Goal: Task Accomplishment & Management: Manage account settings

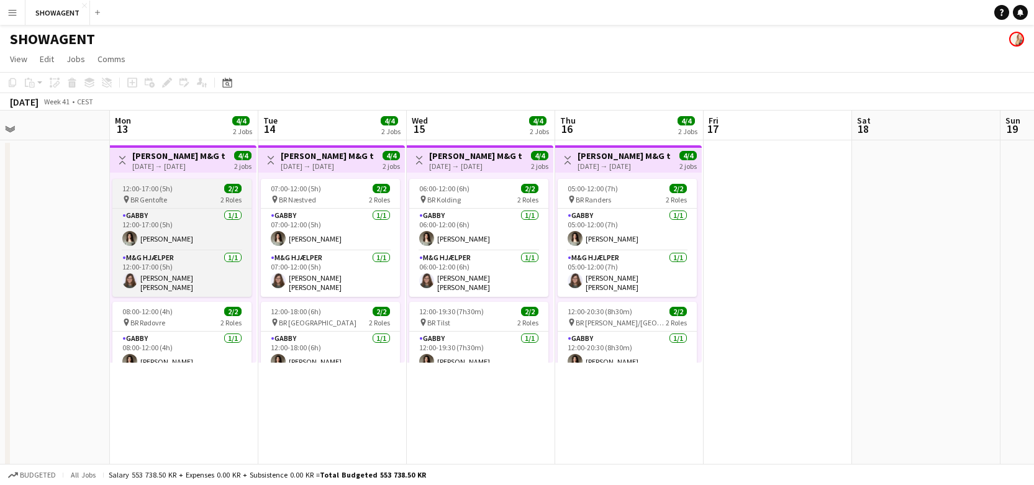
scroll to position [0, 484]
click at [189, 219] on app-card-role "GABBY 1/1 12:00-17:00 (5h) Nikoline Kristine Ryde" at bounding box center [181, 230] width 139 height 42
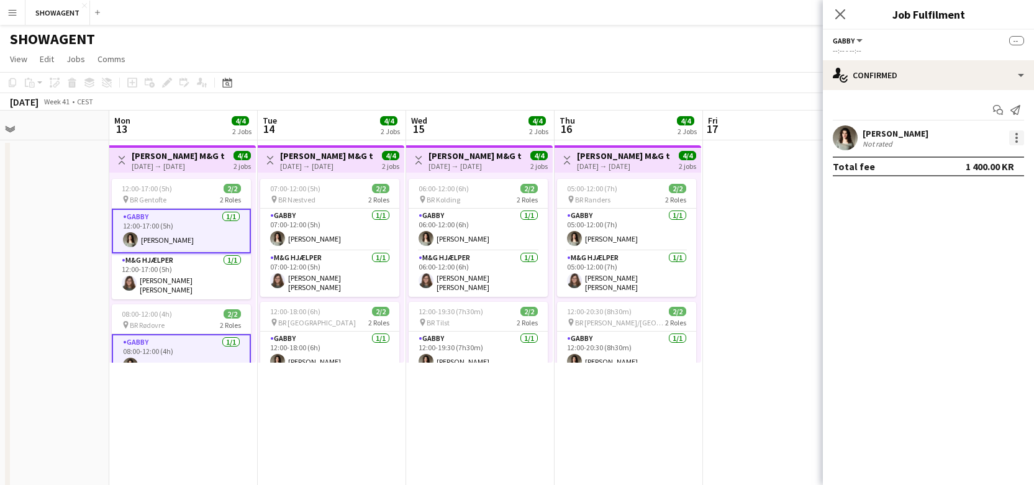
click at [1022, 134] on div at bounding box center [1016, 137] width 15 height 15
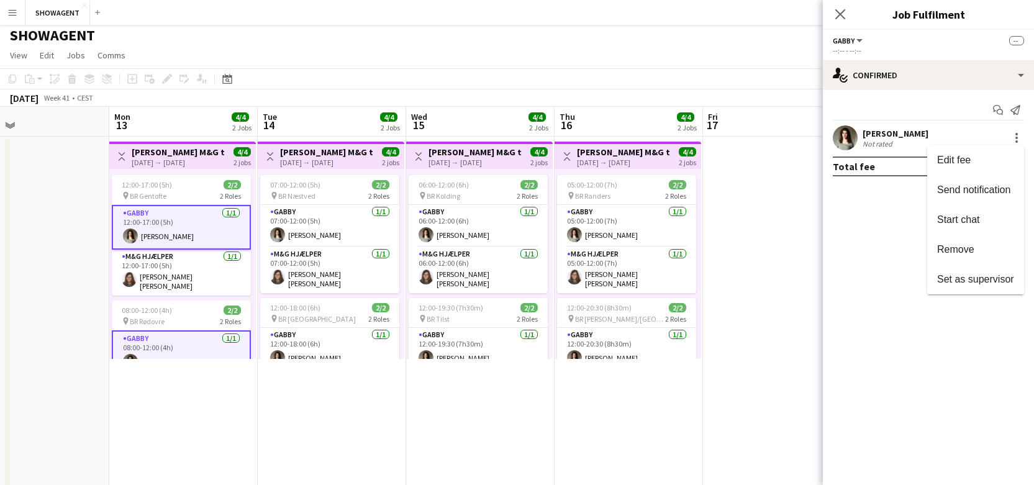
click at [177, 155] on div at bounding box center [517, 242] width 1034 height 485
click at [179, 158] on div "13-10-2025 → 13-10-2025" at bounding box center [178, 162] width 93 height 9
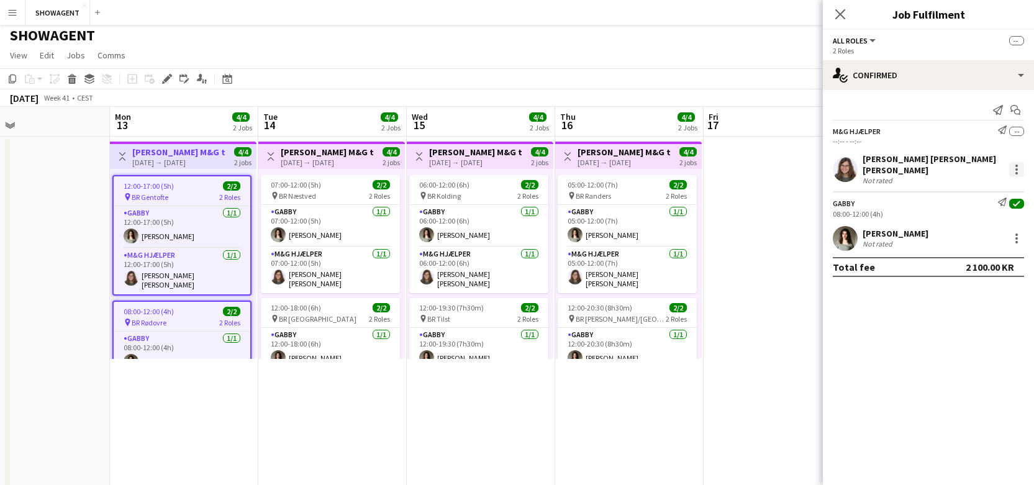
click at [1021, 168] on div at bounding box center [1016, 169] width 15 height 15
click at [201, 227] on div at bounding box center [517, 242] width 1034 height 485
click at [196, 220] on app-card-role "GABBY 1/1 12:00-17:00 (5h) Nikoline Kristine Ryde" at bounding box center [182, 227] width 137 height 42
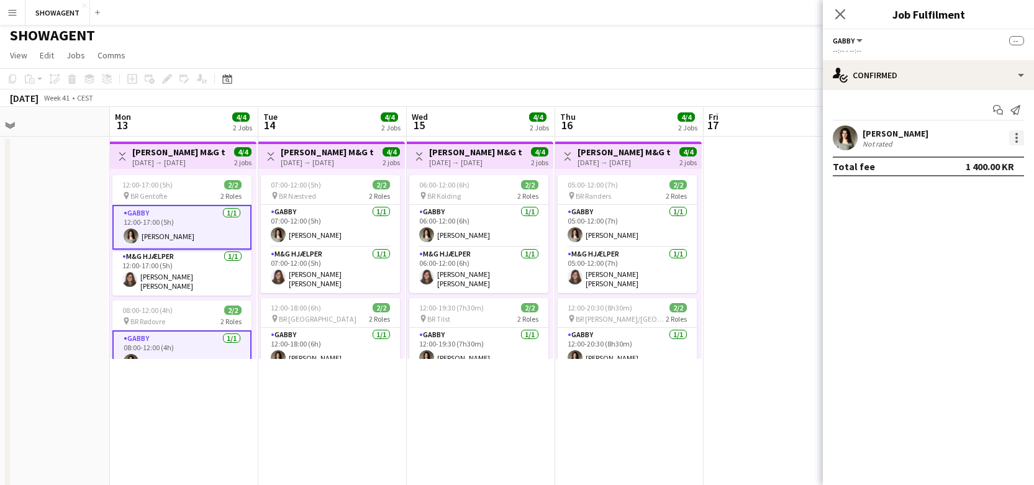
click at [1013, 142] on div at bounding box center [1016, 137] width 15 height 15
click at [169, 177] on div at bounding box center [517, 242] width 1034 height 485
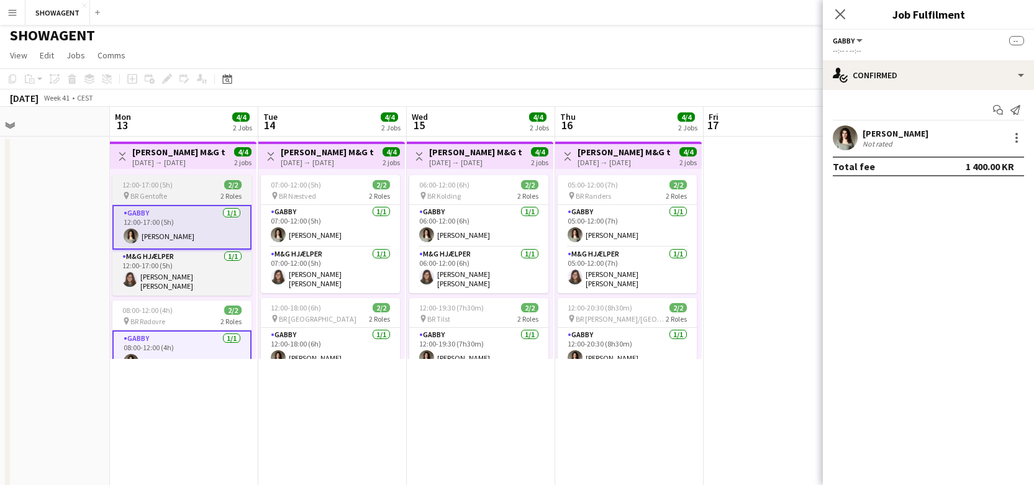
click at [189, 194] on div "pin BR Gentofte 2 Roles" at bounding box center [181, 196] width 139 height 10
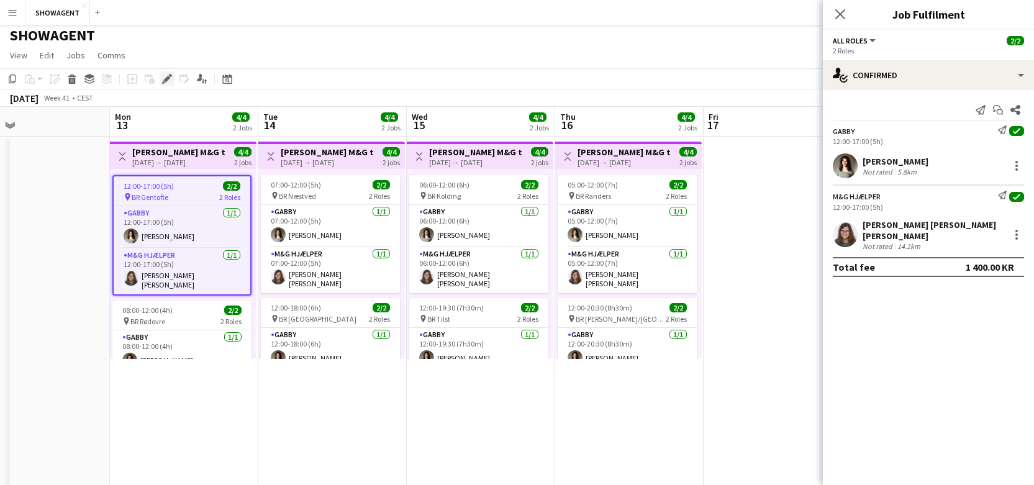
click at [167, 79] on icon at bounding box center [166, 79] width 7 height 7
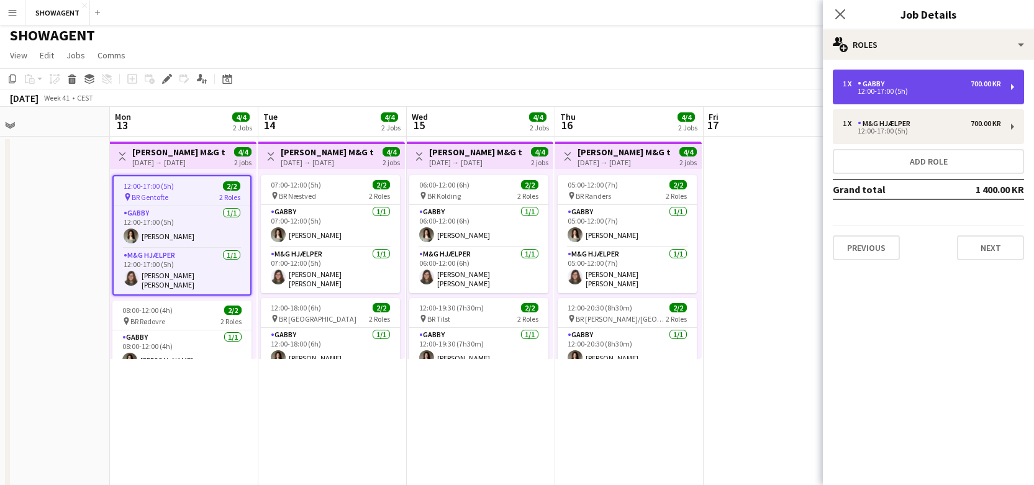
click at [970, 97] on div "1 x GABBY 700.00 KR 12:00-17:00 (5h)" at bounding box center [928, 87] width 191 height 35
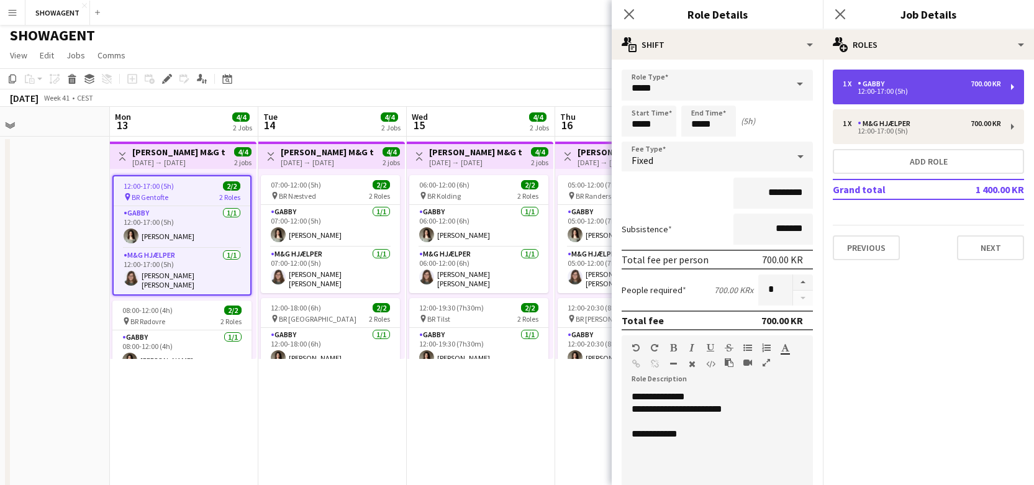
click at [1013, 84] on div "1 x GABBY 700.00 KR 12:00-17:00 (5h)" at bounding box center [928, 87] width 191 height 35
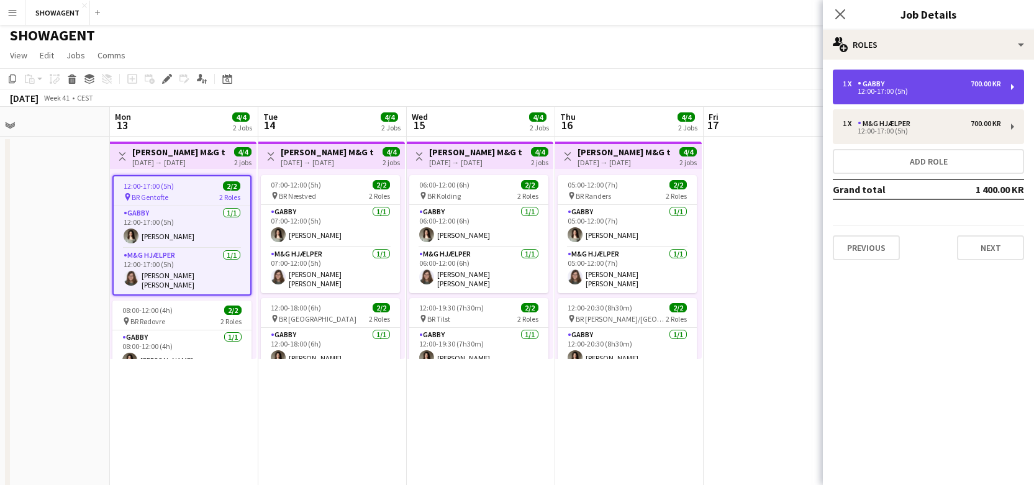
click at [1011, 86] on div "1 x GABBY 700.00 KR 12:00-17:00 (5h)" at bounding box center [928, 87] width 191 height 35
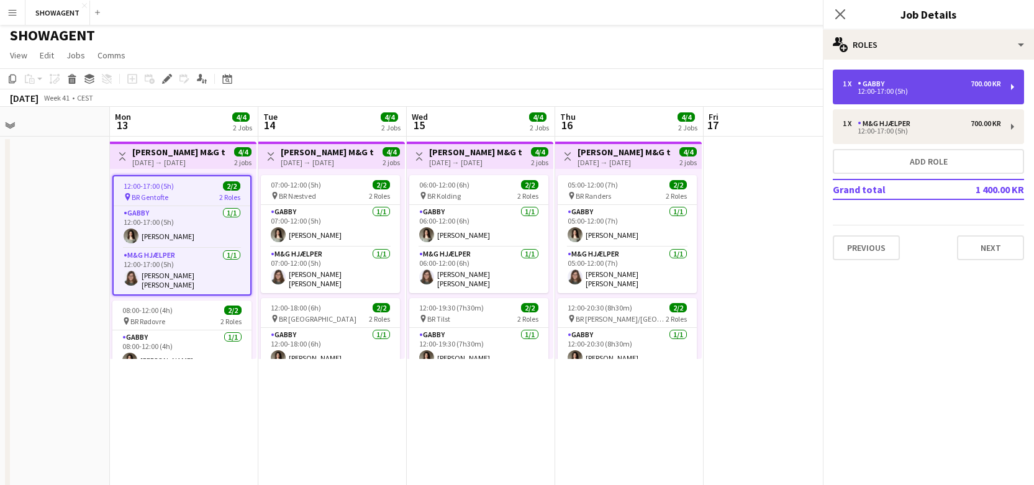
scroll to position [0, 0]
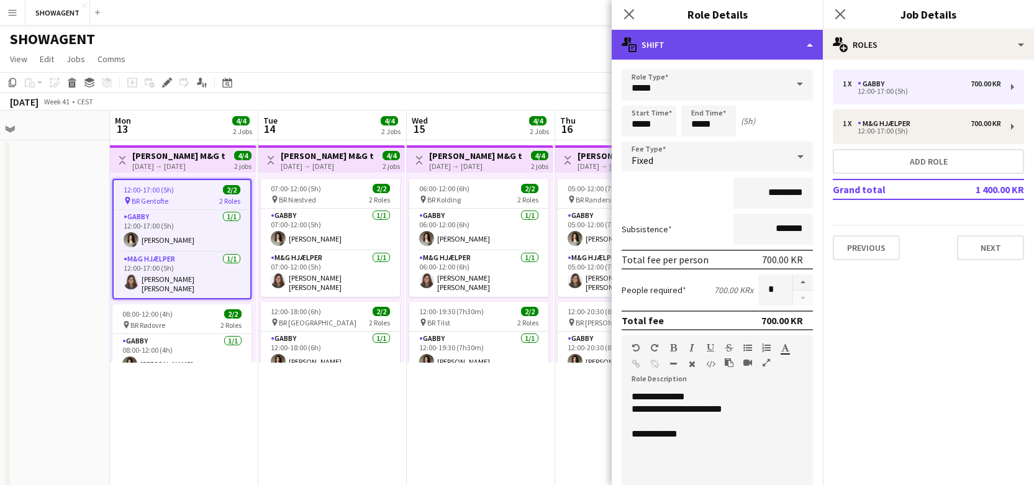
click at [814, 45] on div "multiple-actions-text Shift" at bounding box center [717, 45] width 211 height 30
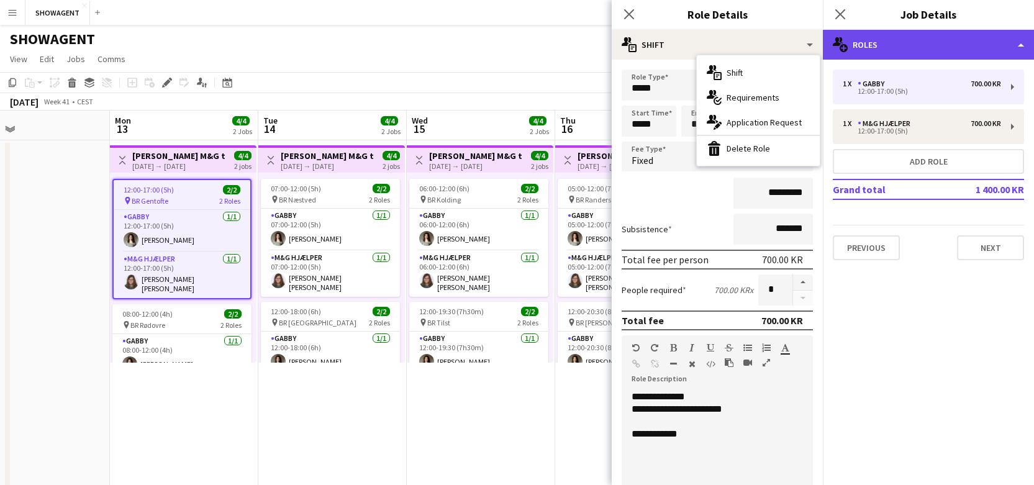
click at [1020, 45] on div "multiple-users-add Roles" at bounding box center [928, 45] width 211 height 30
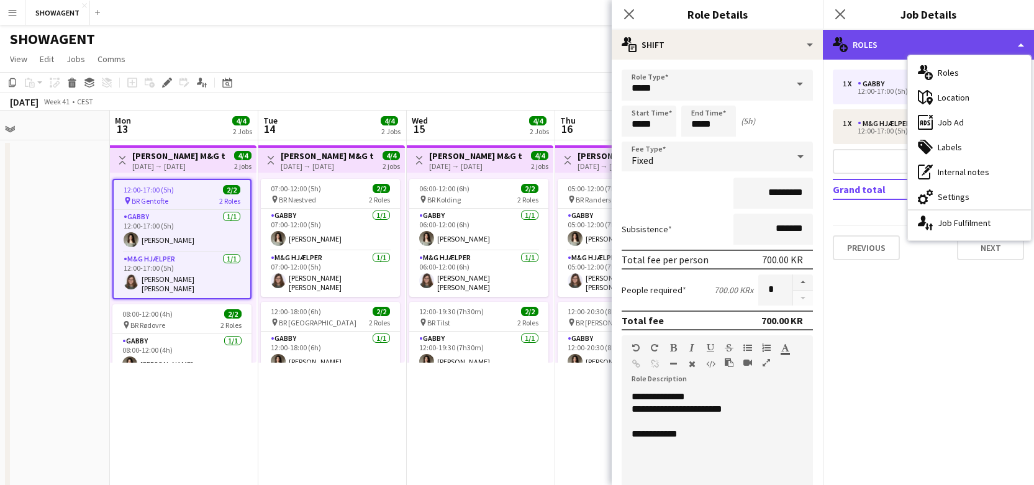
click at [1020, 45] on div "multiple-users-add Roles" at bounding box center [928, 45] width 211 height 30
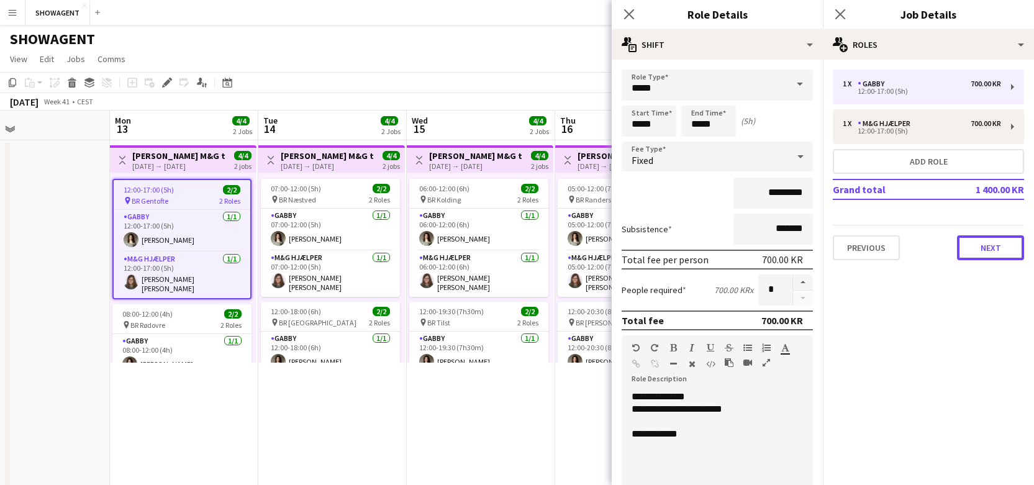
click at [1003, 250] on button "Next" at bounding box center [990, 247] width 67 height 25
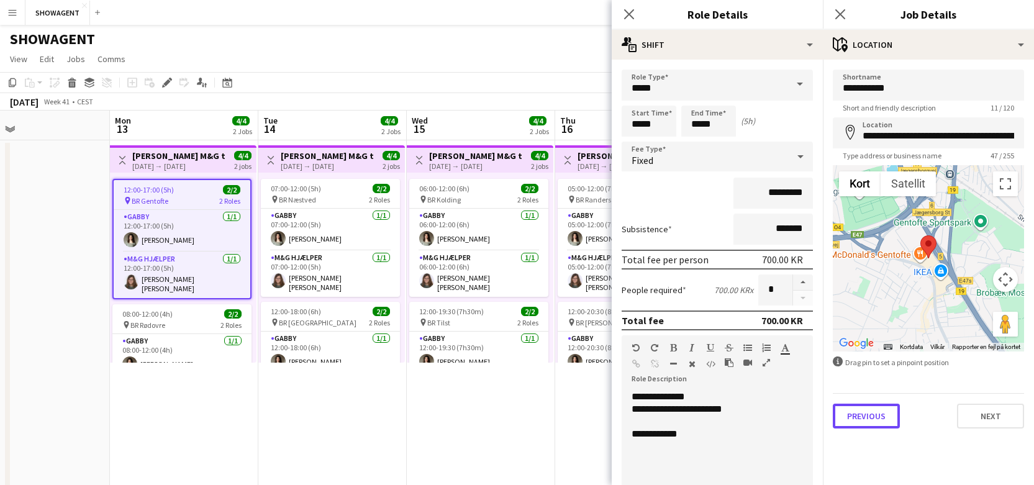
drag, startPoint x: 879, startPoint y: 420, endPoint x: 879, endPoint y: 413, distance: 6.8
click at [879, 417] on button "Previous" at bounding box center [866, 416] width 67 height 25
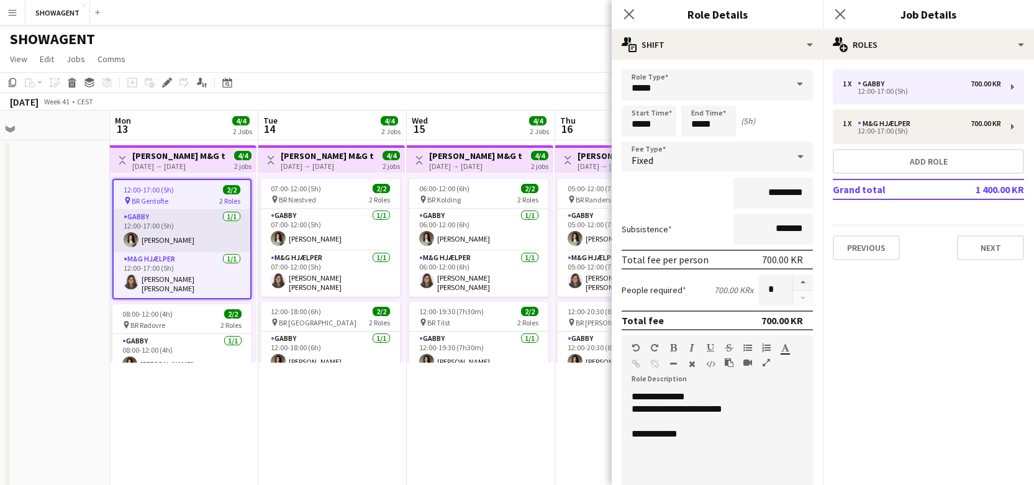
click at [191, 239] on app-card-role "GABBY 1/1 12:00-17:00 (5h) Nikoline Kristine Ryde" at bounding box center [182, 231] width 137 height 42
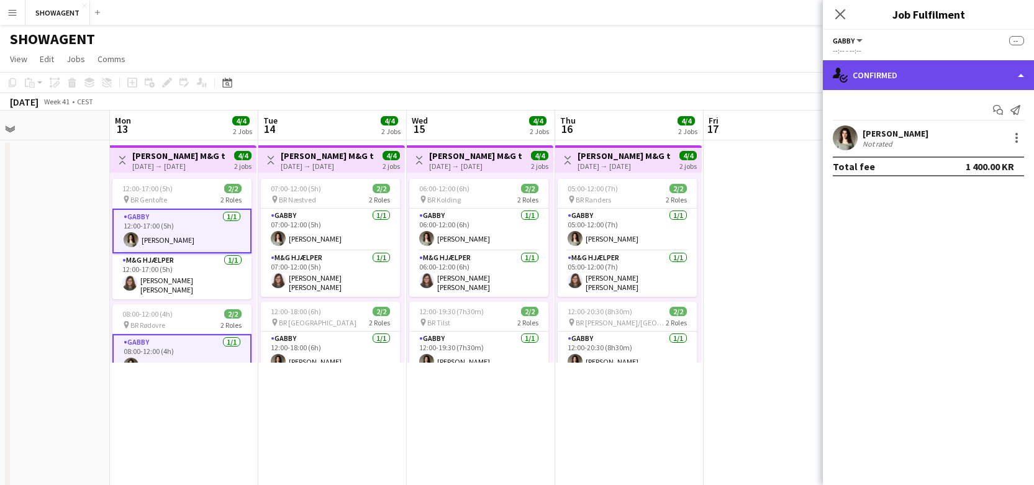
click at [1019, 75] on div "single-neutral-actions-check-2 Confirmed" at bounding box center [928, 75] width 211 height 30
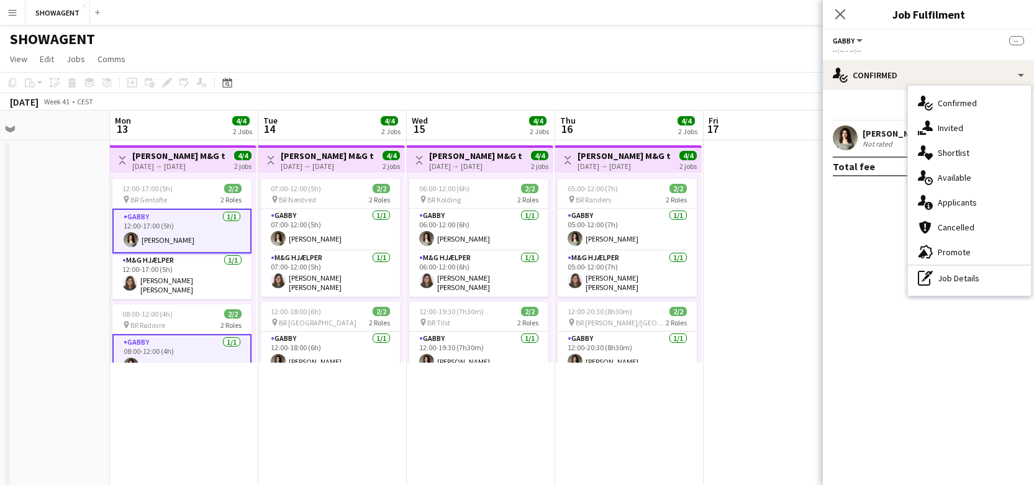
click at [863, 206] on mat-expansion-panel "check Confirmed Start chat Send notification Nikoline Kristine Ryde Not rated T…" at bounding box center [928, 287] width 211 height 395
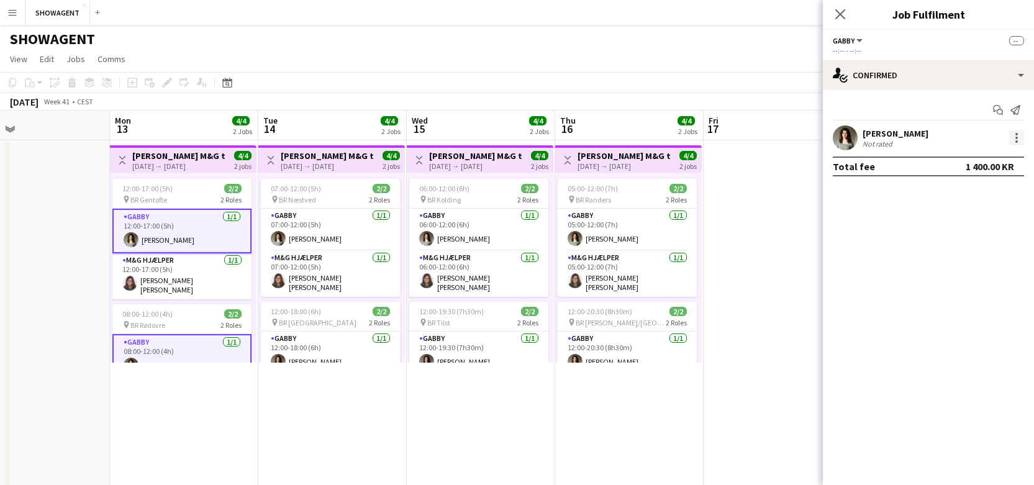
click at [1016, 133] on div at bounding box center [1016, 134] width 2 height 2
click at [1018, 39] on div at bounding box center [517, 242] width 1034 height 485
click at [1017, 42] on span "--" at bounding box center [1016, 40] width 15 height 9
click at [911, 144] on div "Not rated" at bounding box center [896, 143] width 66 height 9
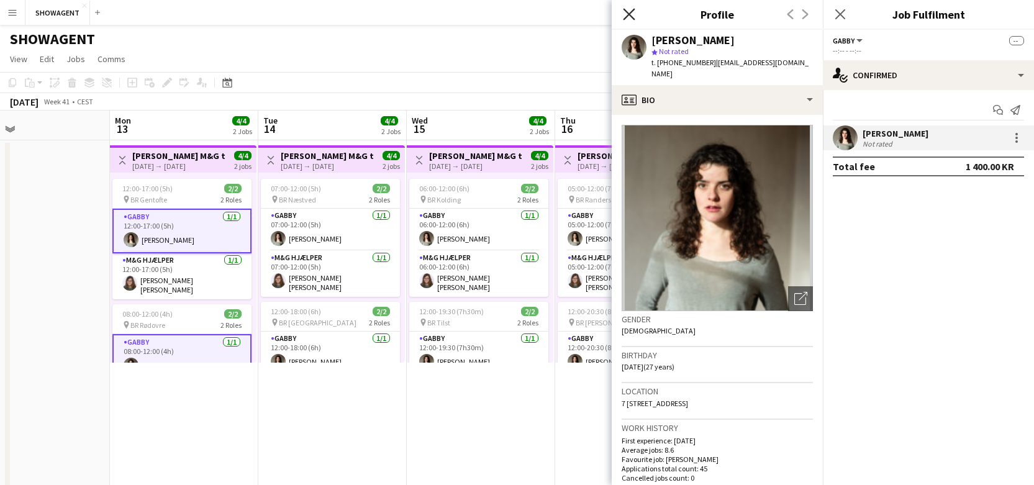
click at [628, 12] on icon at bounding box center [629, 14] width 12 height 12
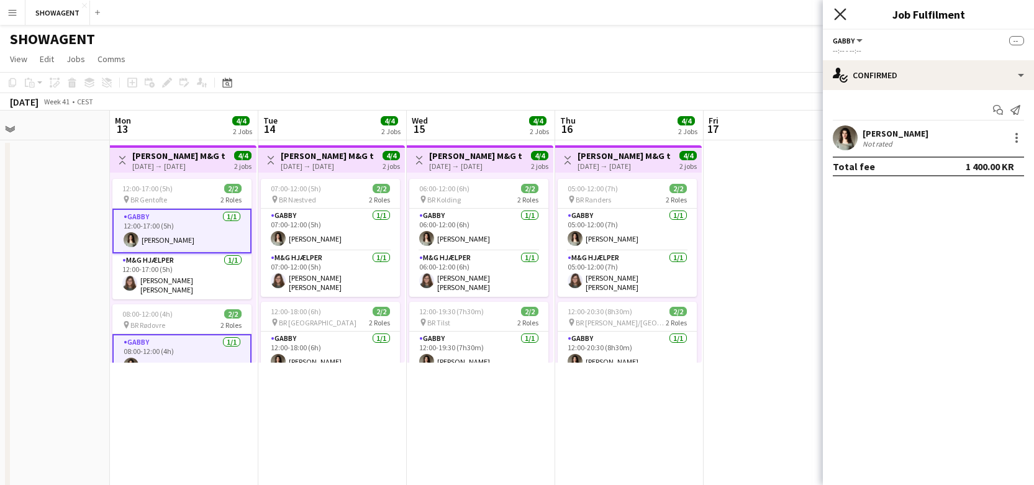
click at [838, 15] on icon at bounding box center [840, 14] width 12 height 12
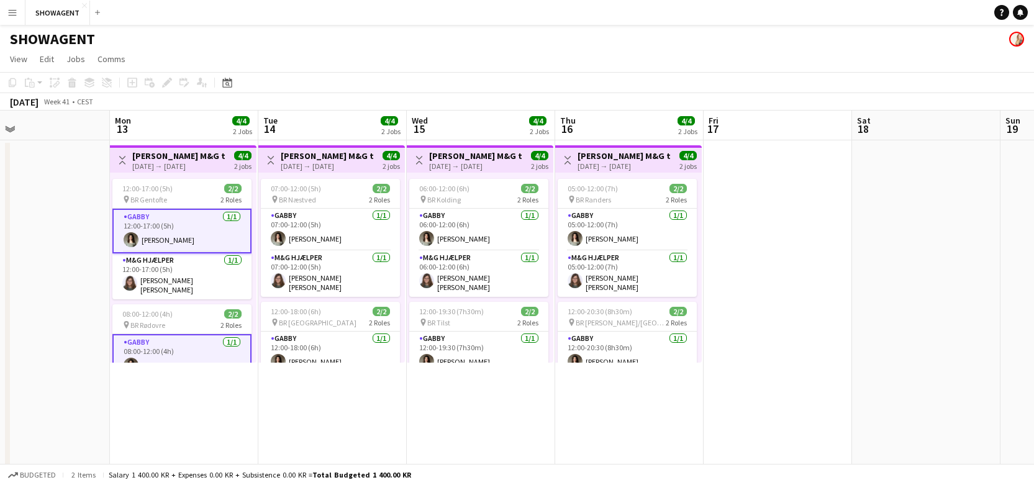
scroll to position [1, 0]
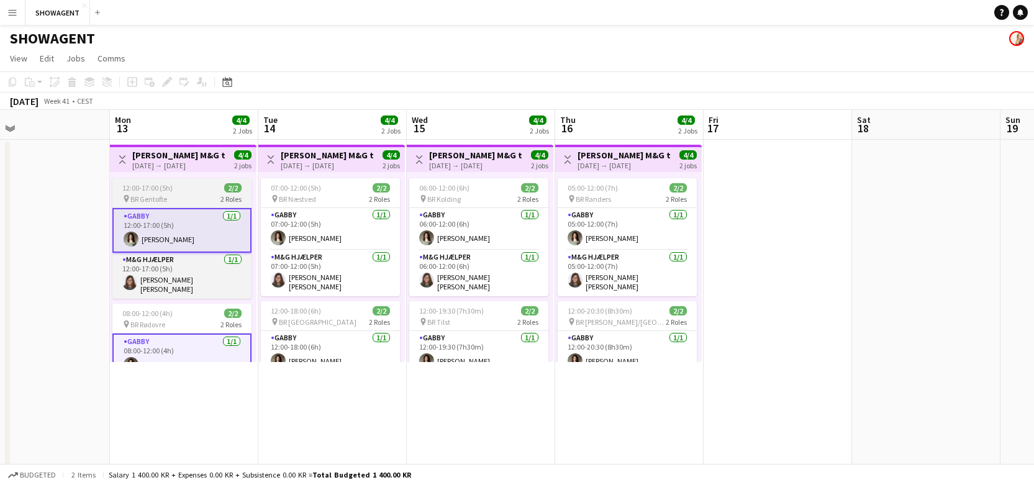
click at [176, 179] on app-job-card "12:00-17:00 (5h) 2/2 pin BR Gentofte 2 Roles GABBY 1/1 12:00-17:00 (5h) Nikolin…" at bounding box center [181, 238] width 139 height 120
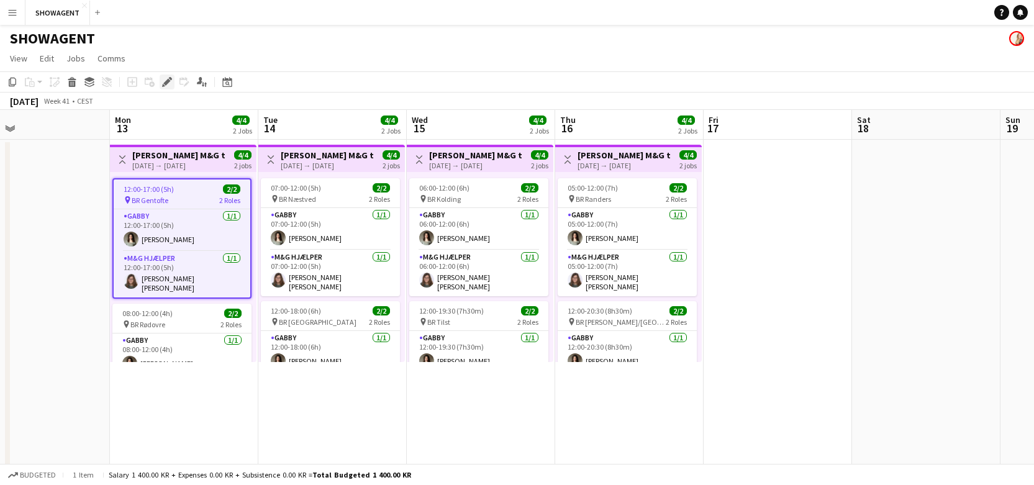
click at [165, 81] on icon "Edit" at bounding box center [167, 82] width 10 height 10
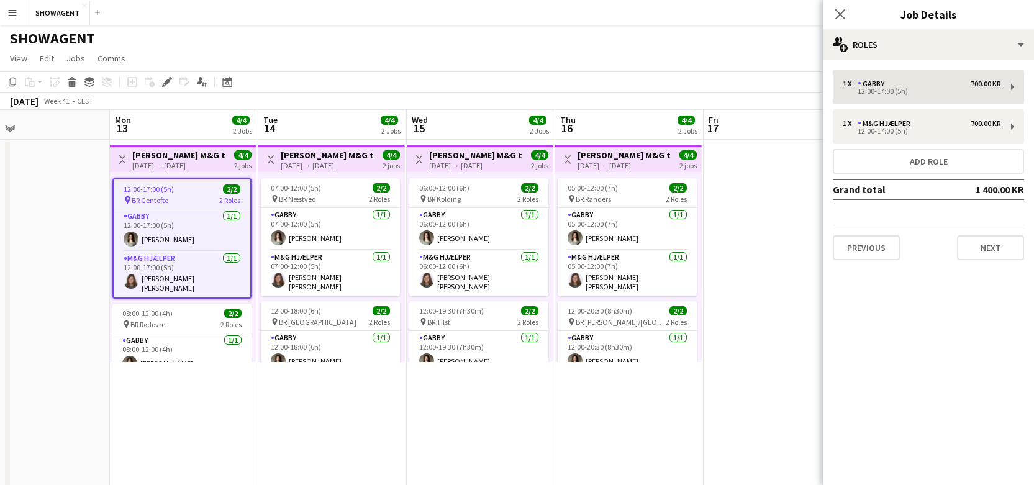
scroll to position [1, 0]
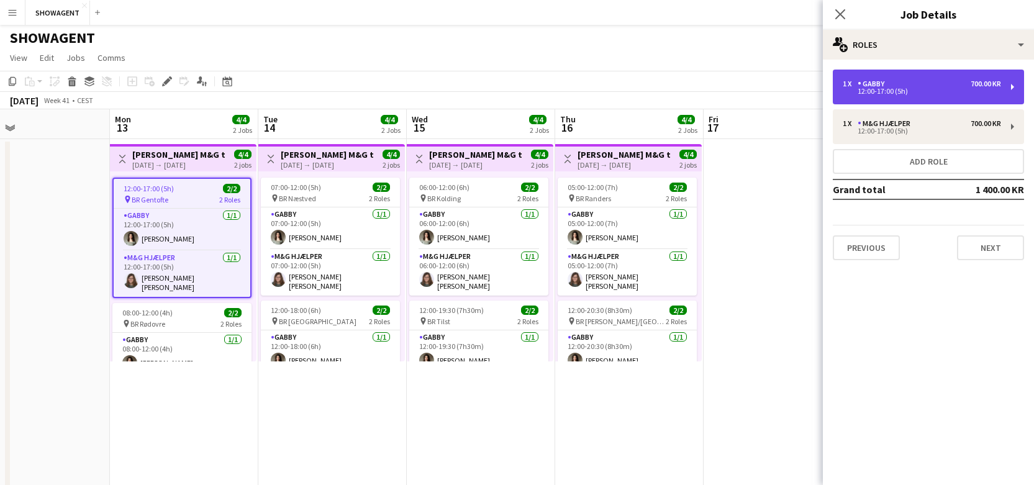
click at [907, 89] on div "12:00-17:00 (5h)" at bounding box center [922, 91] width 158 height 6
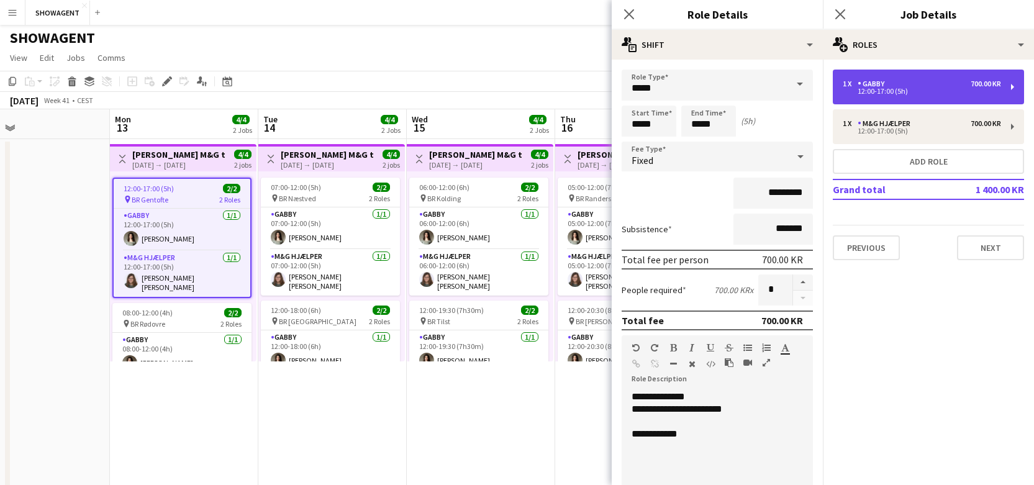
click at [1011, 86] on div "1 x GABBY 700.00 KR 12:00-17:00 (5h)" at bounding box center [928, 87] width 191 height 35
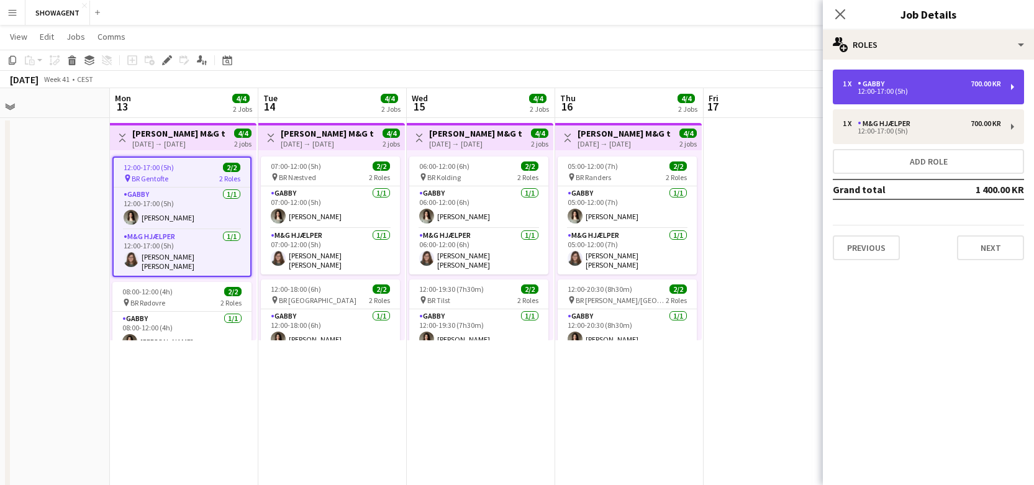
click at [1010, 87] on div "1 x GABBY 700.00 KR 12:00-17:00 (5h)" at bounding box center [928, 87] width 191 height 35
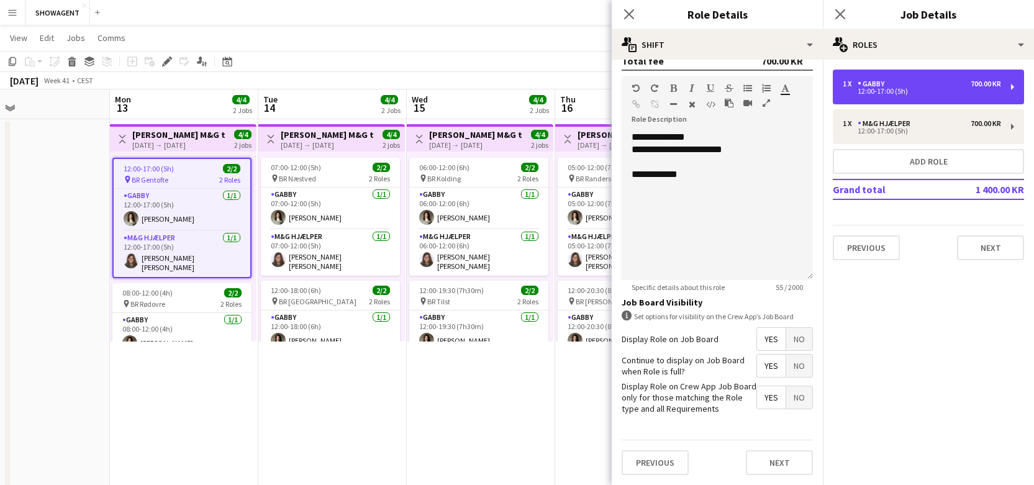
scroll to position [0, 0]
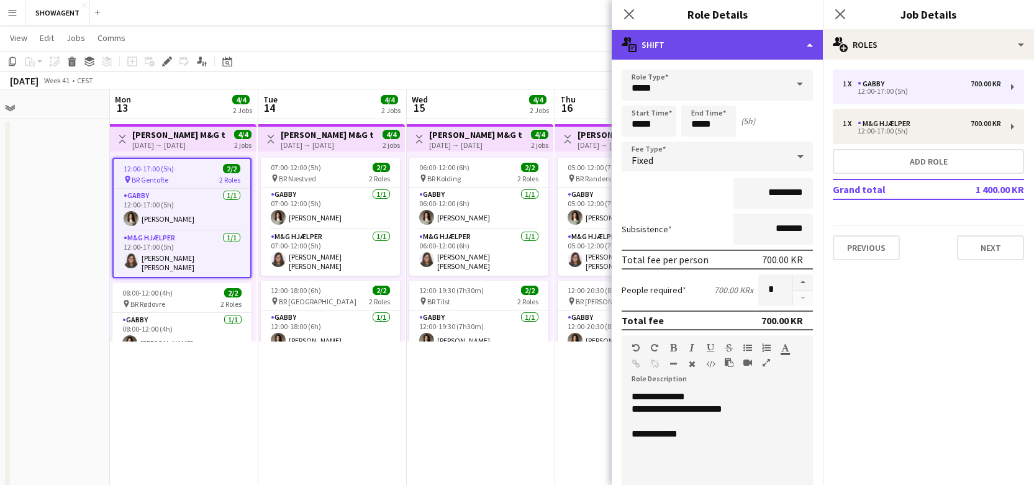
click at [686, 42] on div "multiple-actions-text Shift" at bounding box center [717, 45] width 211 height 30
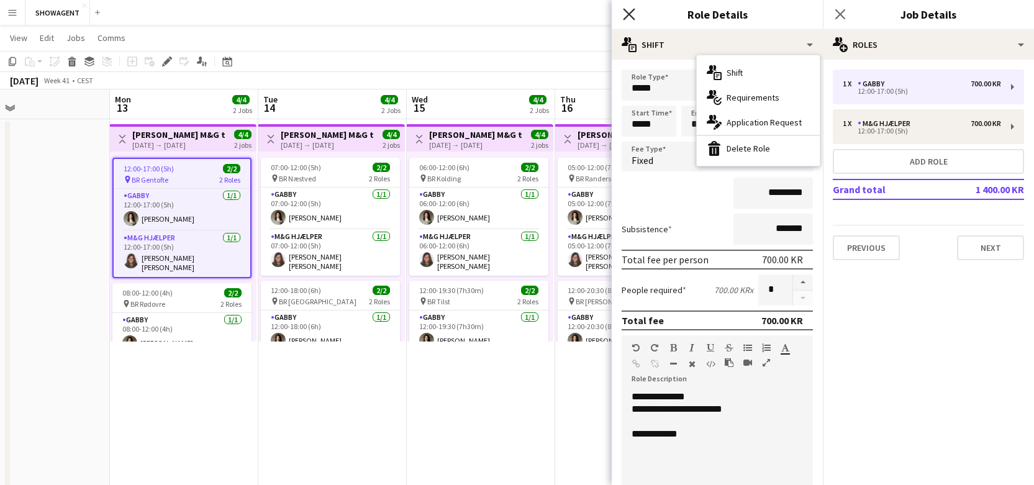
click at [626, 11] on icon at bounding box center [629, 14] width 12 height 12
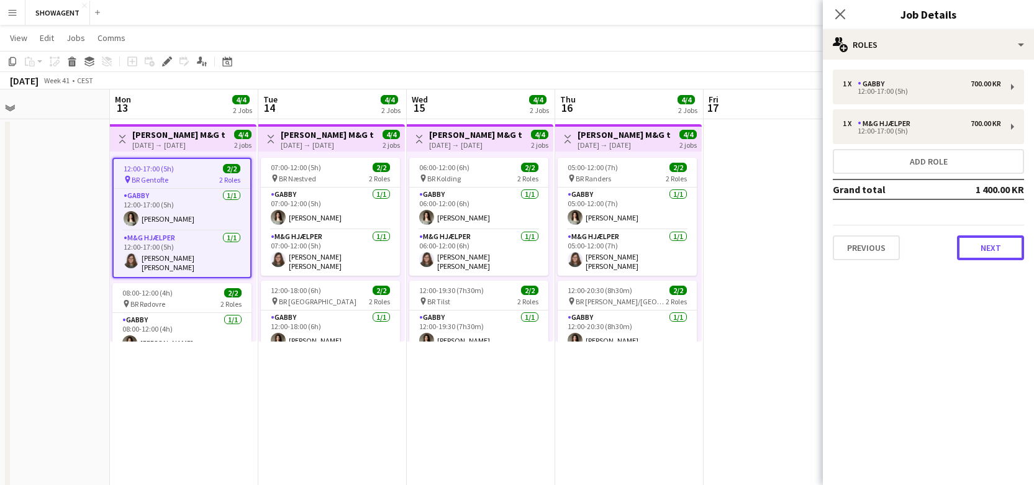
click at [970, 248] on button "Next" at bounding box center [990, 247] width 67 height 25
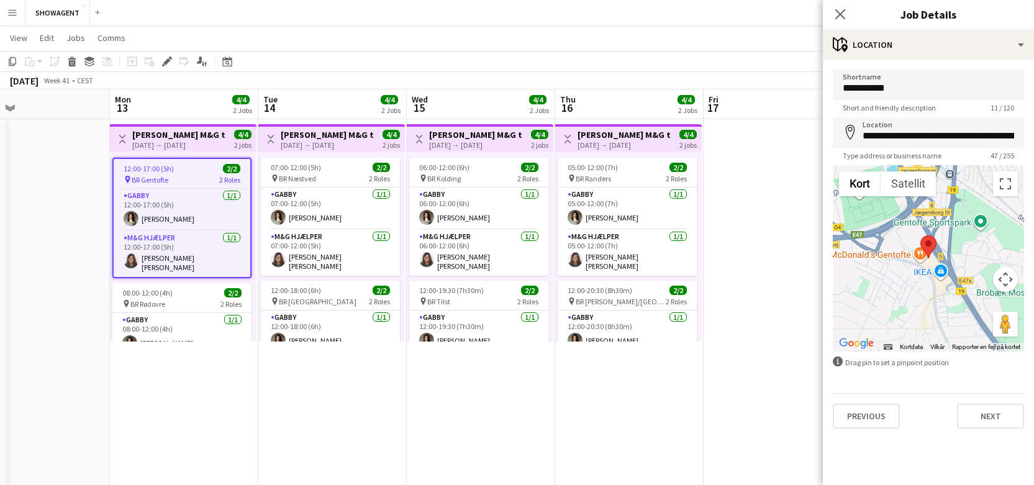
scroll to position [20, 0]
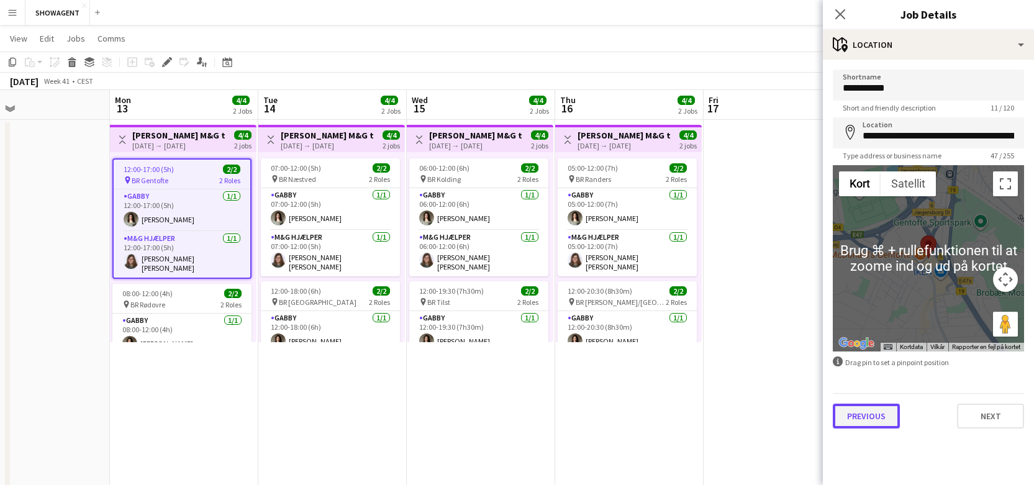
click at [868, 417] on button "Previous" at bounding box center [866, 416] width 67 height 25
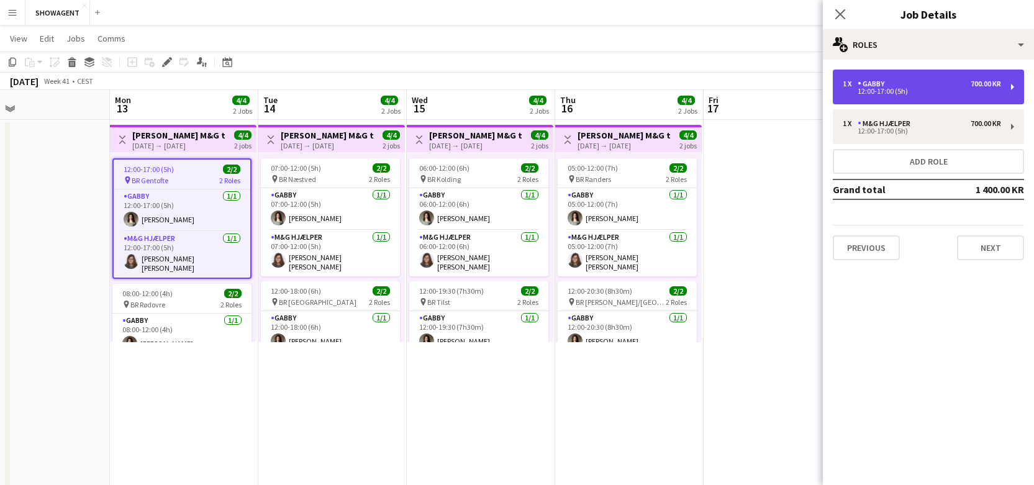
click at [1015, 89] on div "1 x GABBY 700.00 KR 12:00-17:00 (5h)" at bounding box center [928, 87] width 191 height 35
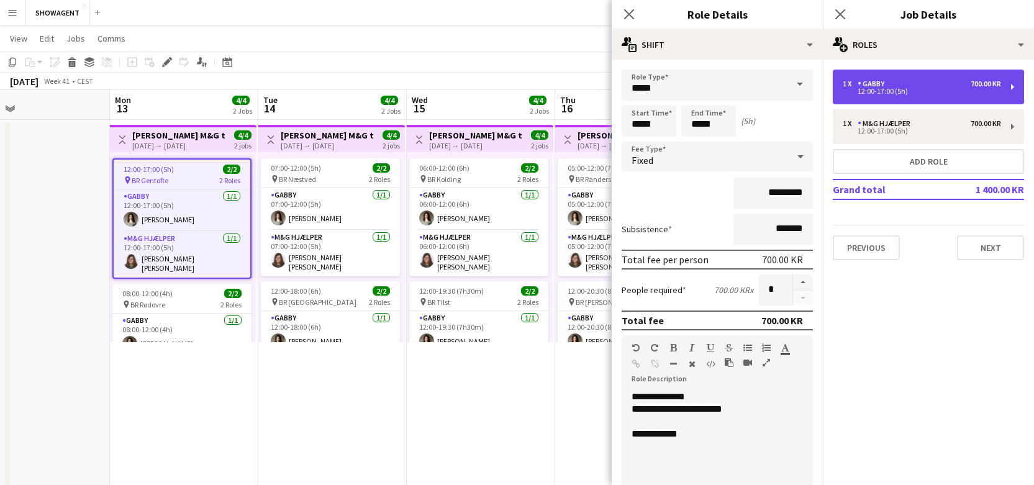
scroll to position [21, 0]
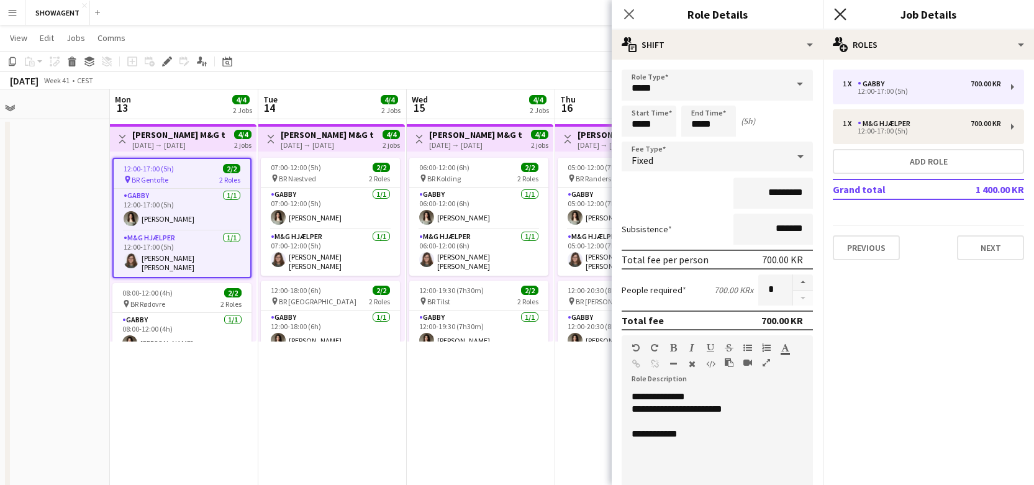
click at [843, 17] on icon at bounding box center [840, 14] width 12 height 12
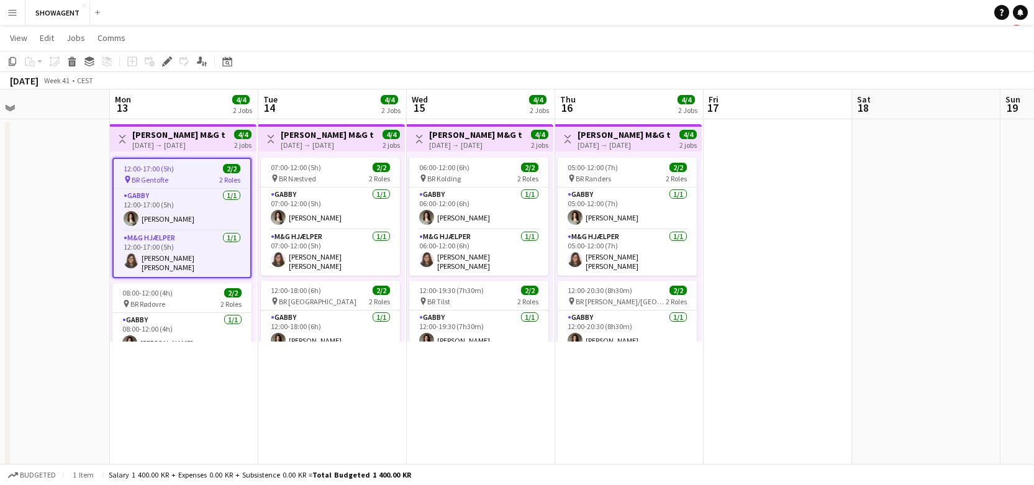
scroll to position [0, 0]
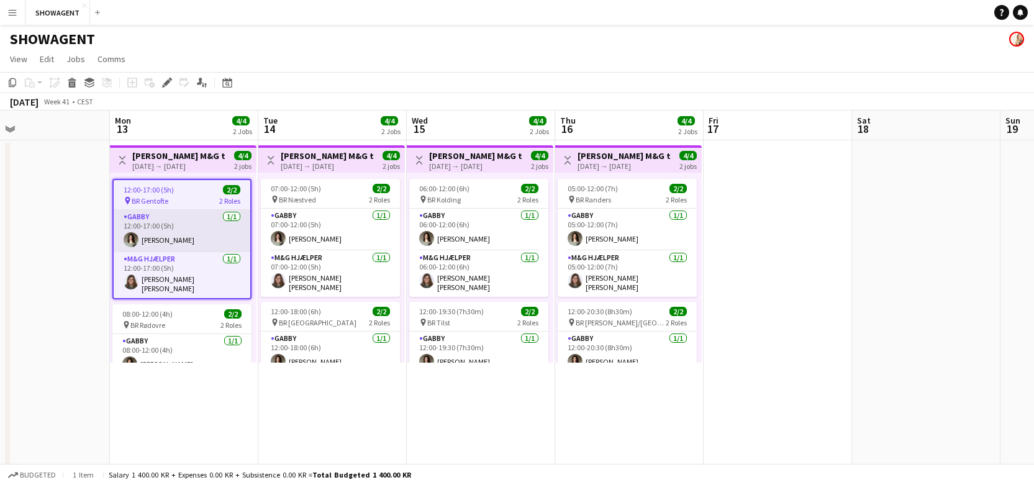
click at [190, 225] on app-card-role "GABBY 1/1 12:00-17:00 (5h) Nikoline Kristine Ryde" at bounding box center [182, 231] width 137 height 42
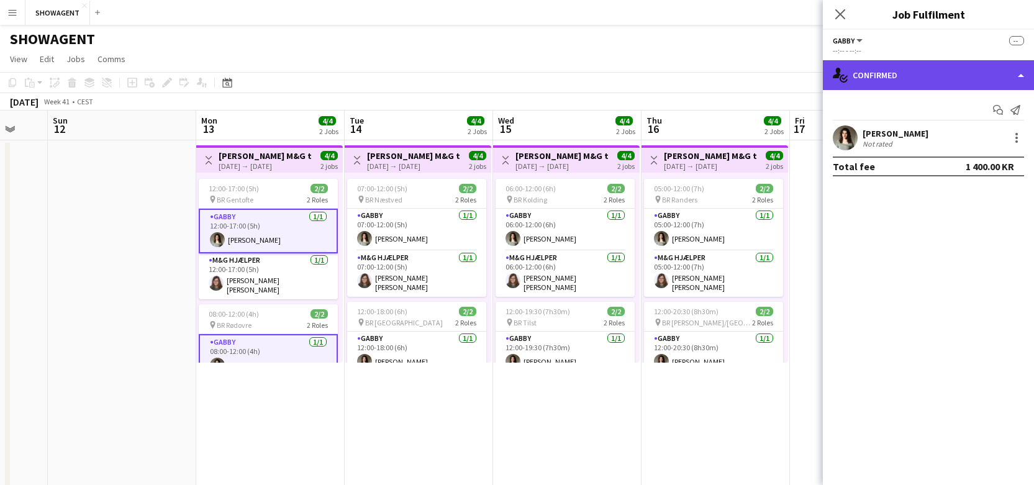
click at [1022, 72] on div "single-neutral-actions-check-2 Confirmed" at bounding box center [928, 75] width 211 height 30
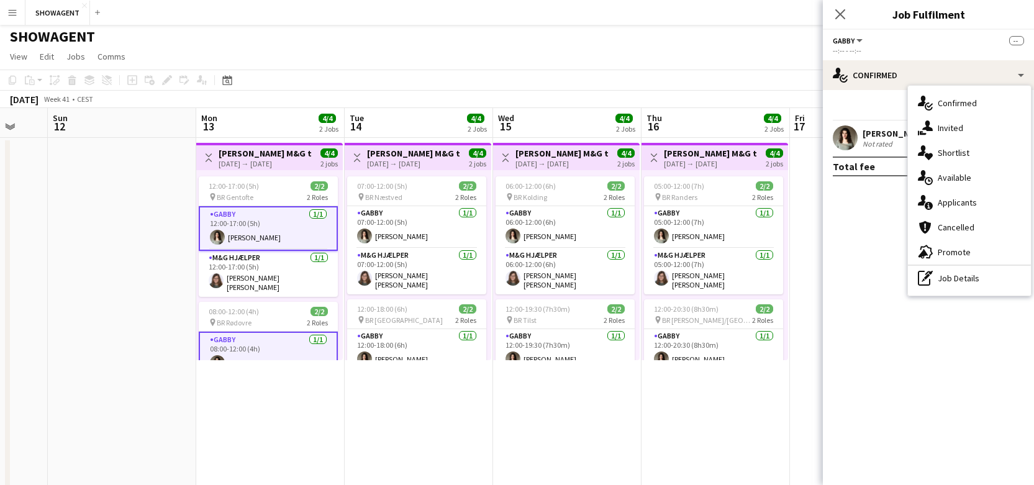
click at [861, 44] on button "GABBY" at bounding box center [849, 40] width 32 height 9
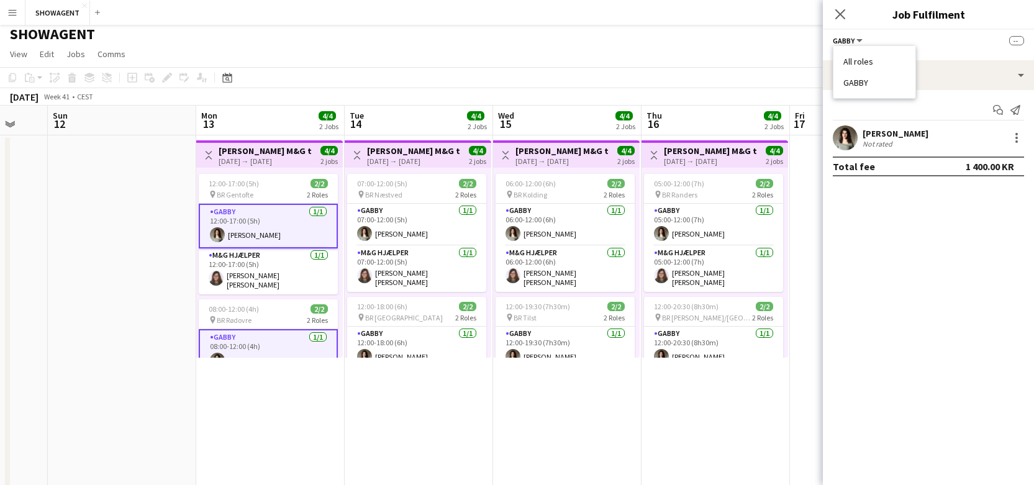
click at [862, 61] on li "All roles" at bounding box center [874, 61] width 62 height 11
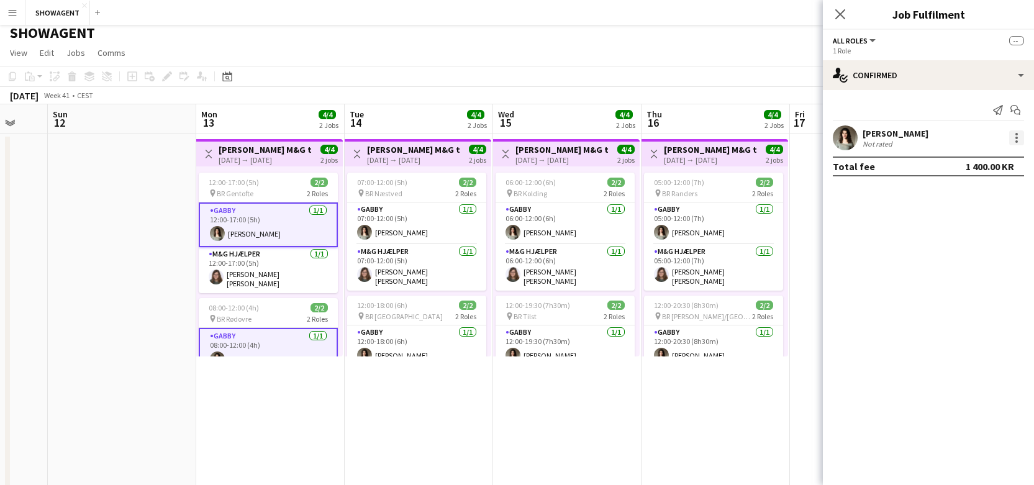
click at [1020, 138] on div at bounding box center [1016, 137] width 15 height 15
click at [840, 14] on div at bounding box center [517, 242] width 1034 height 485
click at [840, 15] on icon at bounding box center [840, 14] width 12 height 12
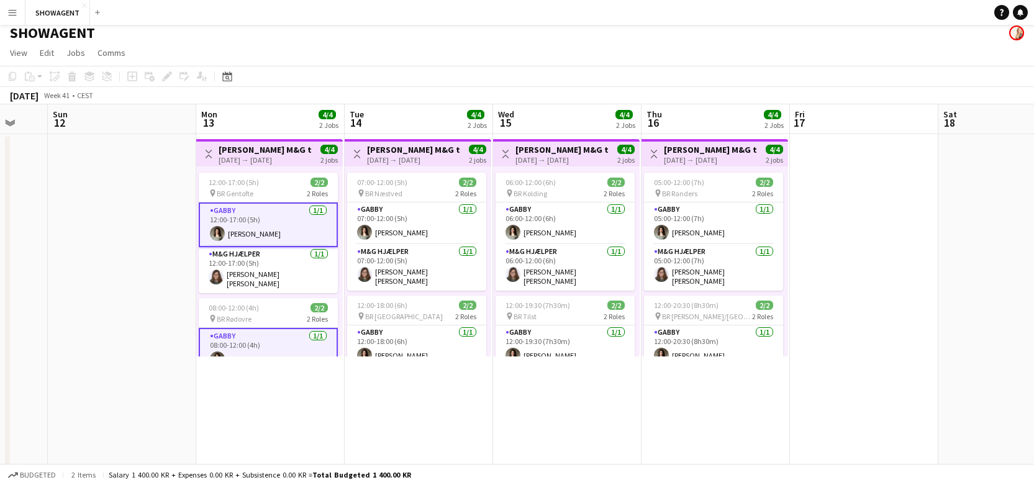
click at [646, 87] on div "October 2025 Week 41 • CEST" at bounding box center [517, 95] width 1034 height 17
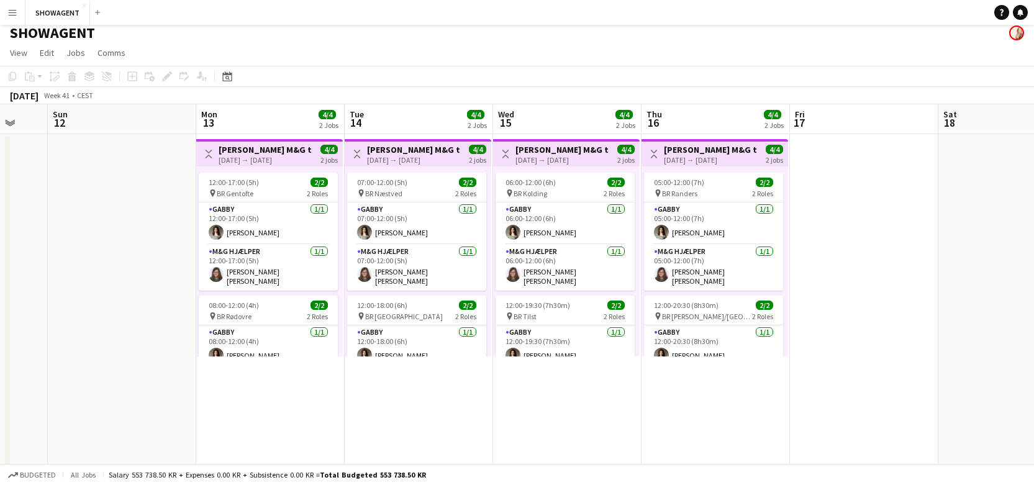
drag, startPoint x: 160, startPoint y: 137, endPoint x: 186, endPoint y: 145, distance: 26.5
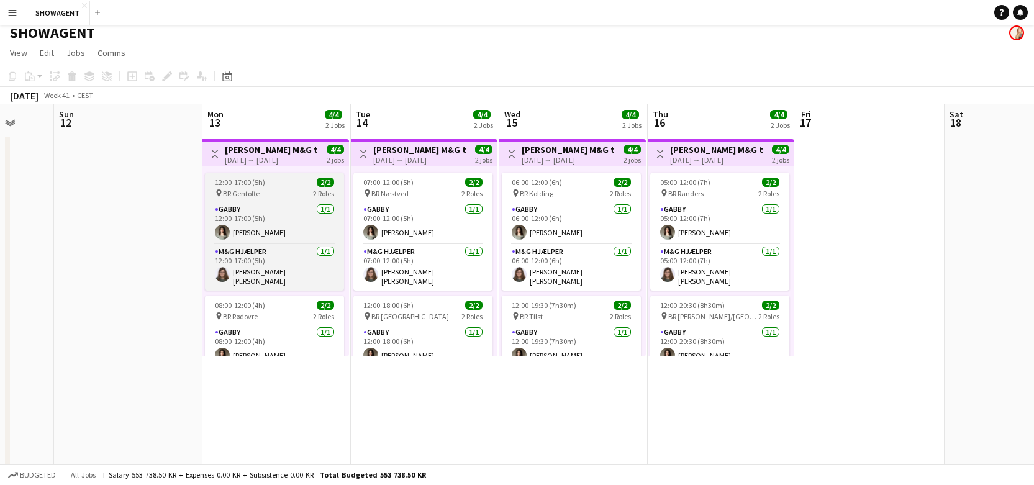
click at [252, 179] on span "12:00-17:00 (5h)" at bounding box center [240, 182] width 50 height 9
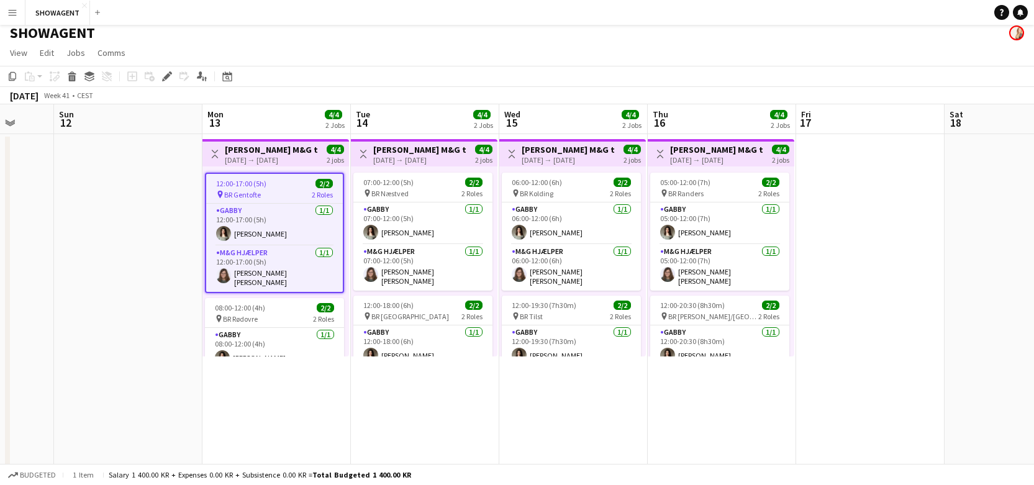
click at [287, 191] on div "pin BR Gentofte 2 Roles" at bounding box center [274, 194] width 137 height 10
click at [285, 151] on h3 "GABBY M&G tour" at bounding box center [271, 149] width 93 height 11
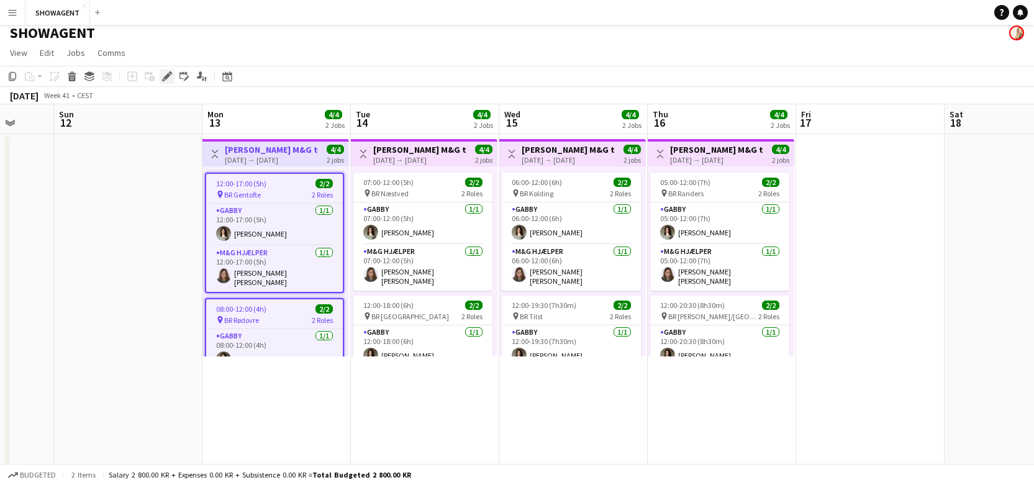
click at [166, 76] on icon at bounding box center [166, 76] width 7 height 7
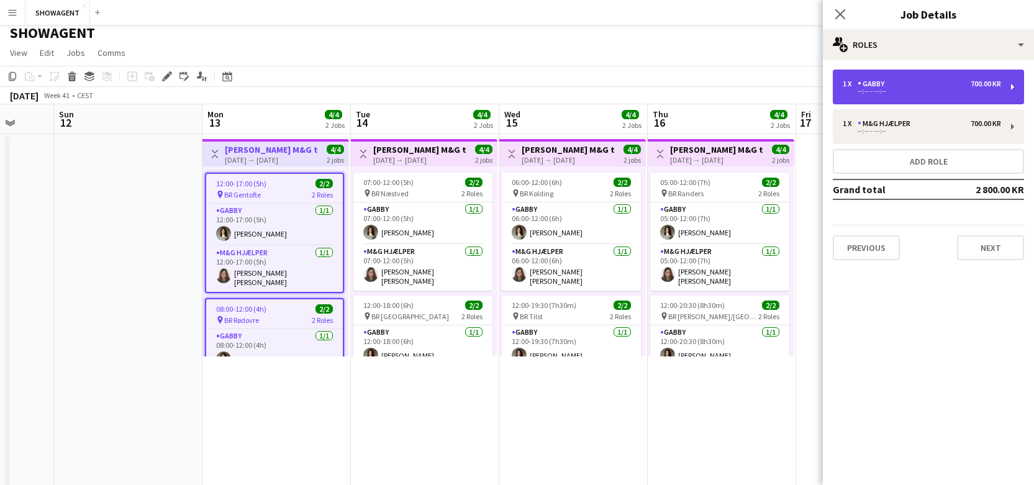
click at [1010, 88] on div "1 x GABBY 700.00 KR --:-- - --:--" at bounding box center [928, 87] width 191 height 35
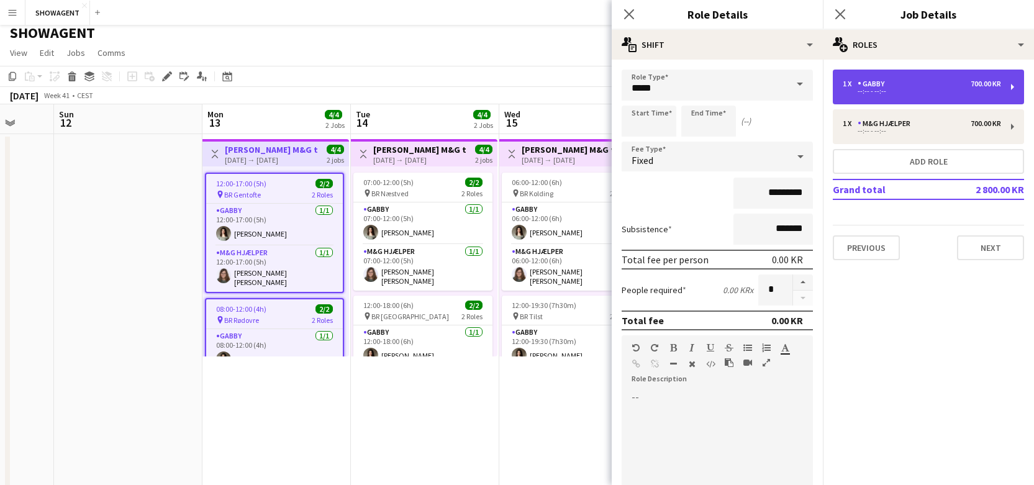
click at [990, 83] on div "700.00 KR" at bounding box center [986, 83] width 30 height 9
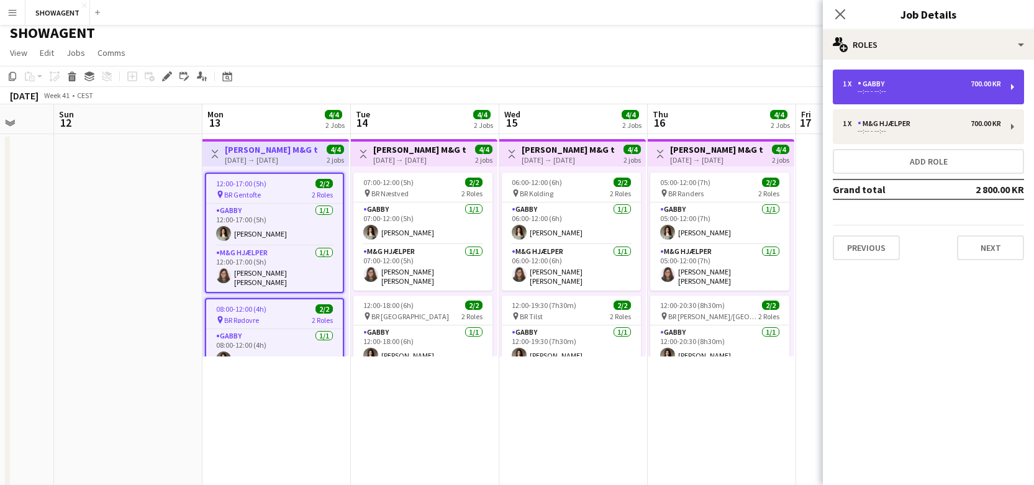
click at [990, 83] on div "700.00 KR" at bounding box center [986, 83] width 30 height 9
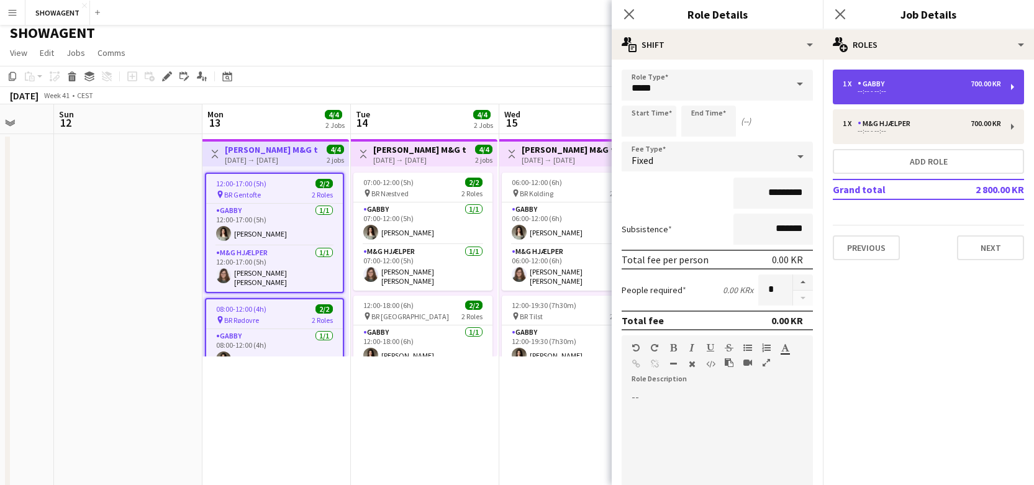
click at [990, 83] on div "700.00 KR" at bounding box center [986, 83] width 30 height 9
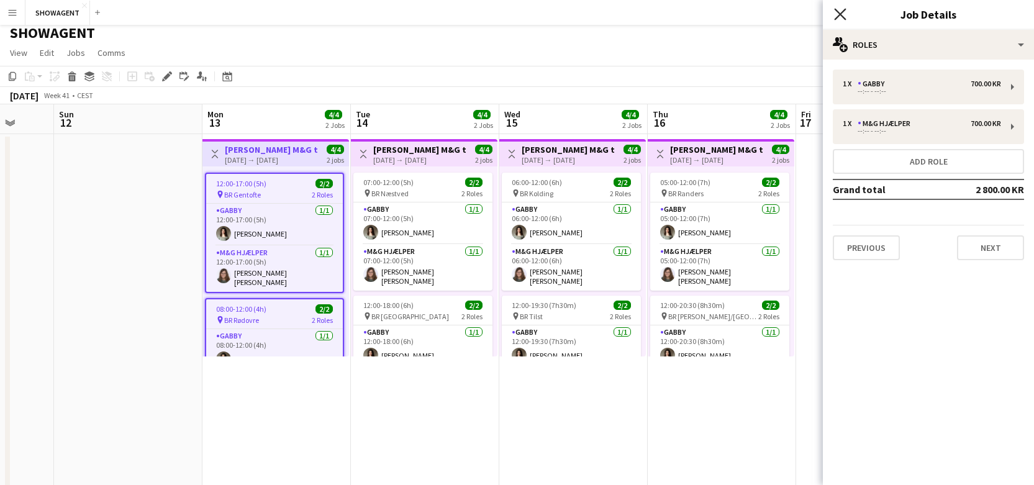
click at [841, 10] on icon "Close pop-in" at bounding box center [840, 14] width 12 height 12
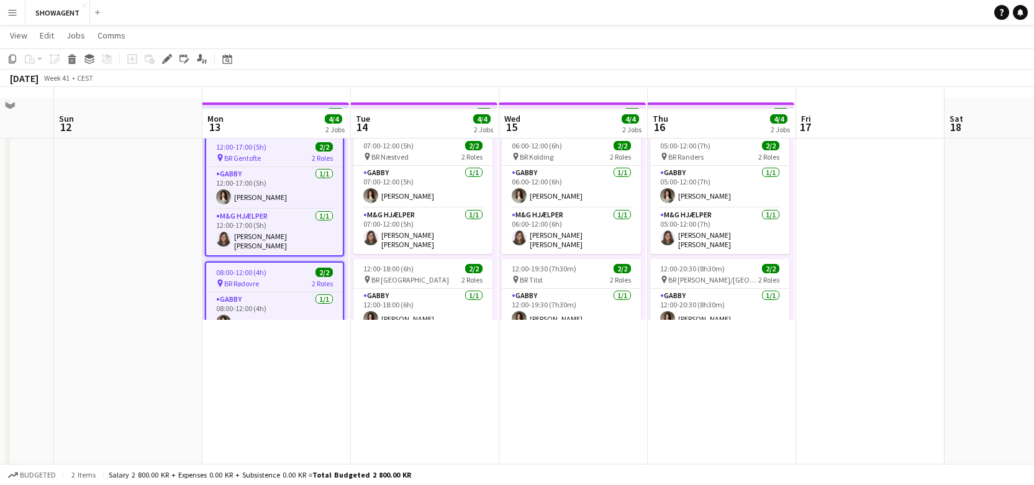
scroll to position [0, 0]
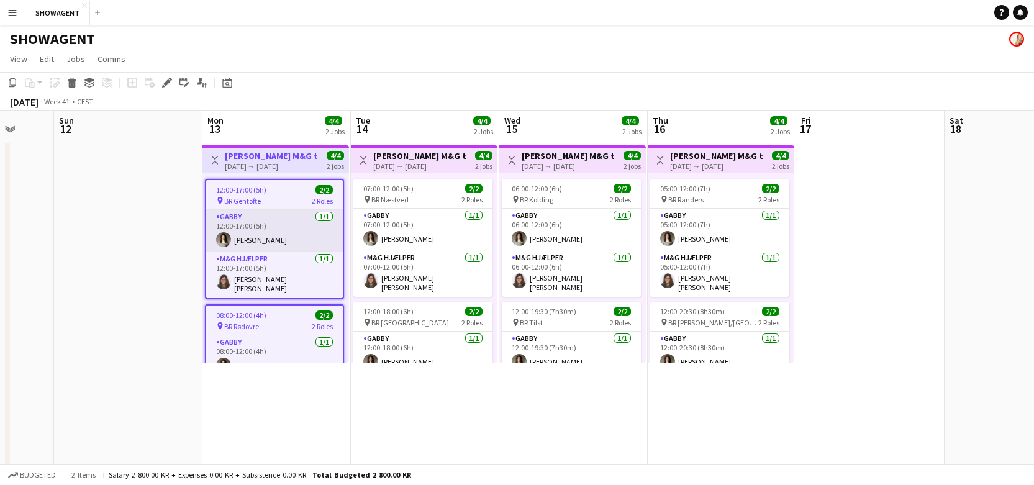
click at [299, 220] on app-card-role "GABBY 1/1 12:00-17:00 (5h) Nikoline Kristine Ryde" at bounding box center [274, 231] width 137 height 42
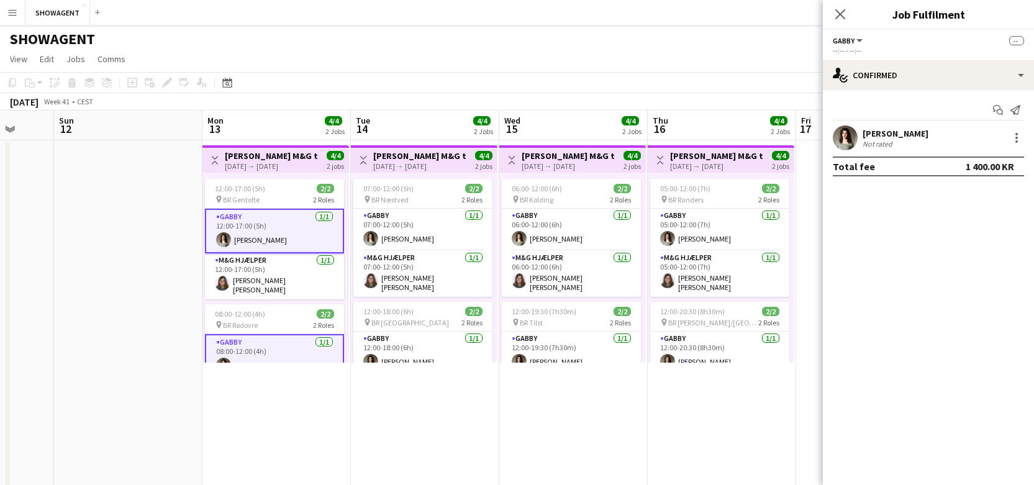
scroll to position [0, 392]
drag, startPoint x: 270, startPoint y: 215, endPoint x: 268, endPoint y: 236, distance: 20.5
click at [268, 236] on app-card-role "GABBY 1/1 12:00-17:00 (5h) Nikoline Kristine Ryde" at bounding box center [273, 231] width 139 height 45
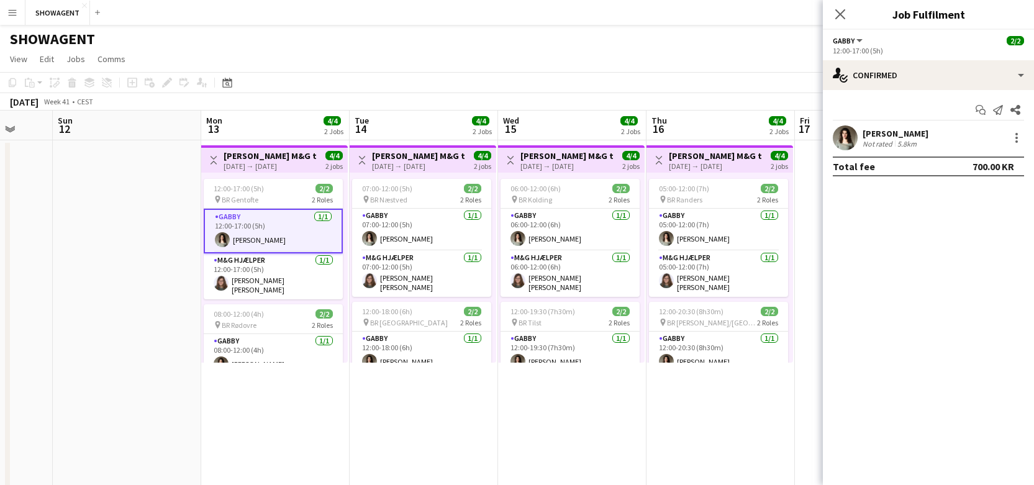
scroll to position [1, 0]
click at [270, 234] on app-card-role "GABBY 1/1 12:00-17:00 (5h) Nikoline Kristine Ryde" at bounding box center [273, 230] width 139 height 45
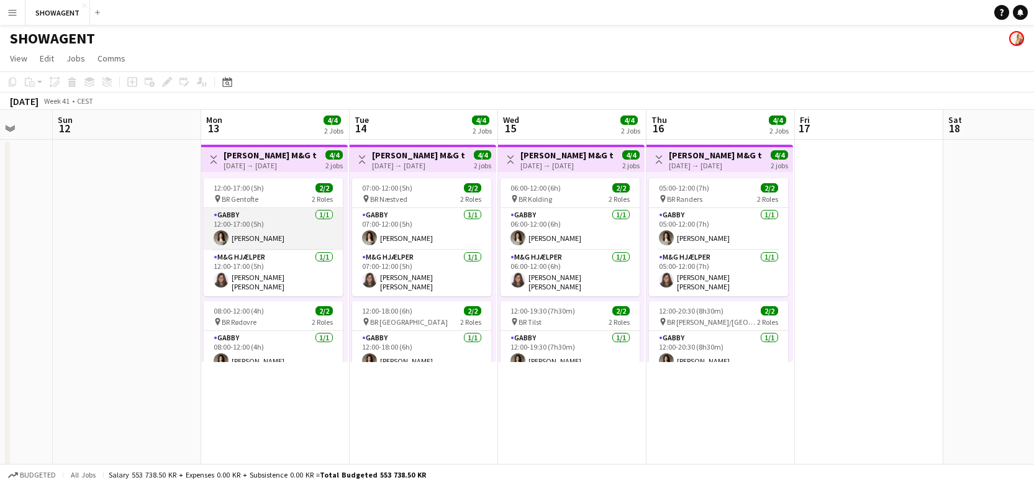
click at [270, 234] on app-card-role "GABBY 1/1 12:00-17:00 (5h) Nikoline Kristine Ryde" at bounding box center [273, 229] width 139 height 42
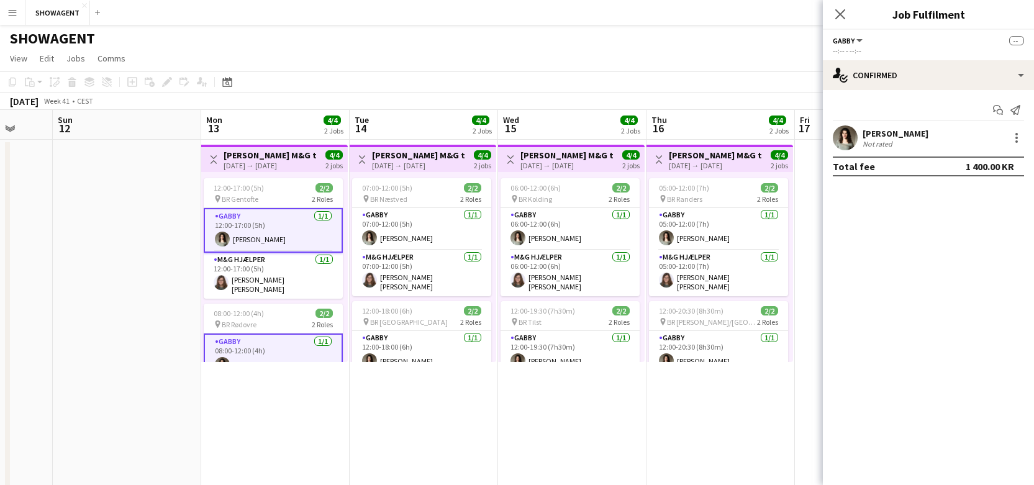
click at [270, 234] on app-card-role "GABBY 1/1 12:00-17:00 (5h) Nikoline Kristine Ryde" at bounding box center [273, 230] width 139 height 45
click at [1014, 138] on div at bounding box center [1016, 137] width 15 height 15
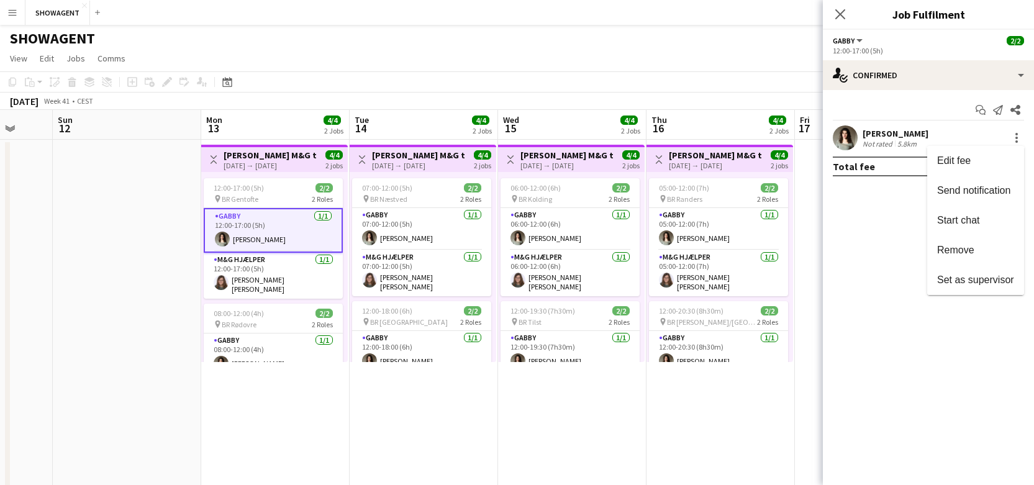
click at [1015, 111] on div at bounding box center [517, 242] width 1034 height 485
click at [1015, 107] on icon "Share" at bounding box center [1015, 110] width 10 height 10
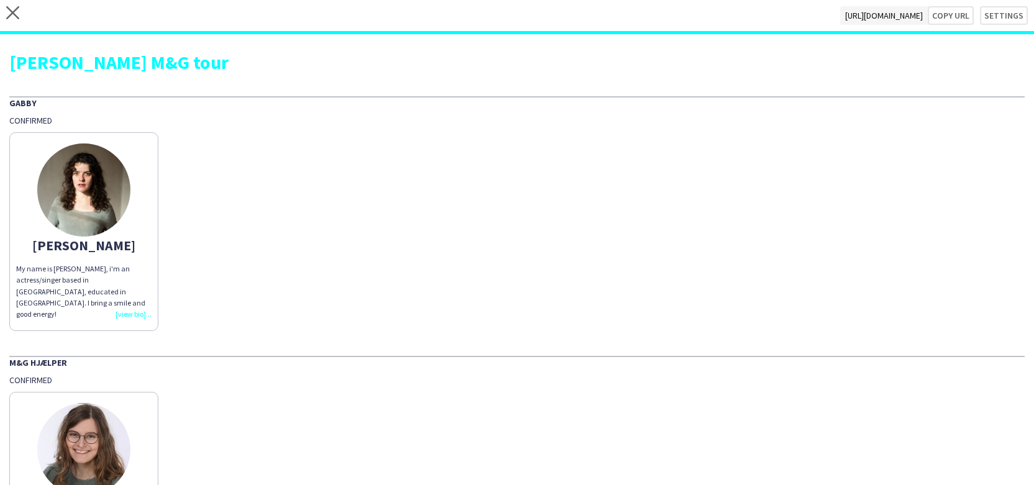
click at [19, 9] on div "close https://admin.liveforce.co/v2/s/31038a3e-298b-423c-b75d-7120e087173a Copy…" at bounding box center [517, 17] width 1034 height 34
click at [11, 13] on icon "close" at bounding box center [12, 12] width 13 height 13
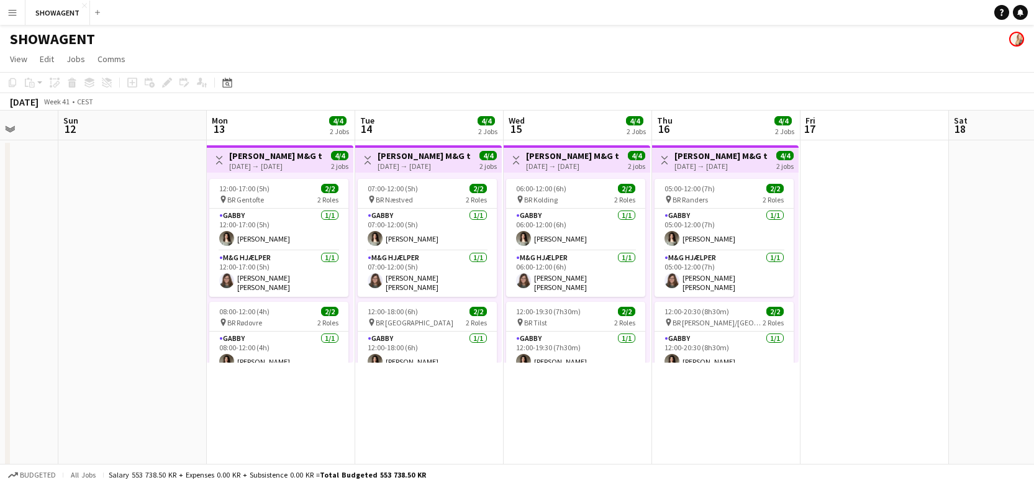
scroll to position [0, 386]
click at [293, 219] on app-card-role "GABBY 1/1 12:00-17:00 (5h) Nikoline Kristine Ryde" at bounding box center [279, 230] width 139 height 42
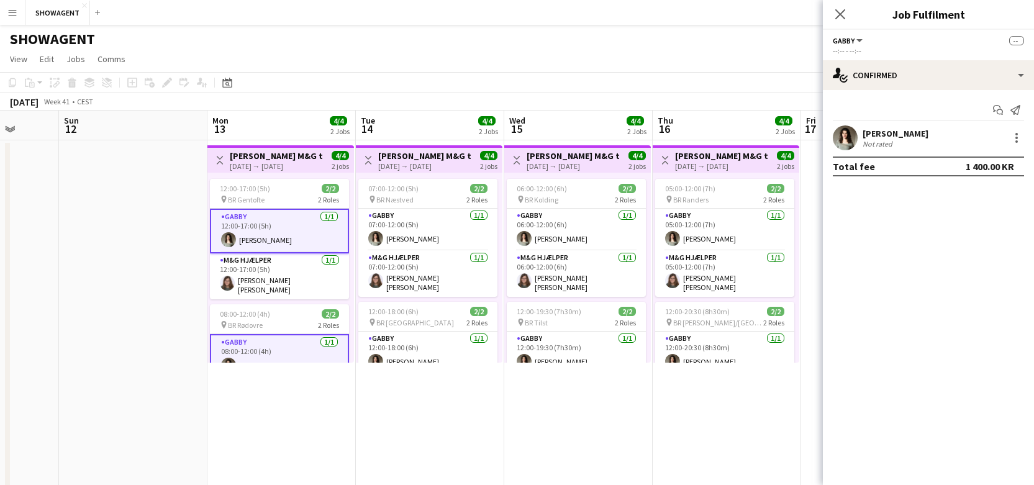
click at [293, 219] on app-card-role "GABBY 1/1 12:00-17:00 (5h) Nikoline Kristine Ryde" at bounding box center [279, 231] width 139 height 45
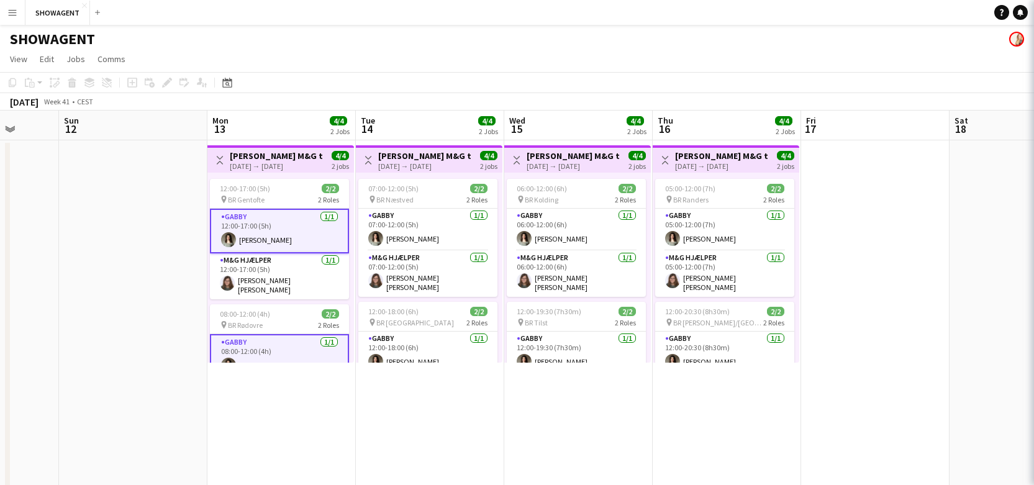
scroll to position [1, 0]
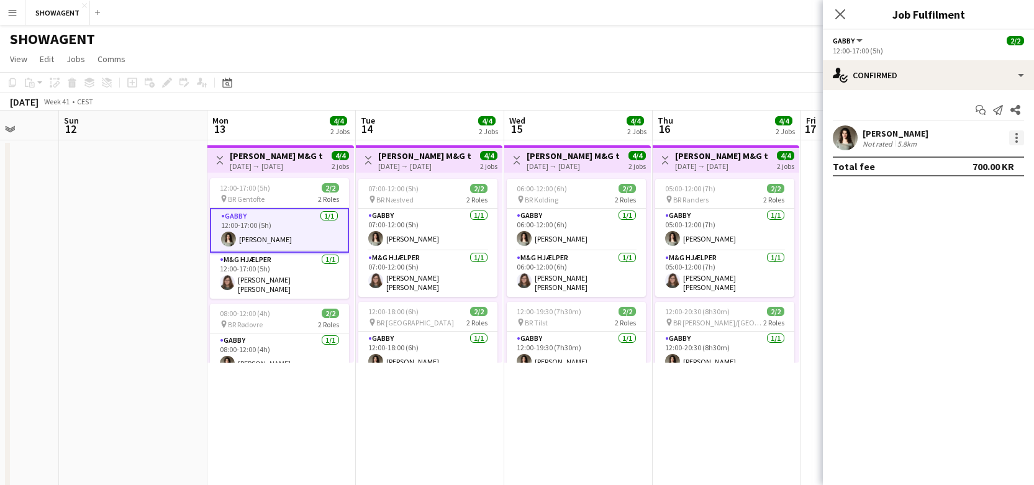
click at [1018, 140] on div at bounding box center [1016, 137] width 15 height 15
click at [878, 220] on div at bounding box center [517, 242] width 1034 height 485
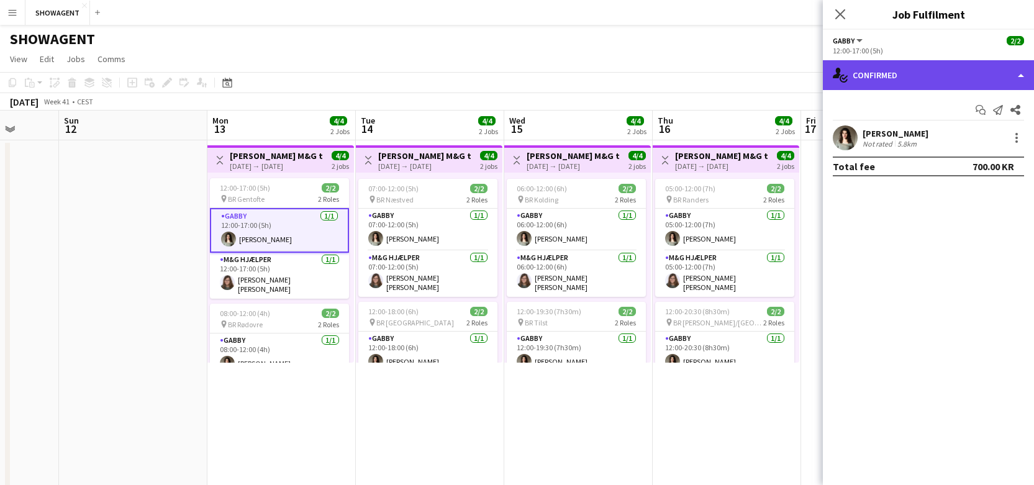
click at [1019, 73] on div "single-neutral-actions-check-2 Confirmed" at bounding box center [928, 75] width 211 height 30
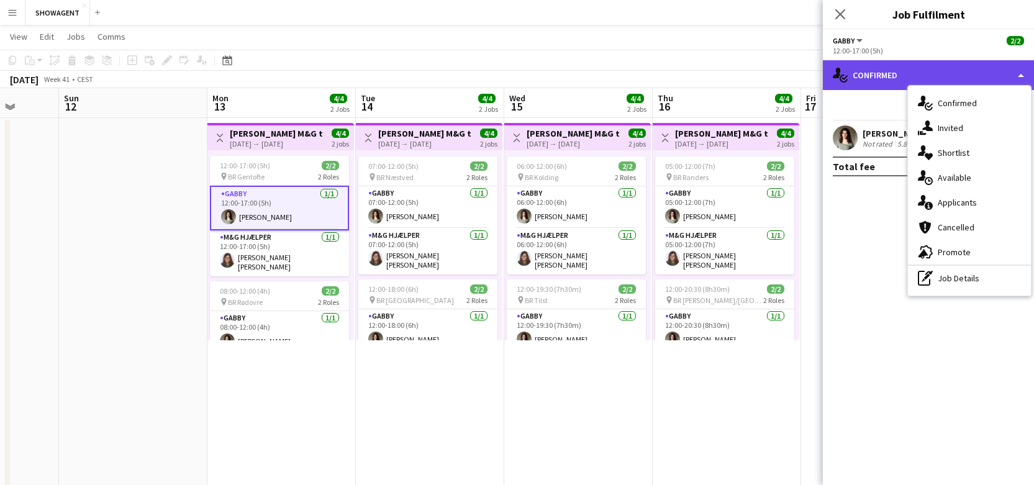
scroll to position [23, 0]
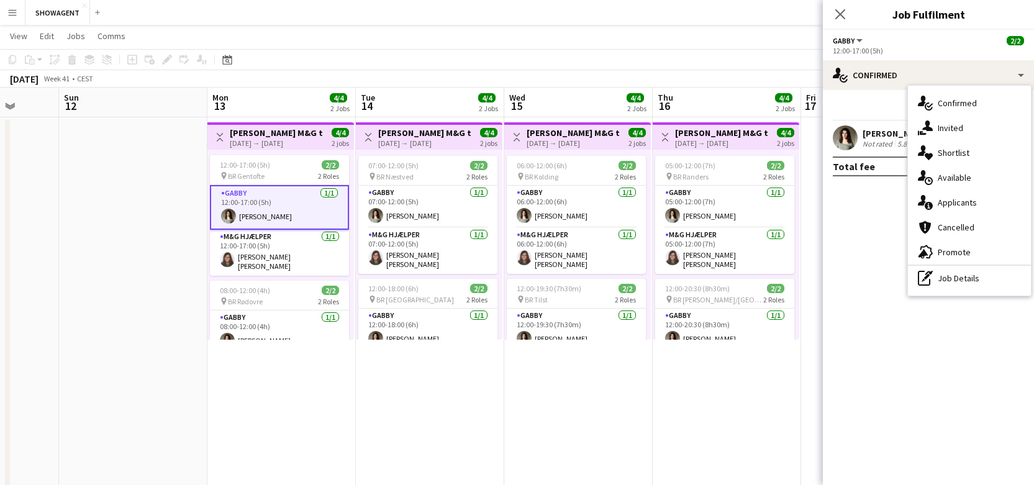
click at [879, 191] on mat-expansion-panel "check Confirmed Start chat Send notification Share Nikoline Kristine Ryde Not r…" at bounding box center [928, 287] width 211 height 395
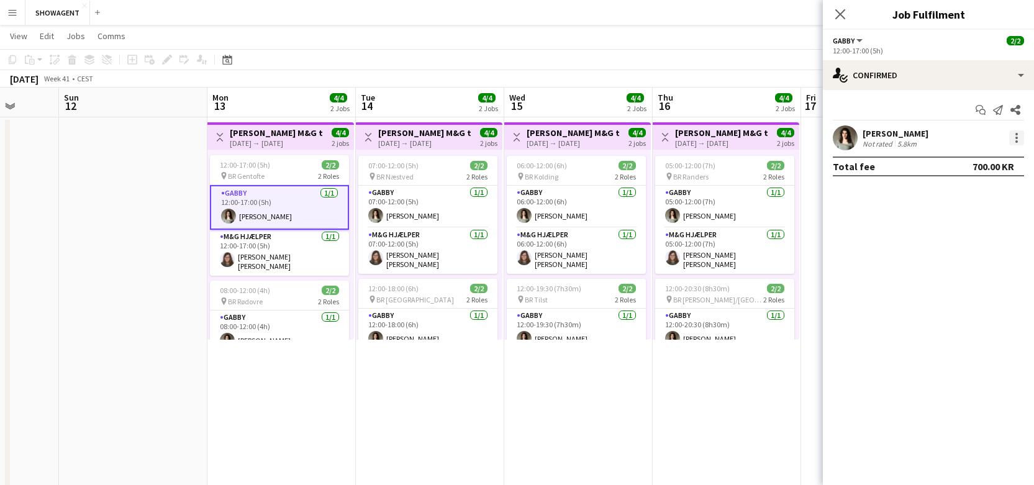
click at [1013, 138] on div at bounding box center [1016, 137] width 15 height 15
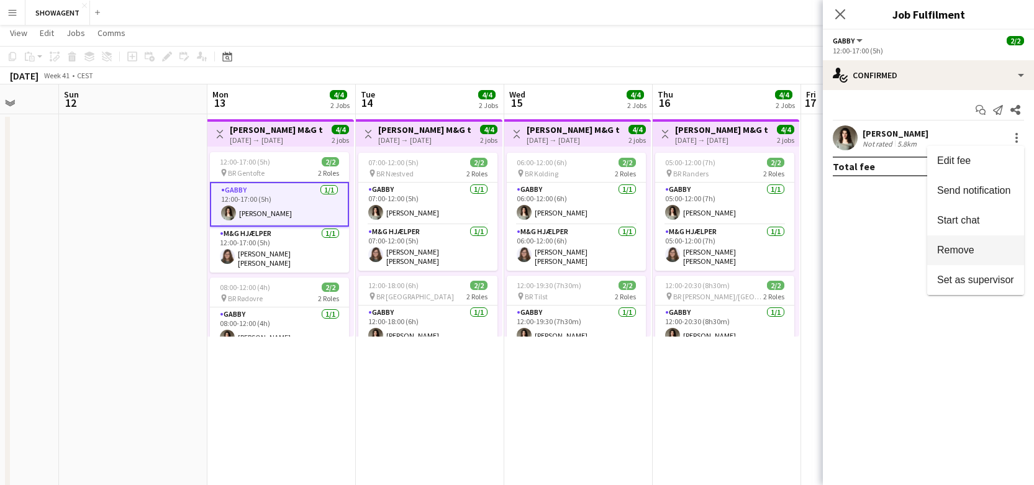
click at [972, 261] on button "Remove" at bounding box center [975, 250] width 97 height 30
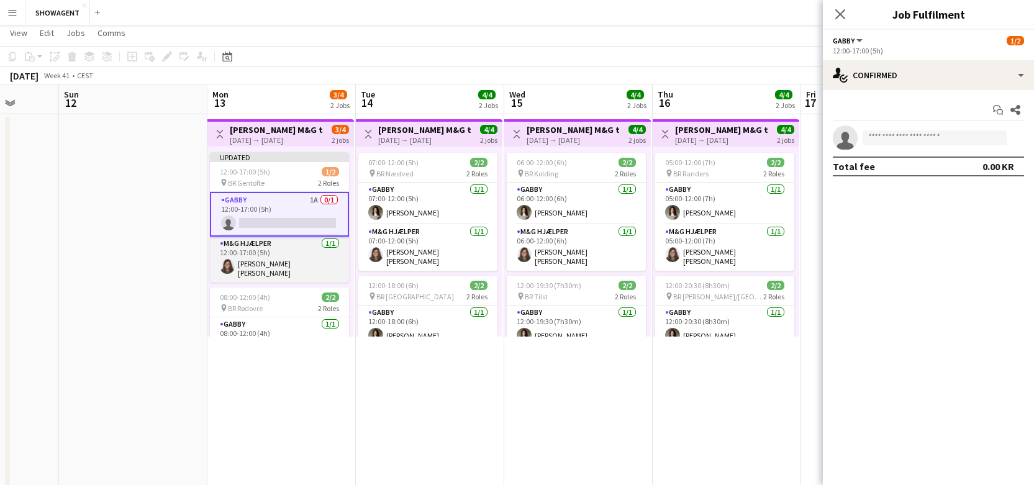
drag, startPoint x: 322, startPoint y: 251, endPoint x: 309, endPoint y: 245, distance: 14.2
click at [322, 251] on app-card-role "M&G Hjælper 1/1 12:00-17:00 (5h) Anna Sofie Munk Jakobsen" at bounding box center [279, 260] width 139 height 46
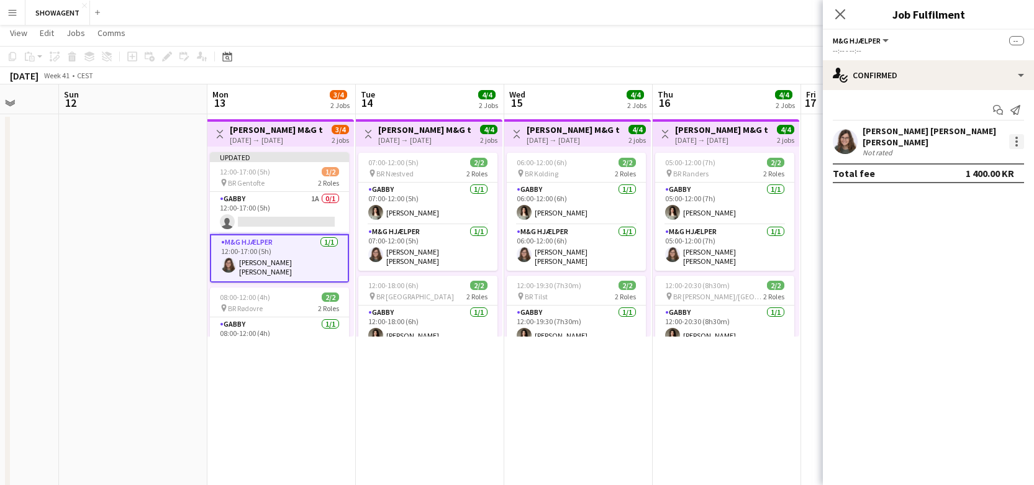
click at [1017, 144] on div at bounding box center [1016, 145] width 2 height 2
click at [982, 243] on button "Remove" at bounding box center [975, 250] width 97 height 30
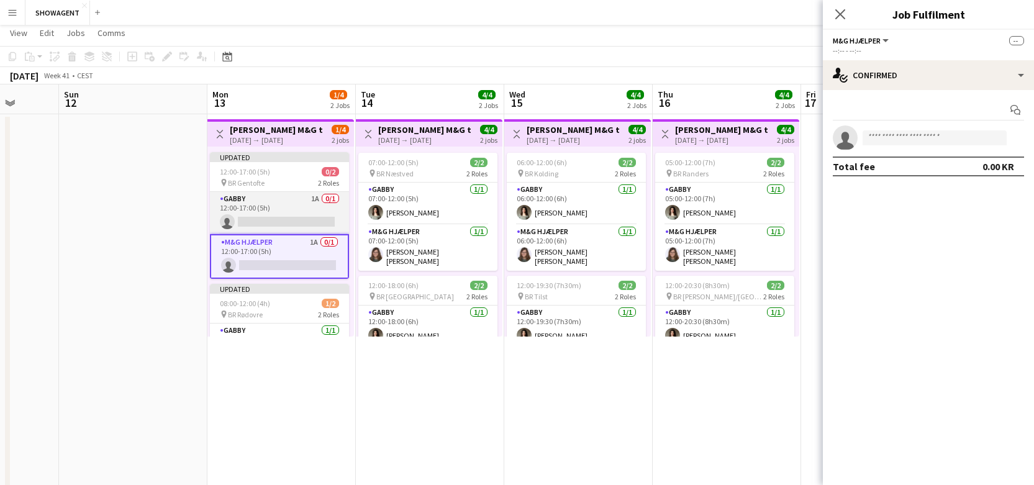
click at [307, 201] on app-card-role "GABBY 1A 0/1 12:00-17:00 (5h) single-neutral-actions" at bounding box center [279, 213] width 139 height 42
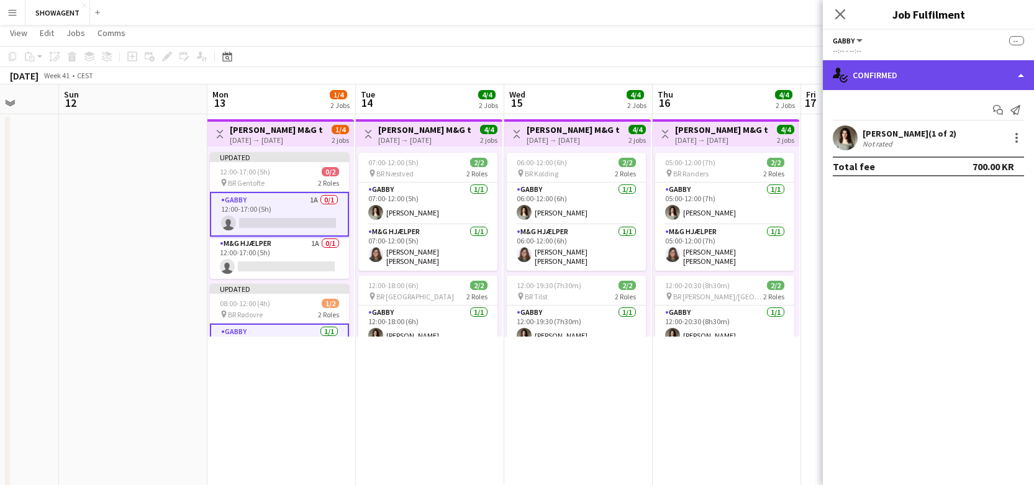
click at [975, 78] on div "single-neutral-actions-check-2 Confirmed" at bounding box center [928, 75] width 211 height 30
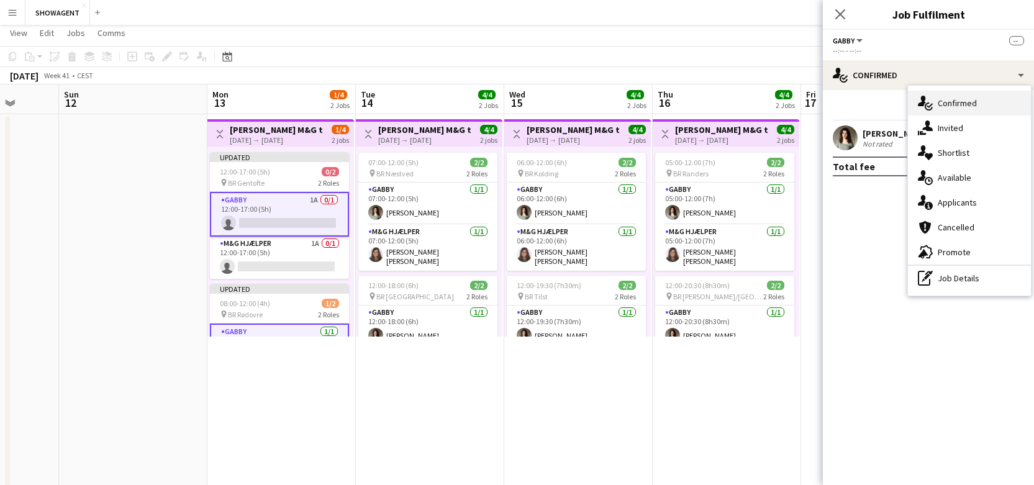
click at [959, 101] on div "single-neutral-actions-check-2 Confirmed" at bounding box center [969, 103] width 123 height 25
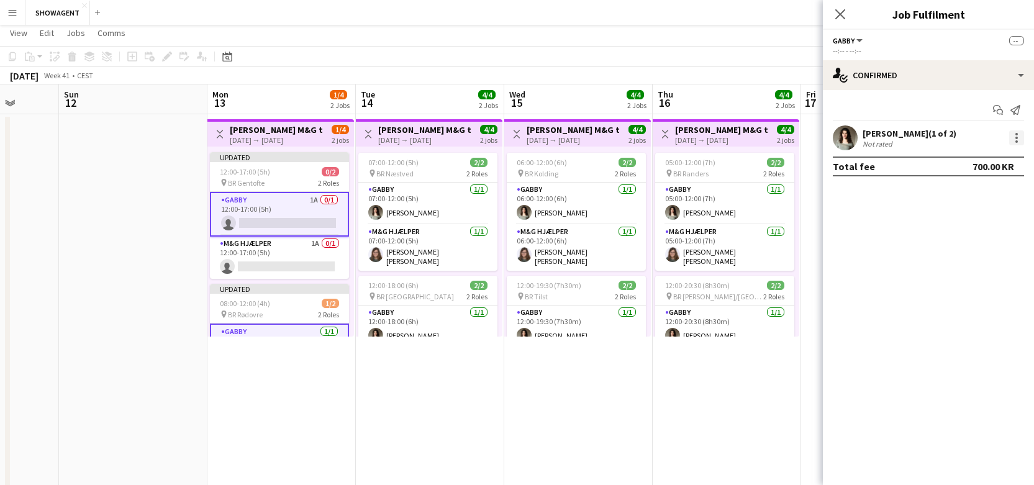
click at [1019, 133] on div at bounding box center [1016, 137] width 15 height 15
drag, startPoint x: 261, startPoint y: 211, endPoint x: 269, endPoint y: 207, distance: 8.9
click at [263, 210] on div at bounding box center [517, 242] width 1034 height 485
click at [279, 204] on app-card-role "GABBY 1A 0/1 12:00-17:00 (5h) single-neutral-actions" at bounding box center [279, 214] width 139 height 45
click at [879, 140] on input at bounding box center [935, 137] width 144 height 15
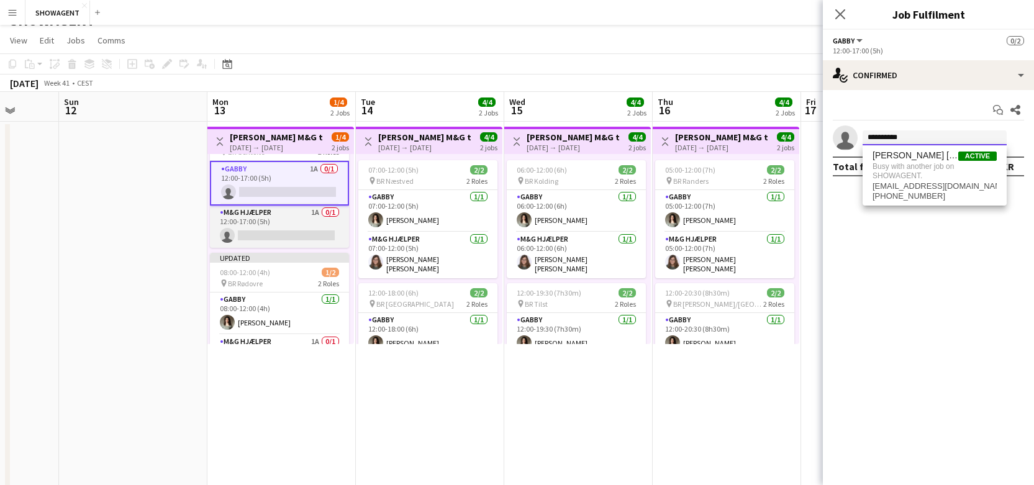
scroll to position [72, 0]
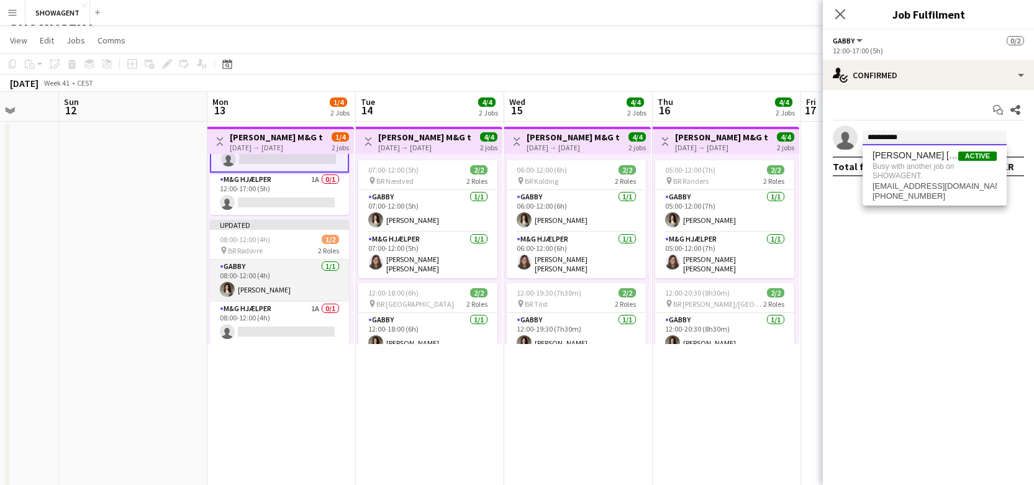
type input "**********"
click at [287, 275] on app-card-role "GABBY 1/1 08:00-12:00 (4h) Nikoline Kristine Ryde" at bounding box center [279, 281] width 139 height 42
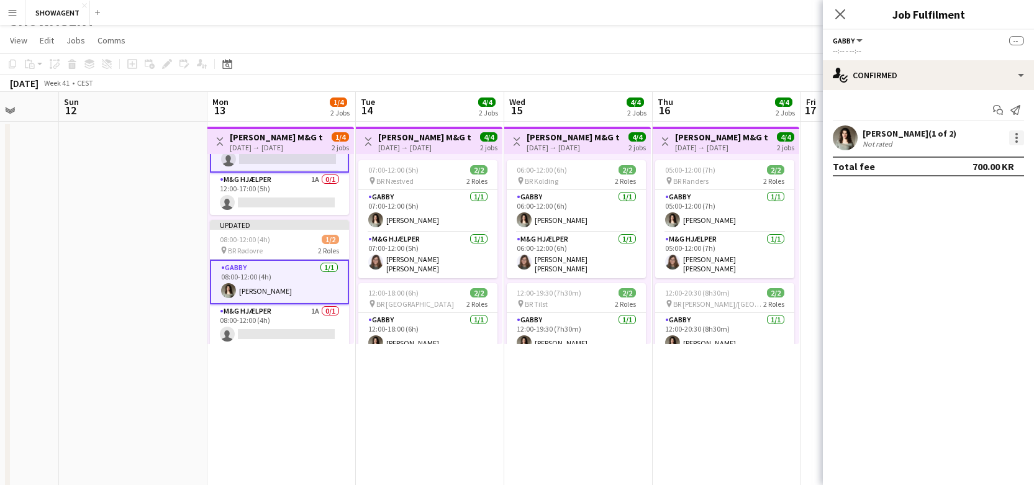
click at [1015, 135] on div at bounding box center [1016, 134] width 2 height 2
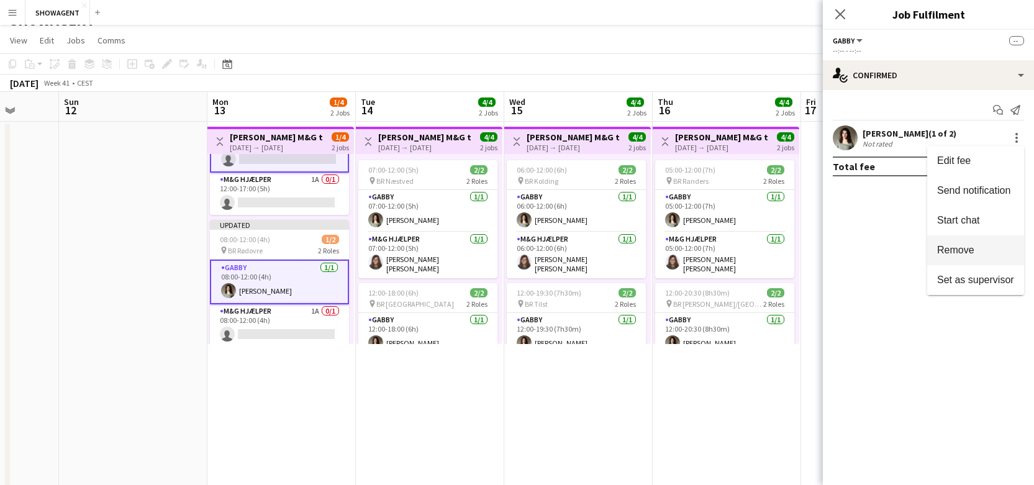
click at [966, 251] on span "Remove" at bounding box center [955, 250] width 37 height 11
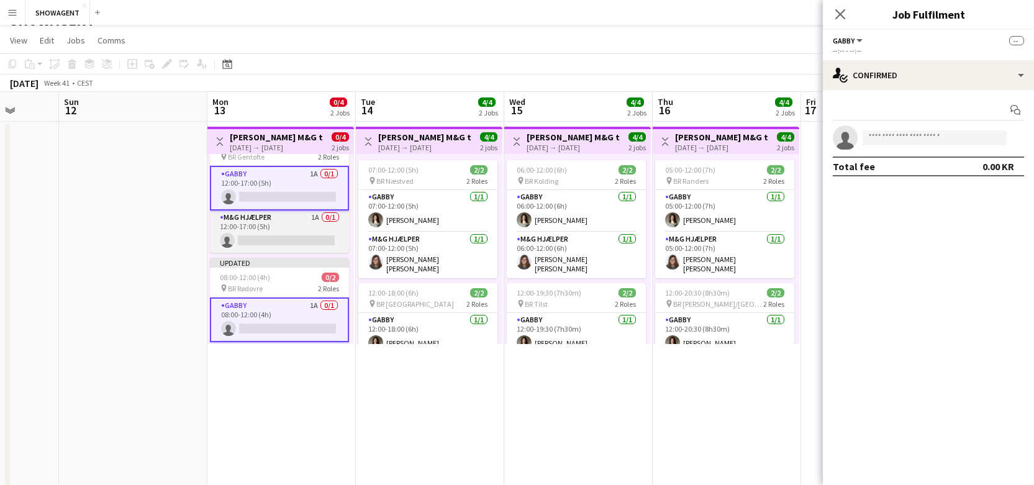
scroll to position [22, 0]
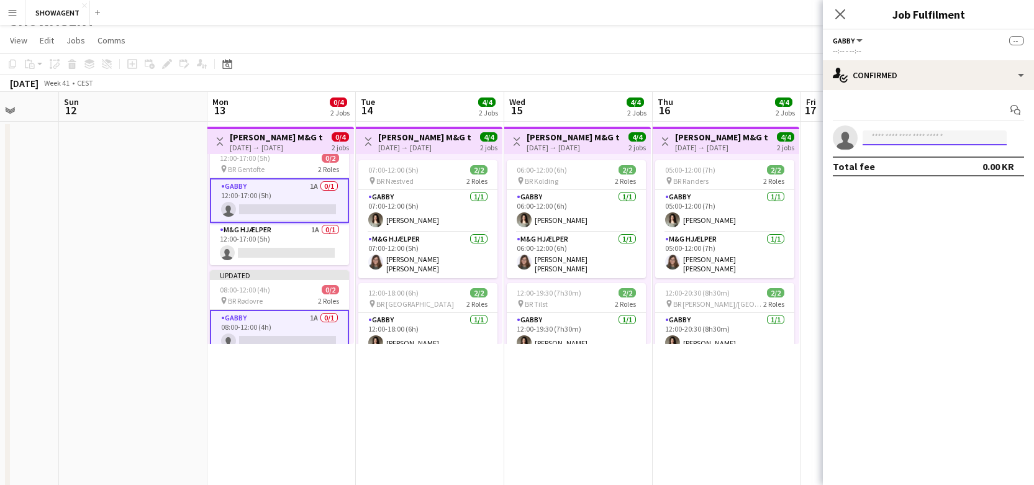
click at [937, 134] on input at bounding box center [935, 137] width 144 height 15
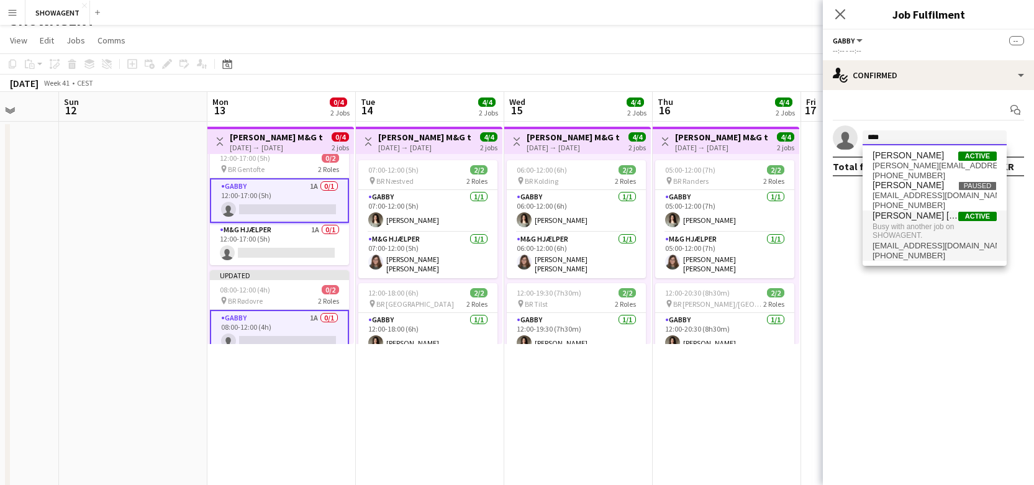
type input "****"
click at [922, 219] on span "[PERSON_NAME] [PERSON_NAME] [PERSON_NAME]" at bounding box center [915, 216] width 86 height 11
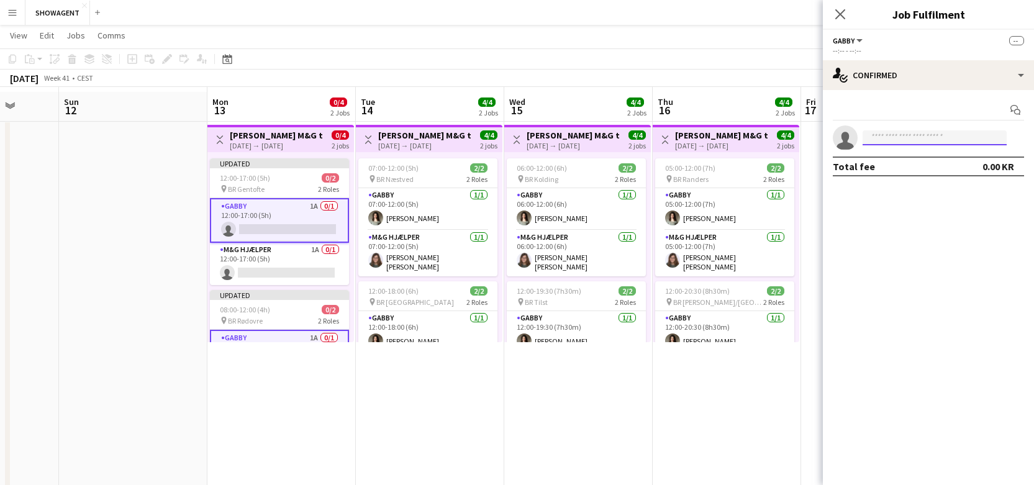
scroll to position [0, 0]
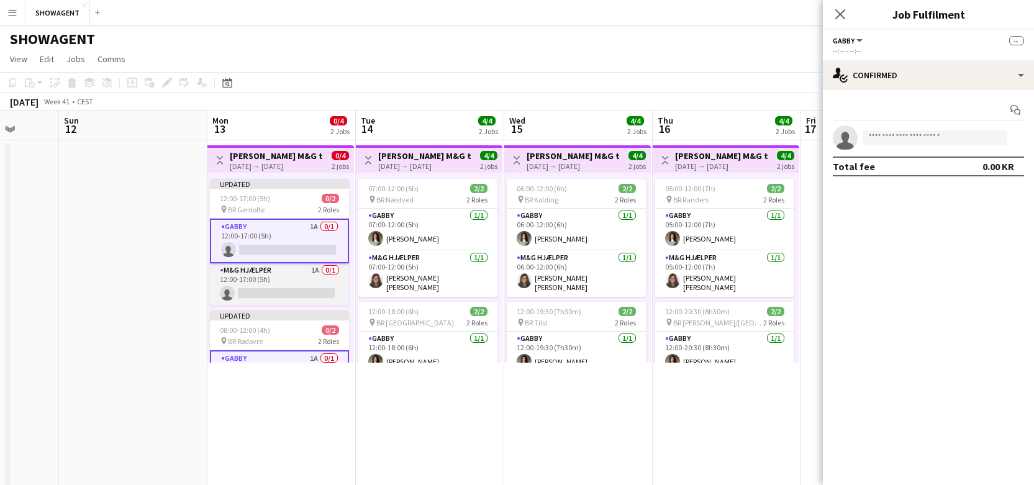
click at [283, 274] on app-card-role "M&G Hjælper 1A 0/1 12:00-17:00 (5h) single-neutral-actions" at bounding box center [279, 284] width 139 height 42
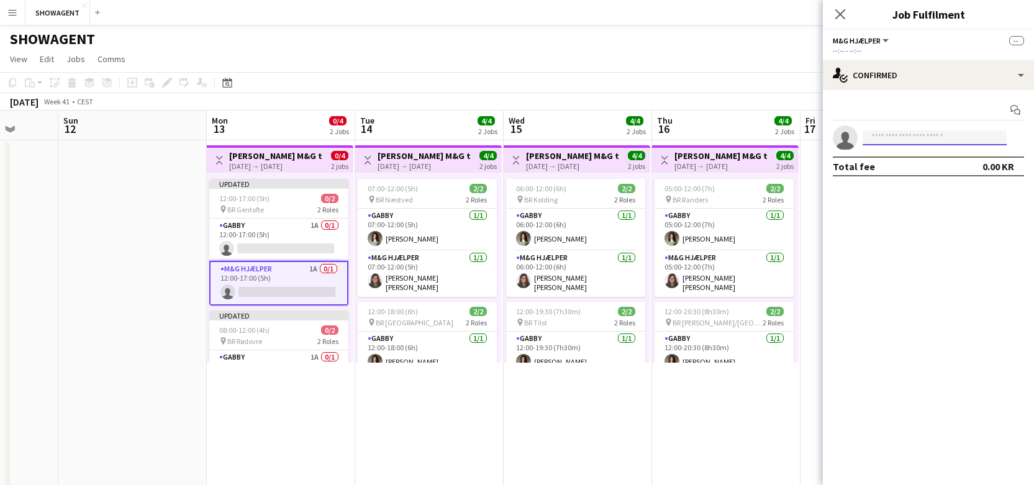
click at [936, 138] on input at bounding box center [935, 137] width 144 height 15
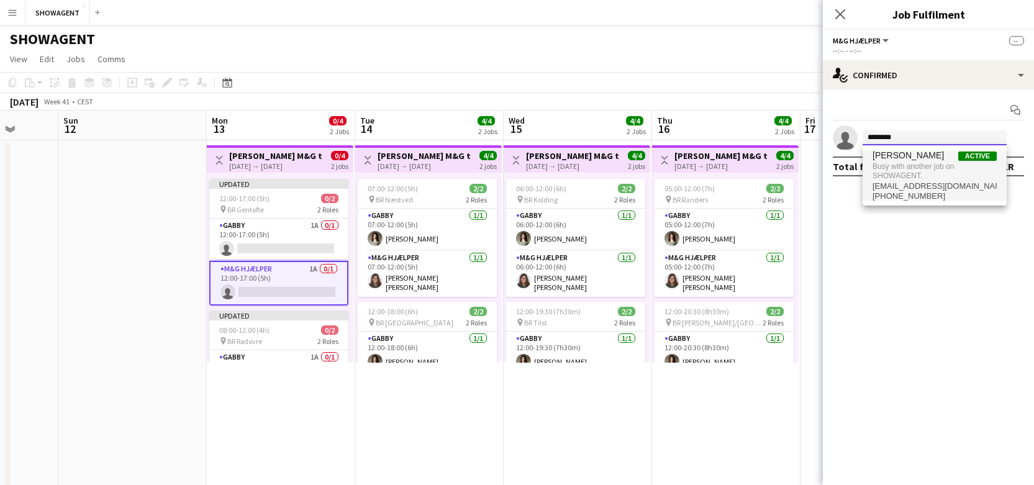
type input "********"
click at [909, 176] on span "Busy with another job on SHOWAGENT." at bounding box center [934, 171] width 124 height 20
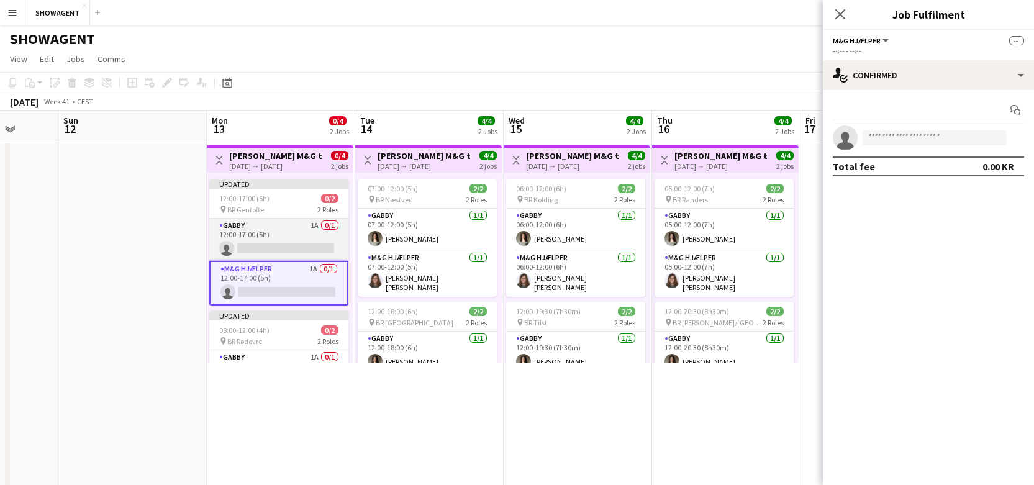
click at [260, 225] on app-card-role "GABBY 1A 0/1 12:00-17:00 (5h) single-neutral-actions" at bounding box center [278, 240] width 139 height 42
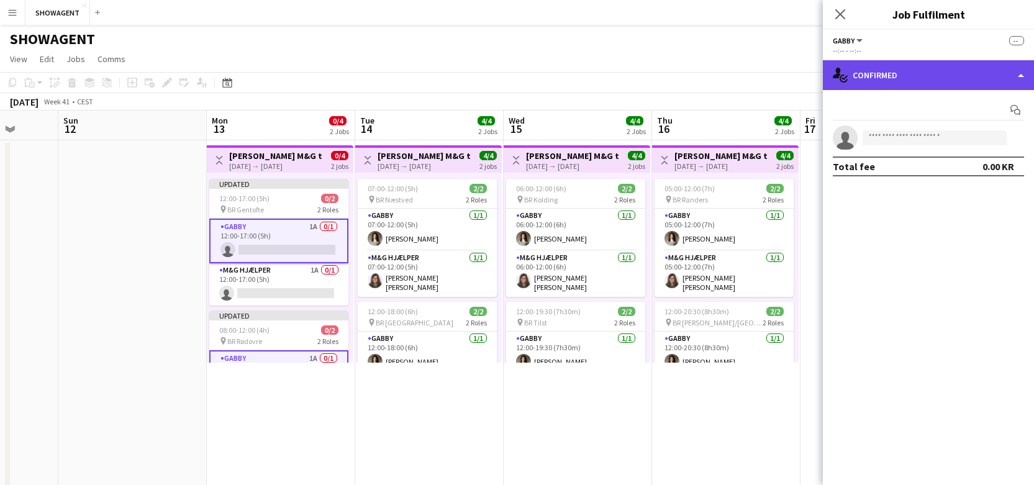
click at [979, 64] on div "single-neutral-actions-check-2 Confirmed" at bounding box center [928, 75] width 211 height 30
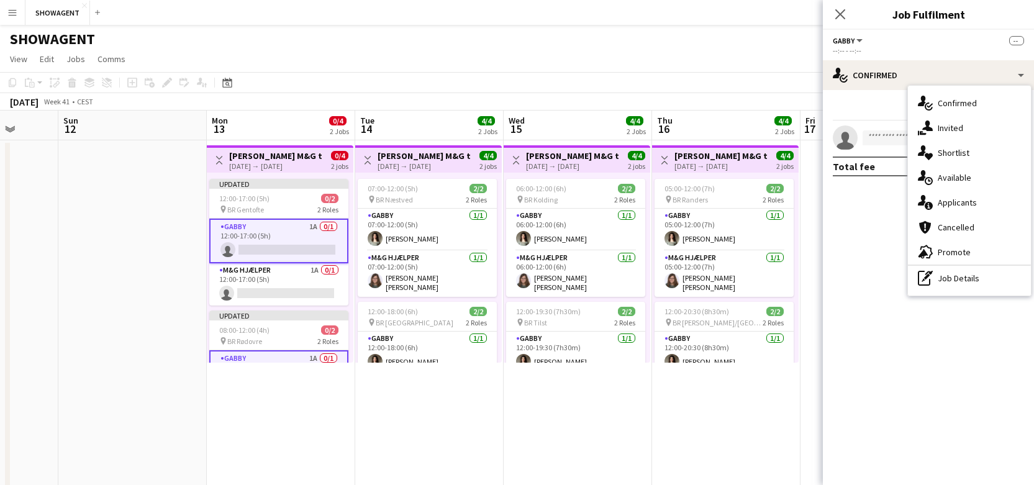
click at [959, 106] on div "single-neutral-actions-check-2 Confirmed" at bounding box center [969, 103] width 123 height 25
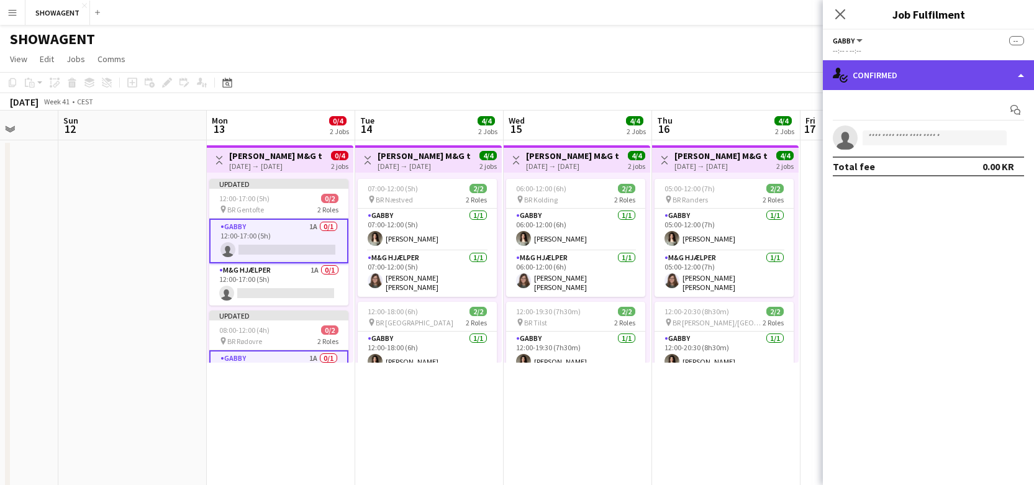
click at [956, 85] on div "single-neutral-actions-check-2 Confirmed" at bounding box center [928, 75] width 211 height 30
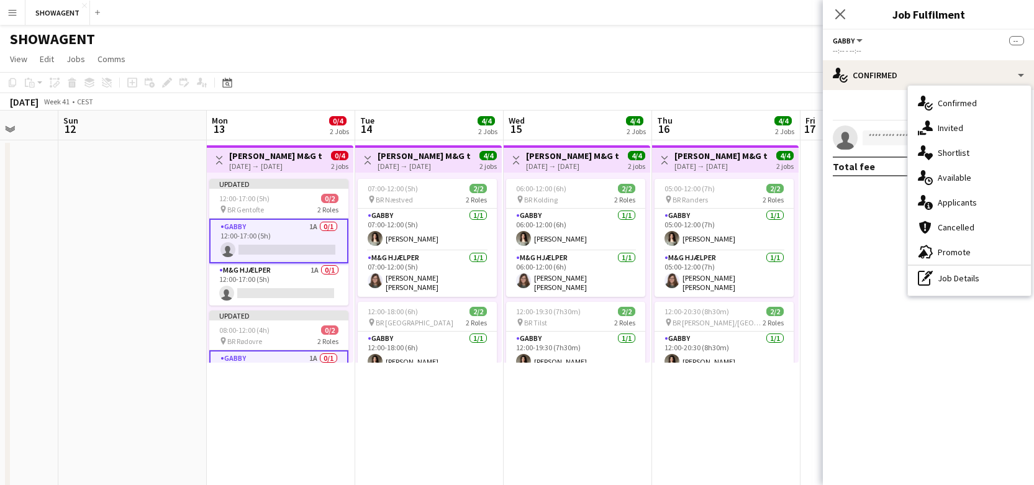
click at [956, 121] on div "single-neutral-actions-share-1 Invited" at bounding box center [969, 128] width 123 height 25
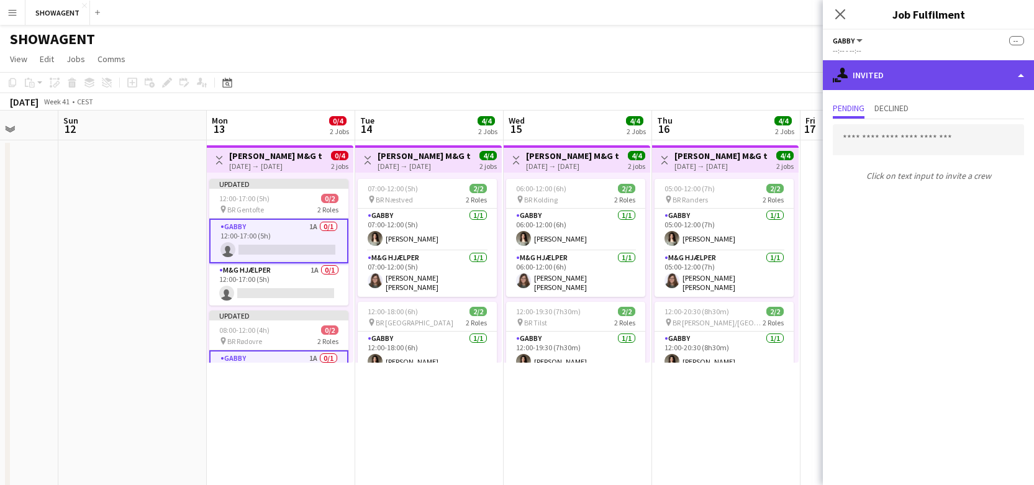
click at [953, 68] on div "single-neutral-actions-share-1 Invited" at bounding box center [928, 75] width 211 height 30
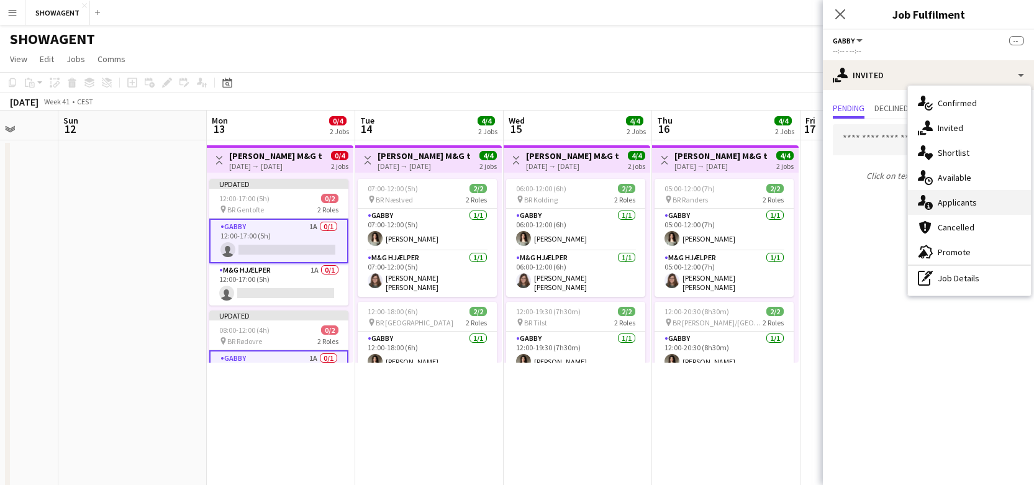
click at [957, 200] on div "single-neutral-actions-information Applicants" at bounding box center [969, 202] width 123 height 25
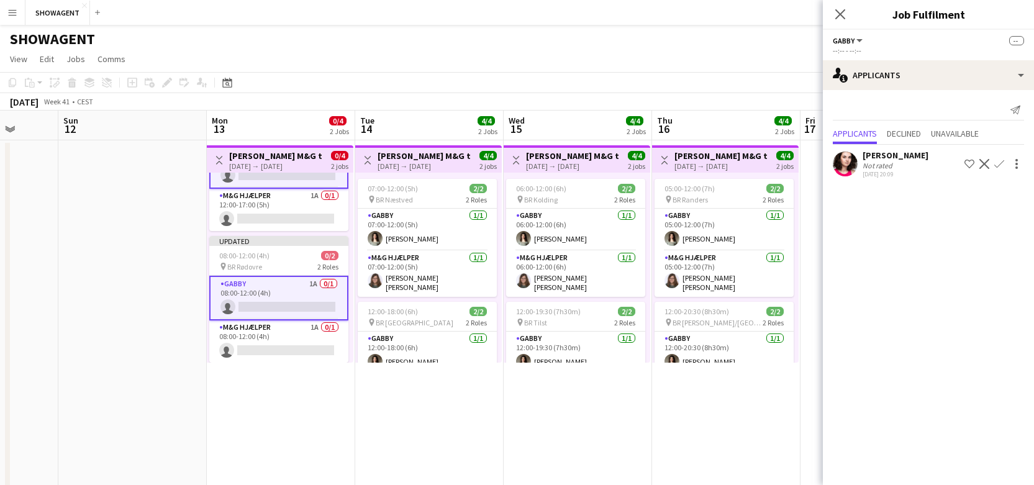
scroll to position [0, 0]
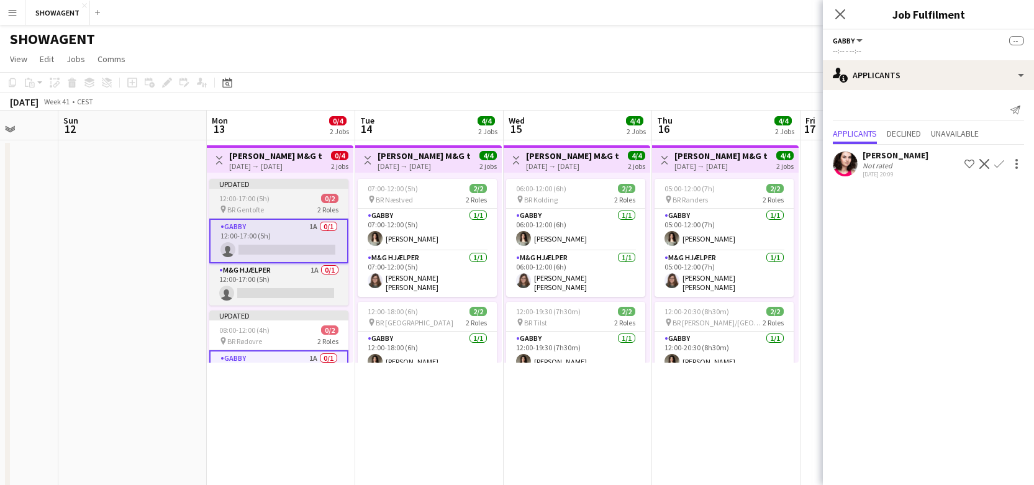
click at [270, 200] on div "12:00-17:00 (5h) 0/2" at bounding box center [278, 198] width 139 height 9
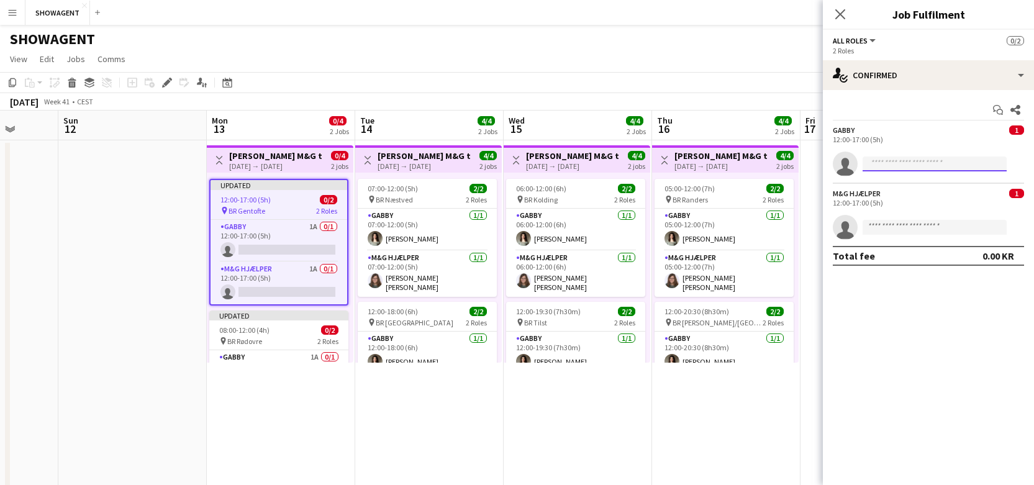
click at [884, 165] on input at bounding box center [935, 163] width 144 height 15
click at [1018, 130] on span "1" at bounding box center [1016, 129] width 15 height 9
click at [1014, 196] on span "1" at bounding box center [1016, 193] width 15 height 9
click at [330, 198] on span "0/2" at bounding box center [328, 199] width 17 height 9
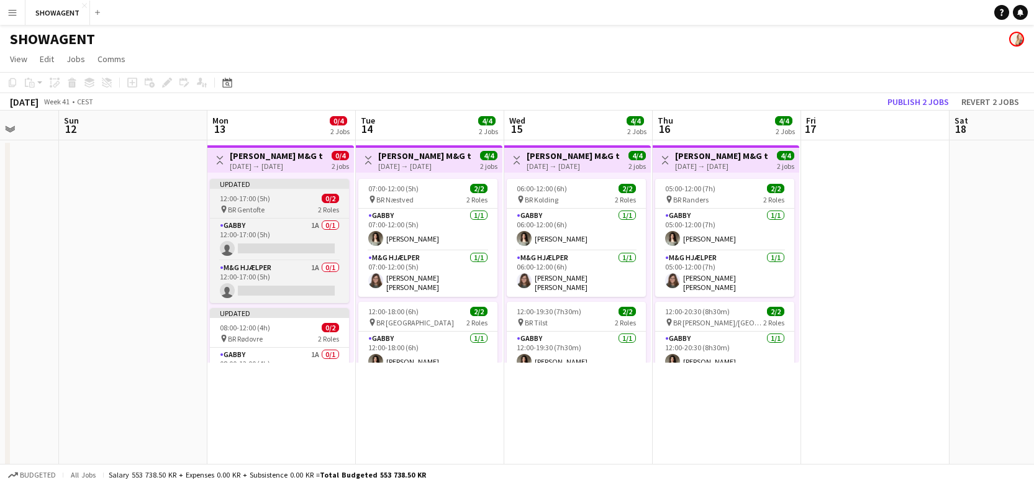
scroll to position [0, 385]
click at [329, 199] on span "0/2" at bounding box center [331, 198] width 17 height 9
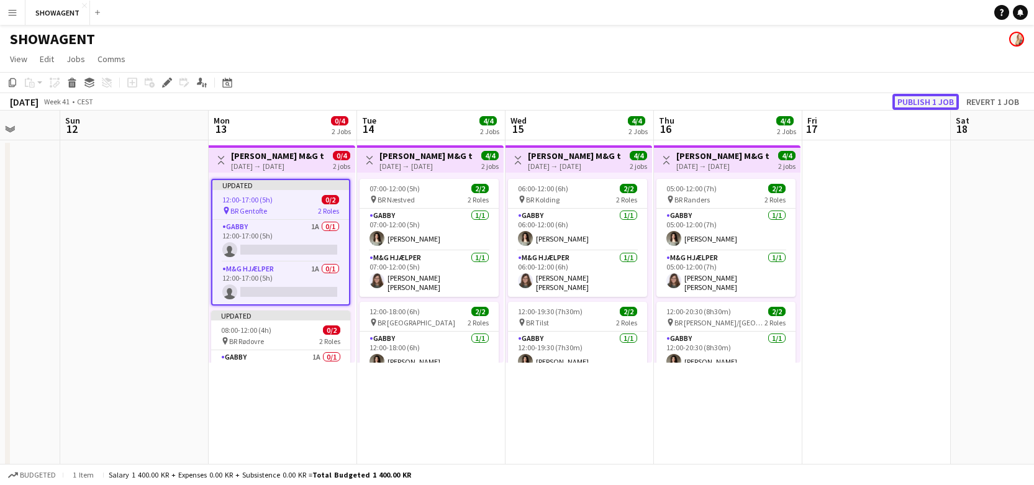
click at [936, 105] on button "Publish 1 job" at bounding box center [925, 102] width 66 height 16
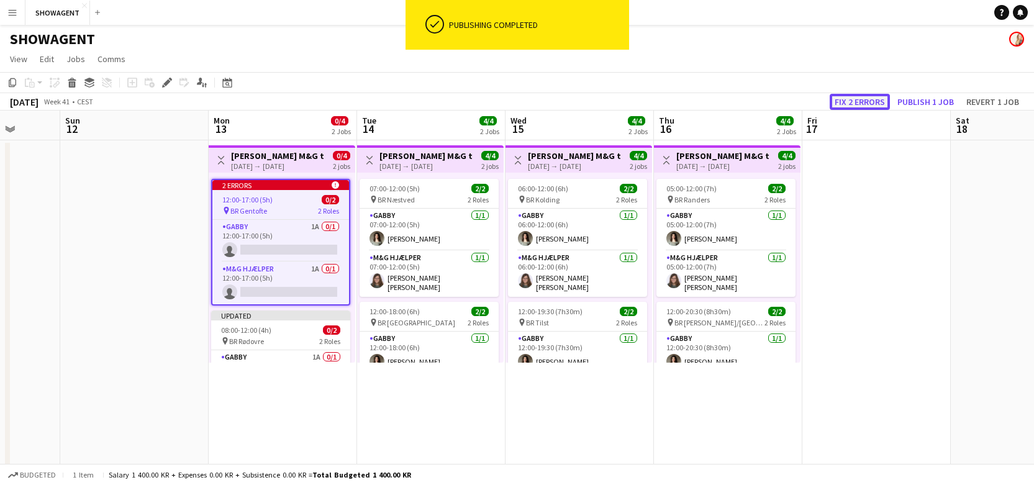
click at [863, 100] on button "Fix 2 errors" at bounding box center [860, 102] width 60 height 16
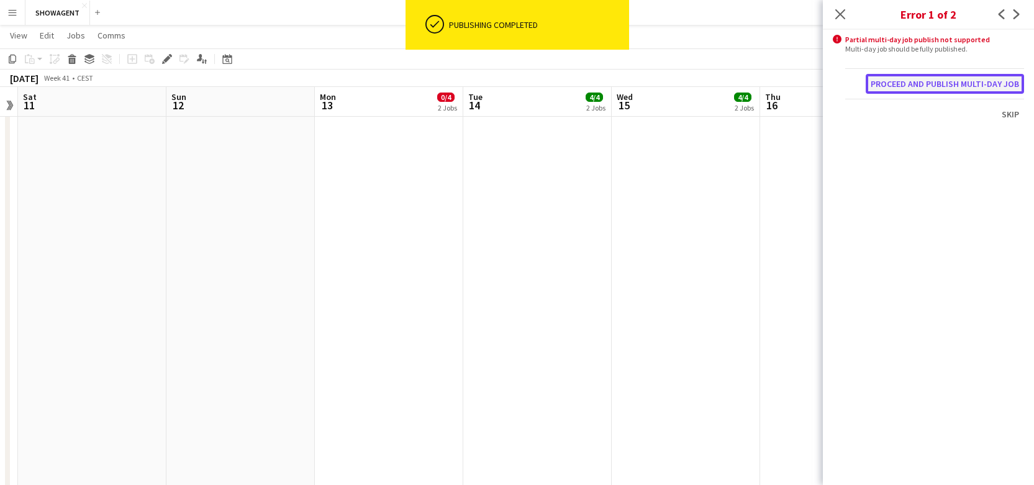
click at [900, 83] on button "Proceed and publish multi-day job" at bounding box center [945, 84] width 158 height 20
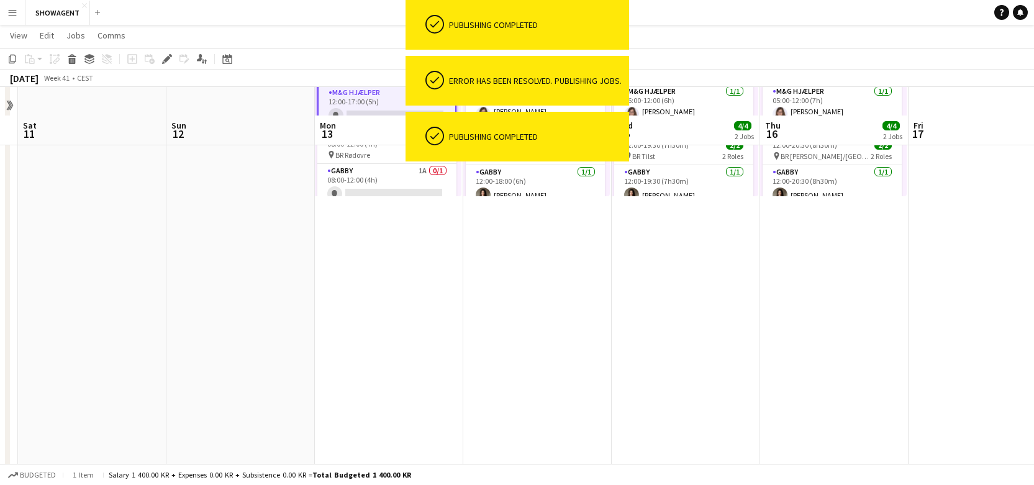
scroll to position [0, 0]
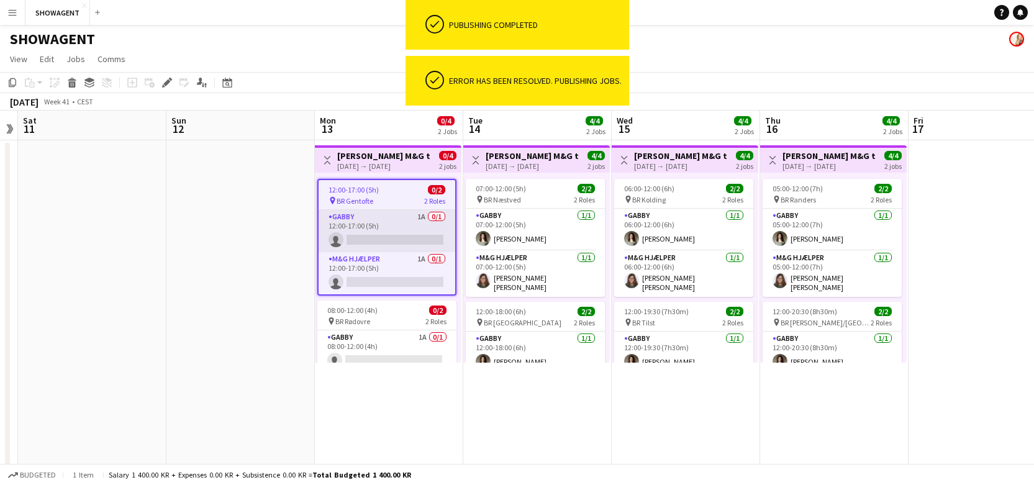
drag, startPoint x: 392, startPoint y: 223, endPoint x: 384, endPoint y: 222, distance: 8.2
click at [391, 223] on app-card-role "GABBY 1A 0/1 12:00-17:00 (5h) single-neutral-actions" at bounding box center [387, 231] width 137 height 42
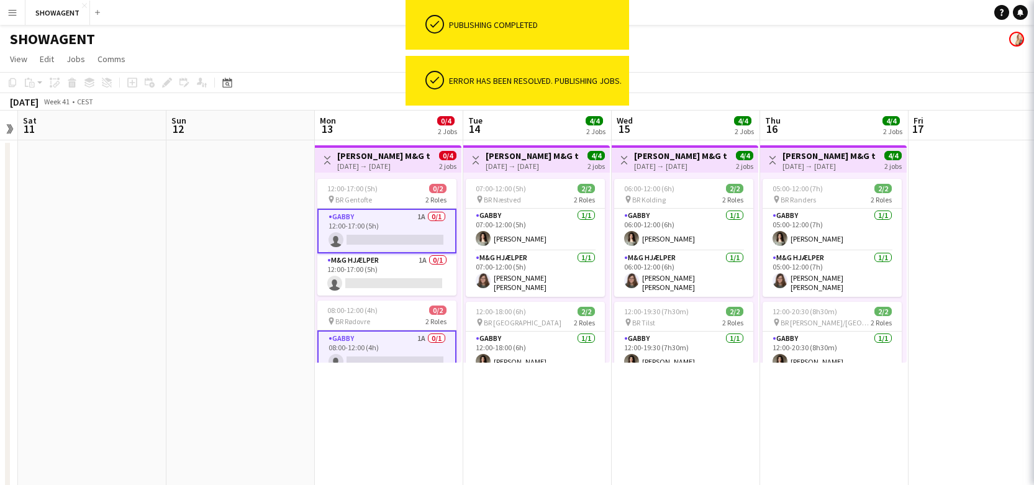
scroll to position [0, 428]
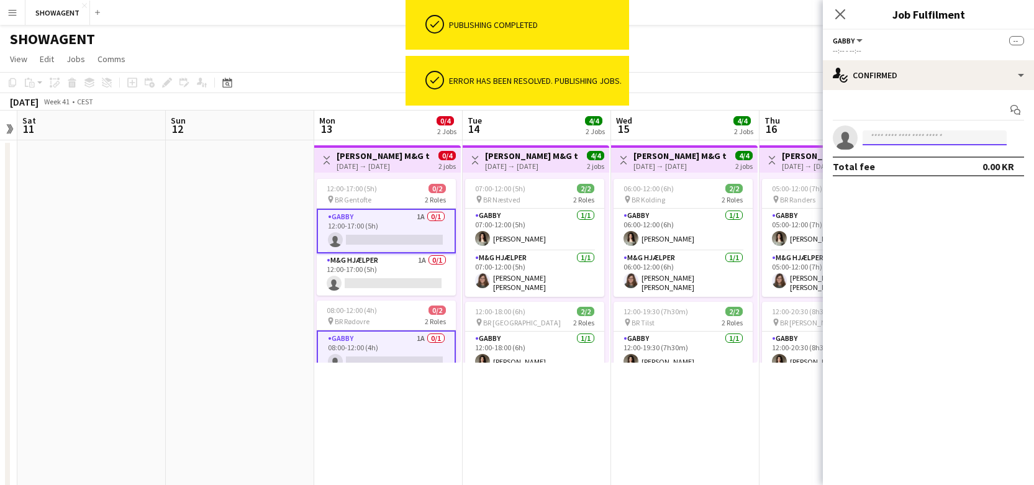
click at [904, 138] on input at bounding box center [935, 137] width 144 height 15
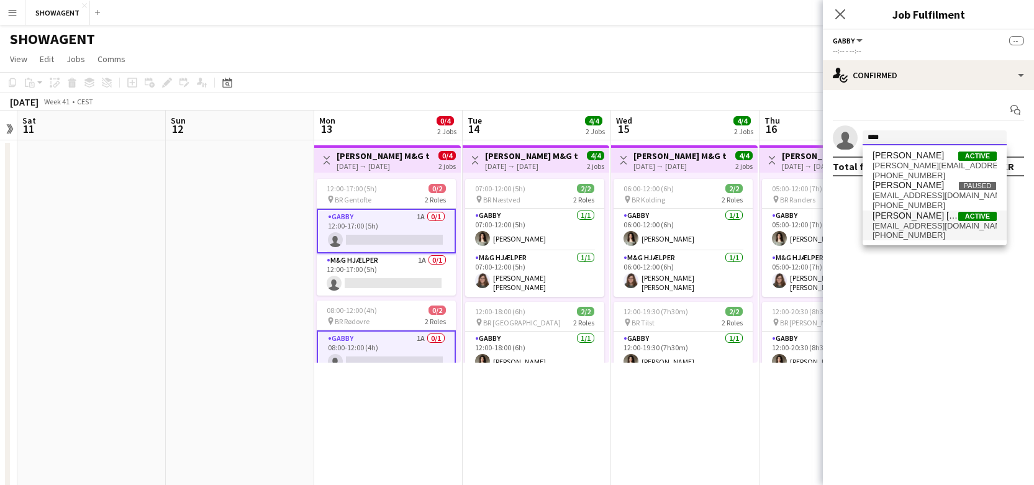
type input "****"
click at [899, 221] on span "annasmunk@gmail.com" at bounding box center [934, 226] width 124 height 10
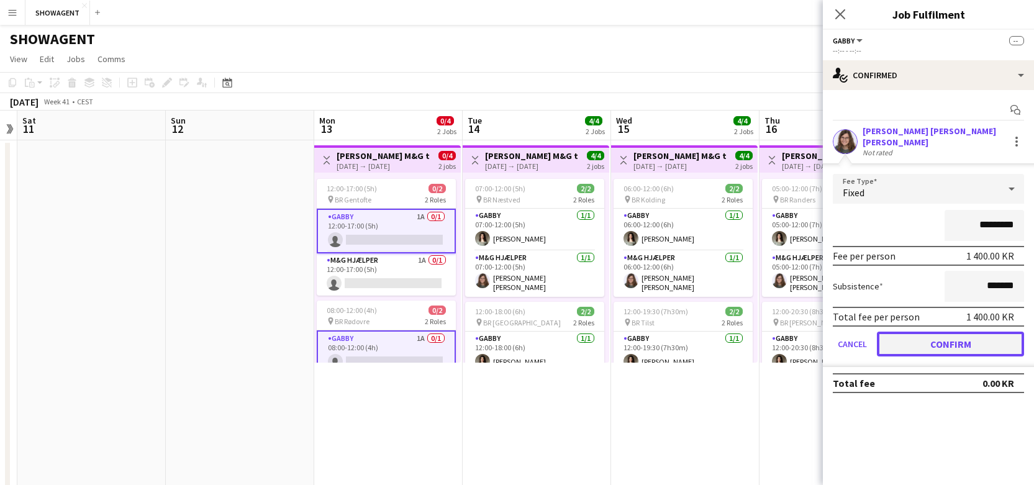
click at [958, 338] on button "Confirm" at bounding box center [950, 344] width 147 height 25
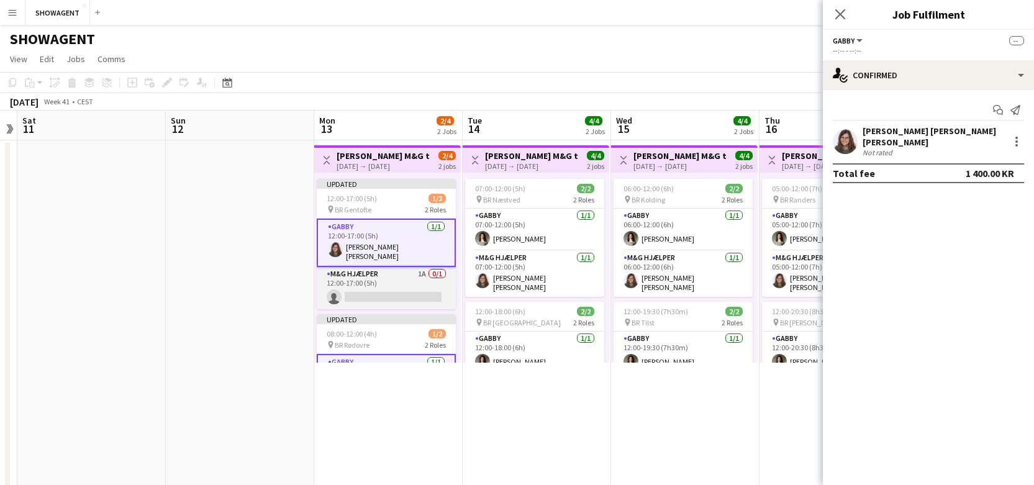
click at [386, 287] on app-card-role "M&G Hjælper 1A 0/1 12:00-17:00 (5h) single-neutral-actions" at bounding box center [386, 288] width 139 height 42
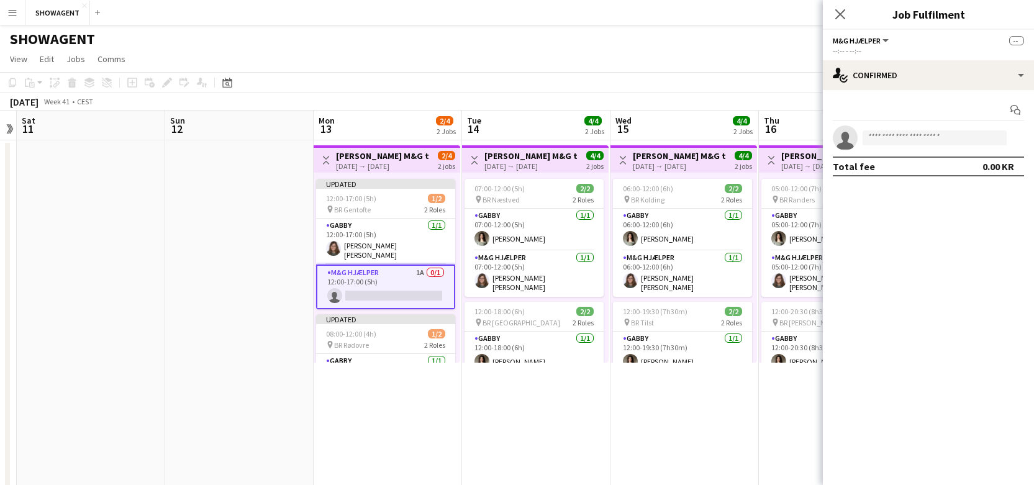
click at [379, 293] on app-card-role "M&G Hjælper 1A 0/1 12:00-17:00 (5h) single-neutral-actions" at bounding box center [385, 287] width 139 height 45
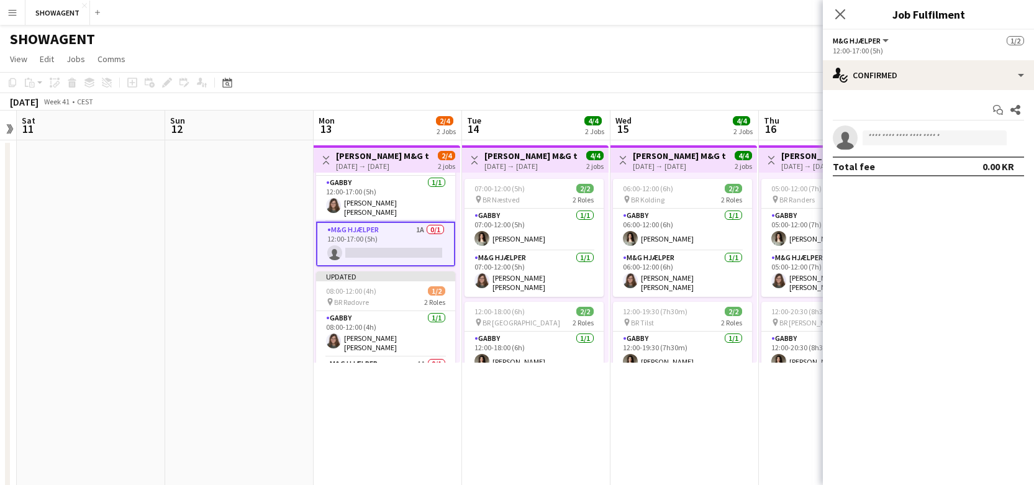
scroll to position [65, 0]
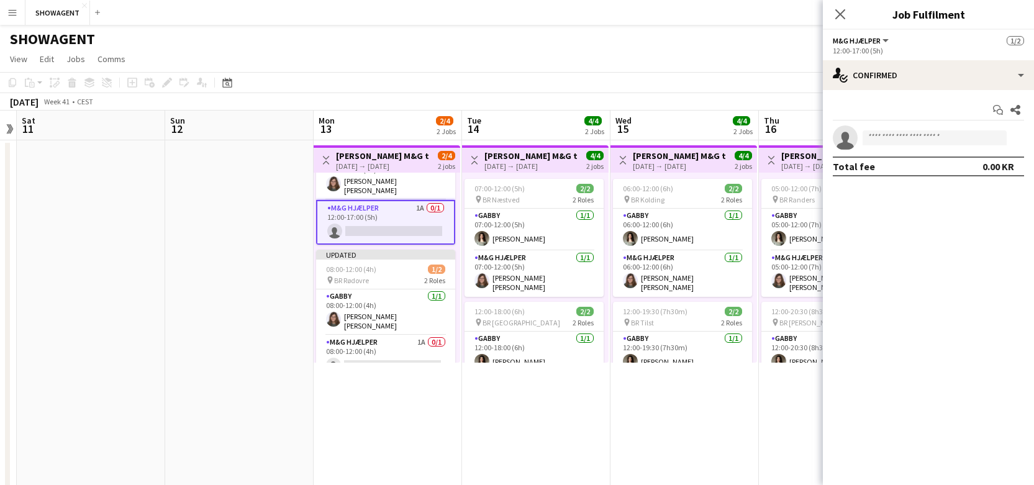
click at [387, 200] on app-card-role "M&G Hjælper 1A 0/1 12:00-17:00 (5h) single-neutral-actions" at bounding box center [385, 222] width 139 height 45
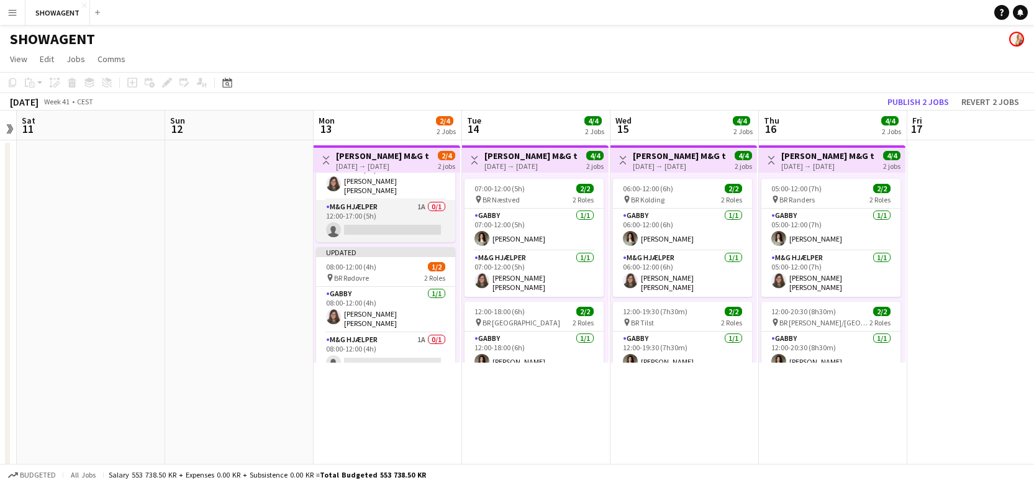
click at [383, 206] on app-card-role "M&G Hjælper 1A 0/1 12:00-17:00 (5h) single-neutral-actions" at bounding box center [385, 221] width 139 height 42
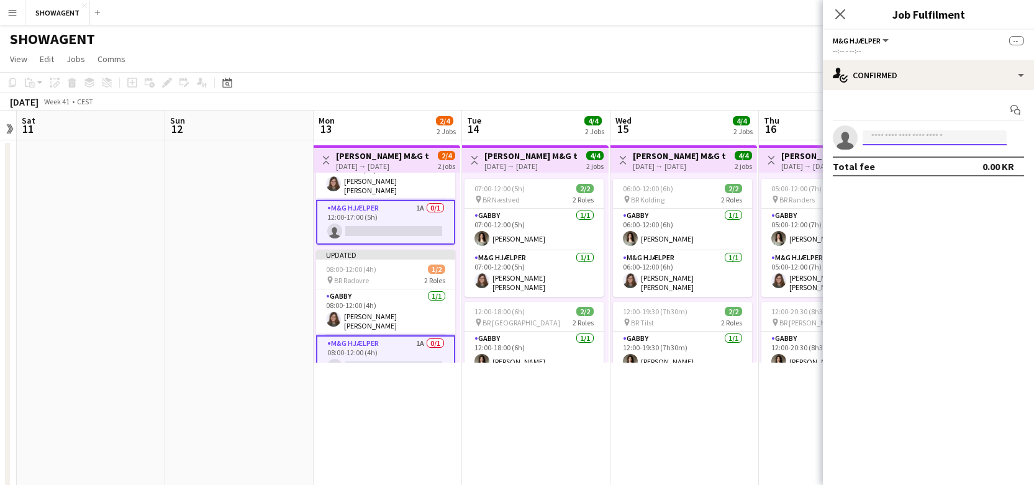
click at [905, 137] on input at bounding box center [935, 137] width 144 height 15
type input "********"
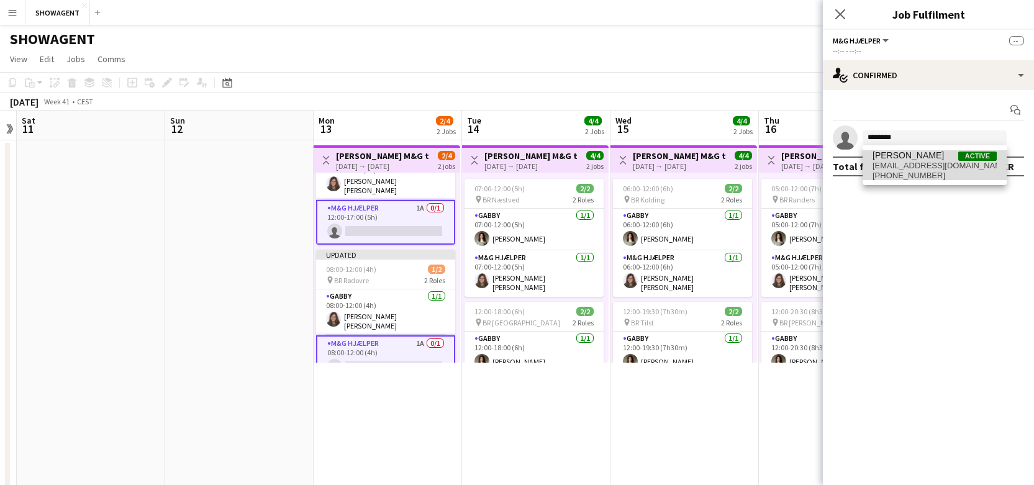
click at [905, 163] on span "nikoline.ryde@gmail.com" at bounding box center [934, 166] width 124 height 10
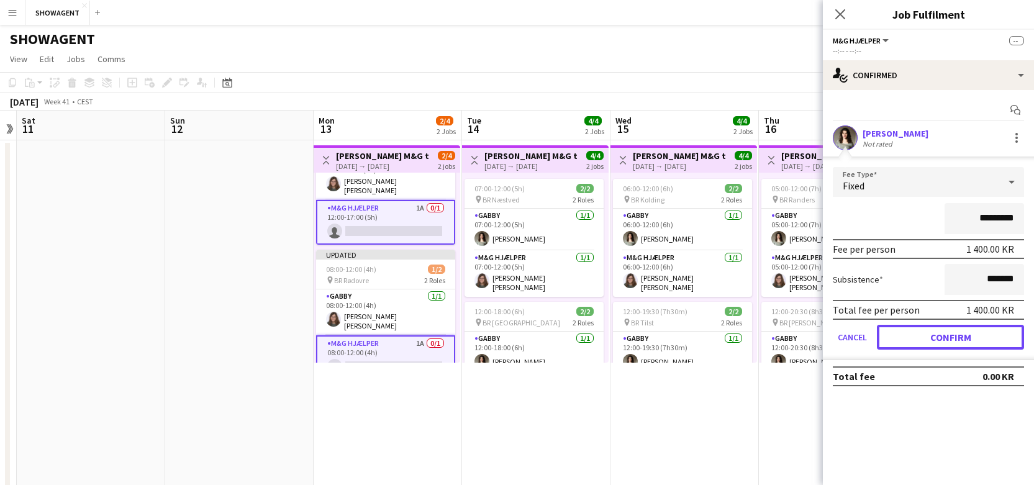
drag, startPoint x: 933, startPoint y: 331, endPoint x: 933, endPoint y: 324, distance: 7.5
click at [933, 330] on button "Confirm" at bounding box center [950, 337] width 147 height 25
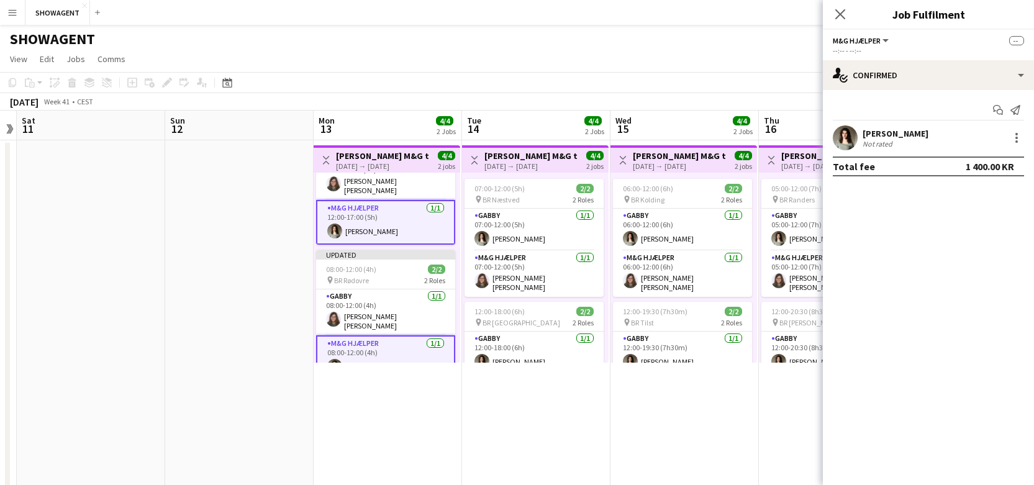
click at [841, 19] on icon "Close pop-in" at bounding box center [840, 14] width 10 height 10
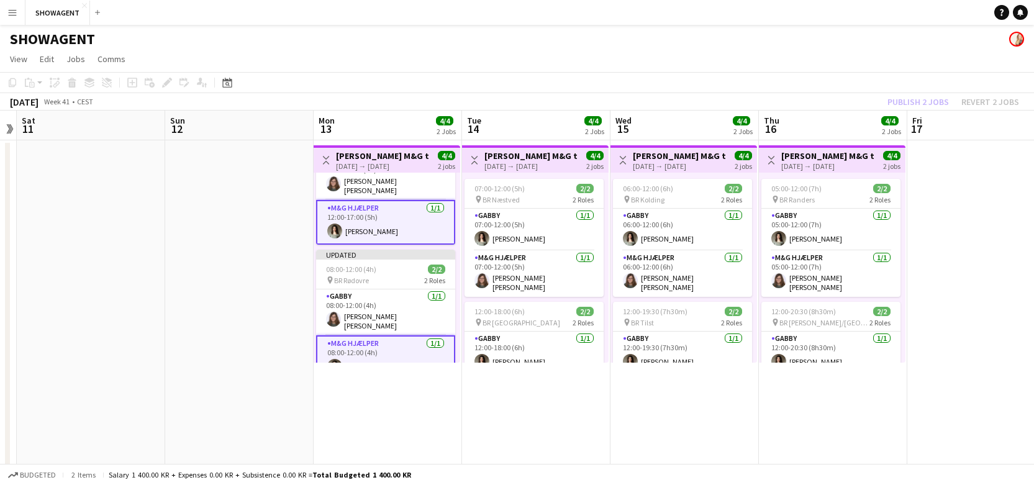
click at [928, 103] on div "Publish 2 jobs Revert 2 jobs" at bounding box center [952, 102] width 161 height 16
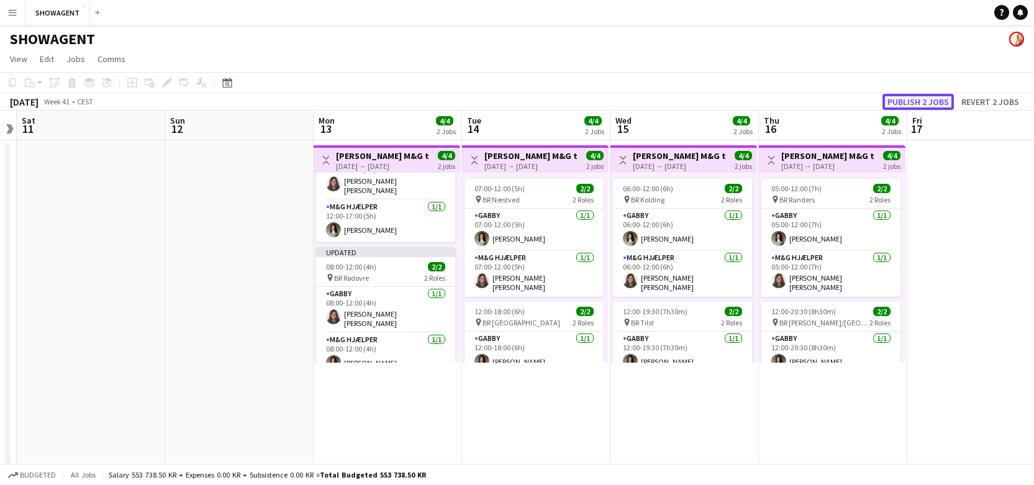
click at [918, 99] on button "Publish 2 jobs" at bounding box center [917, 102] width 71 height 16
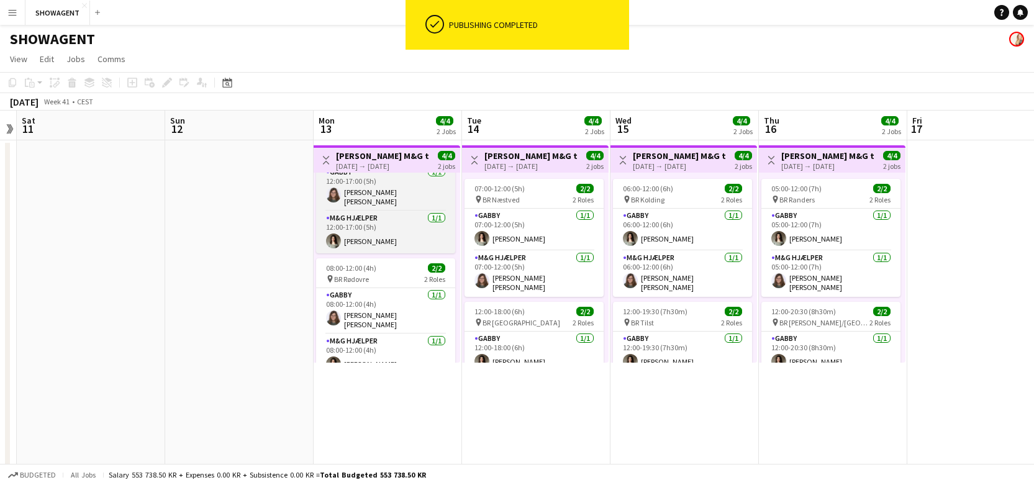
scroll to position [50, 0]
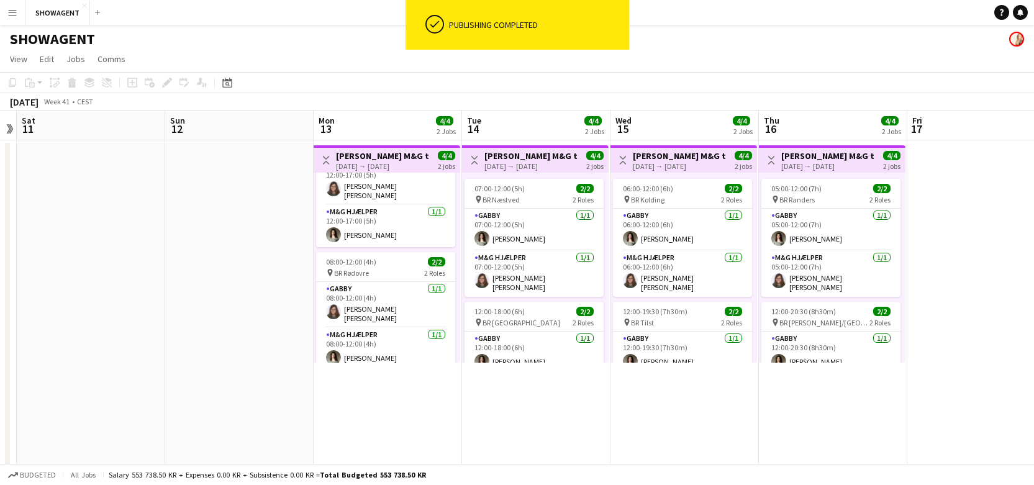
click at [679, 154] on h3 "GABBY M&G tour" at bounding box center [679, 155] width 93 height 11
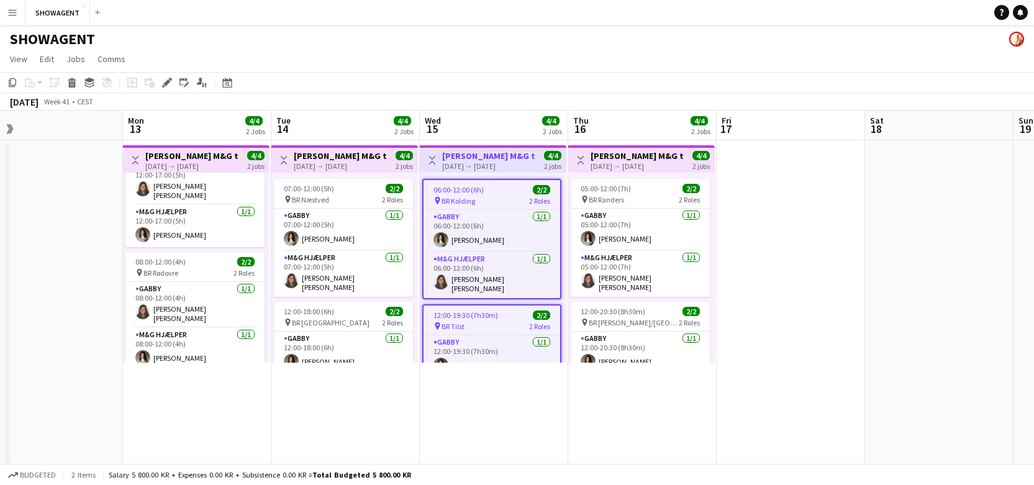
scroll to position [0, 471]
click at [527, 184] on app-job-card "06:00-12:00 (6h) 2/2 pin BR Kolding 2 Roles GABBY 1/1 06:00-12:00 (6h) Nikoline…" at bounding box center [491, 239] width 139 height 120
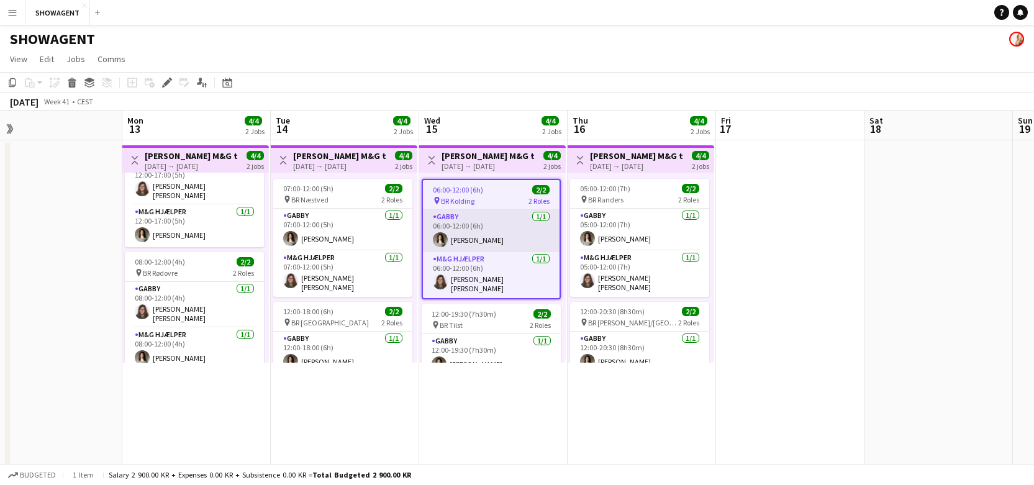
click at [511, 228] on app-card-role "GABBY 1/1 06:00-12:00 (6h) Nikoline Kristine Ryde" at bounding box center [491, 231] width 137 height 42
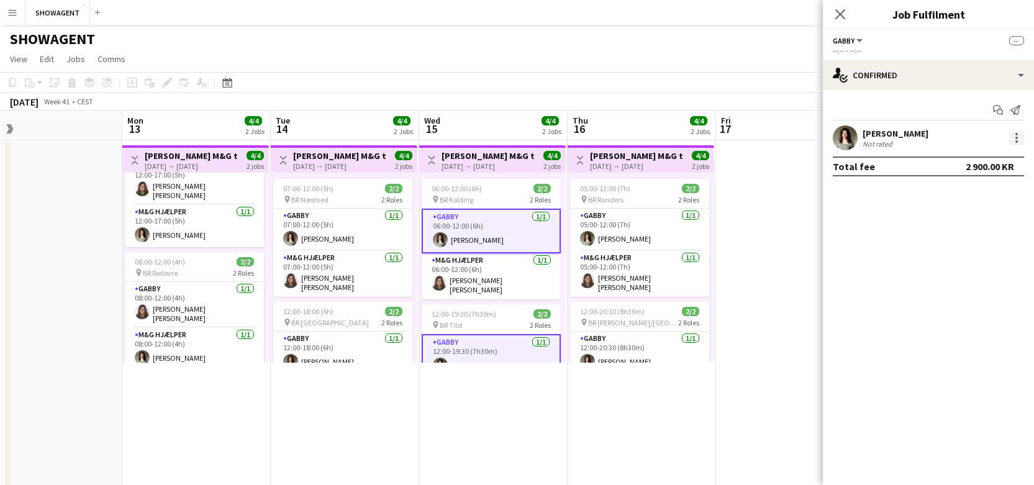
click at [1012, 138] on div at bounding box center [1016, 137] width 15 height 15
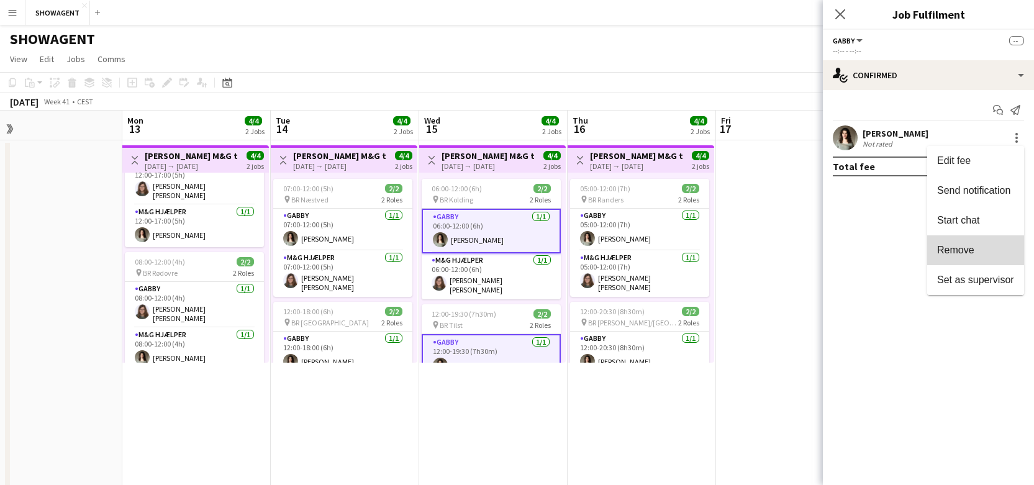
click at [970, 254] on span "Remove" at bounding box center [955, 250] width 37 height 11
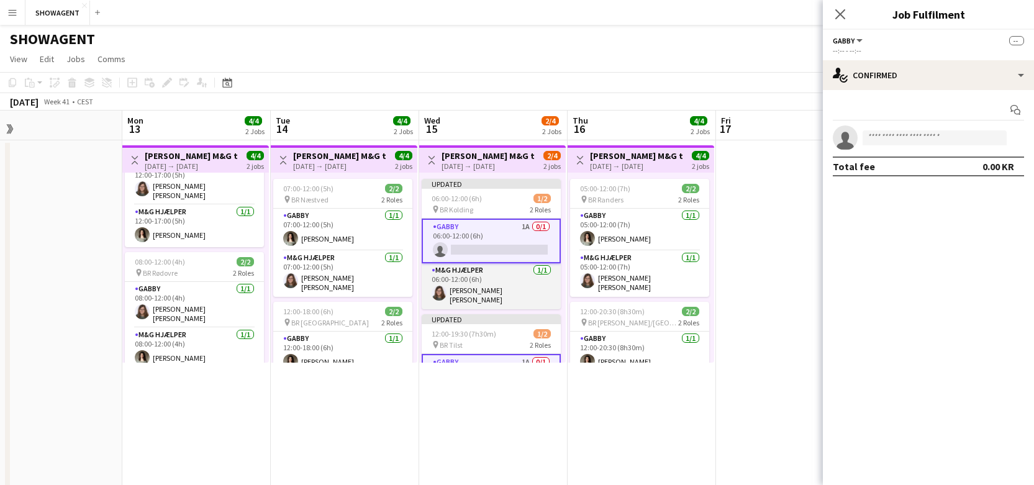
click at [507, 283] on app-card-role "M&G Hjælper 1/1 06:00-12:00 (6h) Anna Sofie Munk Jakobsen" at bounding box center [491, 286] width 139 height 46
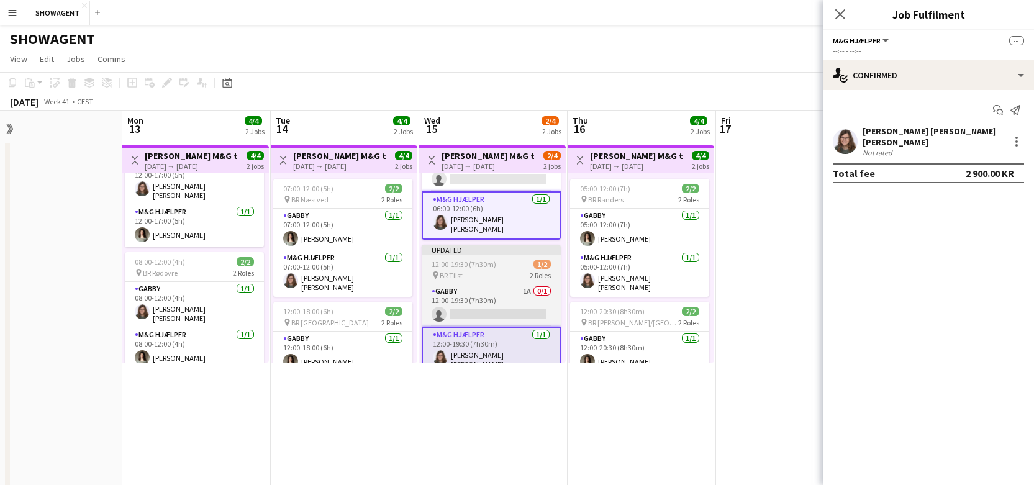
scroll to position [75, 0]
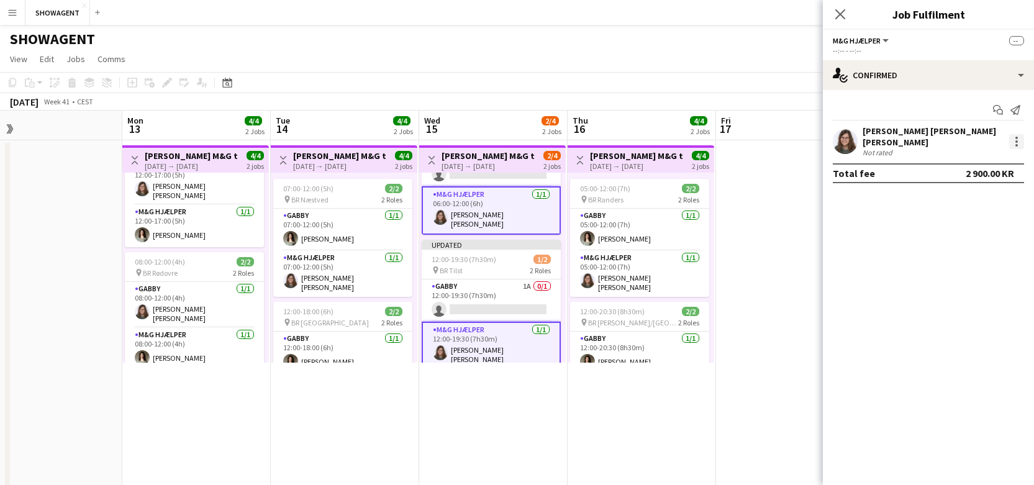
click at [1013, 145] on div at bounding box center [1016, 141] width 15 height 15
click at [972, 256] on button "Remove" at bounding box center [975, 250] width 97 height 30
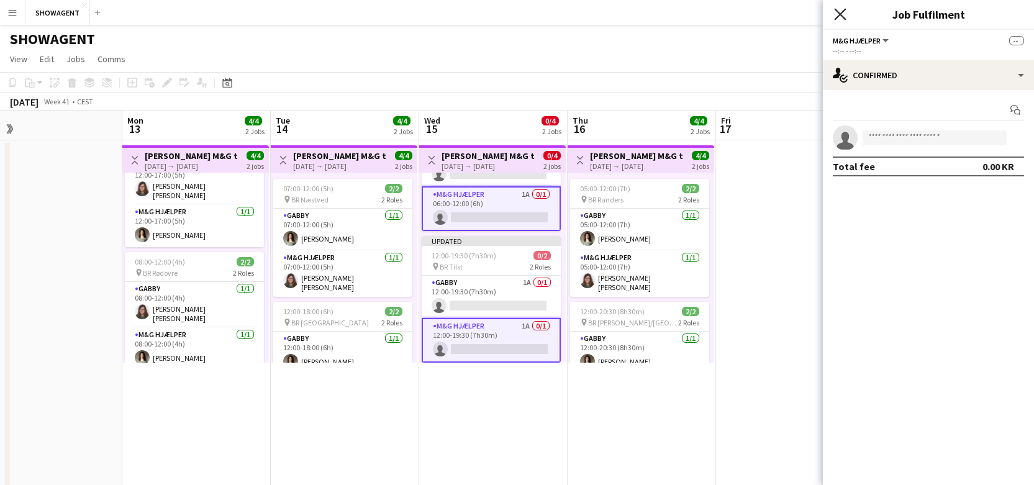
click at [839, 10] on icon "Close pop-in" at bounding box center [840, 14] width 12 height 12
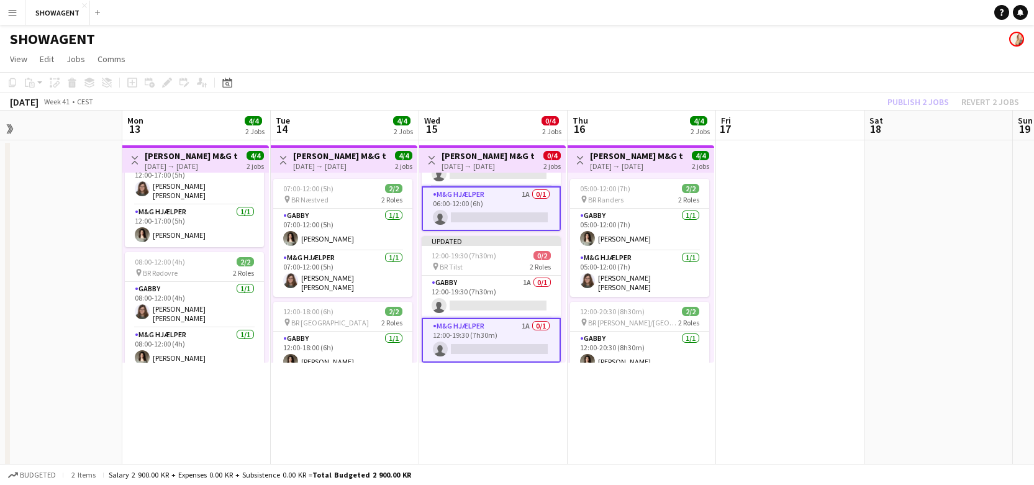
click at [911, 95] on div "Publish 2 jobs Revert 2 jobs" at bounding box center [952, 102] width 161 height 16
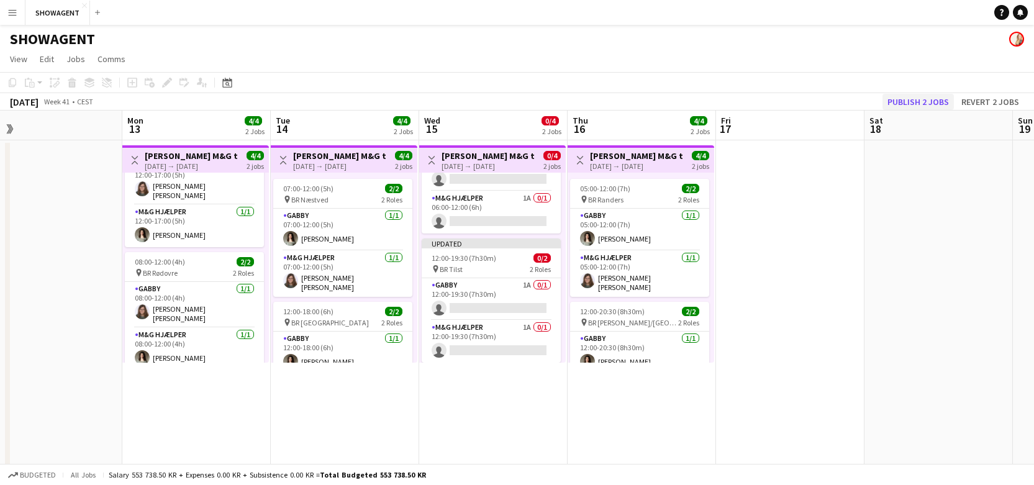
scroll to position [70, 0]
click at [913, 102] on button "Publish 2 jobs" at bounding box center [917, 102] width 71 height 16
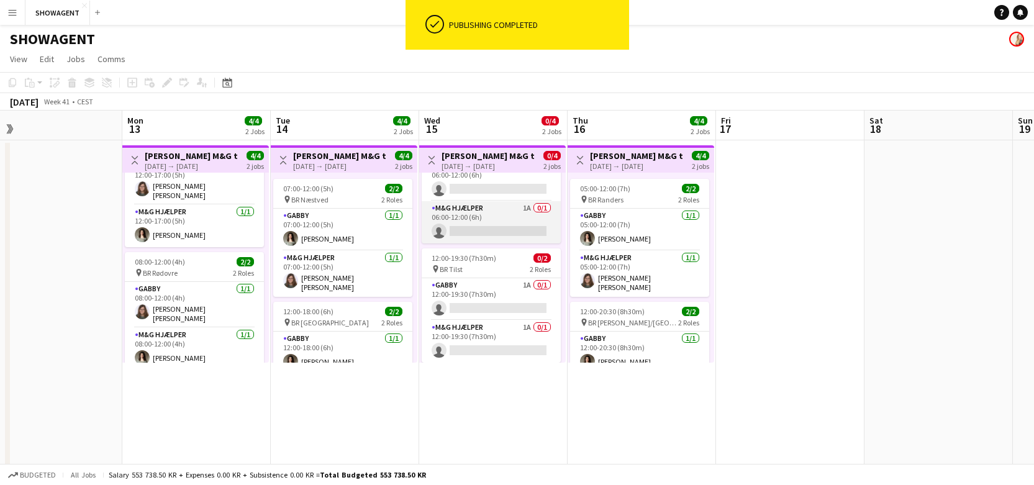
scroll to position [0, 0]
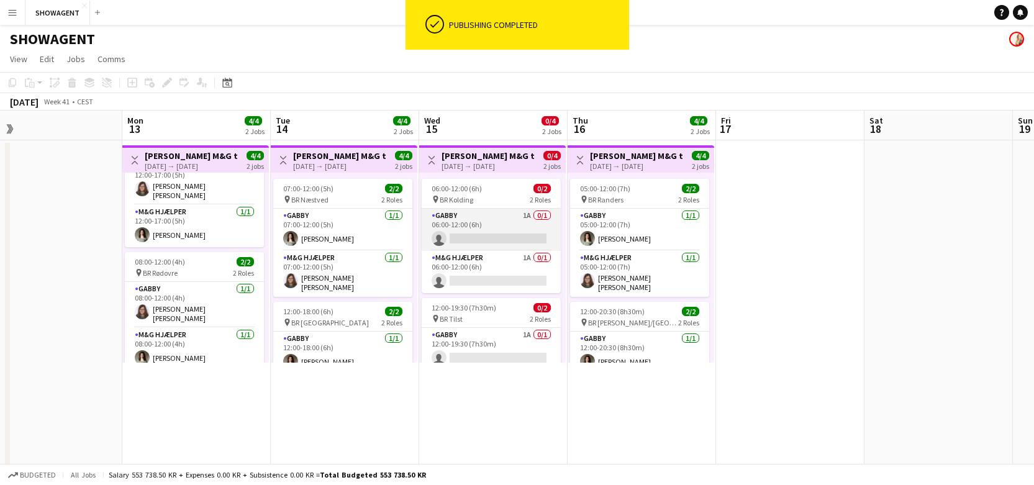
click at [495, 216] on app-card-role "GABBY 1A 0/1 06:00-12:00 (6h) single-neutral-actions" at bounding box center [491, 230] width 139 height 42
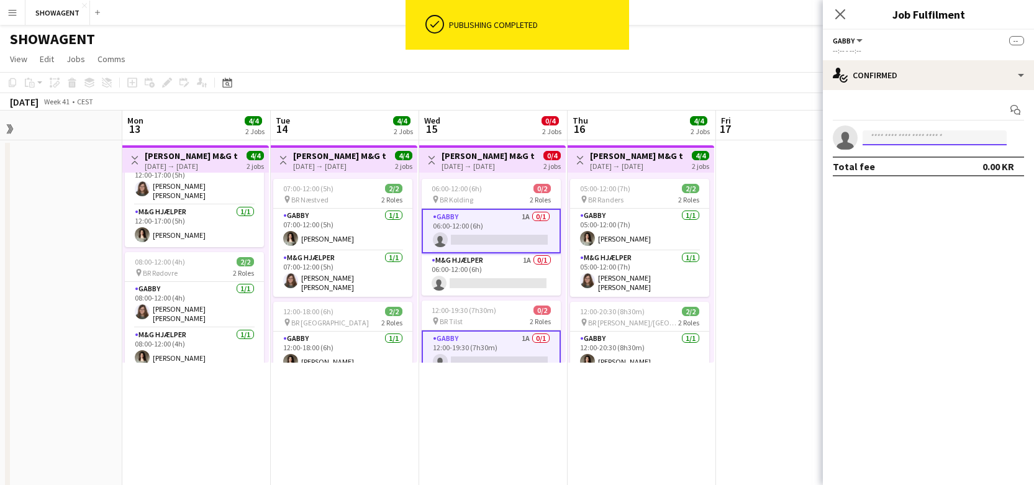
click at [894, 137] on input at bounding box center [935, 137] width 144 height 15
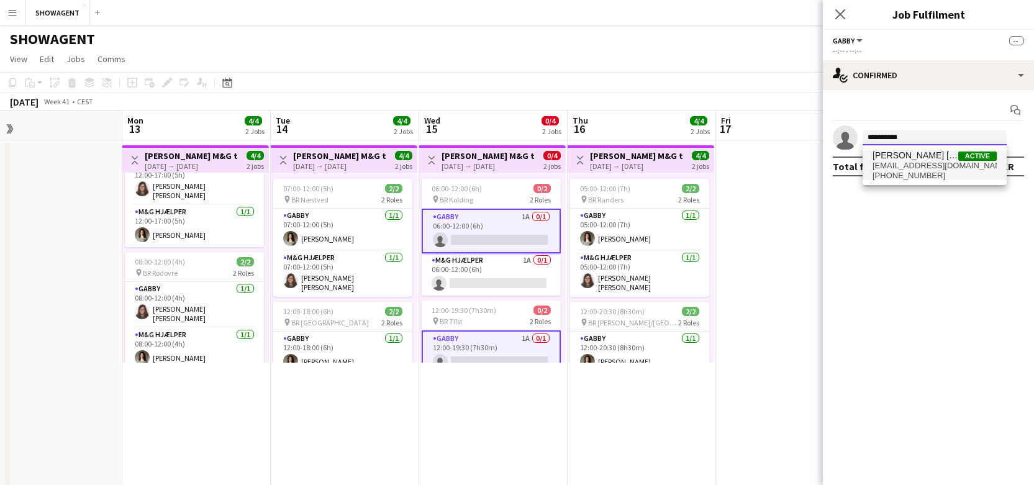
type input "**********"
click at [904, 154] on span "[PERSON_NAME] [PERSON_NAME] [PERSON_NAME]" at bounding box center [915, 155] width 86 height 11
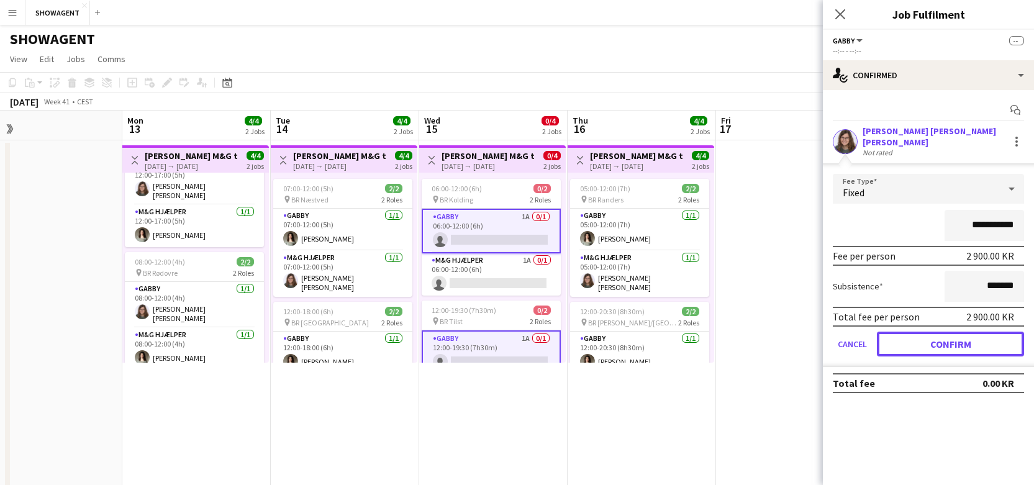
click at [925, 340] on button "Confirm" at bounding box center [950, 344] width 147 height 25
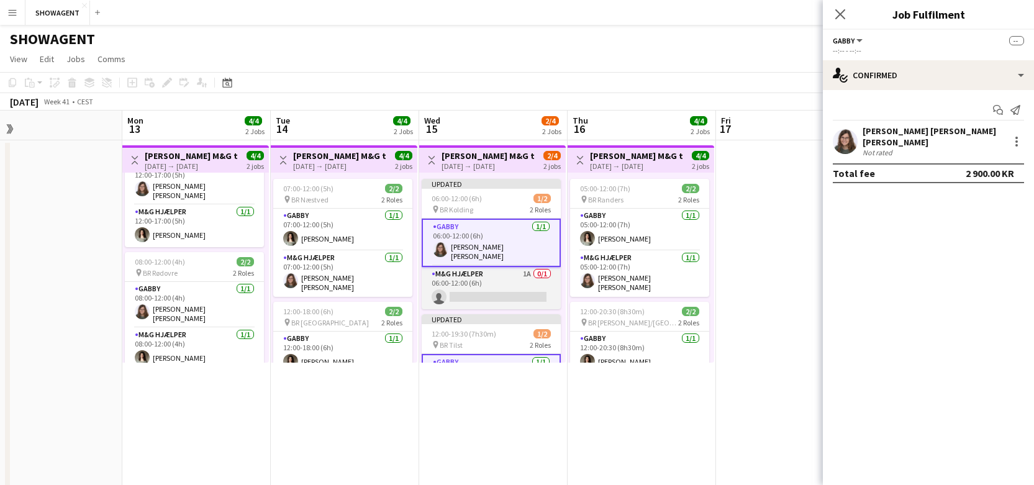
click at [520, 274] on app-card-role "M&G Hjælper 1A 0/1 06:00-12:00 (6h) single-neutral-actions" at bounding box center [491, 288] width 139 height 42
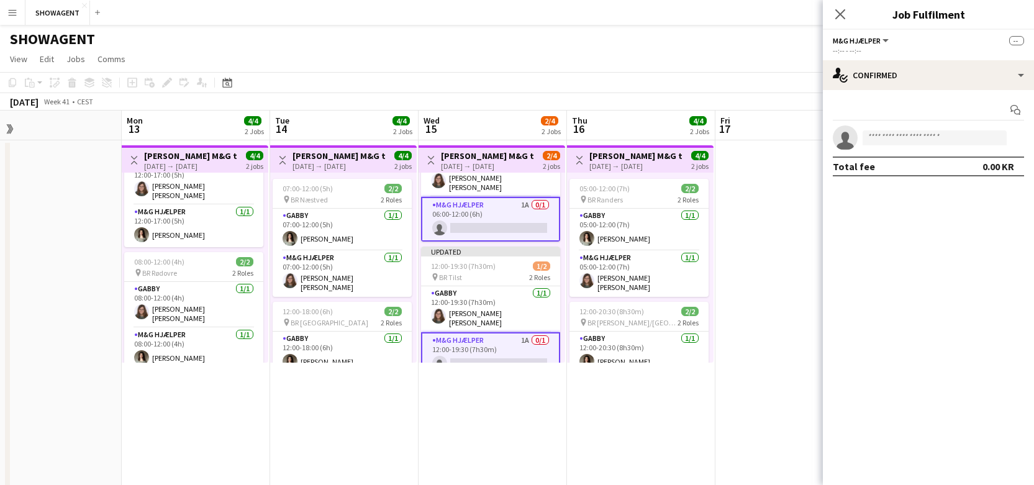
scroll to position [75, 0]
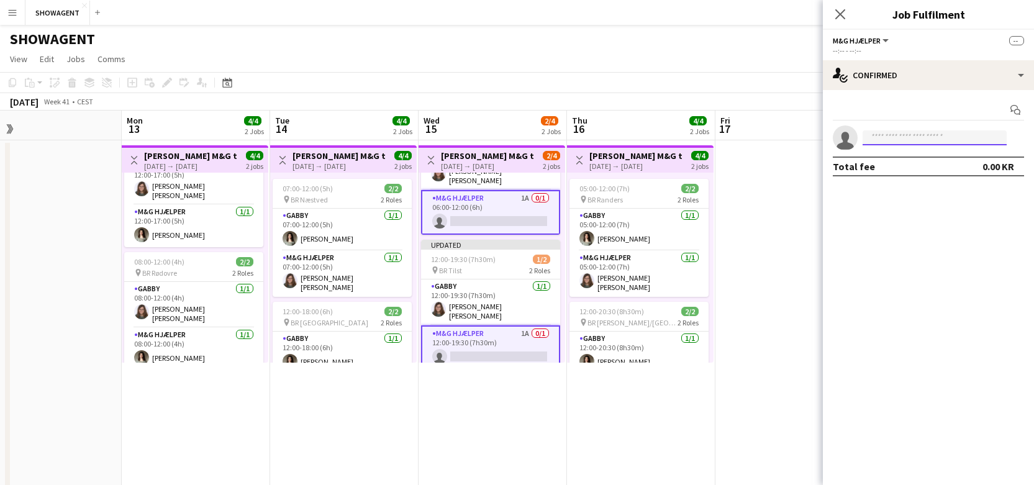
click at [935, 136] on input at bounding box center [935, 137] width 144 height 15
type input "********"
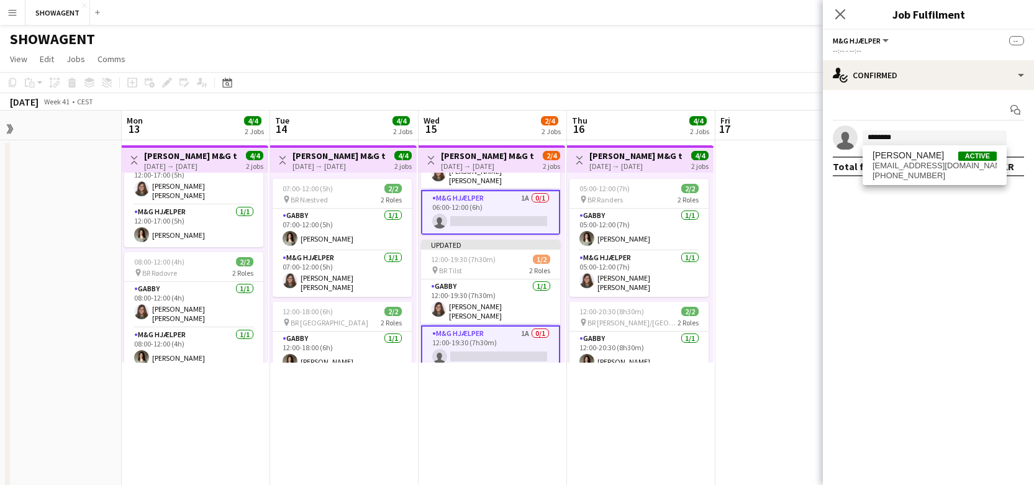
click at [935, 160] on span "[PERSON_NAME]" at bounding box center [907, 155] width 71 height 11
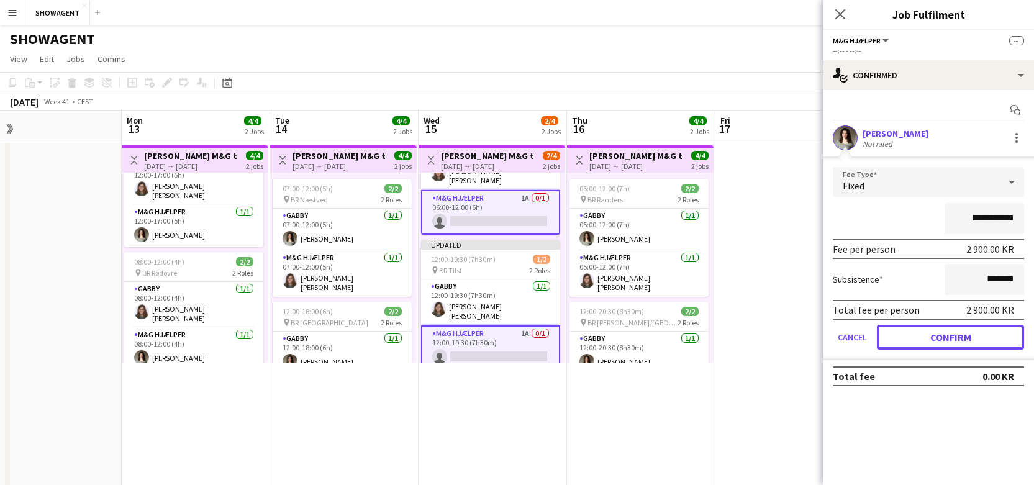
click at [974, 334] on button "Confirm" at bounding box center [950, 337] width 147 height 25
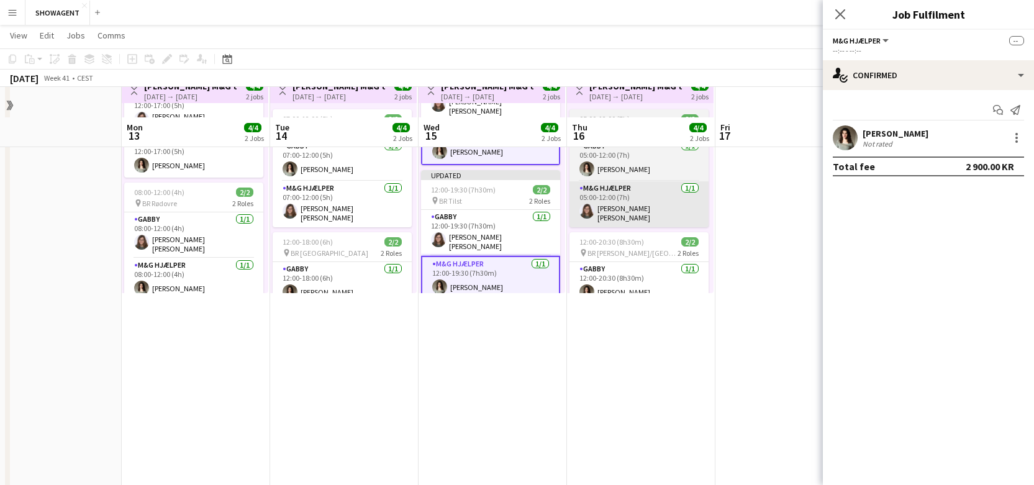
scroll to position [0, 0]
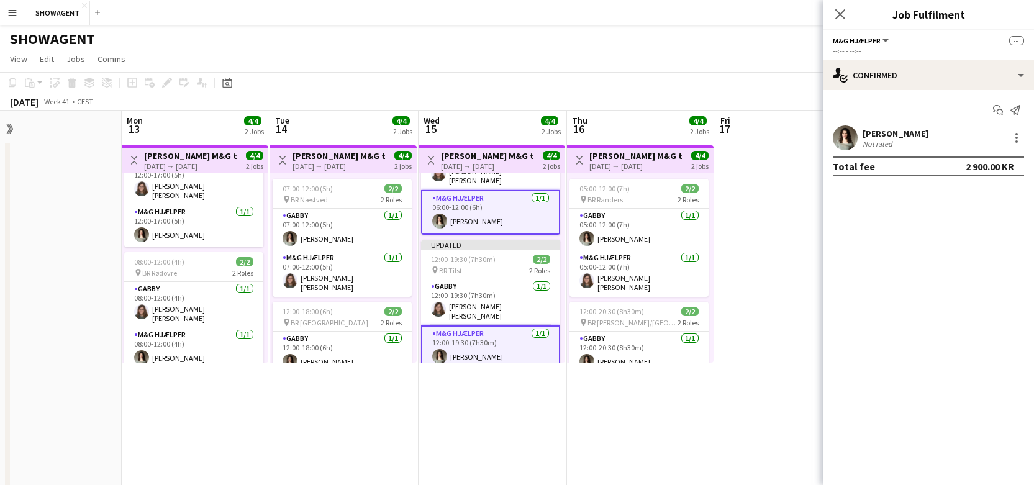
click at [837, 11] on icon at bounding box center [840, 14] width 10 height 10
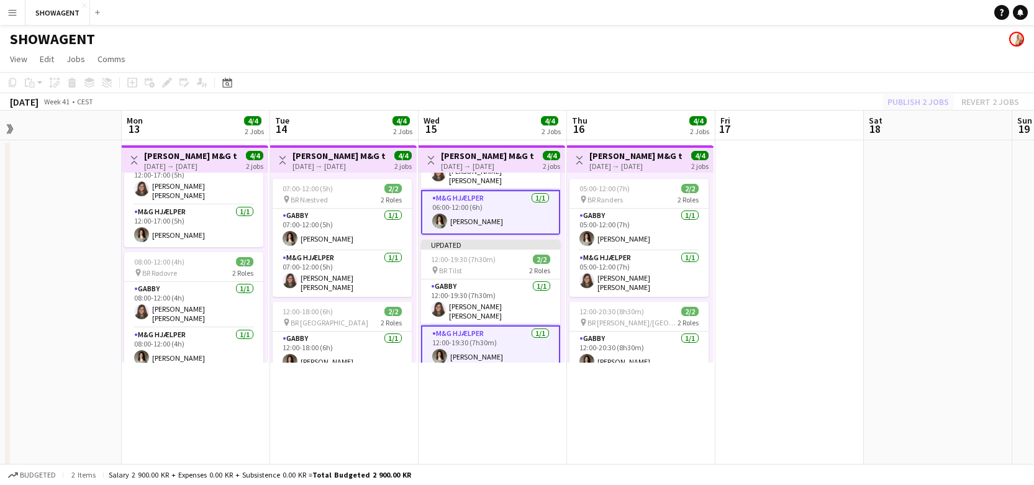
click at [925, 103] on div "Publish 2 jobs Revert 2 jobs" at bounding box center [952, 102] width 161 height 16
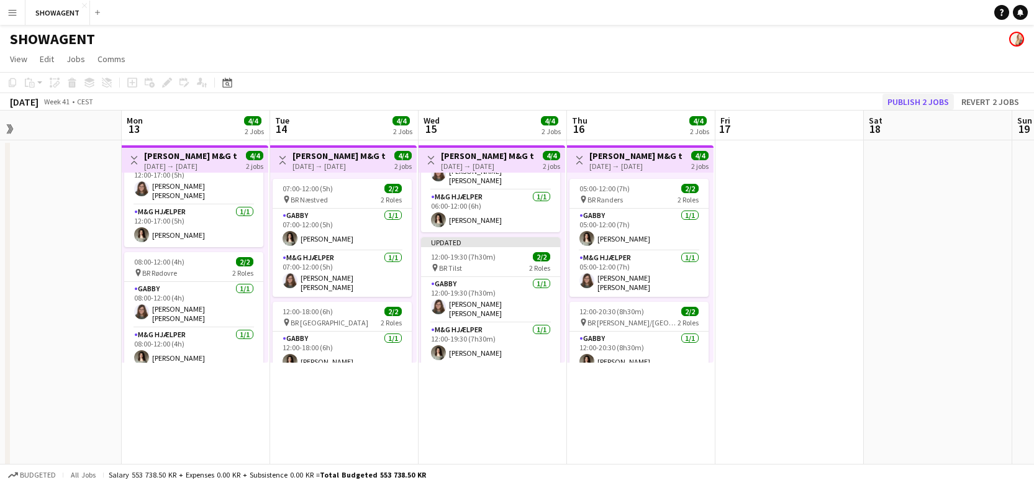
scroll to position [70, 0]
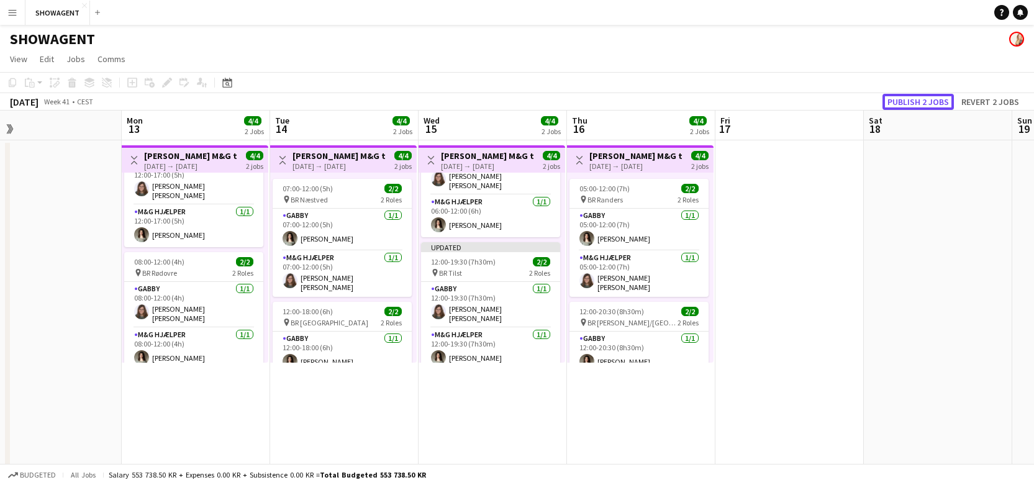
click at [920, 100] on button "Publish 2 jobs" at bounding box center [917, 102] width 71 height 16
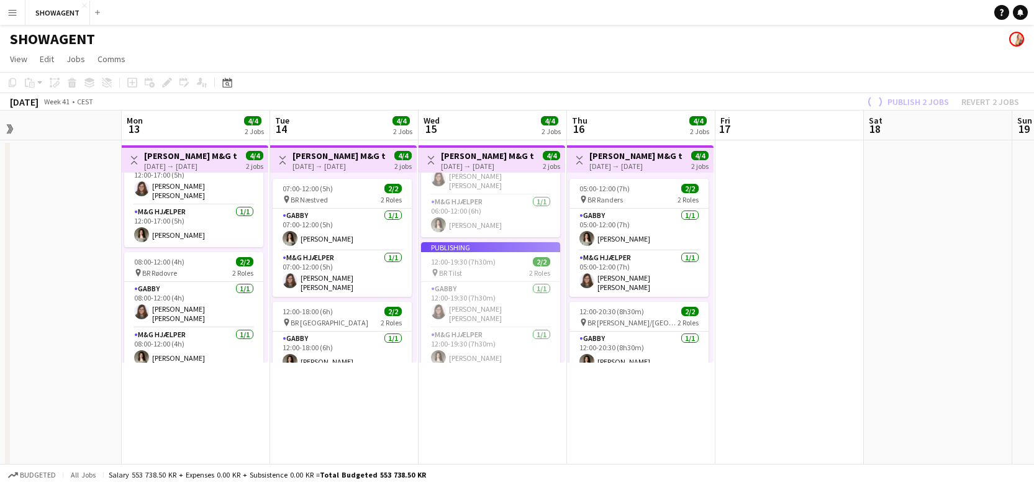
scroll to position [50, 0]
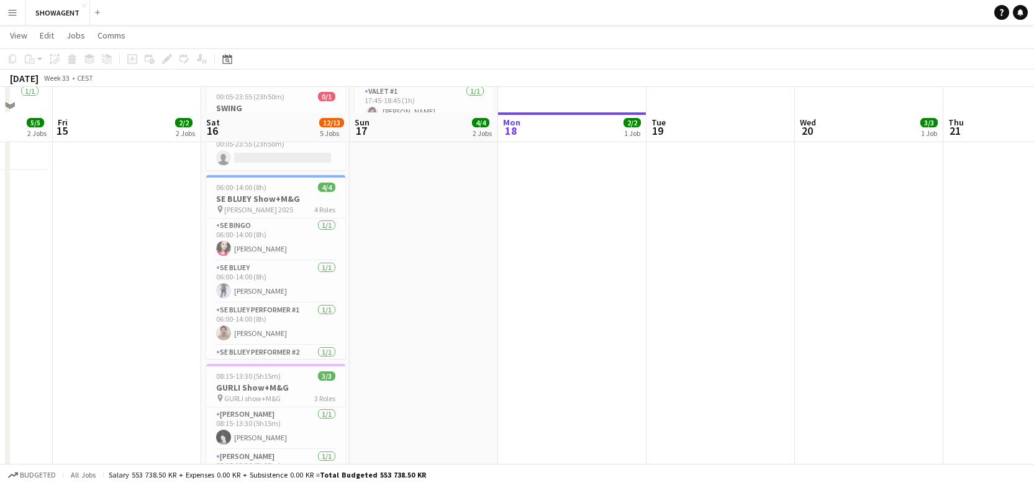
scroll to position [317, 0]
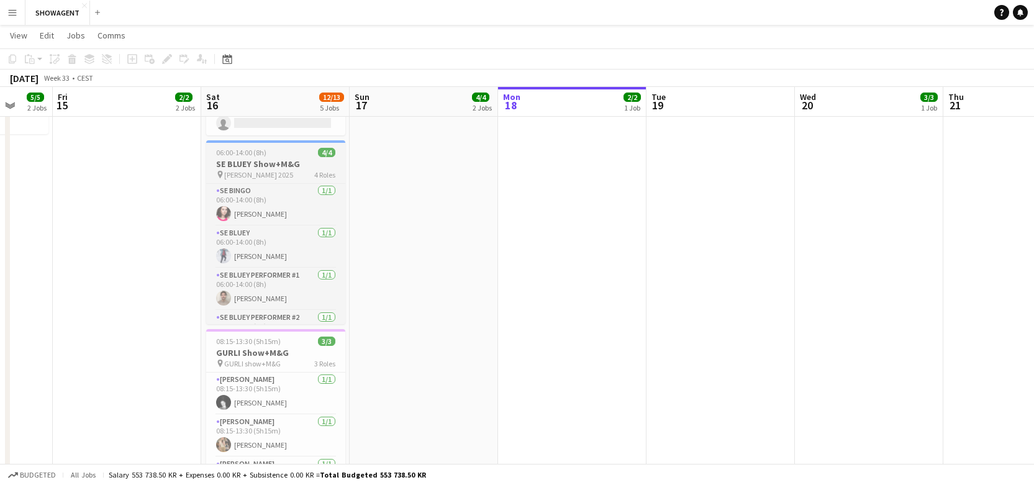
click at [241, 163] on h3 "SE BLUEY Show+M&G" at bounding box center [275, 163] width 139 height 11
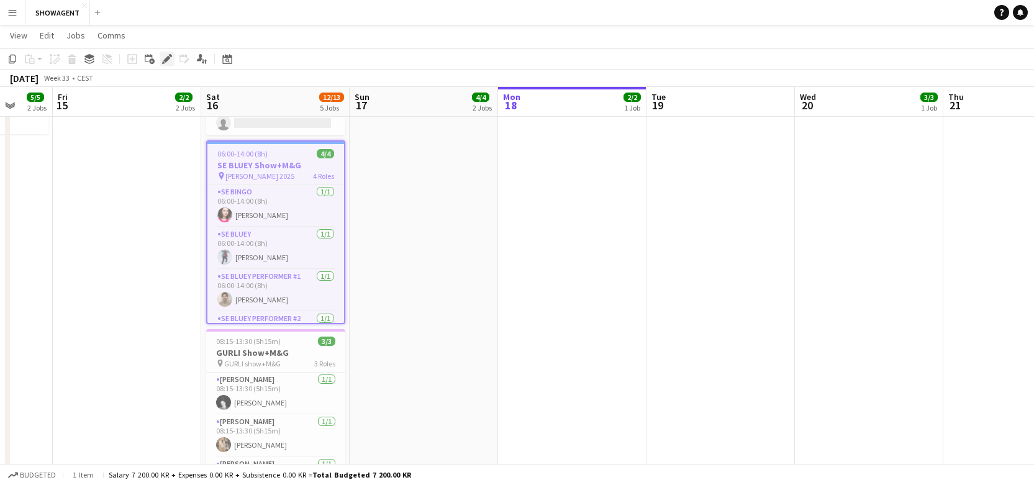
click at [166, 60] on icon at bounding box center [166, 59] width 7 height 7
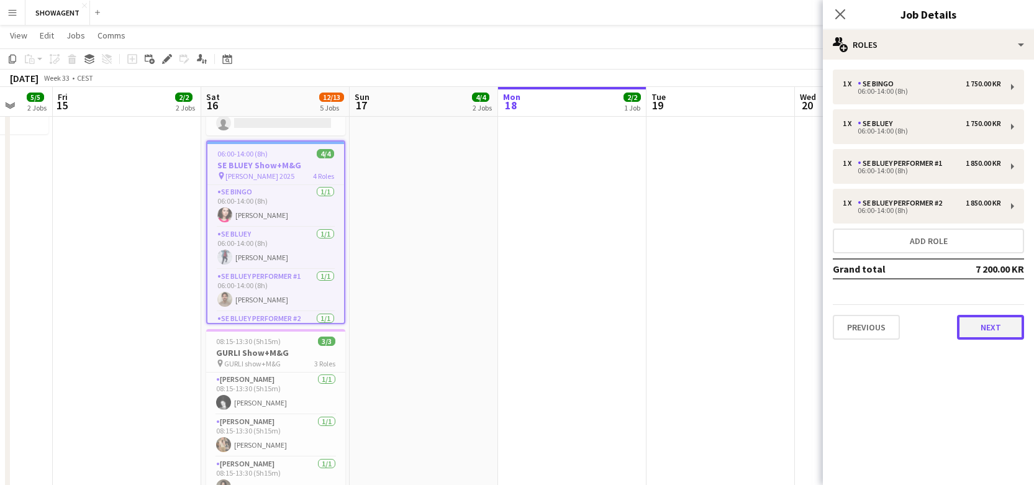
click at [1001, 327] on button "Next" at bounding box center [990, 327] width 67 height 25
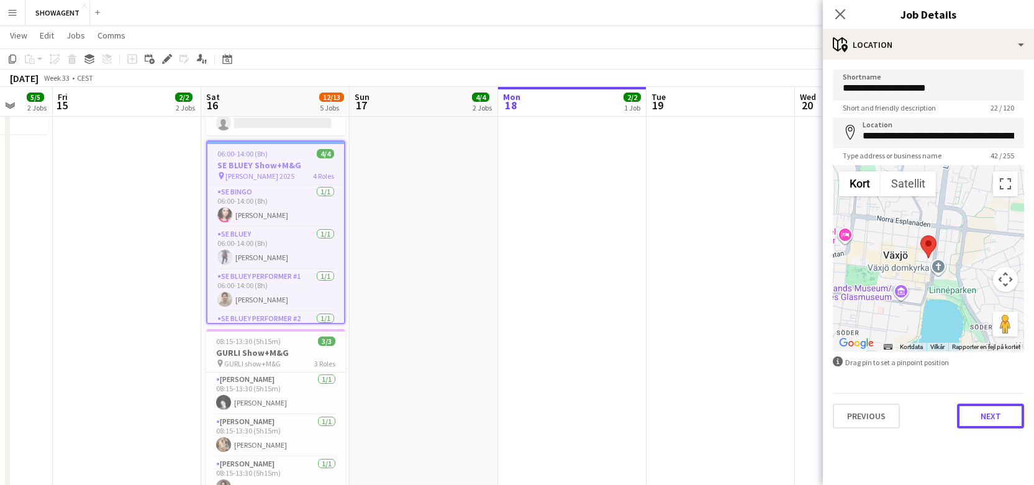
click at [1005, 409] on button "Next" at bounding box center [990, 416] width 67 height 25
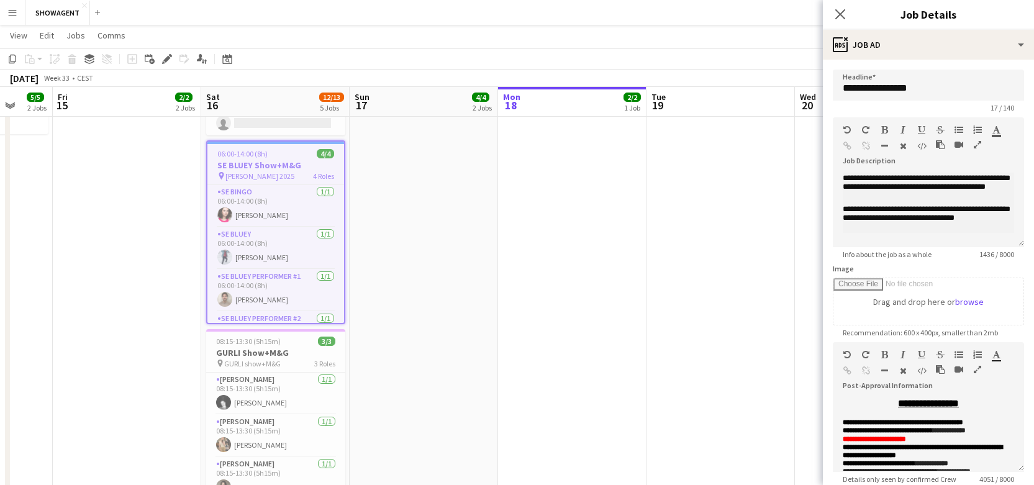
scroll to position [11, 0]
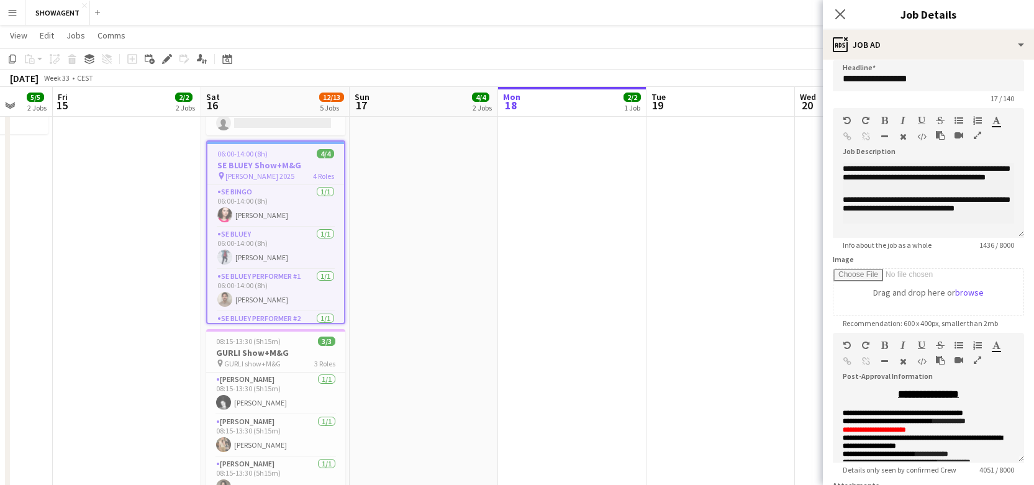
type input "**********"
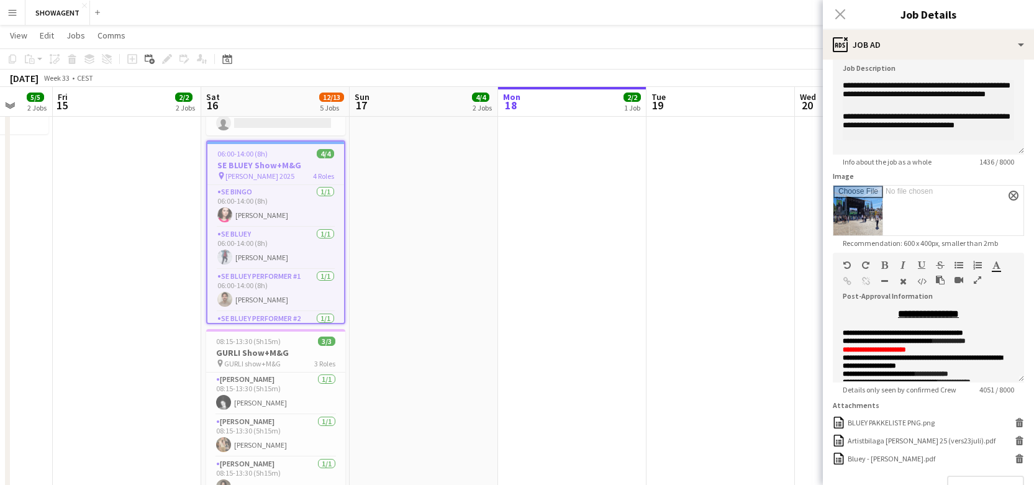
scroll to position [178, 0]
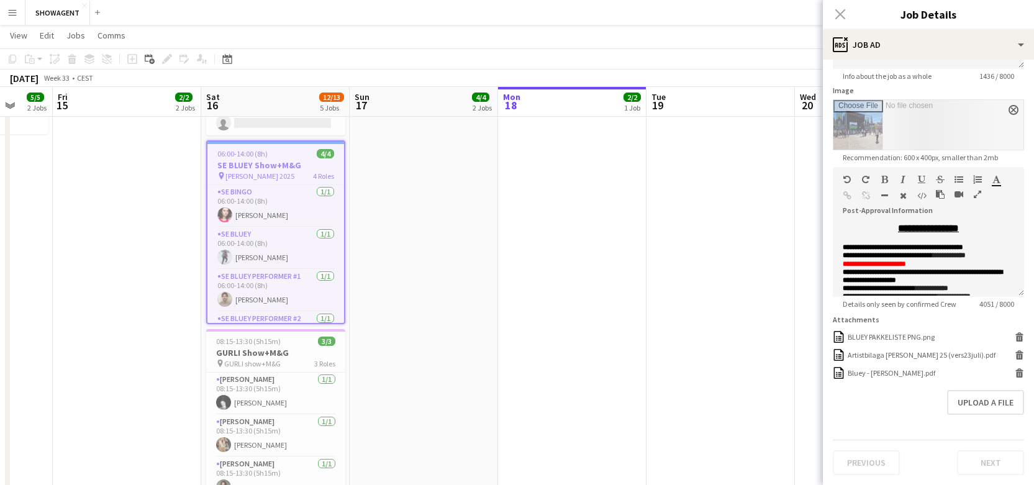
drag, startPoint x: 989, startPoint y: 473, endPoint x: 987, endPoint y: 463, distance: 10.1
click at [989, 471] on div "Previous Next" at bounding box center [928, 457] width 191 height 35
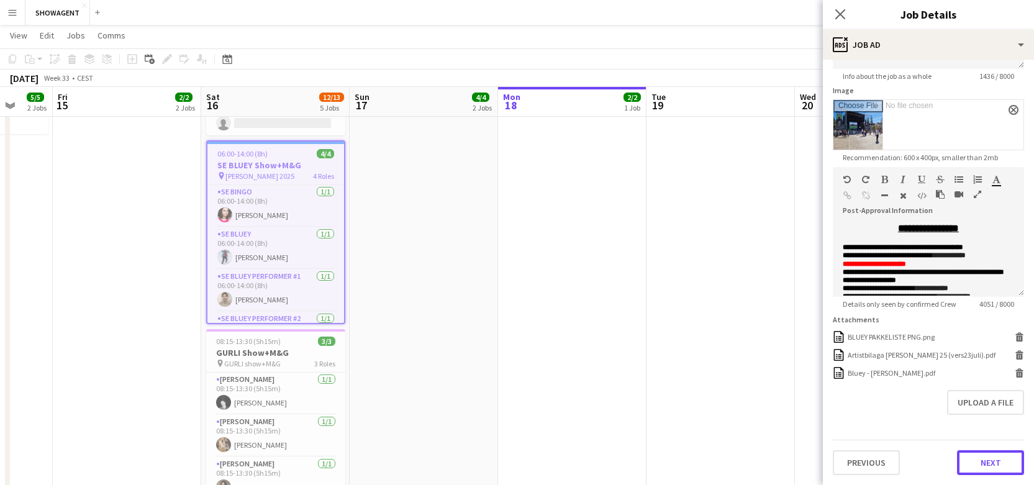
click at [997, 462] on button "Next" at bounding box center [990, 462] width 67 height 25
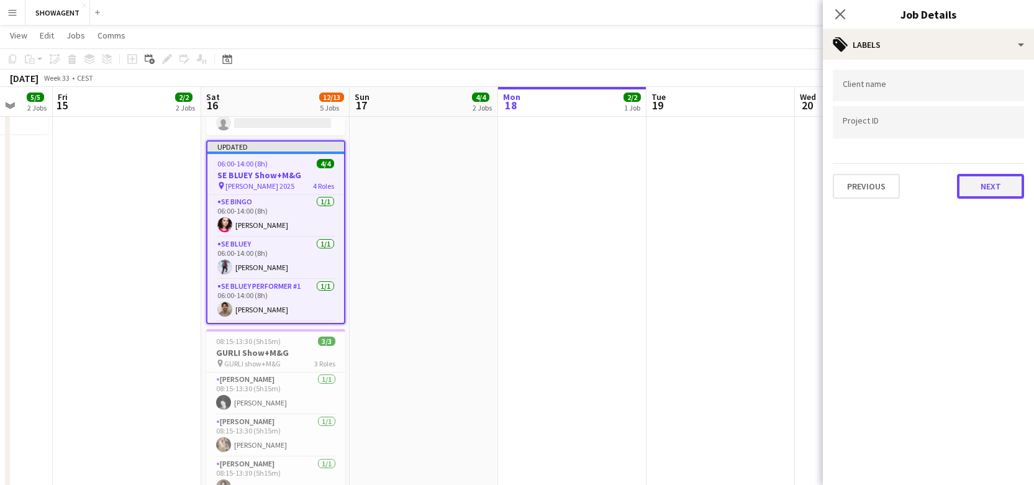
click at [1002, 189] on button "Next" at bounding box center [990, 186] width 67 height 25
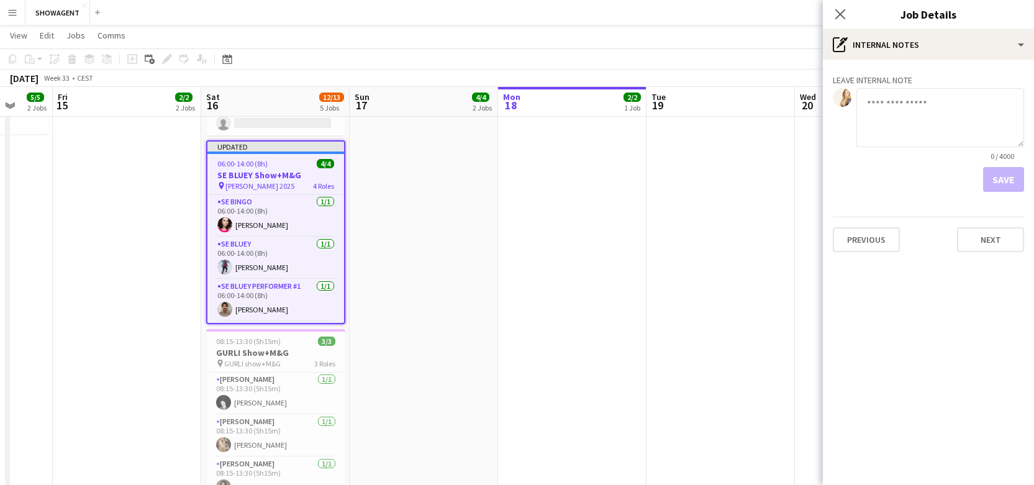
click at [934, 111] on textarea at bounding box center [940, 117] width 168 height 59
paste textarea "**********"
type textarea "**********"
click at [1003, 183] on button "Save" at bounding box center [1003, 179] width 41 height 25
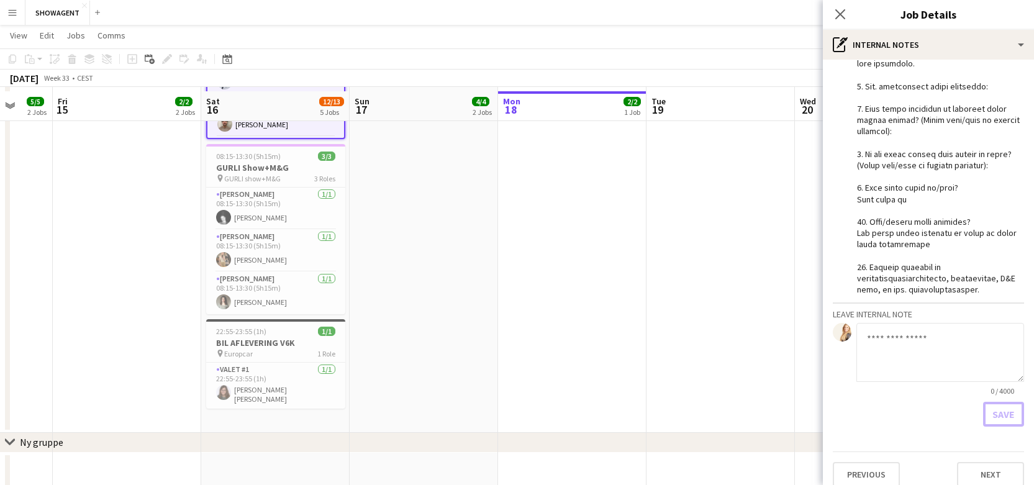
scroll to position [528, 0]
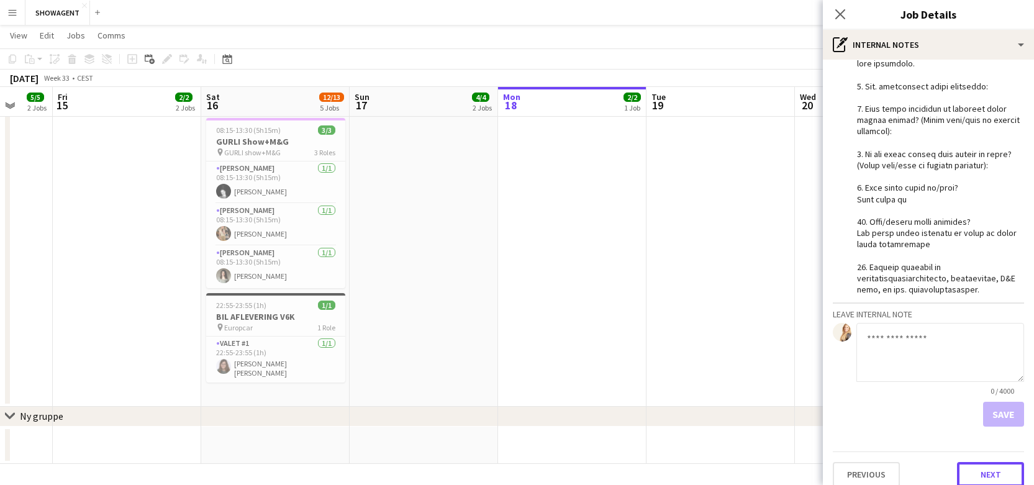
click at [993, 462] on button "Next" at bounding box center [990, 474] width 67 height 25
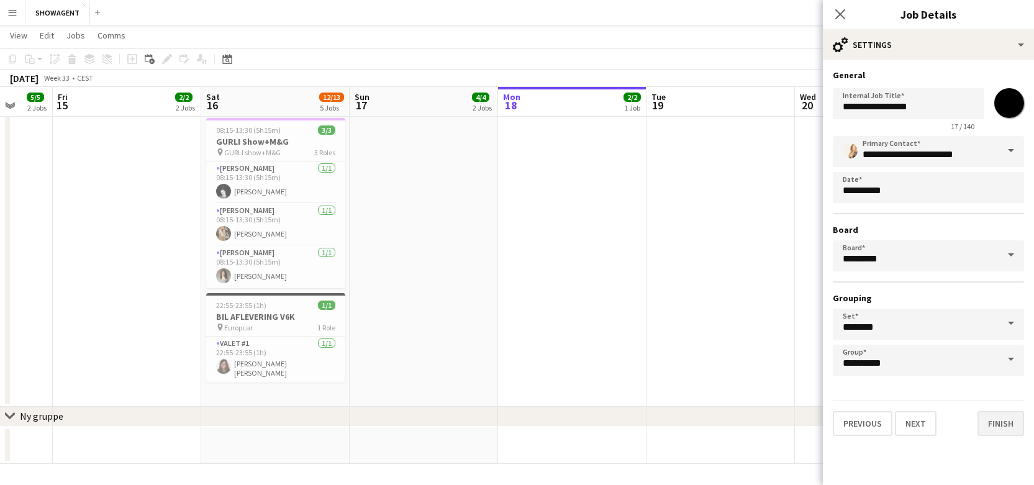
click at [1000, 409] on div "Previous Next Finish" at bounding box center [928, 418] width 191 height 35
click at [1004, 428] on button "Finish" at bounding box center [1000, 423] width 47 height 25
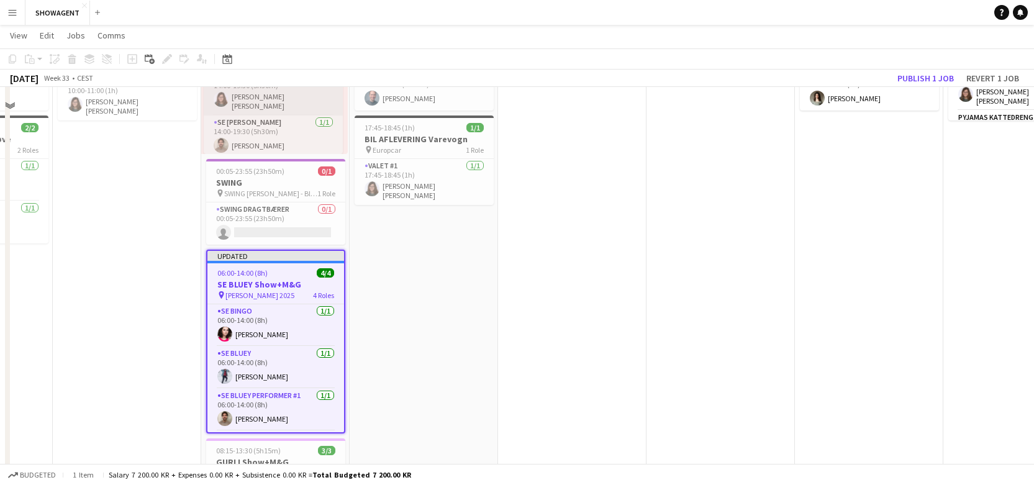
scroll to position [310, 0]
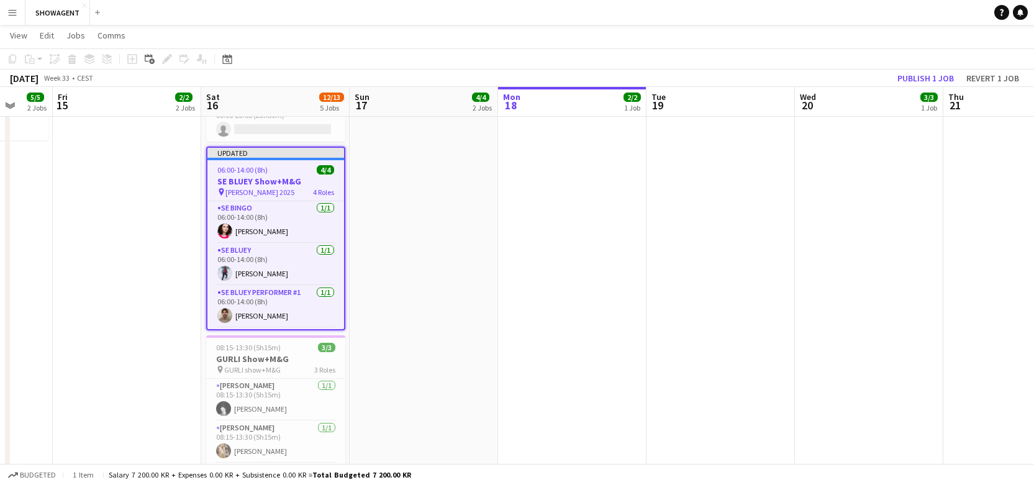
click at [265, 182] on h3 "SE BLUEY Show+M&G" at bounding box center [275, 181] width 137 height 11
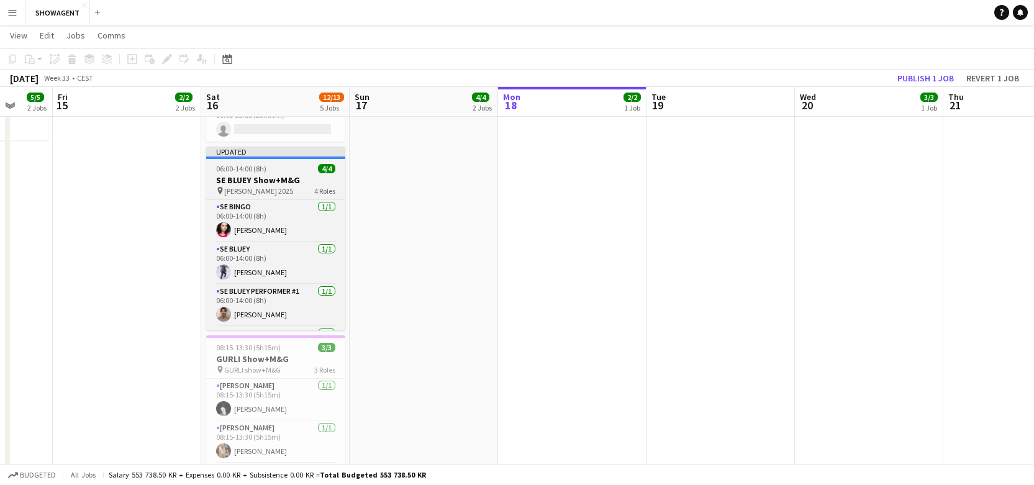
click at [265, 182] on h3 "SE BLUEY Show+M&G" at bounding box center [275, 179] width 139 height 11
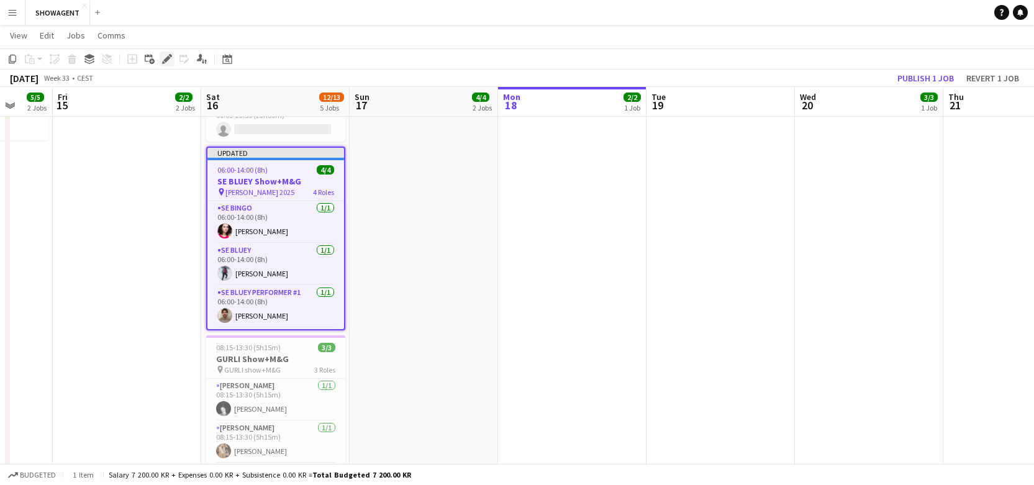
click at [166, 58] on icon at bounding box center [166, 59] width 7 height 7
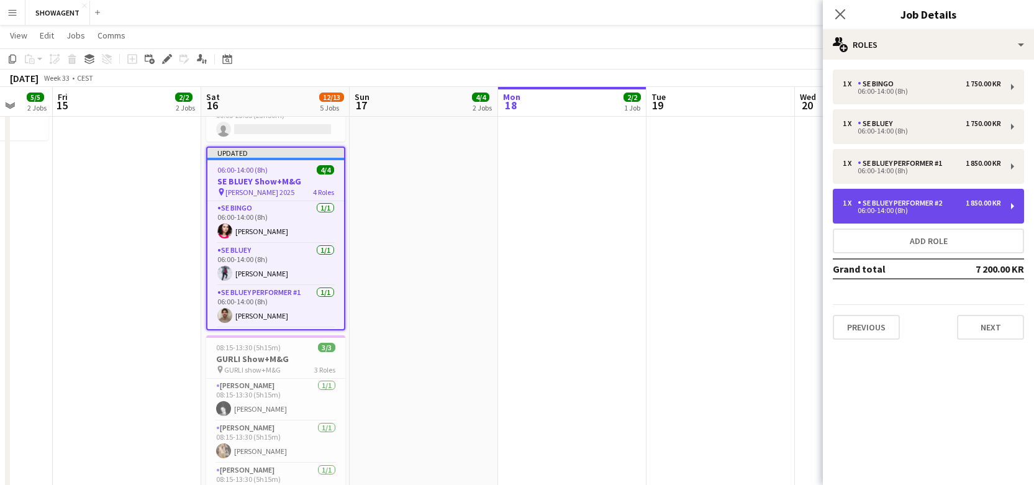
click at [894, 196] on div "1 x SE BLUEY Performer #2 1 850.00 KR 06:00-14:00 (8h)" at bounding box center [928, 206] width 191 height 35
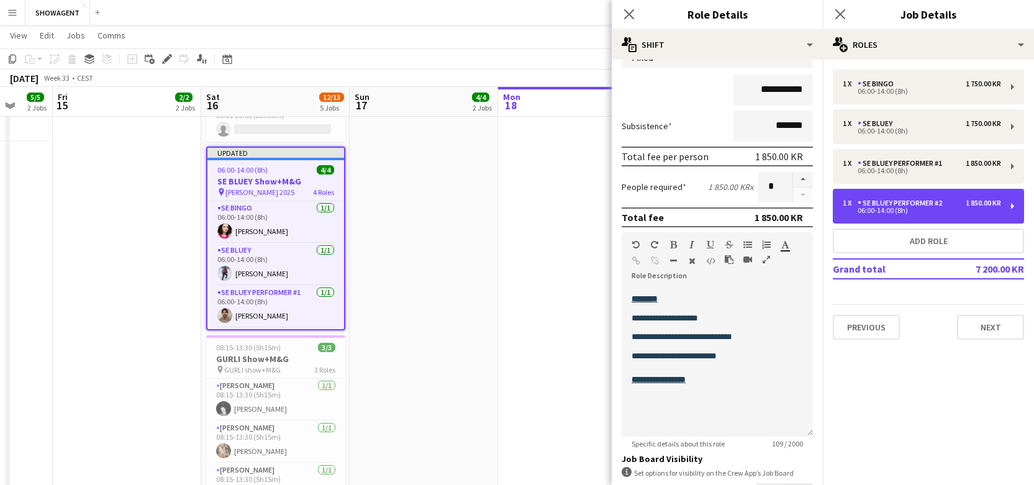
scroll to position [109, 0]
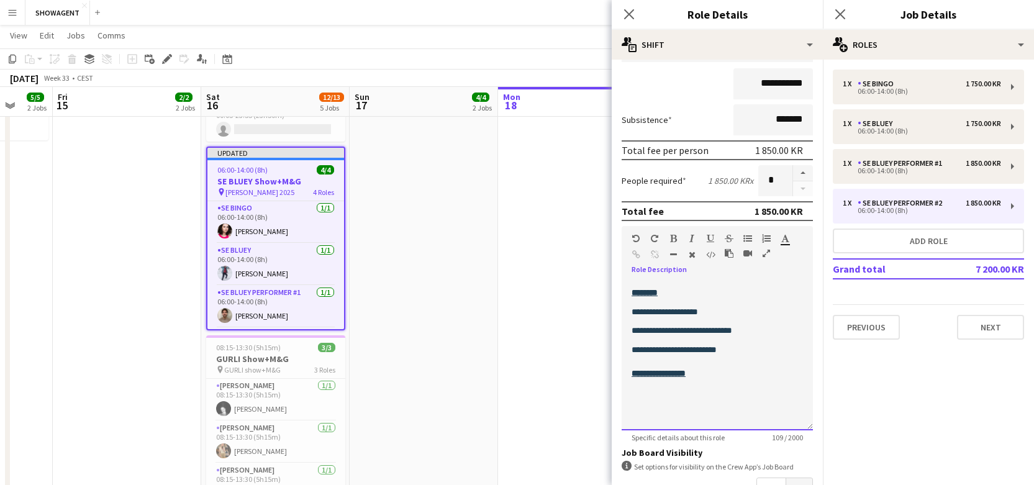
click at [757, 350] on div "**********" at bounding box center [717, 350] width 171 height 15
click at [673, 389] on span "**********" at bounding box center [659, 392] width 54 height 9
click at [774, 82] on input "**********" at bounding box center [772, 83] width 79 height 31
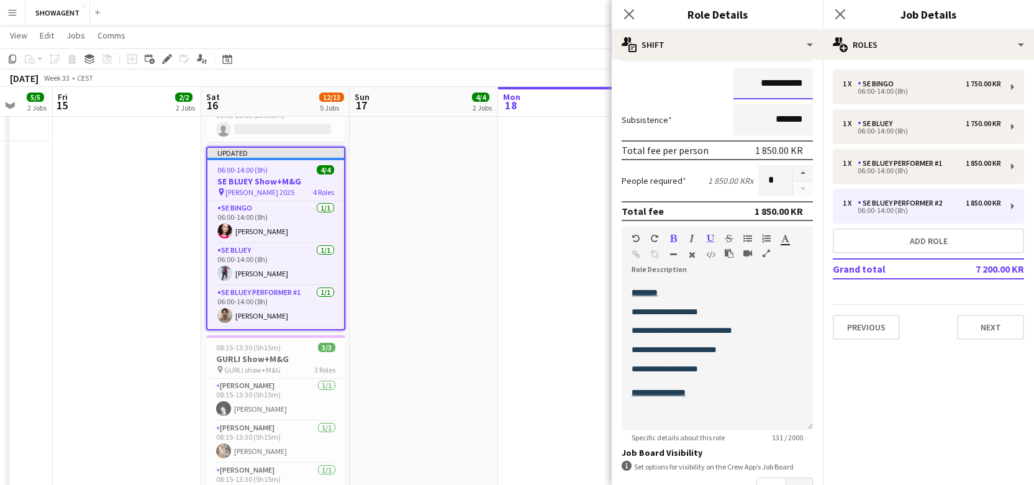
click at [774, 82] on input "**********" at bounding box center [772, 83] width 79 height 31
type input "********"
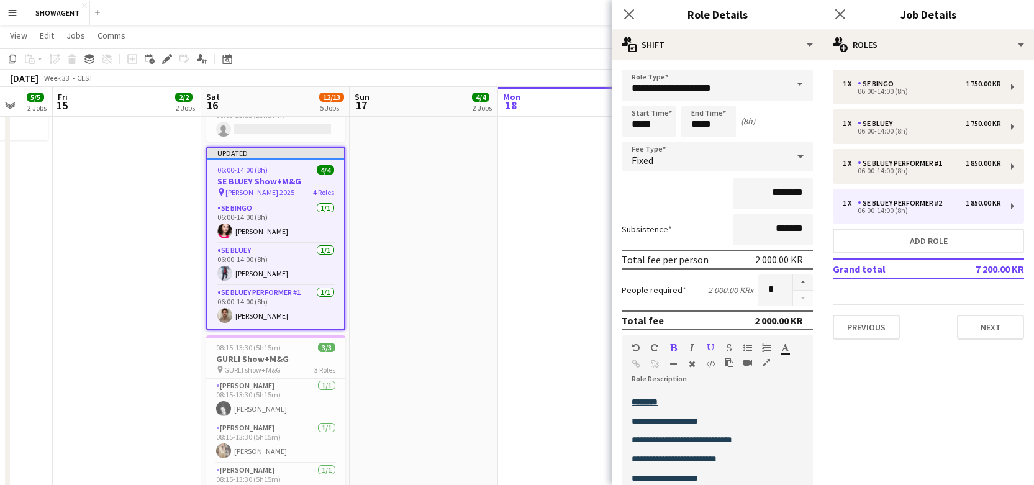
scroll to position [0, 0]
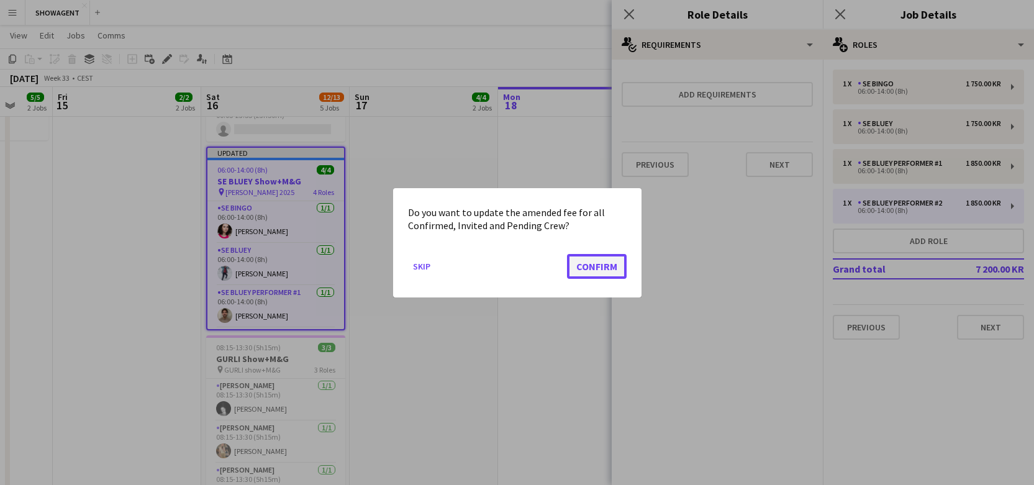
click at [595, 263] on button "Confirm" at bounding box center [597, 265] width 60 height 25
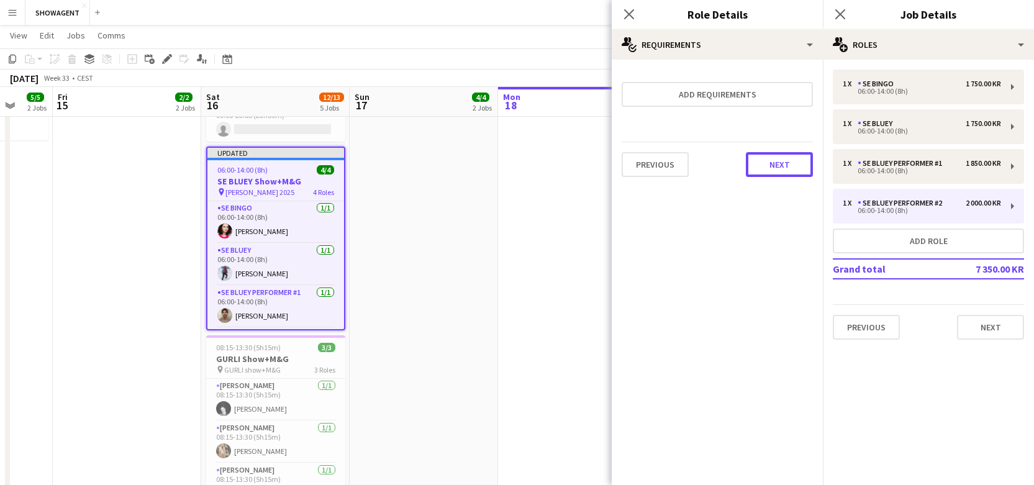
click at [790, 155] on button "Next" at bounding box center [779, 164] width 67 height 25
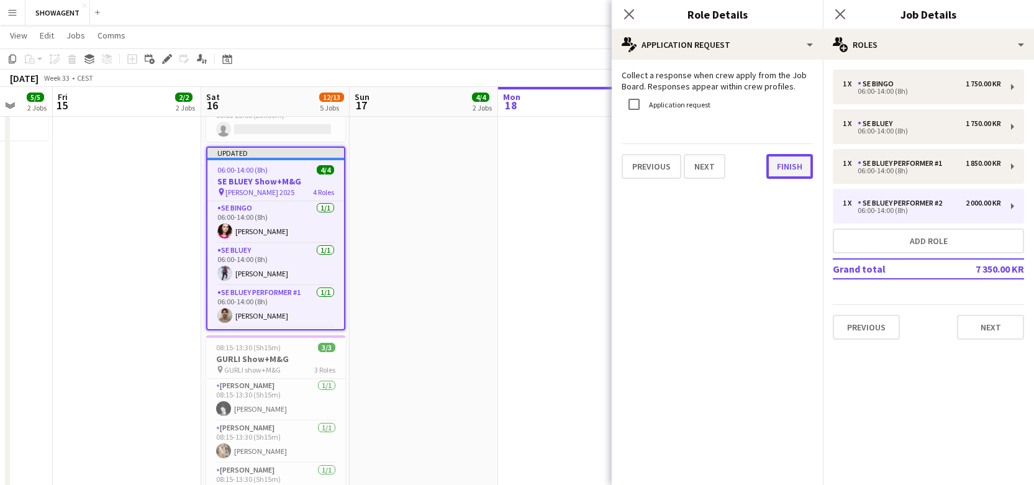
click at [789, 165] on button "Finish" at bounding box center [789, 166] width 47 height 25
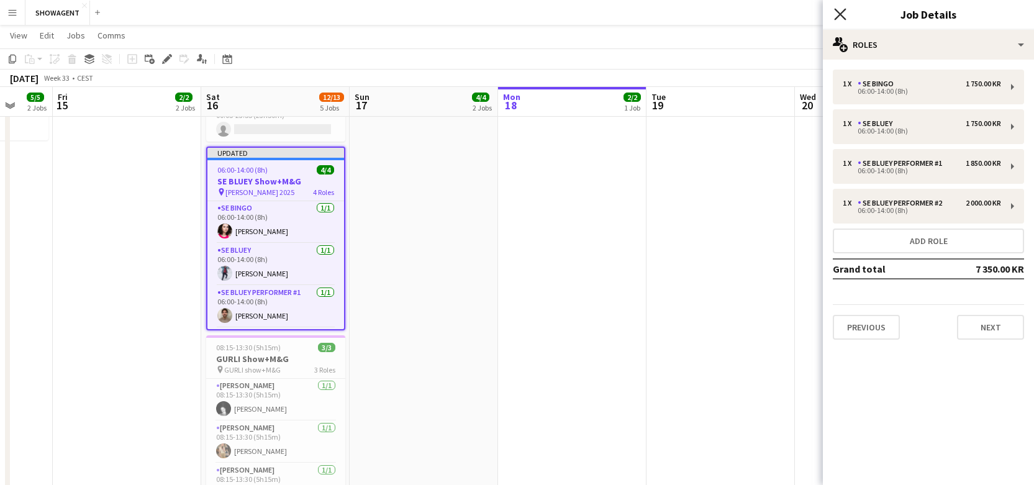
click at [842, 11] on icon at bounding box center [840, 14] width 12 height 12
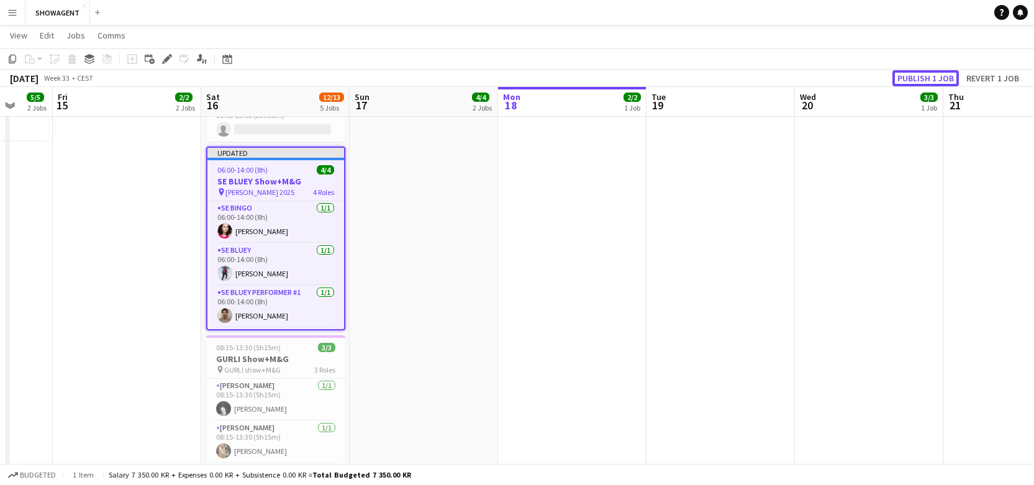
click at [915, 76] on button "Publish 1 job" at bounding box center [925, 78] width 66 height 16
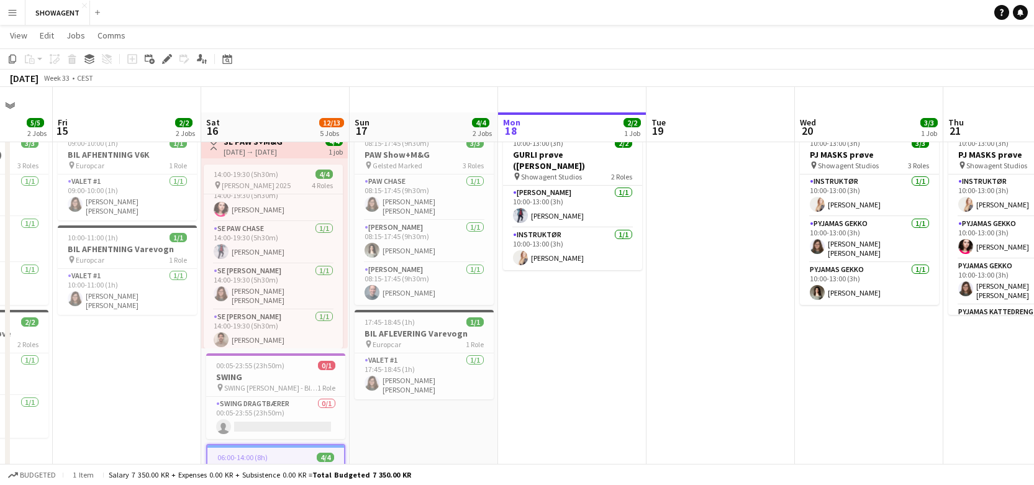
scroll to position [0, 0]
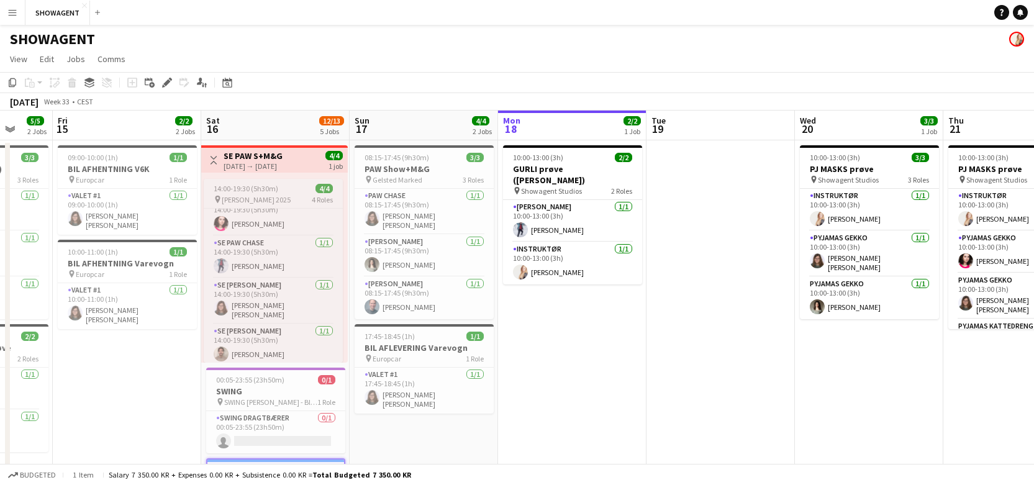
click at [251, 182] on app-job-card "14:00-19:30 (5h30m) 4/4 pin [PERSON_NAME] 2025 4 Roles Roady [DATE] 14:00-19:30…" at bounding box center [273, 271] width 139 height 184
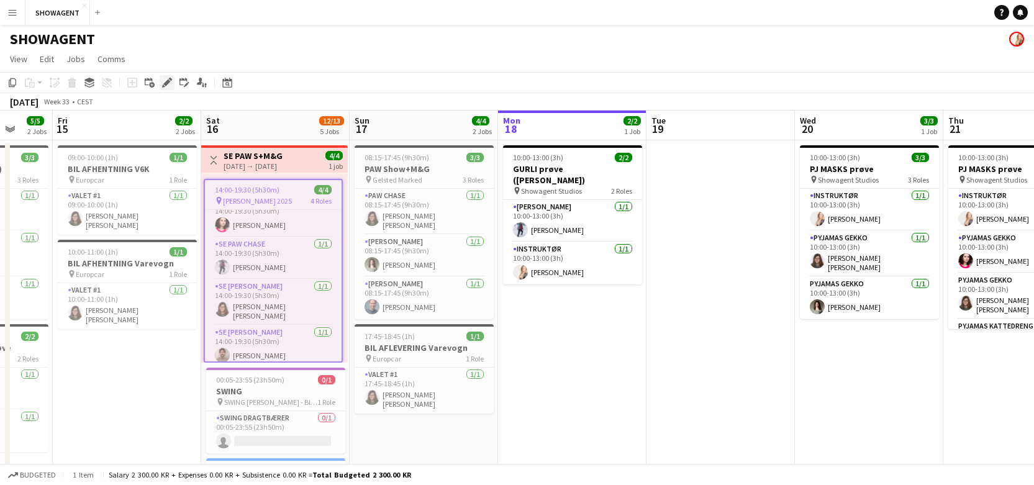
click at [166, 78] on icon "Edit" at bounding box center [167, 83] width 10 height 10
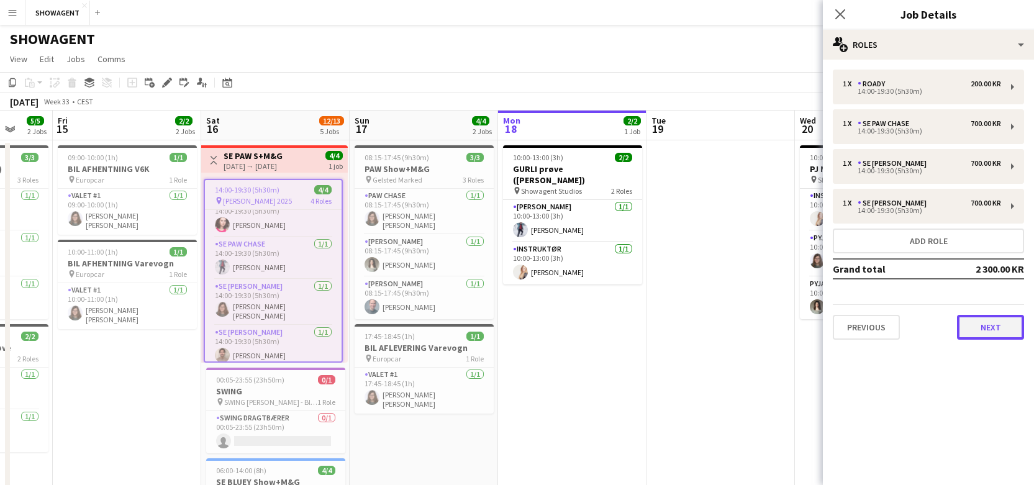
click at [996, 330] on button "Next" at bounding box center [990, 327] width 67 height 25
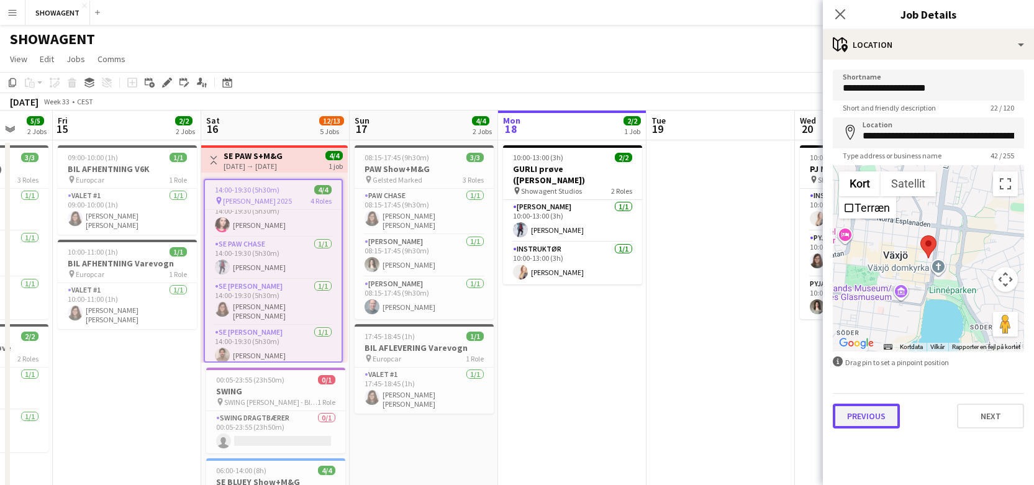
click at [877, 419] on button "Previous" at bounding box center [866, 416] width 67 height 25
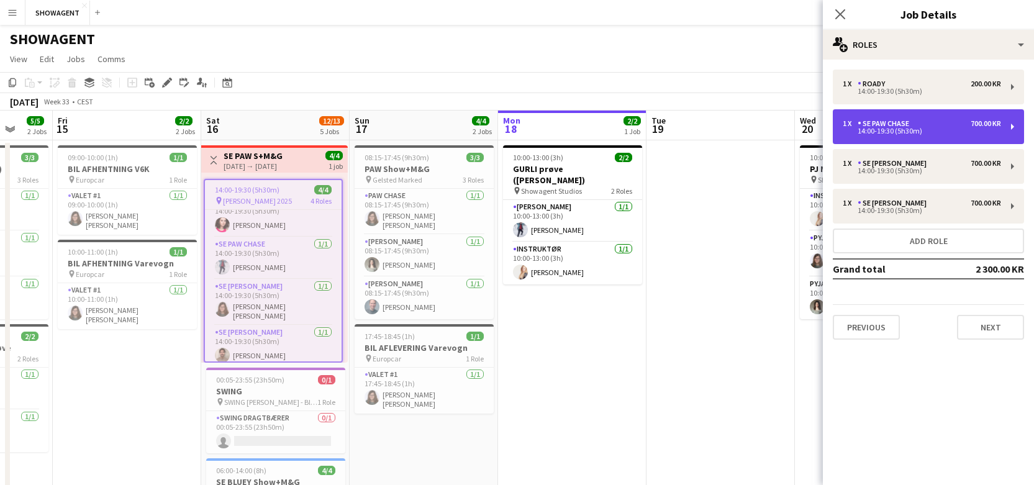
click at [859, 127] on div "SE PAW CHASE" at bounding box center [886, 123] width 57 height 9
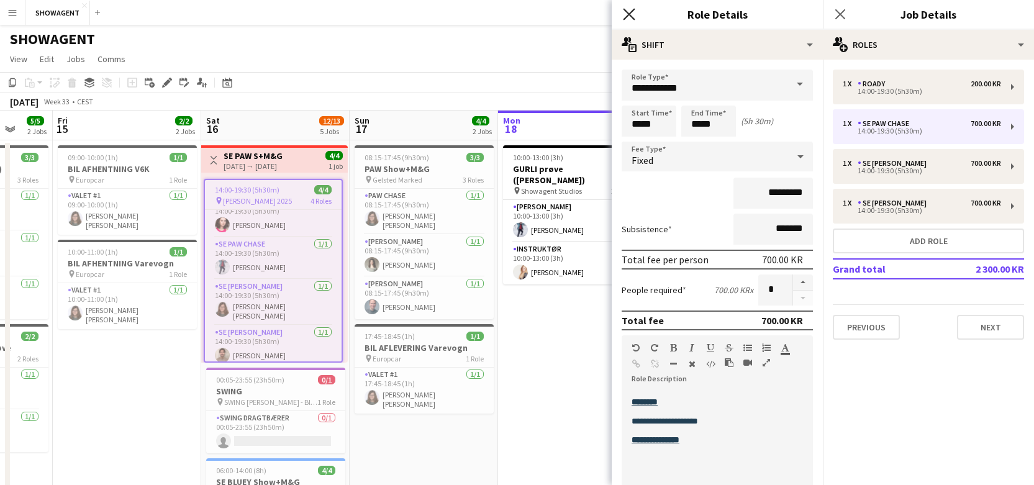
click at [627, 11] on icon at bounding box center [629, 14] width 12 height 12
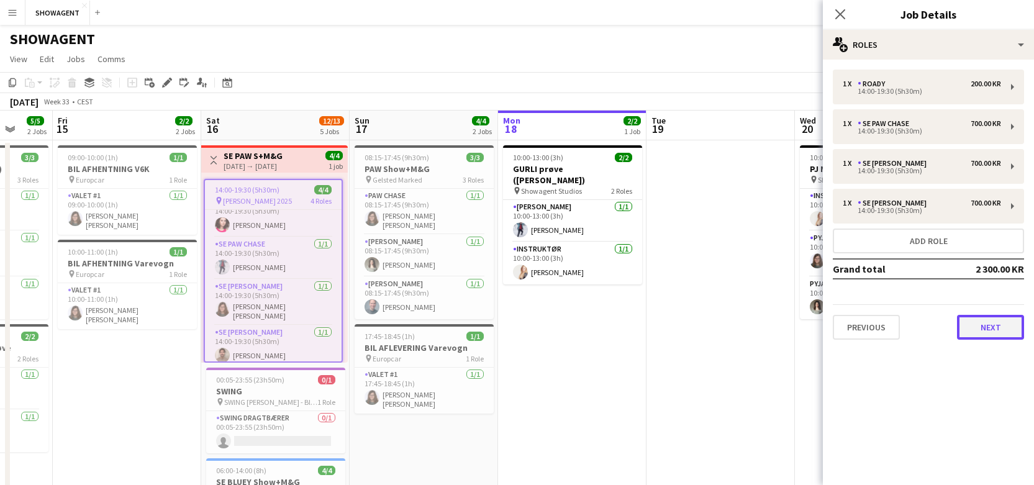
click at [974, 323] on button "Next" at bounding box center [990, 327] width 67 height 25
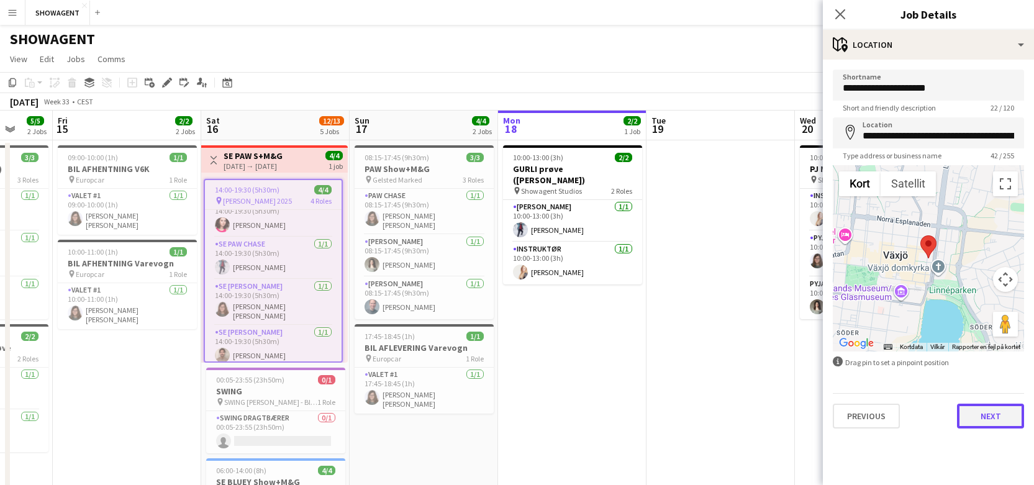
click at [1003, 424] on button "Next" at bounding box center [990, 416] width 67 height 25
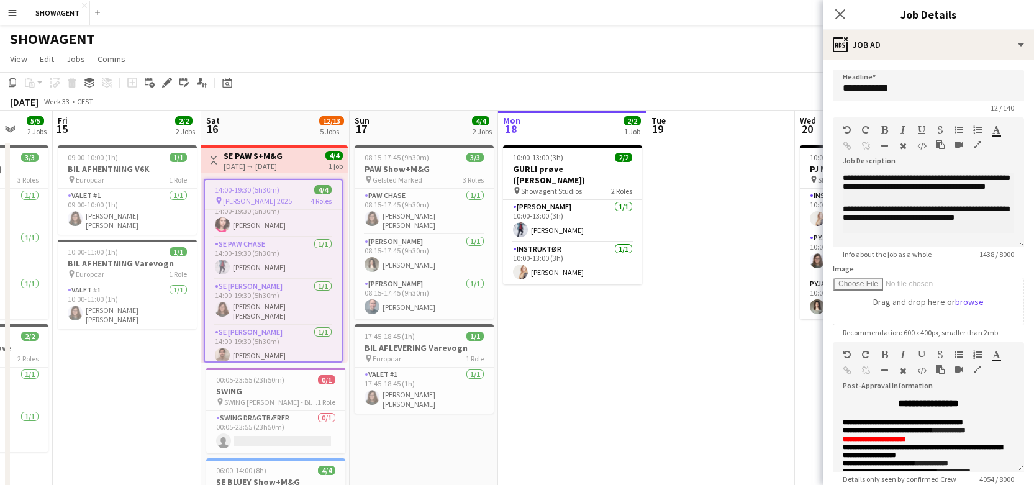
scroll to position [175, 0]
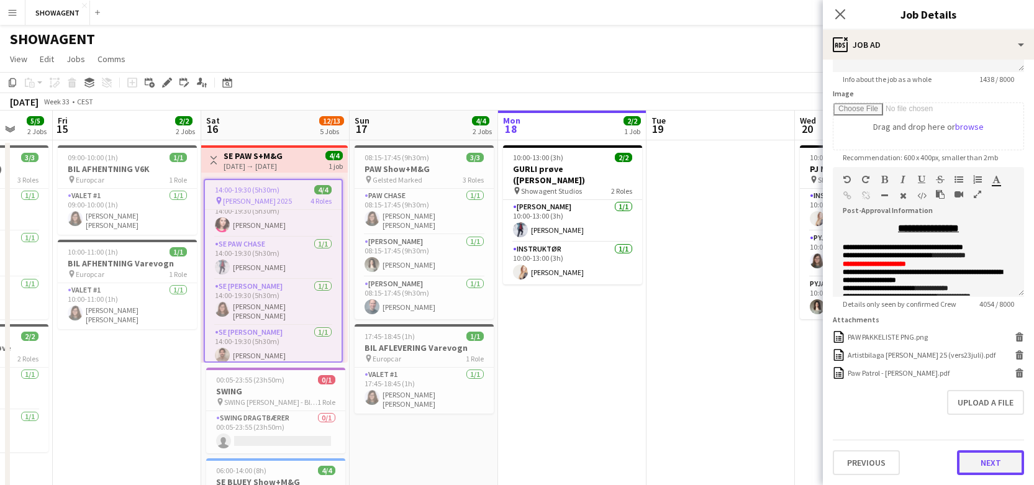
click at [984, 465] on button "Next" at bounding box center [990, 462] width 67 height 25
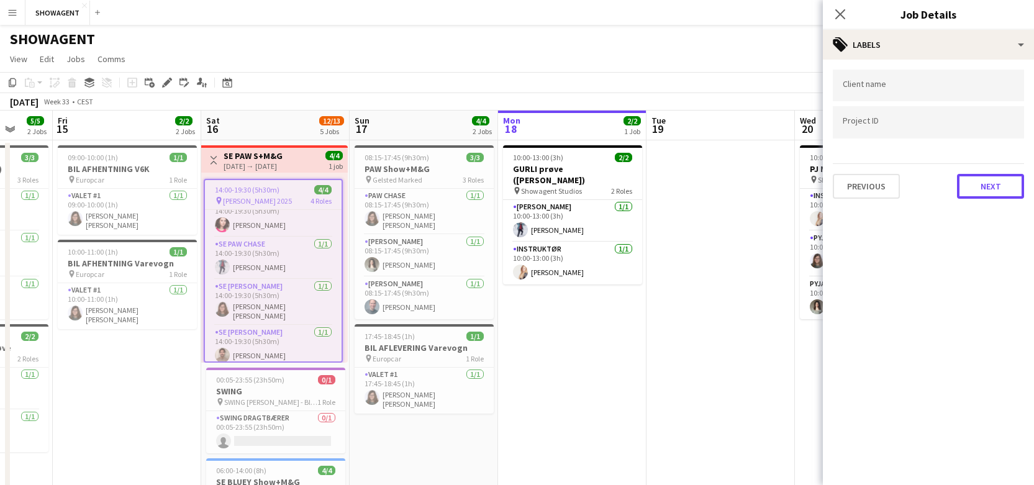
click at [986, 191] on button "Next" at bounding box center [990, 186] width 67 height 25
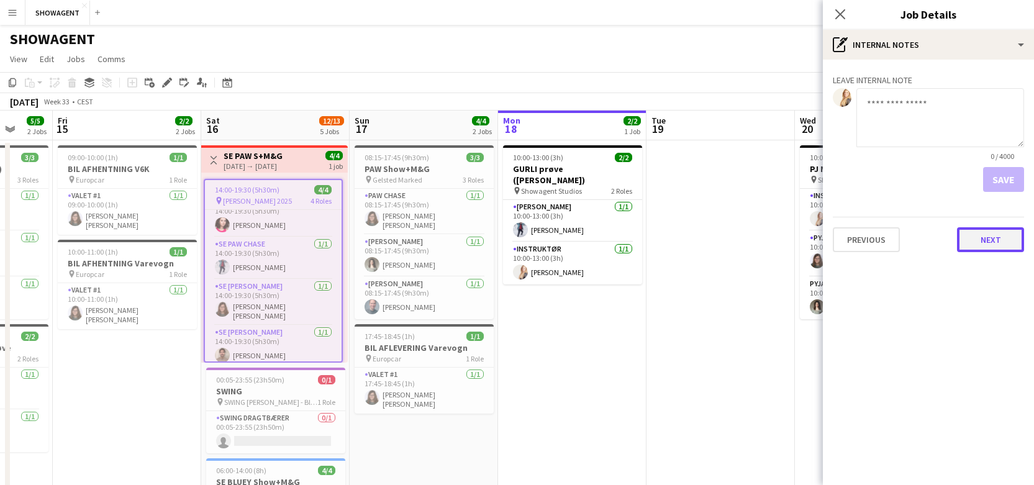
click at [995, 240] on button "Next" at bounding box center [990, 239] width 67 height 25
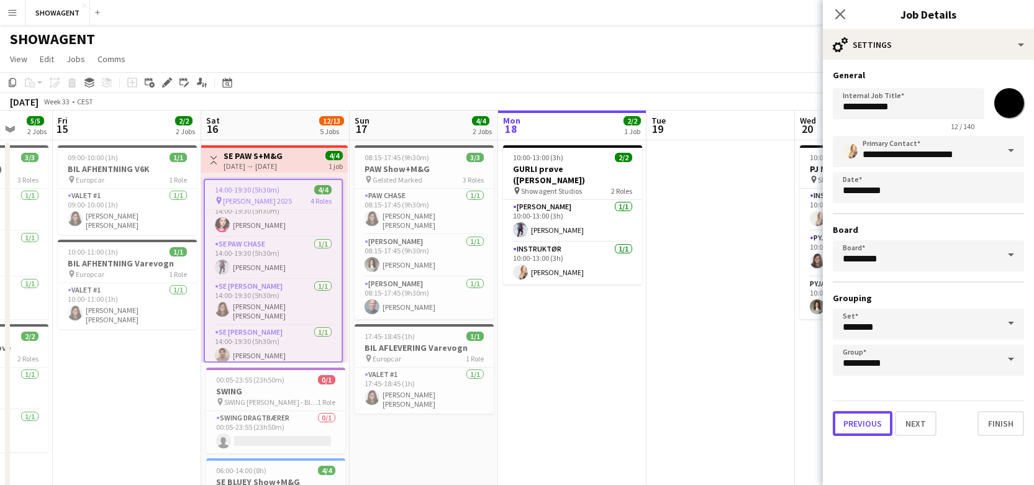
click at [856, 422] on button "Previous" at bounding box center [863, 423] width 60 height 25
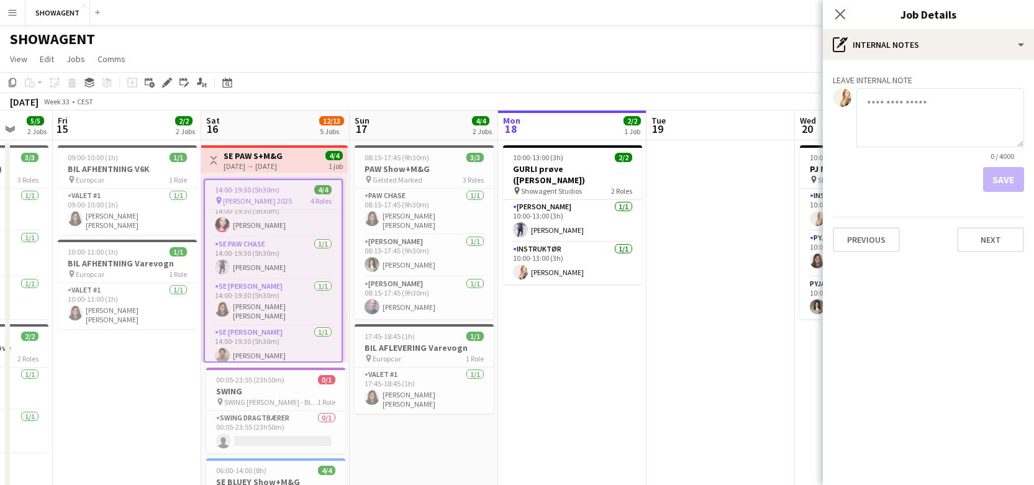
click at [896, 109] on textarea at bounding box center [940, 117] width 168 height 59
paste textarea "**********"
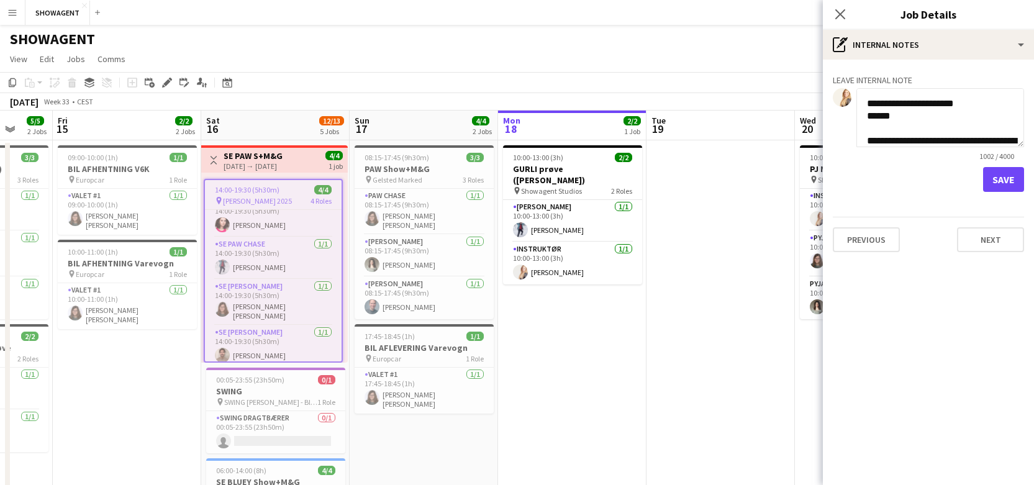
click at [868, 104] on textarea "**********" at bounding box center [940, 117] width 168 height 59
paste textarea "**********"
type textarea "**********"
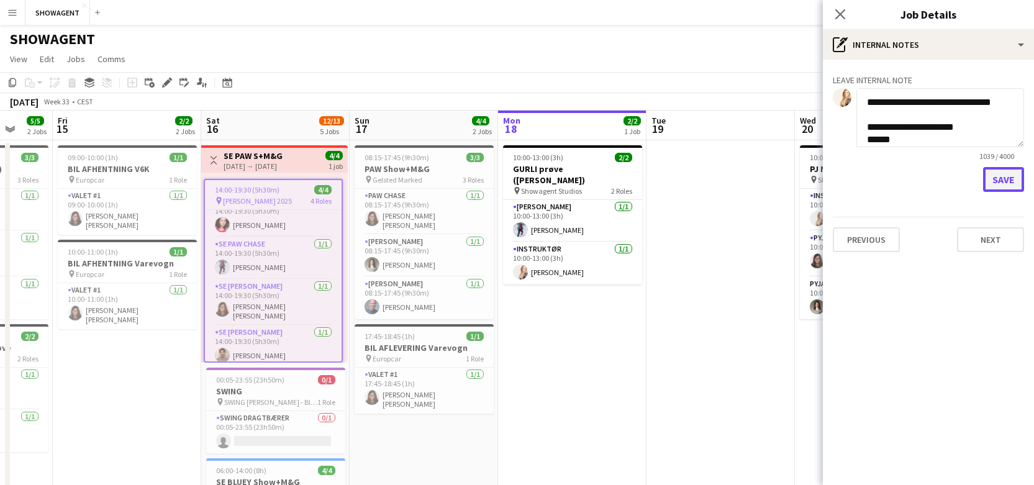
click at [997, 182] on button "Save" at bounding box center [1003, 179] width 41 height 25
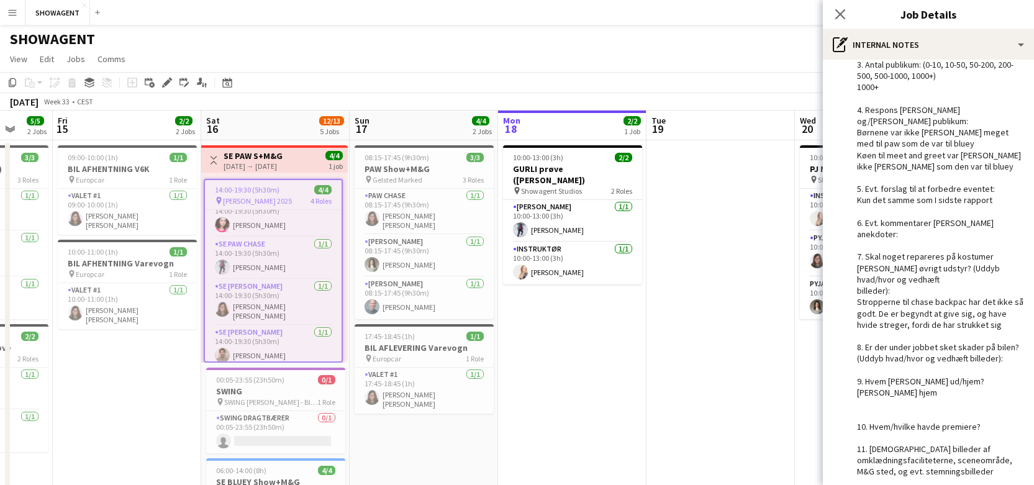
scroll to position [289, 0]
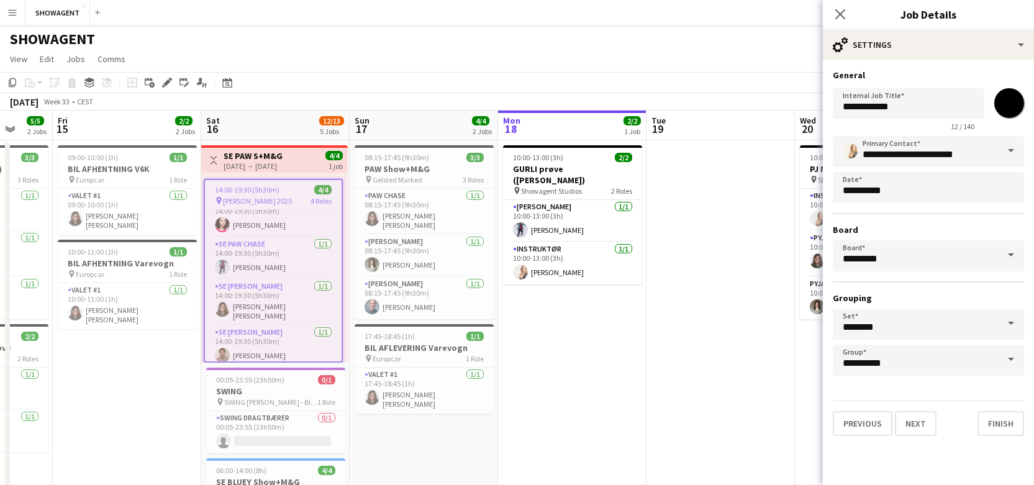
scroll to position [0, 0]
click at [1010, 424] on button "Finish" at bounding box center [1000, 423] width 47 height 25
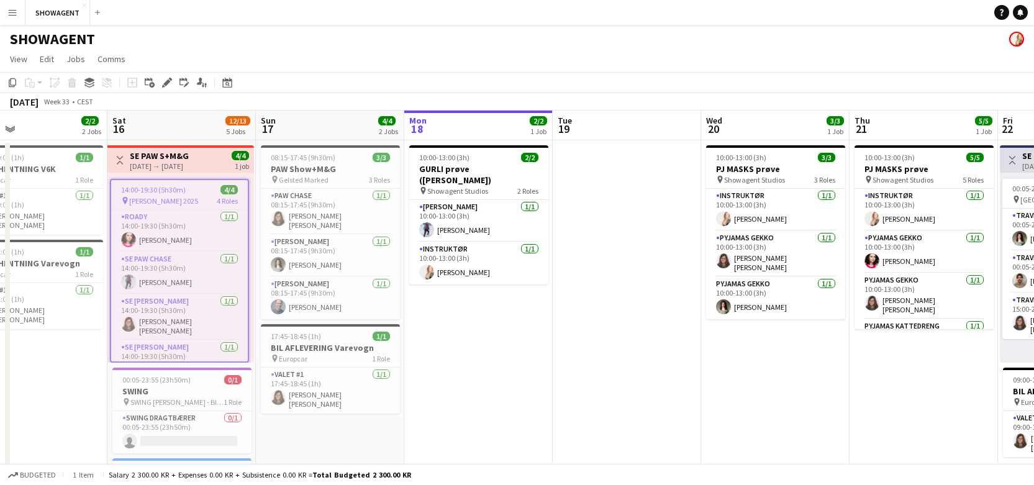
click at [170, 197] on span "[PERSON_NAME] 2025" at bounding box center [163, 200] width 69 height 9
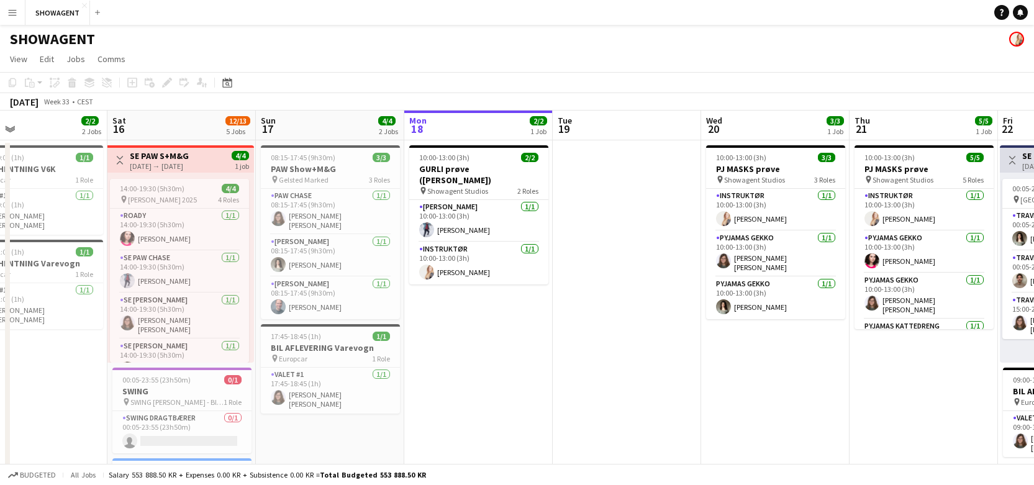
click at [167, 156] on h3 "SE PAW S+M&G" at bounding box center [159, 155] width 59 height 11
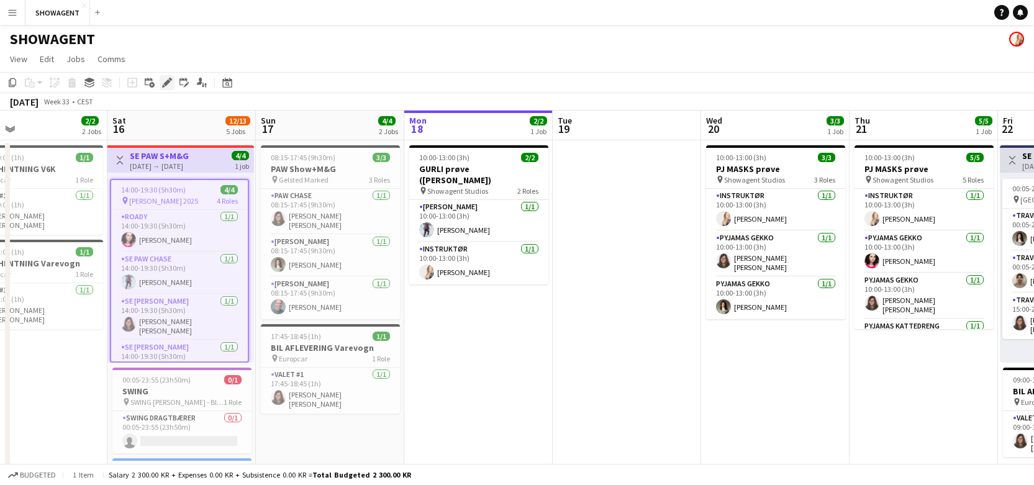
click at [171, 85] on icon "Edit" at bounding box center [167, 83] width 10 height 10
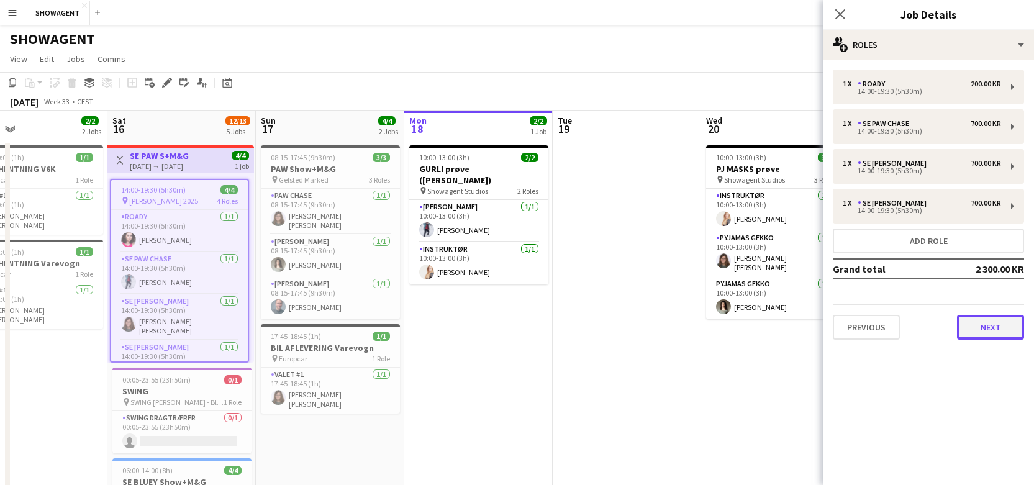
click at [982, 326] on button "Next" at bounding box center [990, 327] width 67 height 25
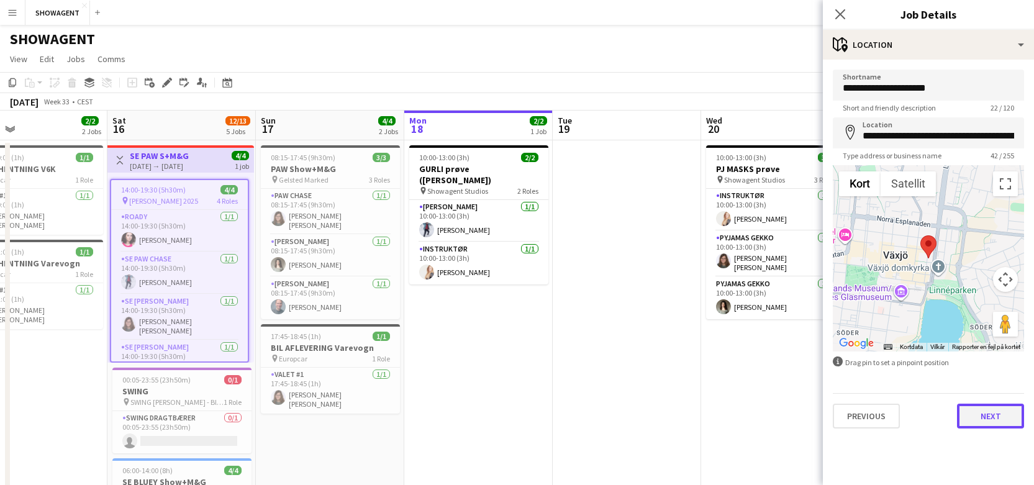
click at [1005, 425] on button "Next" at bounding box center [990, 416] width 67 height 25
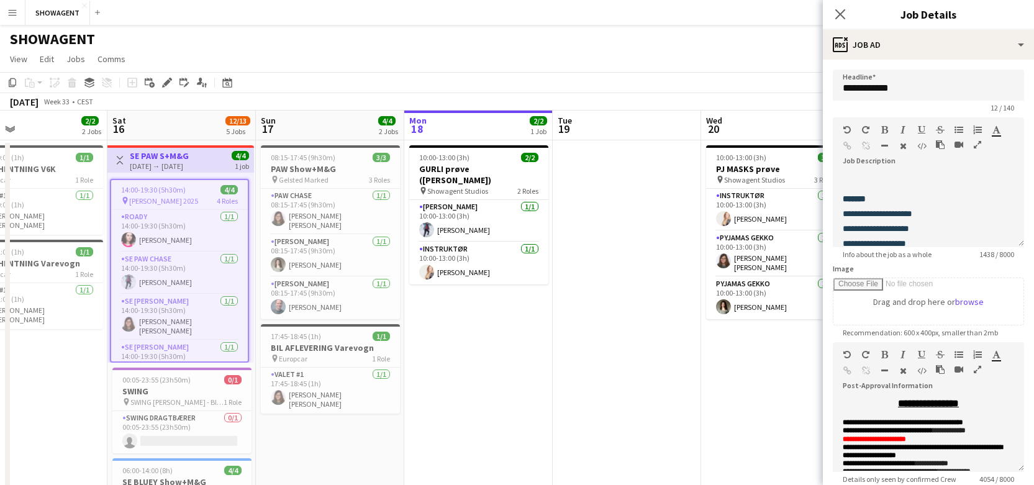
scroll to position [175, 0]
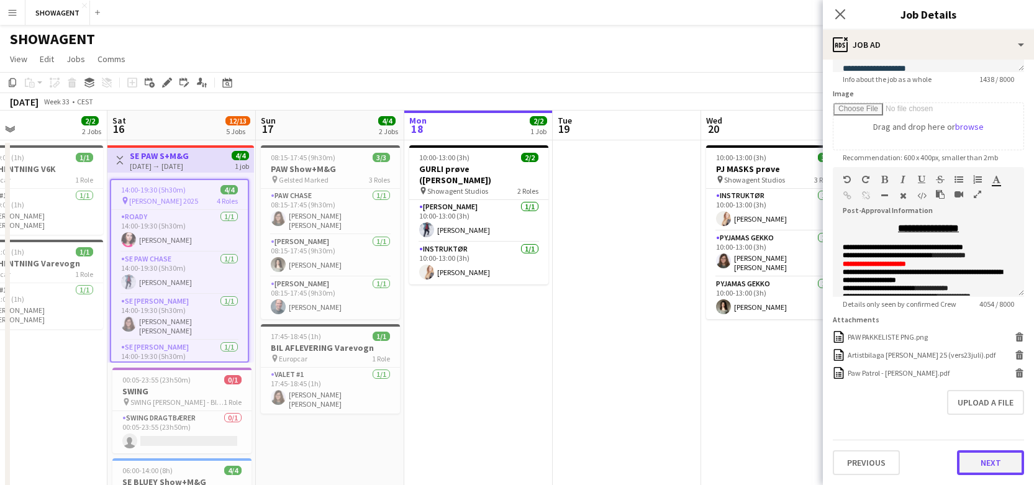
click at [991, 456] on button "Next" at bounding box center [990, 462] width 67 height 25
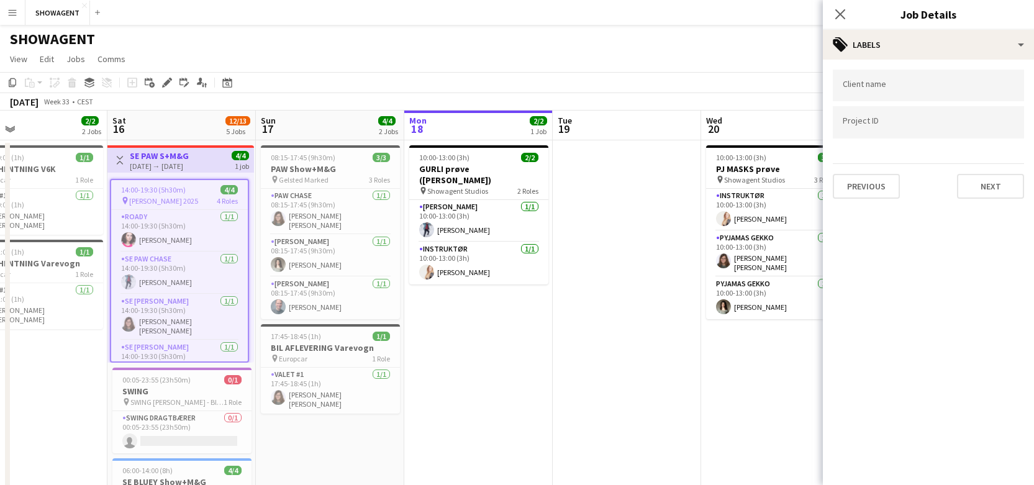
scroll to position [0, 0]
click at [983, 171] on div "Previous Next" at bounding box center [928, 180] width 191 height 35
click at [982, 193] on button "Next" at bounding box center [990, 186] width 67 height 25
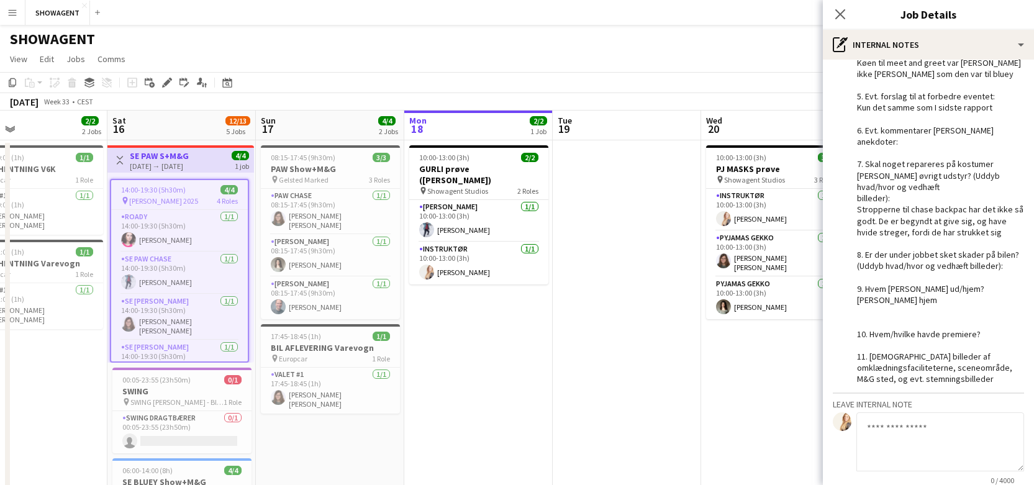
scroll to position [289, 0]
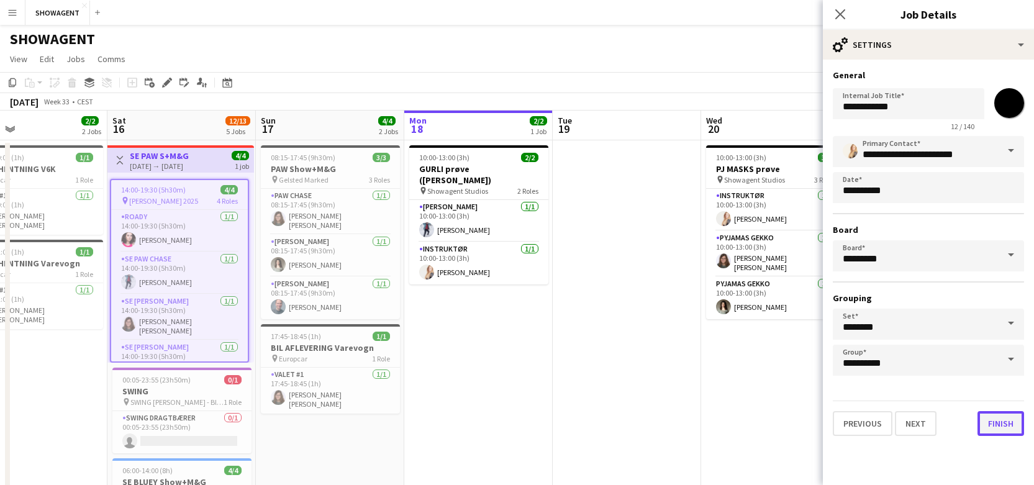
click at [1005, 421] on button "Finish" at bounding box center [1000, 423] width 47 height 25
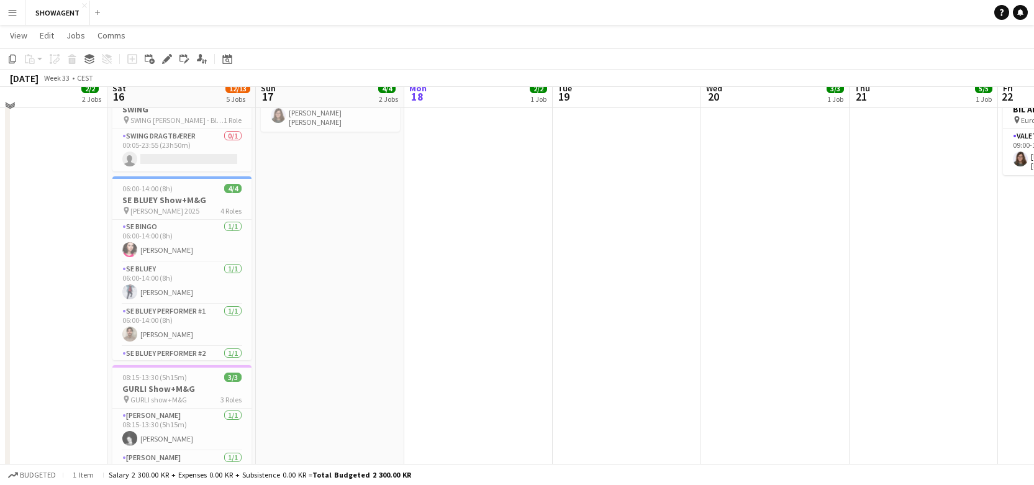
scroll to position [285, 0]
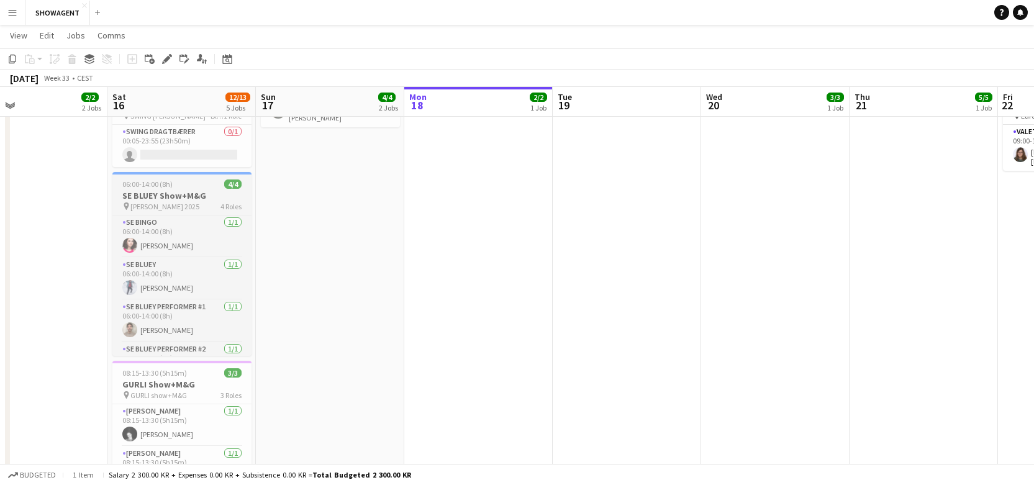
click at [147, 201] on div "pin [PERSON_NAME] 2025 4 Roles" at bounding box center [181, 206] width 139 height 10
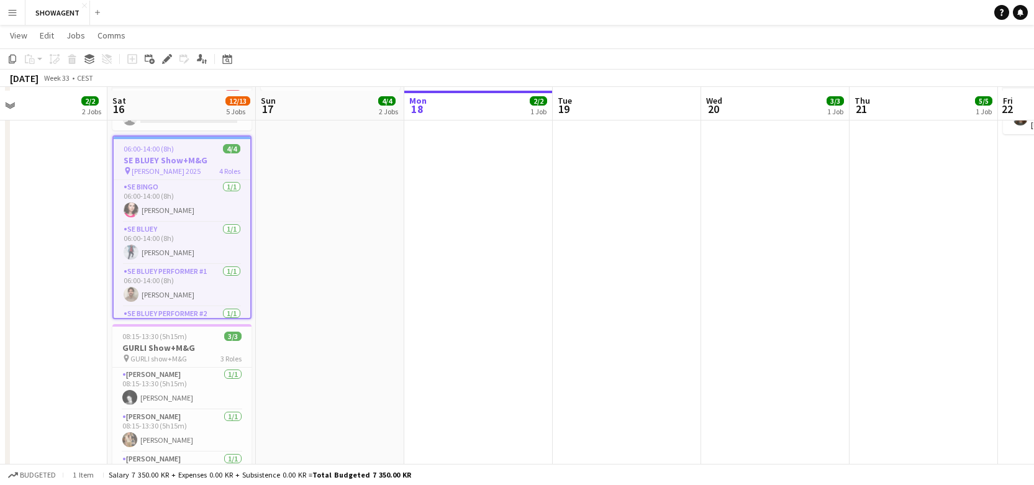
scroll to position [325, 0]
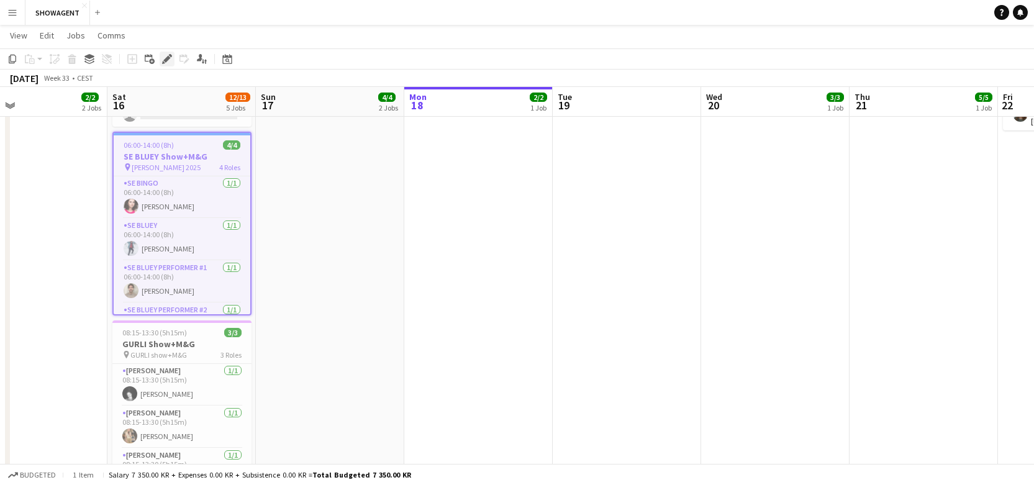
click at [170, 61] on icon "Edit" at bounding box center [167, 59] width 10 height 10
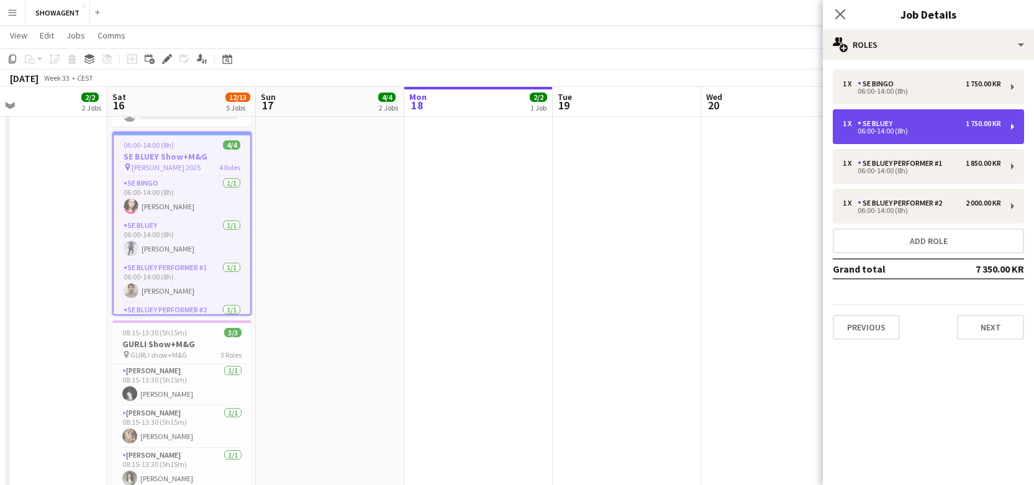
click at [874, 134] on div "06:00-14:00 (8h)" at bounding box center [922, 131] width 158 height 6
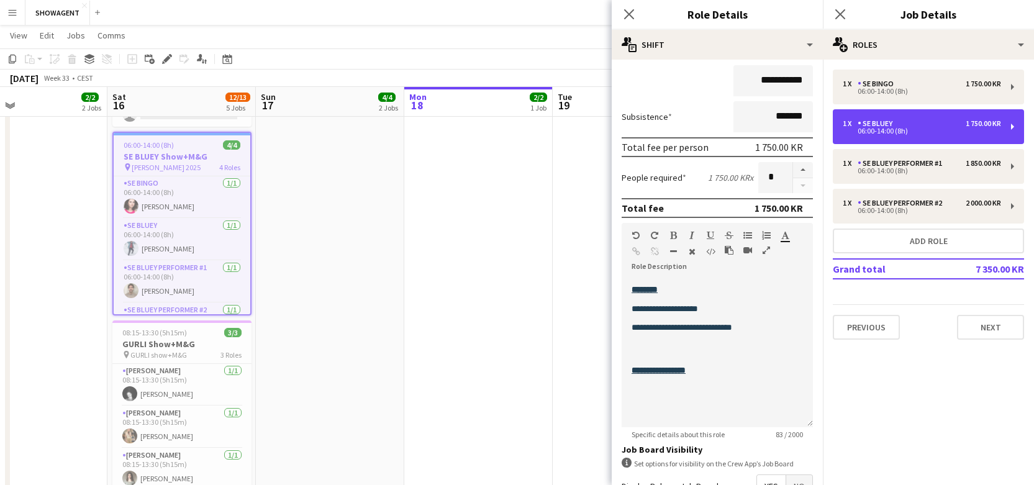
scroll to position [128, 0]
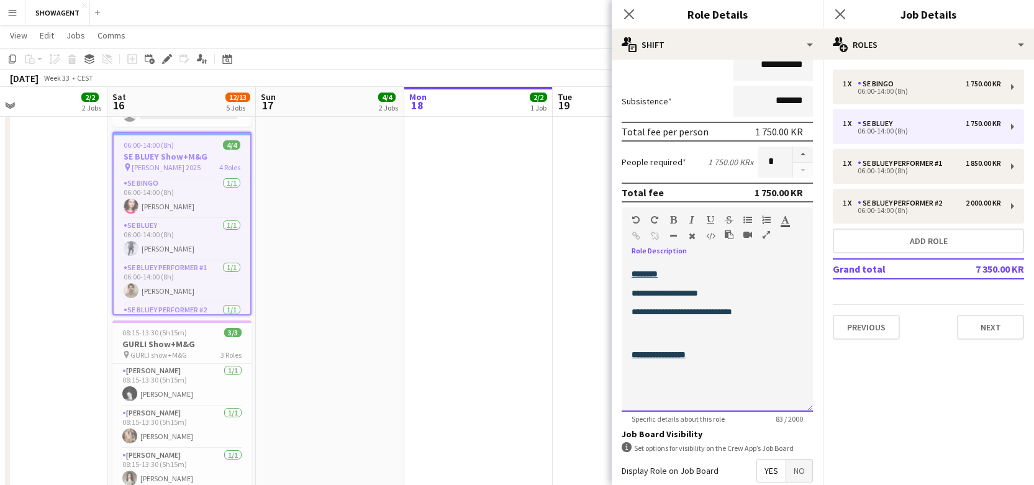
click at [678, 323] on div "**********" at bounding box center [717, 317] width 171 height 100
click at [674, 355] on span "**********" at bounding box center [659, 354] width 54 height 9
click at [778, 68] on input "**********" at bounding box center [772, 65] width 79 height 31
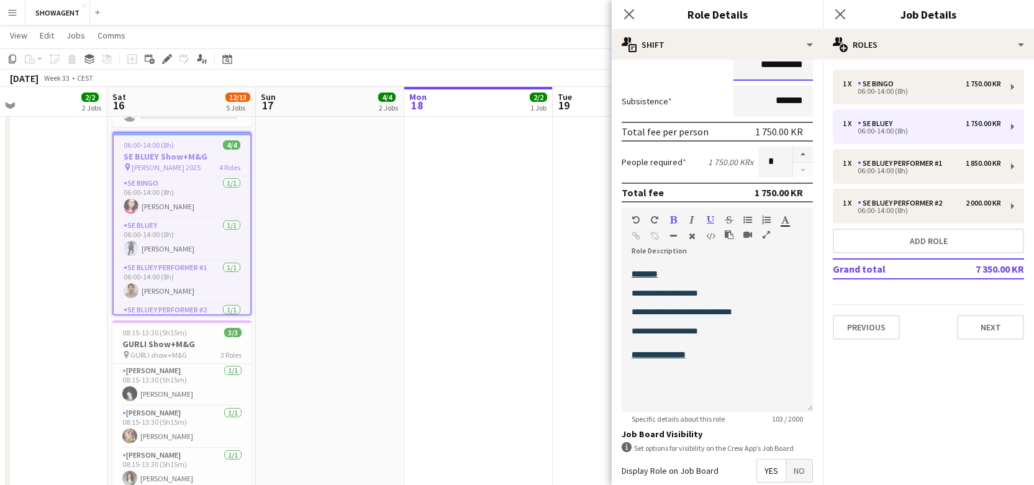
scroll to position [117, 0]
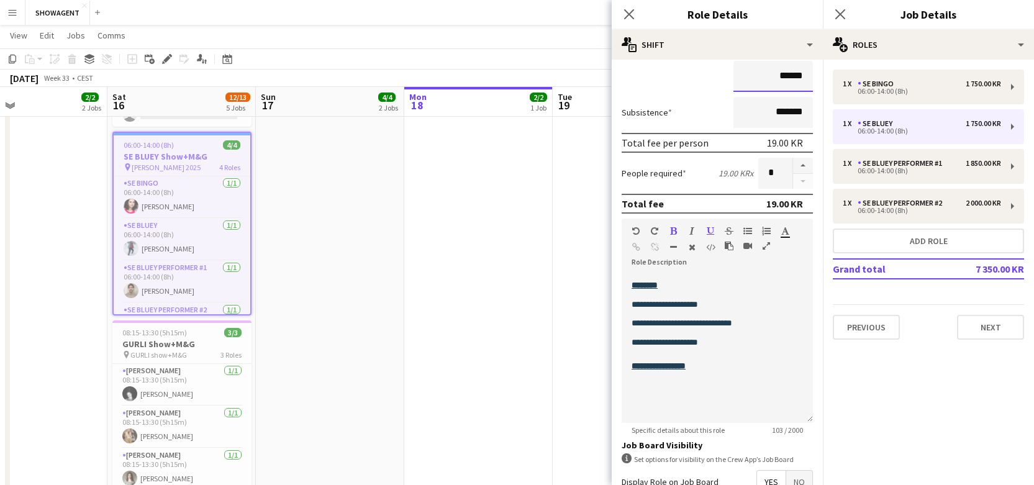
type input "********"
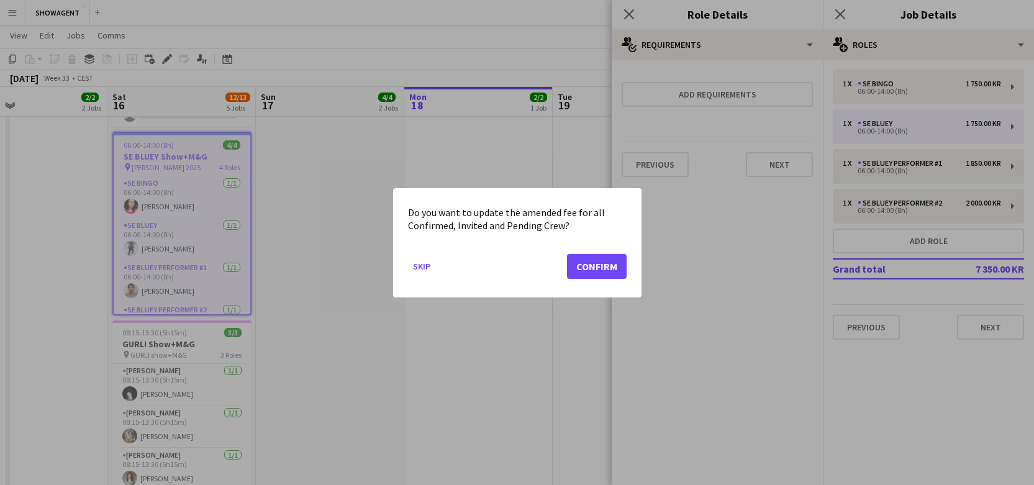
scroll to position [0, 0]
click at [596, 258] on button "Confirm" at bounding box center [597, 265] width 60 height 25
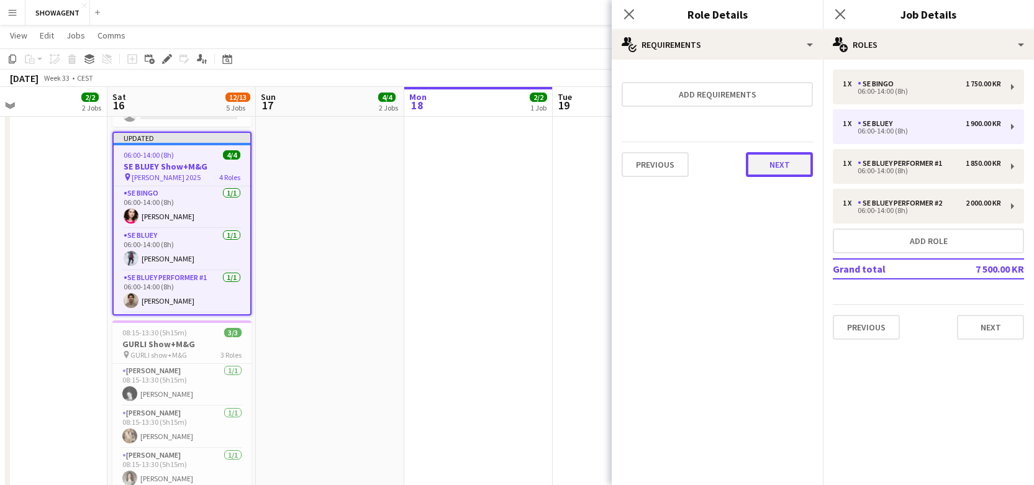
click at [776, 171] on button "Next" at bounding box center [779, 164] width 67 height 25
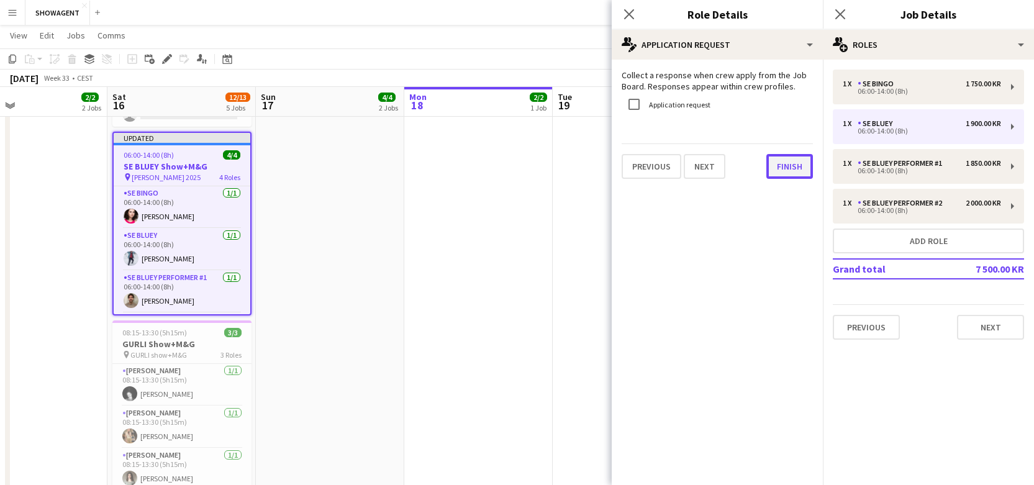
click at [777, 166] on button "Finish" at bounding box center [789, 166] width 47 height 25
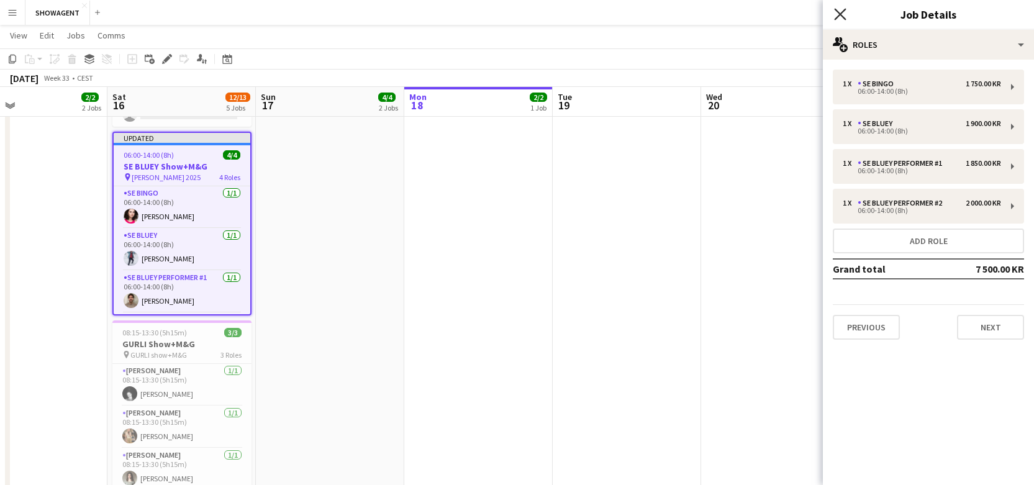
click at [838, 16] on icon at bounding box center [840, 14] width 12 height 12
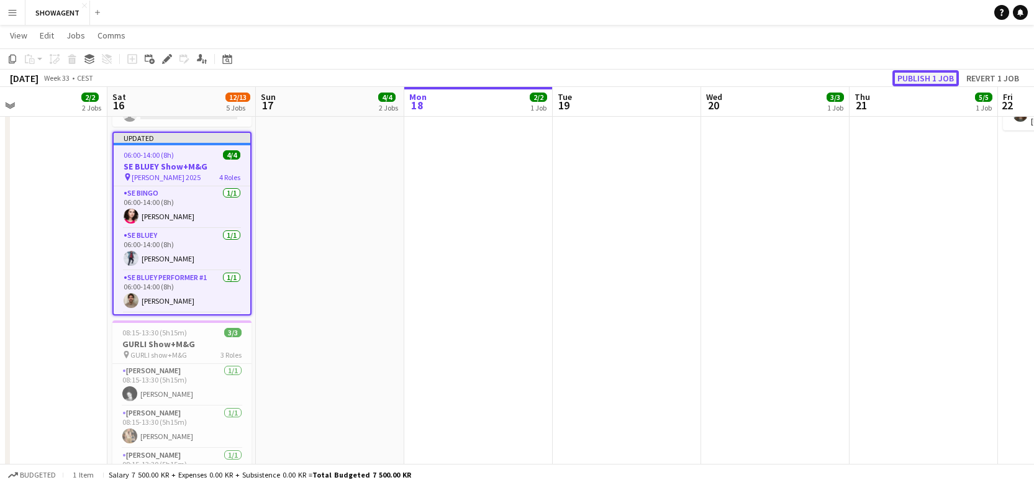
click at [933, 78] on button "Publish 1 job" at bounding box center [925, 78] width 66 height 16
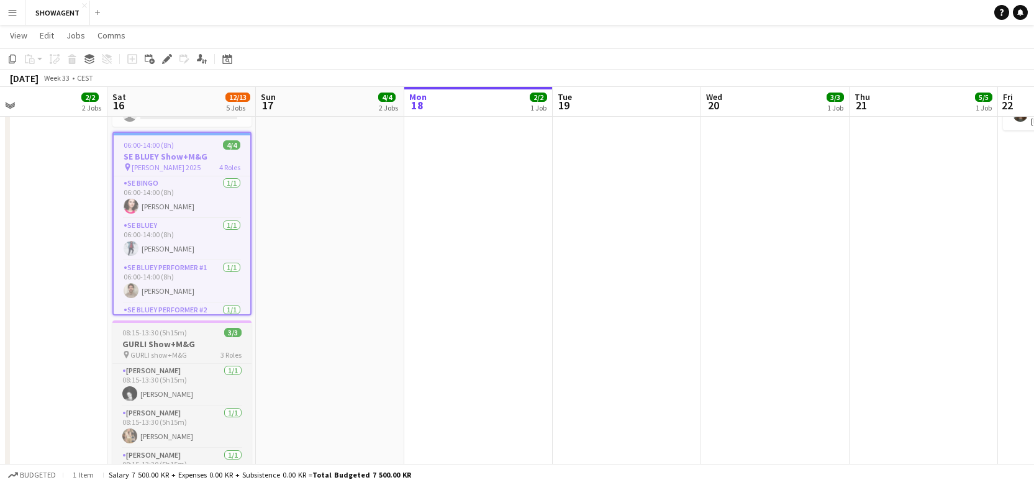
click at [187, 336] on div "08:15-13:30 (5h15m) 3/3" at bounding box center [181, 332] width 139 height 9
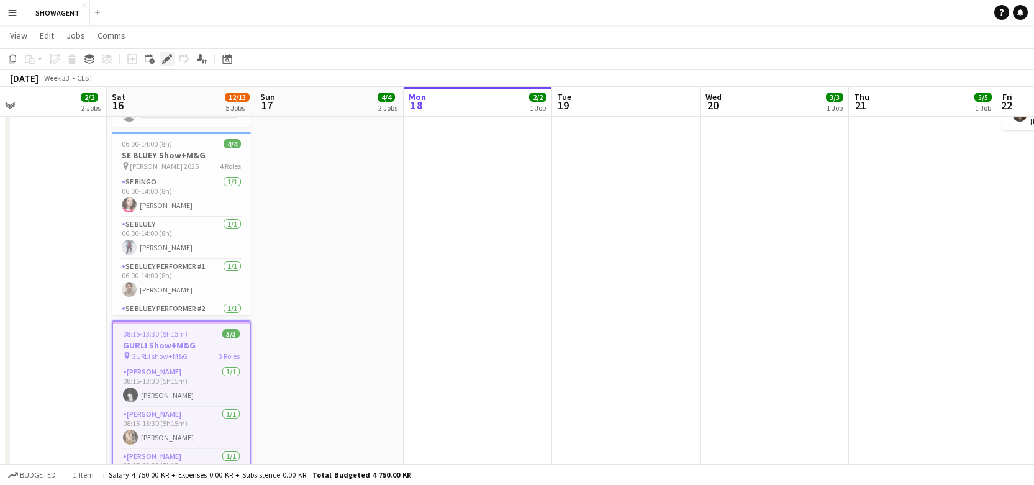
click at [166, 58] on icon at bounding box center [166, 59] width 7 height 7
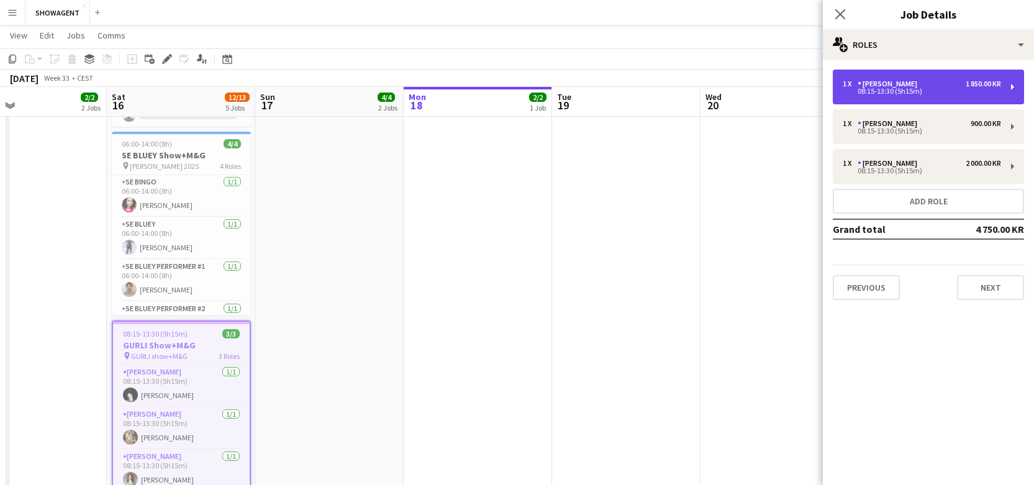
click at [895, 82] on div "[PERSON_NAME]" at bounding box center [890, 83] width 65 height 9
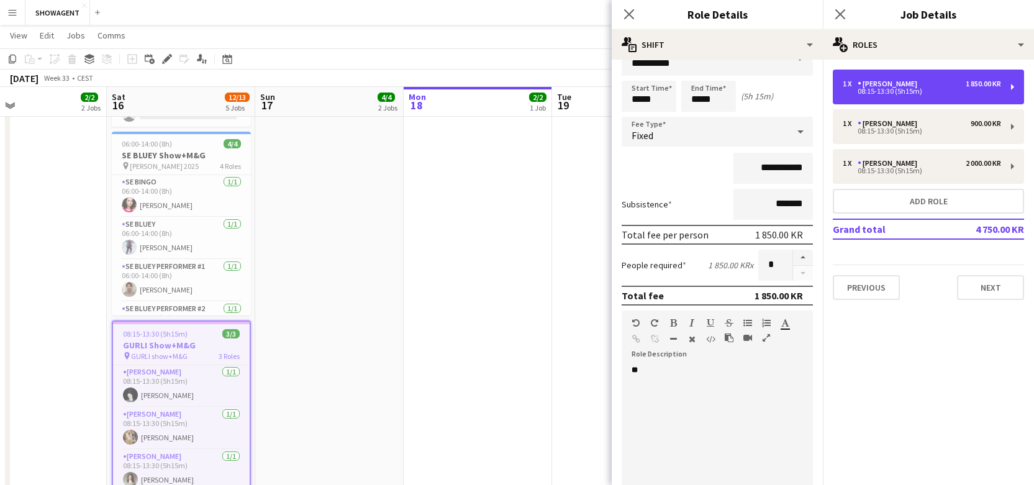
scroll to position [0, 0]
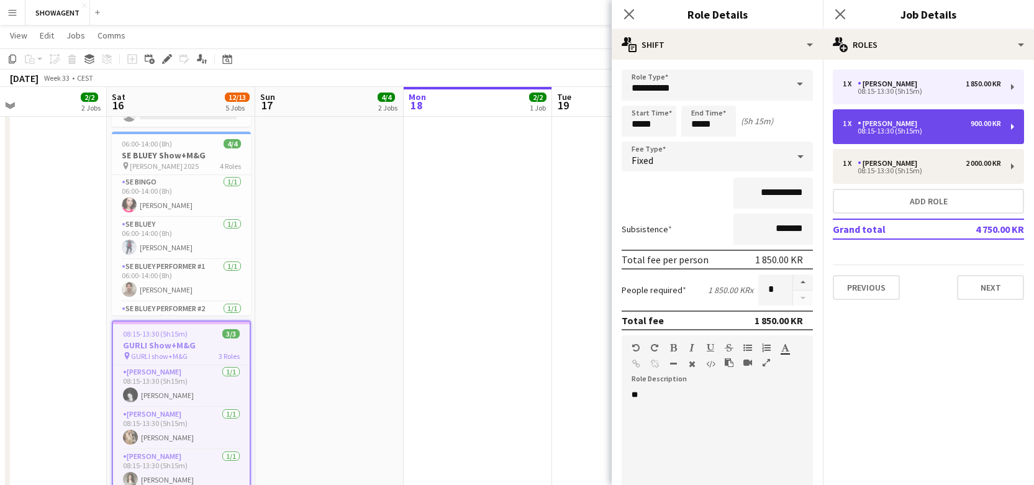
click at [881, 136] on div "1 x GURLI Kaptajn Sjov 900.00 KR 08:15-13:30 (5h15m)" at bounding box center [928, 126] width 191 height 35
type input "**********"
type input "*********"
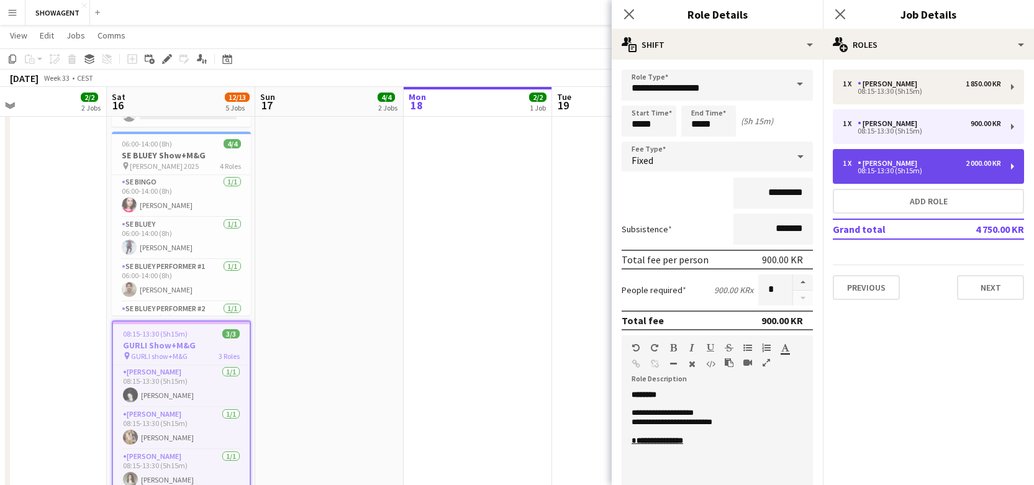
click at [882, 153] on div "1 x [PERSON_NAME] 2 000.00 KR 08:15-13:30 (5h15m)" at bounding box center [928, 166] width 191 height 35
type input "**********"
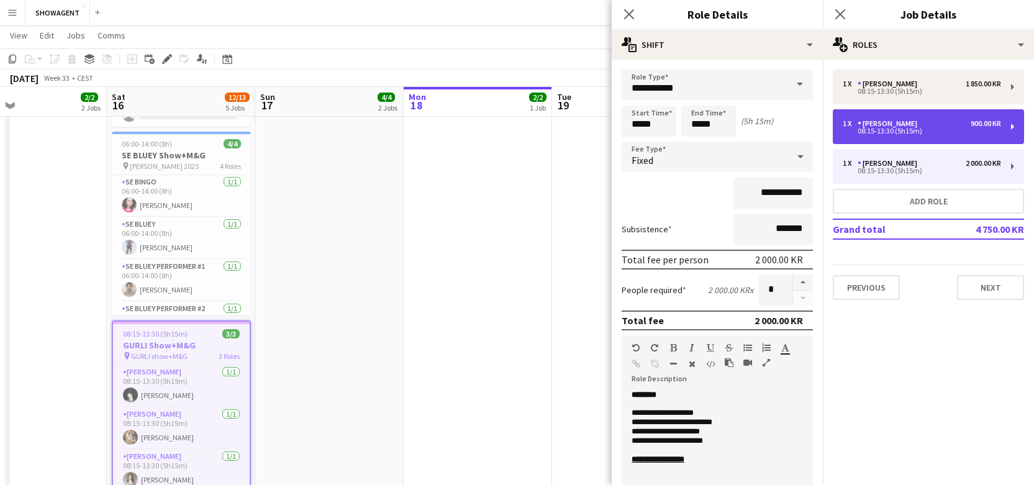
click at [889, 125] on div "[PERSON_NAME]" at bounding box center [890, 123] width 65 height 9
type input "**********"
type input "*********"
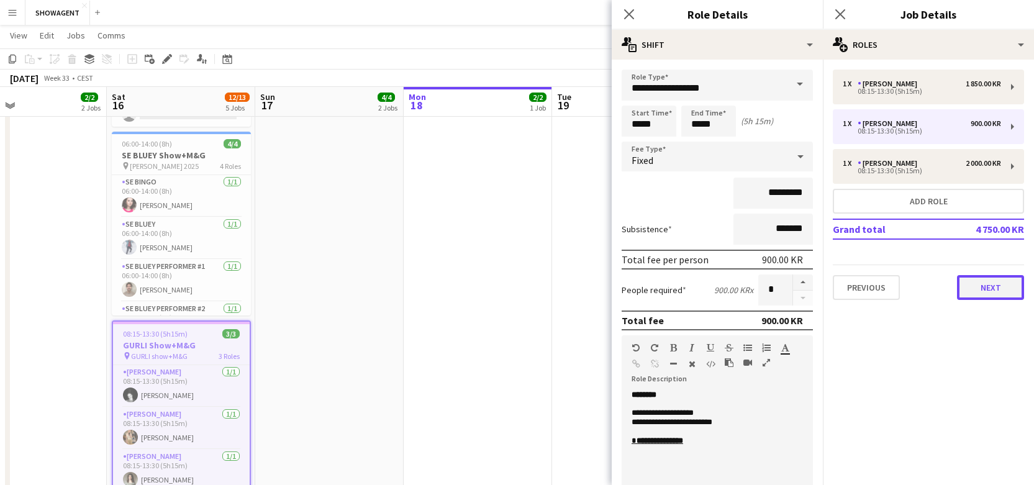
click at [980, 295] on button "Next" at bounding box center [990, 287] width 67 height 25
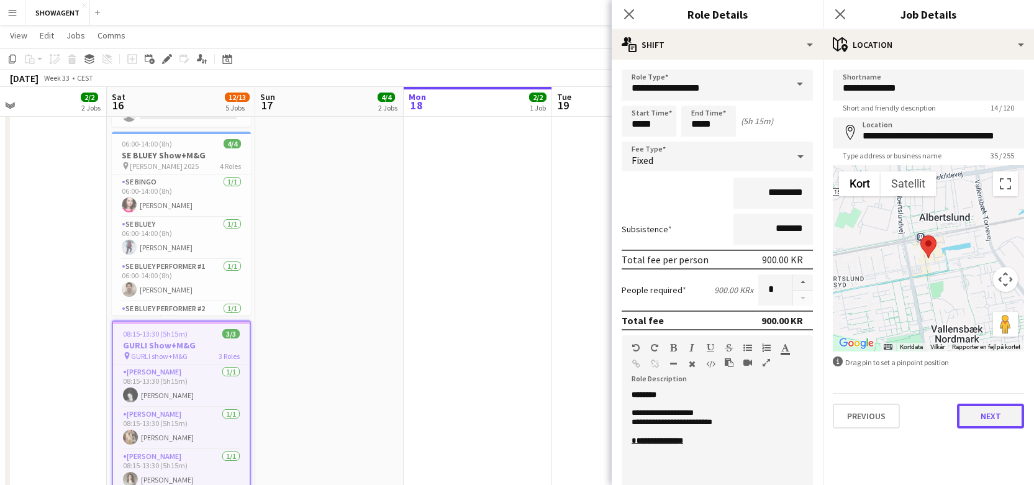
click at [994, 424] on button "Next" at bounding box center [990, 416] width 67 height 25
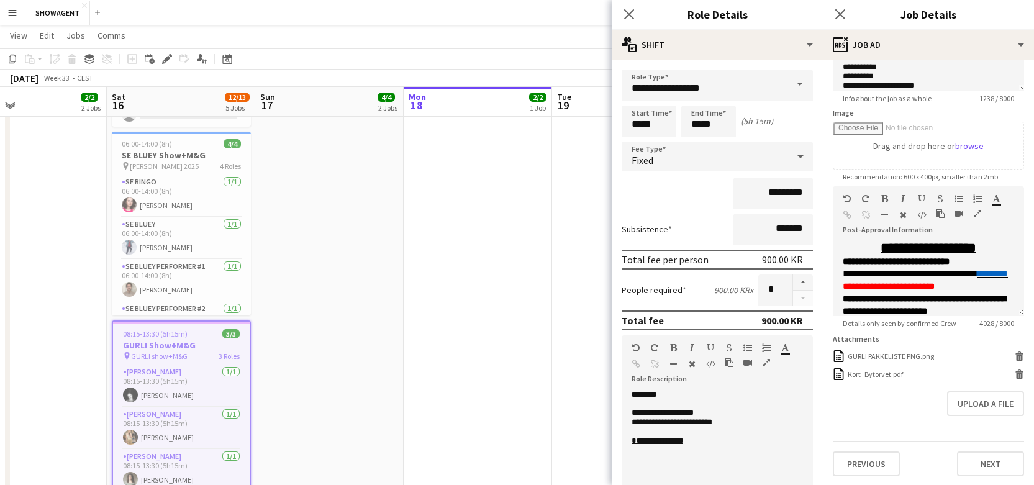
scroll to position [157, 0]
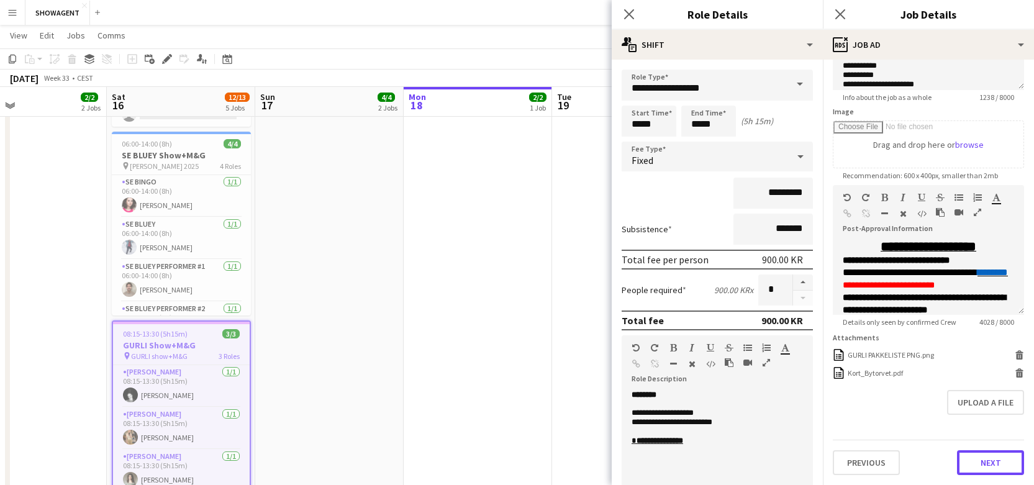
click at [998, 466] on button "Next" at bounding box center [990, 462] width 67 height 25
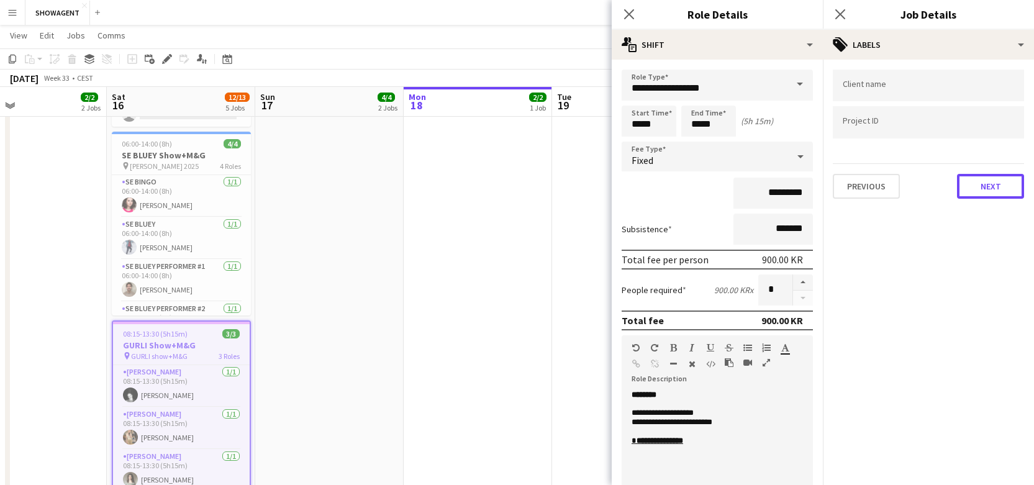
click at [984, 191] on button "Next" at bounding box center [990, 186] width 67 height 25
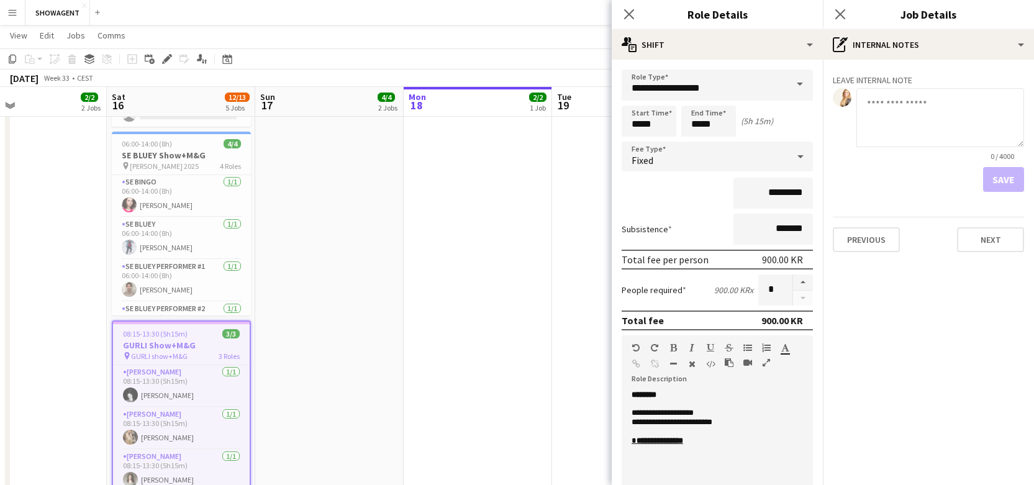
click at [895, 102] on textarea at bounding box center [940, 117] width 168 height 59
paste textarea "**********"
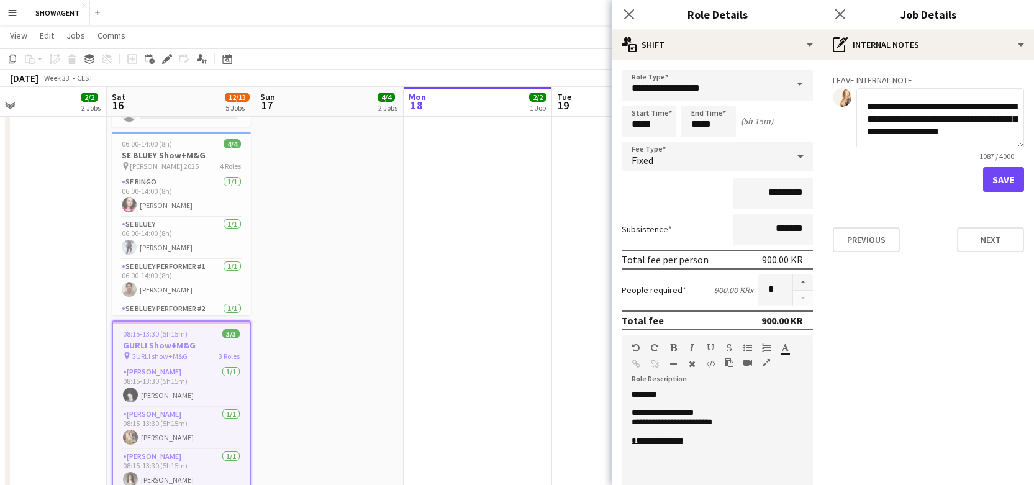
type textarea "**********"
click at [1005, 175] on button "Save" at bounding box center [1003, 179] width 41 height 25
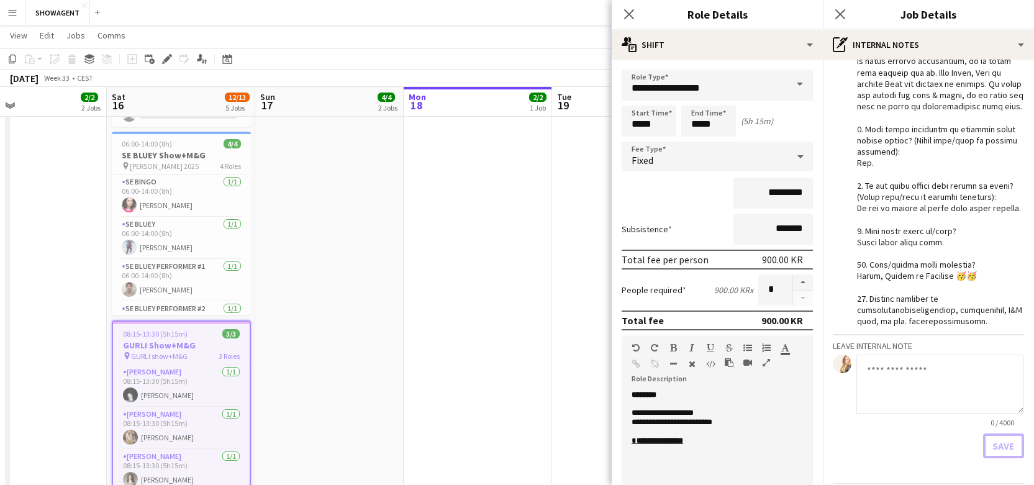
scroll to position [312, 0]
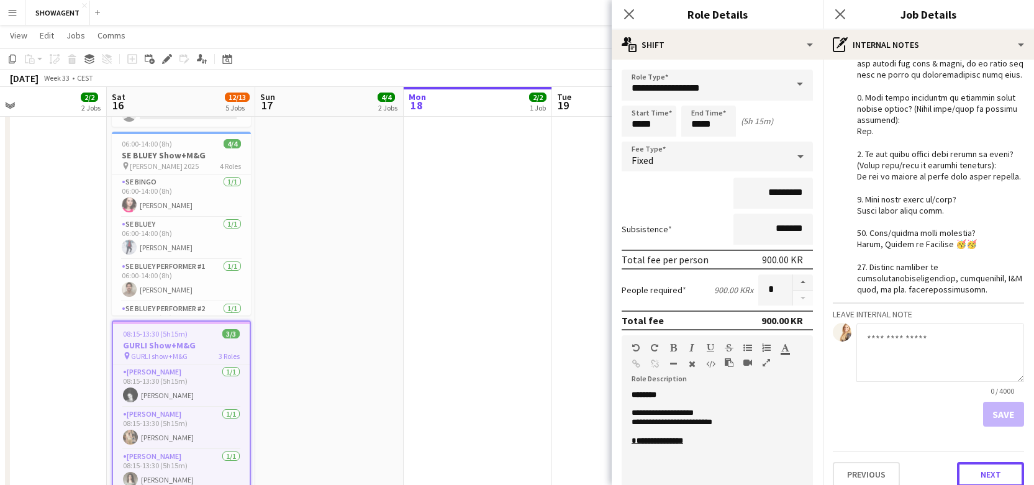
click at [980, 462] on button "Next" at bounding box center [990, 474] width 67 height 25
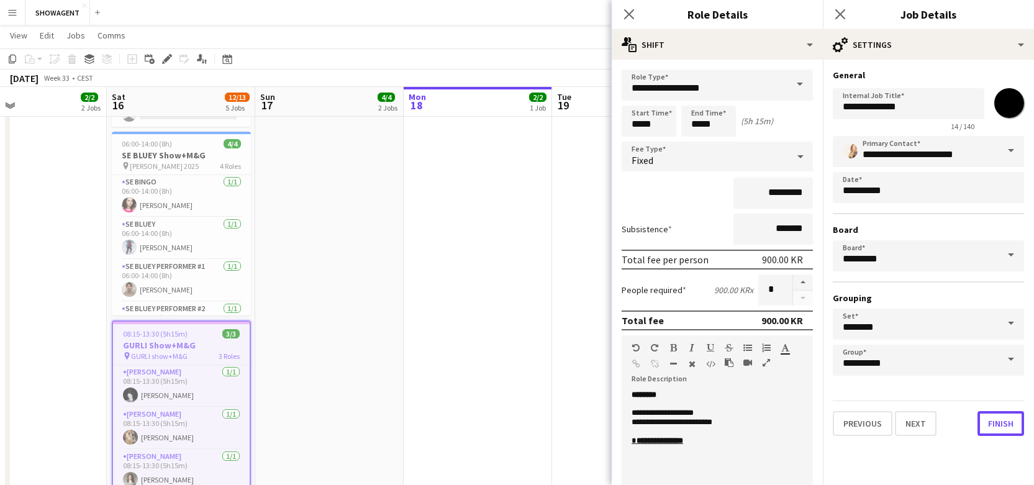
click at [987, 430] on button "Finish" at bounding box center [1000, 423] width 47 height 25
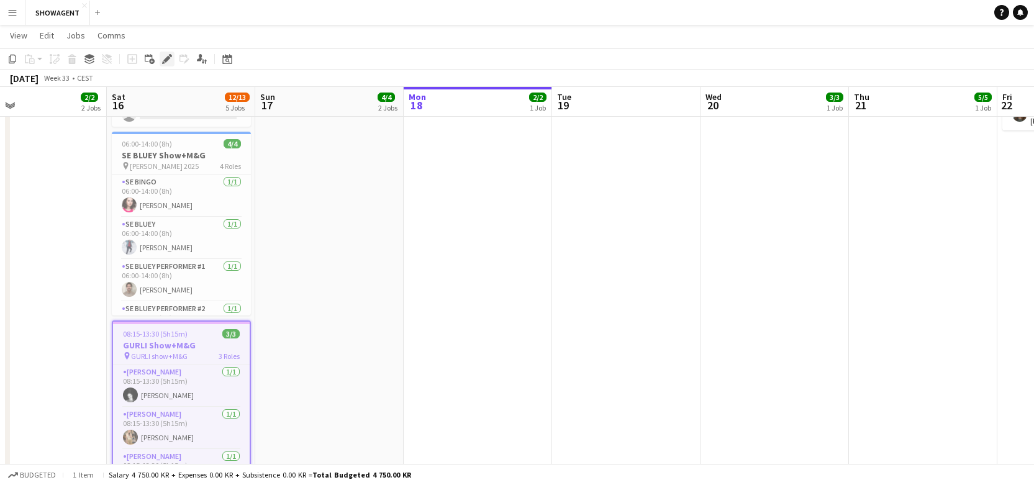
click at [166, 61] on icon at bounding box center [166, 59] width 7 height 7
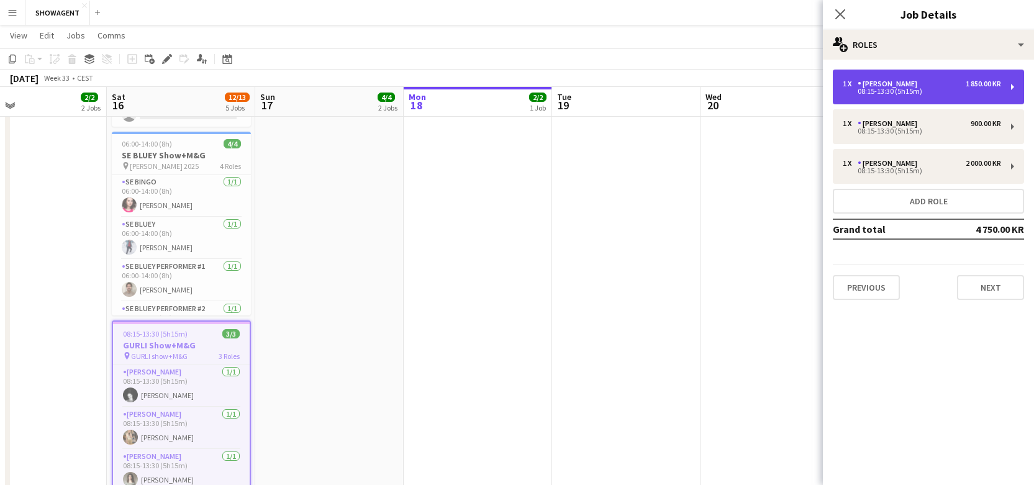
click at [905, 84] on div "1 x [PERSON_NAME] 1 850.00 KR" at bounding box center [922, 83] width 158 height 9
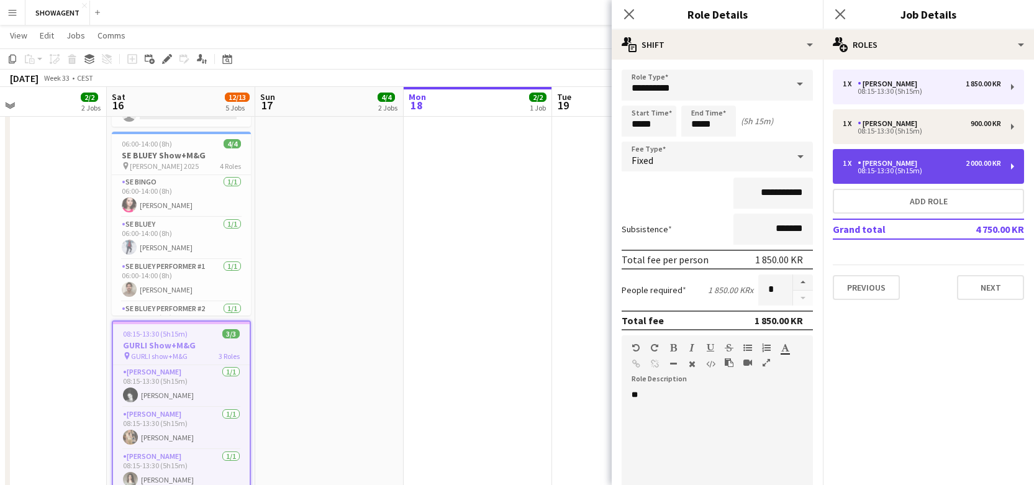
click at [879, 174] on div "08:15-13:30 (5h15m)" at bounding box center [922, 171] width 158 height 6
type input "**********"
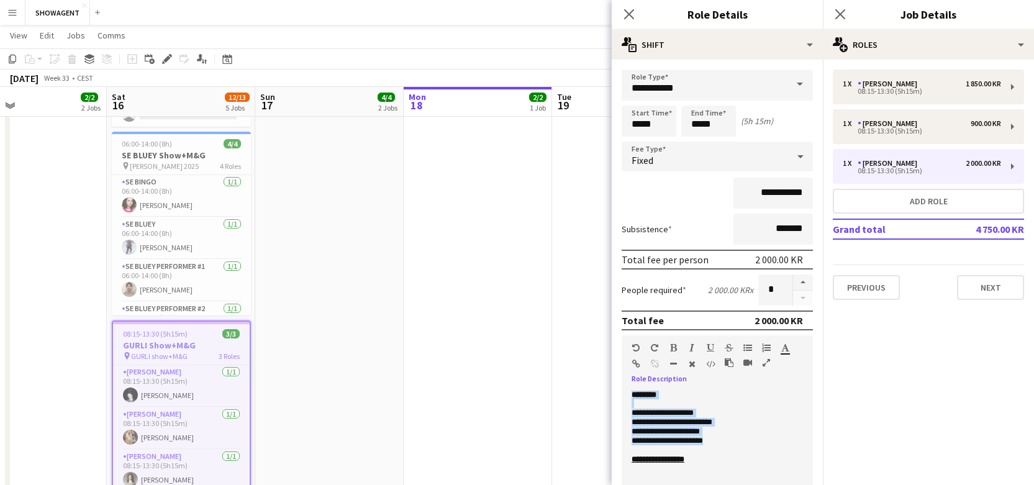
drag, startPoint x: 725, startPoint y: 442, endPoint x: 629, endPoint y: 397, distance: 105.8
click at [629, 397] on div "**********" at bounding box center [717, 465] width 191 height 149
click at [727, 462] on p "**********" at bounding box center [717, 459] width 171 height 9
drag, startPoint x: 679, startPoint y: 458, endPoint x: 618, endPoint y: 396, distance: 86.9
click at [618, 396] on form "**********" at bounding box center [717, 407] width 211 height 675
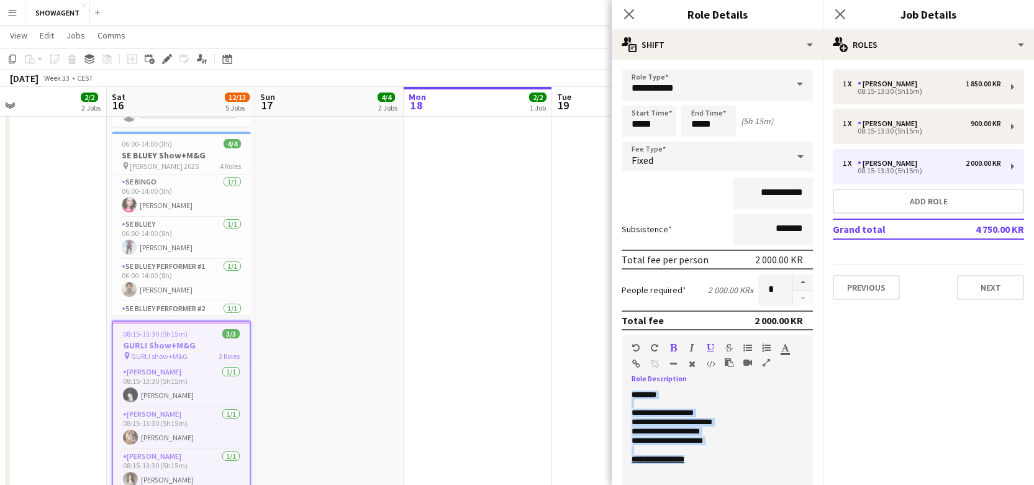
copy div "**********"
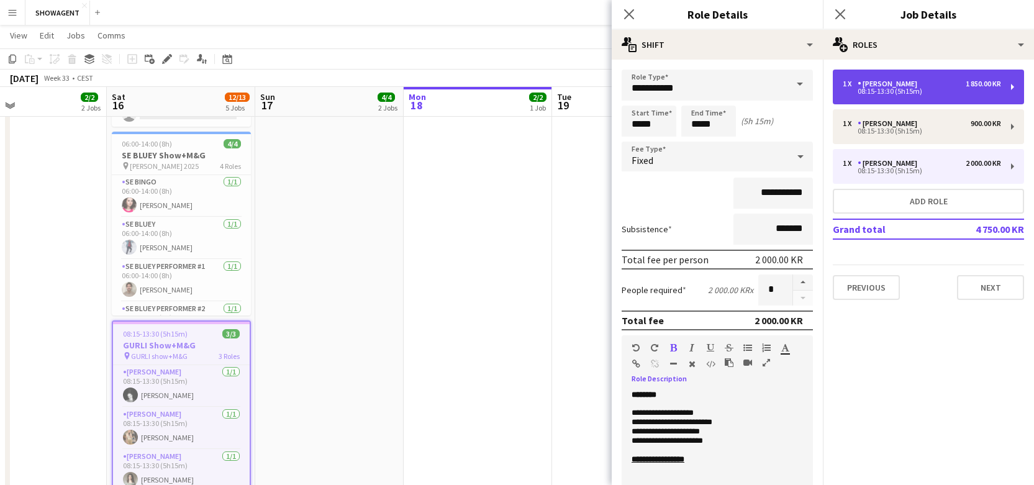
click at [891, 88] on div "[PERSON_NAME]" at bounding box center [890, 83] width 65 height 9
type input "**********"
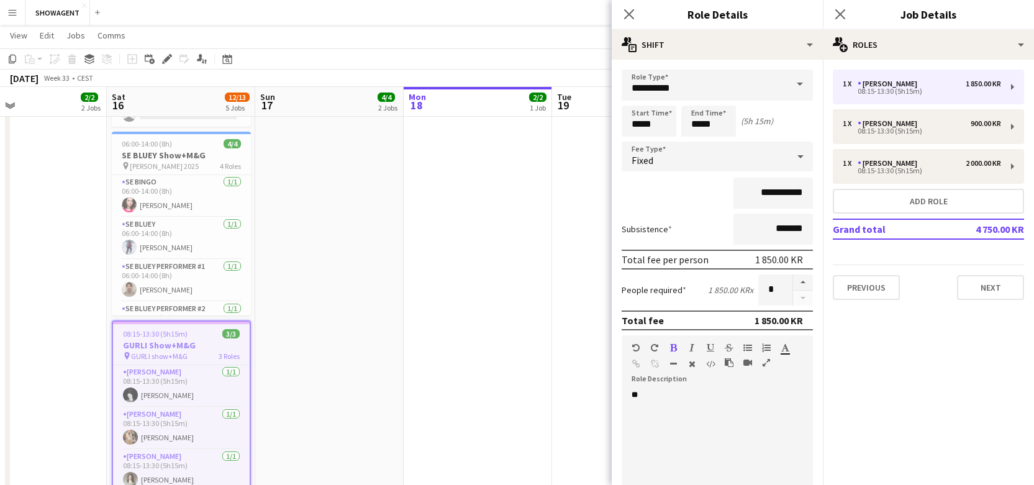
click at [692, 392] on p "**" at bounding box center [717, 395] width 171 height 9
click at [664, 396] on p "**" at bounding box center [717, 395] width 171 height 9
click at [712, 442] on p "**********" at bounding box center [717, 441] width 171 height 9
click at [664, 462] on span "**********" at bounding box center [658, 459] width 53 height 8
drag, startPoint x: 644, startPoint y: 464, endPoint x: 617, endPoint y: 460, distance: 27.0
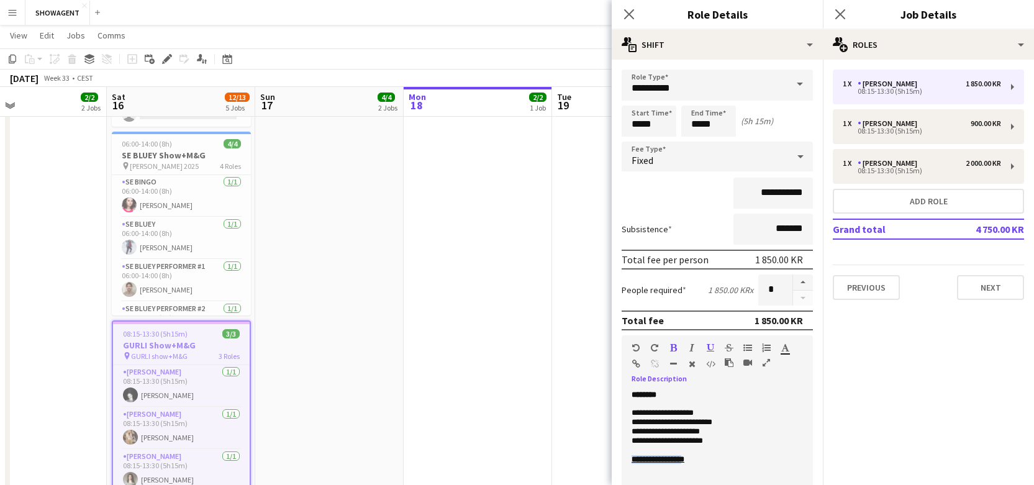
click at [618, 461] on form "**********" at bounding box center [717, 407] width 211 height 675
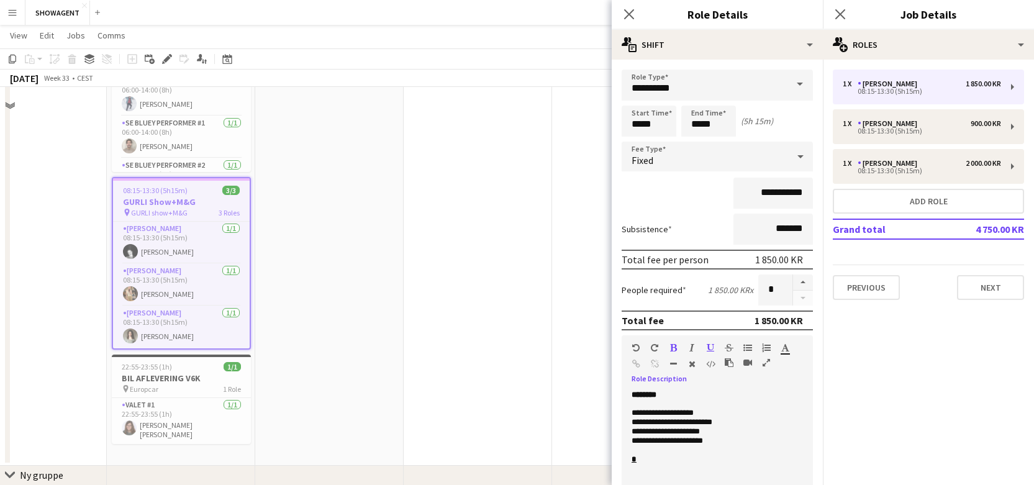
scroll to position [528, 0]
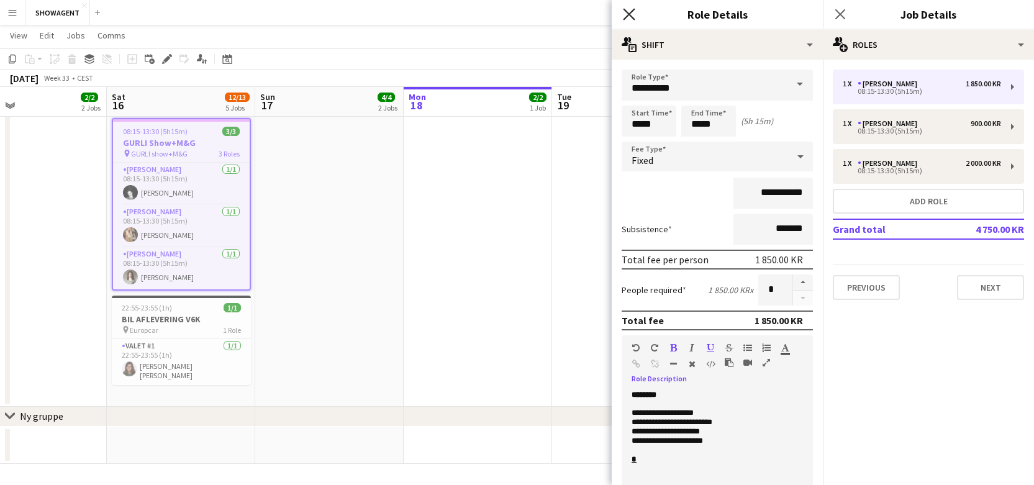
click at [633, 12] on icon "Close pop-in" at bounding box center [629, 14] width 12 height 12
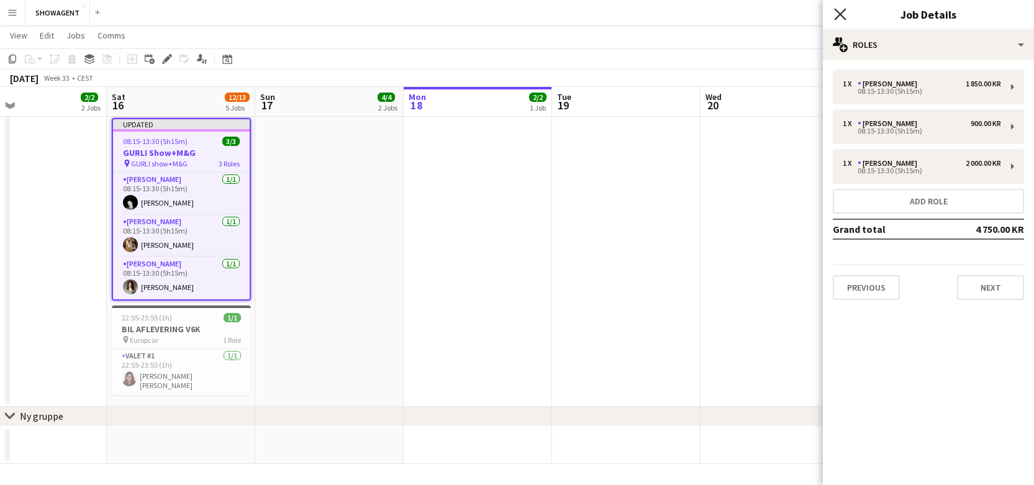
click at [838, 14] on icon "Close pop-in" at bounding box center [840, 14] width 12 height 12
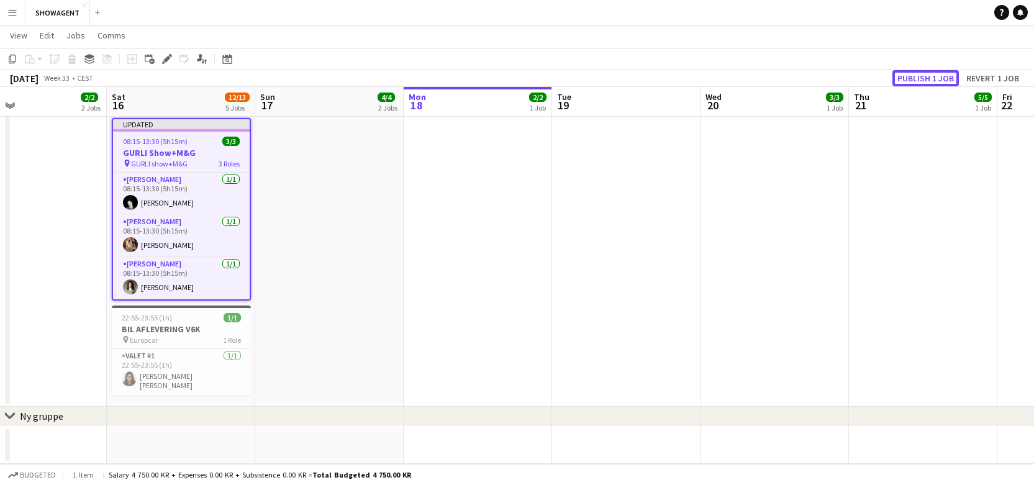
click at [930, 81] on button "Publish 1 job" at bounding box center [925, 78] width 66 height 16
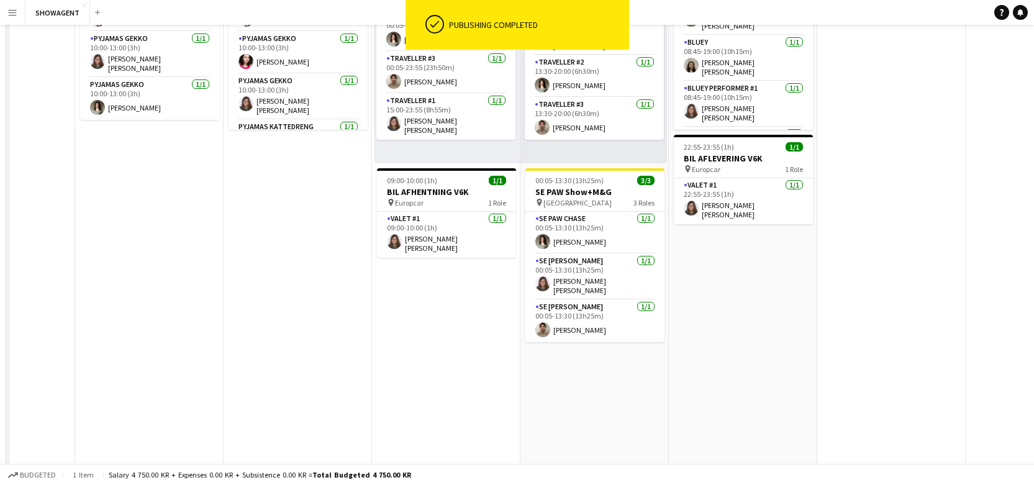
scroll to position [0, 0]
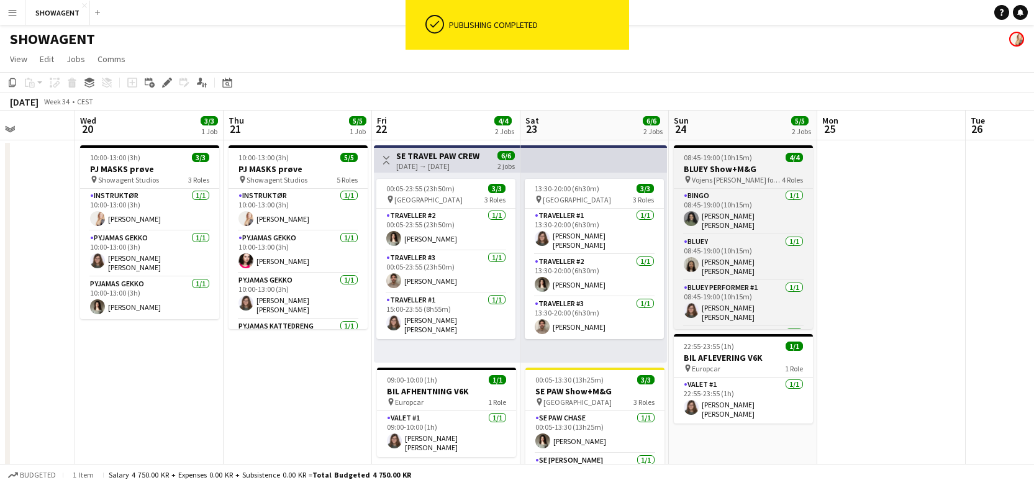
click at [723, 177] on span "Vojens [PERSON_NAME] for Herning [GEOGRAPHIC_DATA]" at bounding box center [737, 179] width 90 height 9
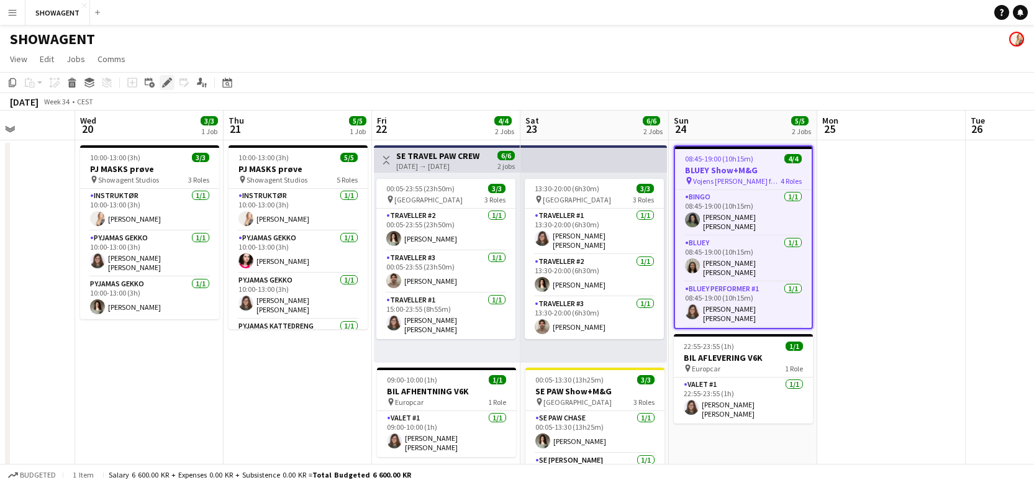
click at [164, 81] on icon "Edit" at bounding box center [167, 83] width 10 height 10
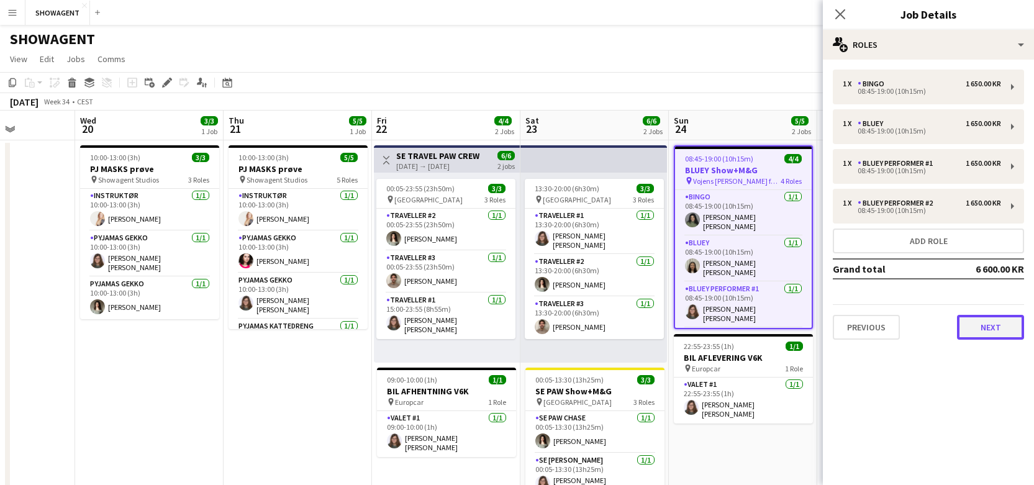
click at [973, 328] on button "Next" at bounding box center [990, 327] width 67 height 25
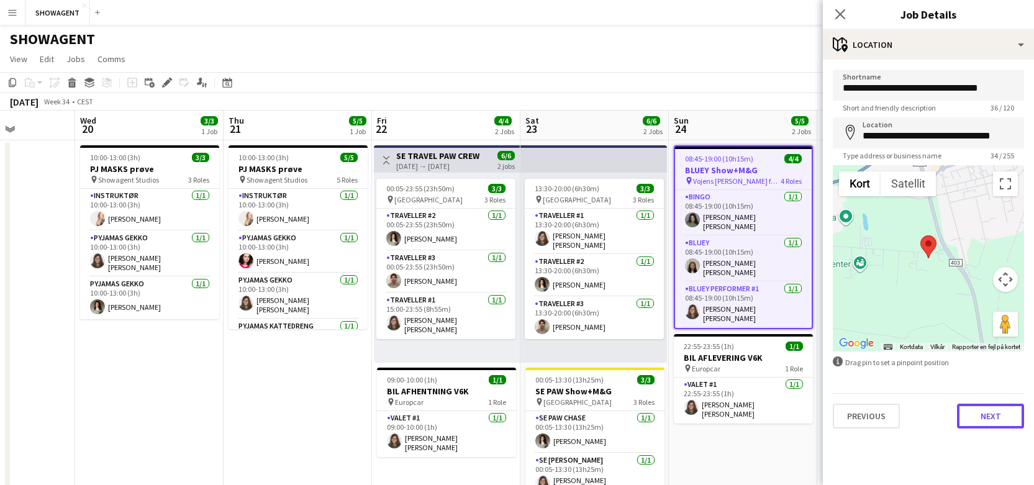
click at [996, 415] on button "Next" at bounding box center [990, 416] width 67 height 25
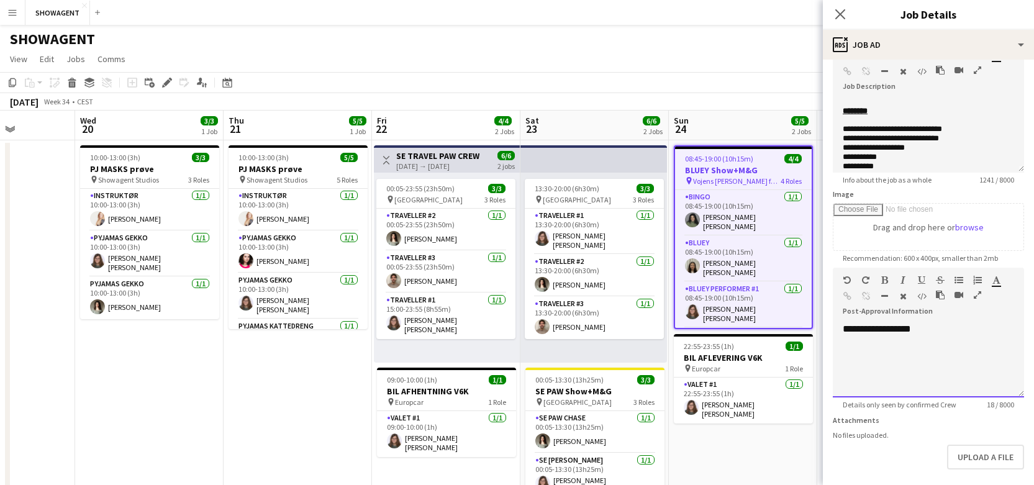
click at [938, 327] on div "**********" at bounding box center [928, 360] width 191 height 75
drag, startPoint x: 798, startPoint y: 330, endPoint x: 774, endPoint y: 331, distance: 24.2
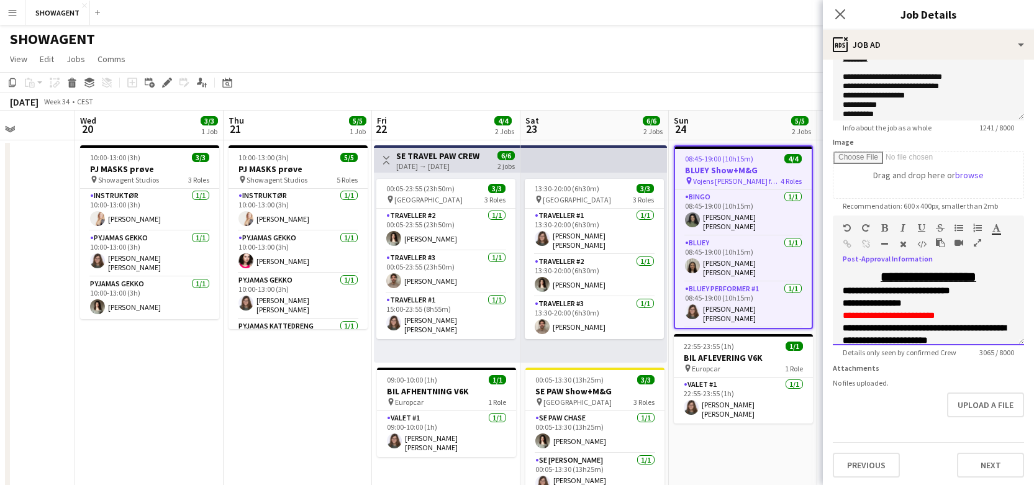
scroll to position [129, 0]
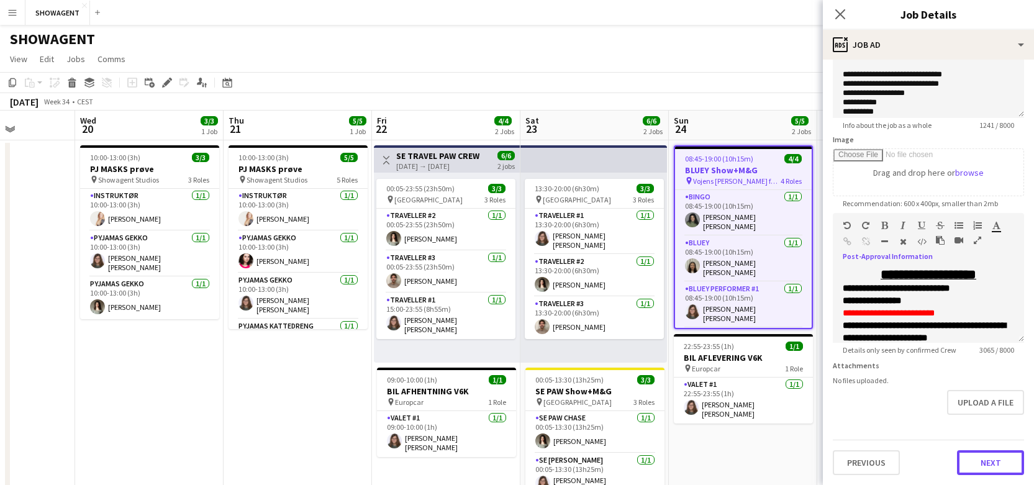
click at [976, 466] on button "Next" at bounding box center [990, 462] width 67 height 25
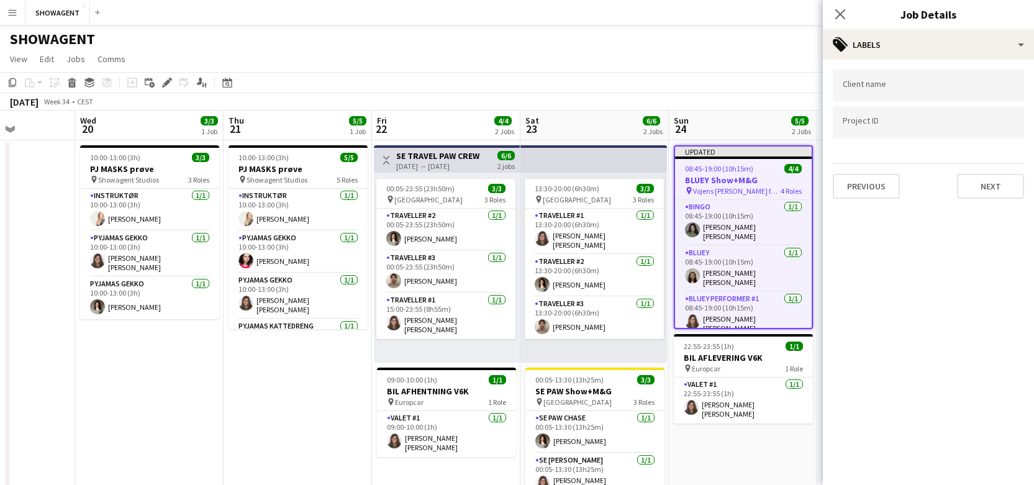
scroll to position [0, 0]
click at [972, 183] on button "Next" at bounding box center [990, 186] width 67 height 25
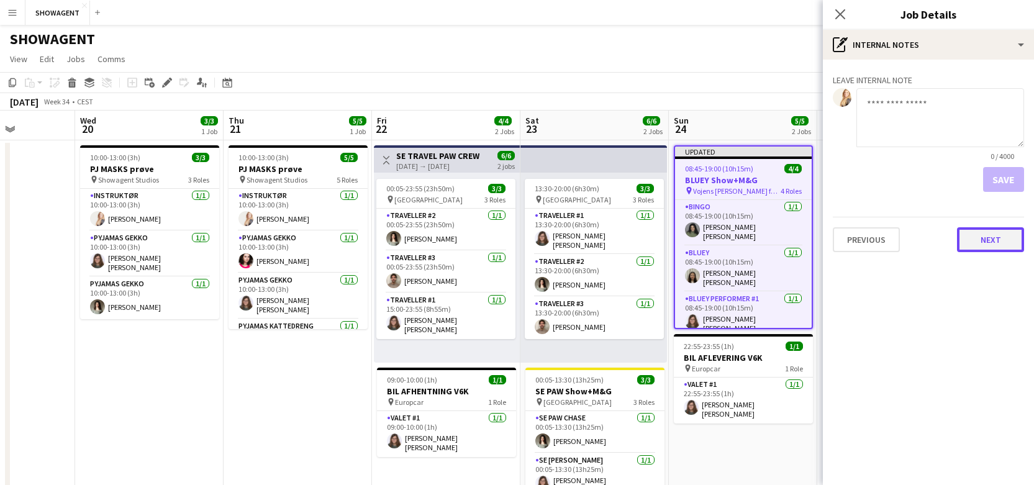
click at [989, 240] on button "Next" at bounding box center [990, 239] width 67 height 25
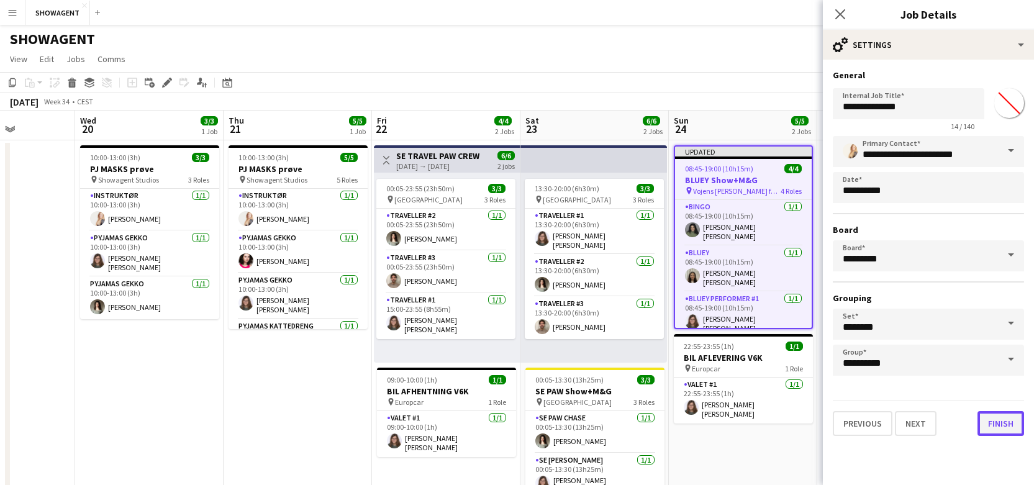
click at [1004, 422] on button "Finish" at bounding box center [1000, 423] width 47 height 25
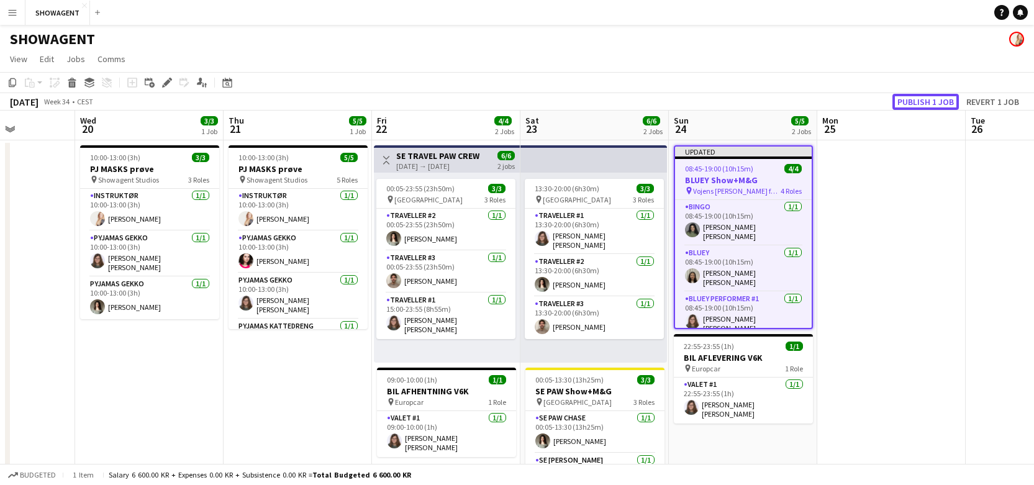
click at [918, 99] on button "Publish 1 job" at bounding box center [925, 102] width 66 height 16
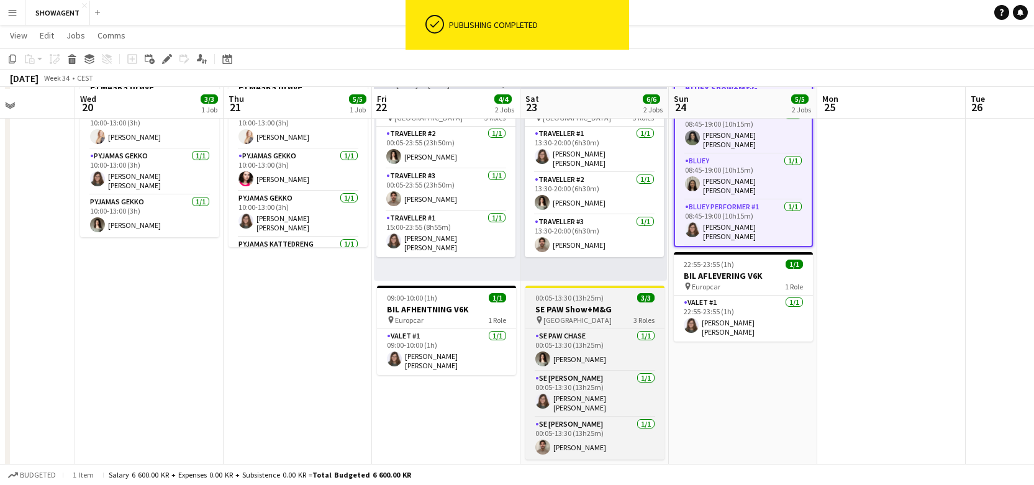
scroll to position [83, 0]
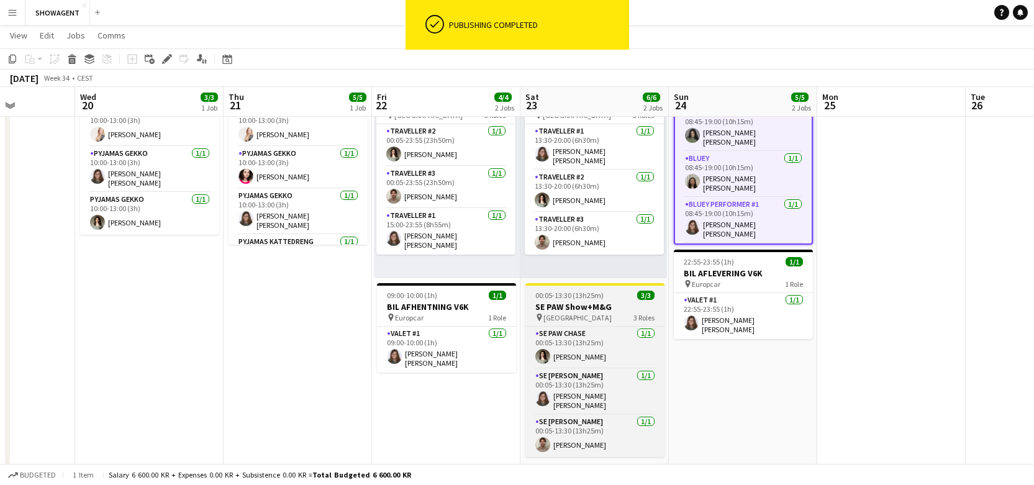
click at [627, 304] on h3 "SE PAW Show+M&G" at bounding box center [594, 306] width 139 height 11
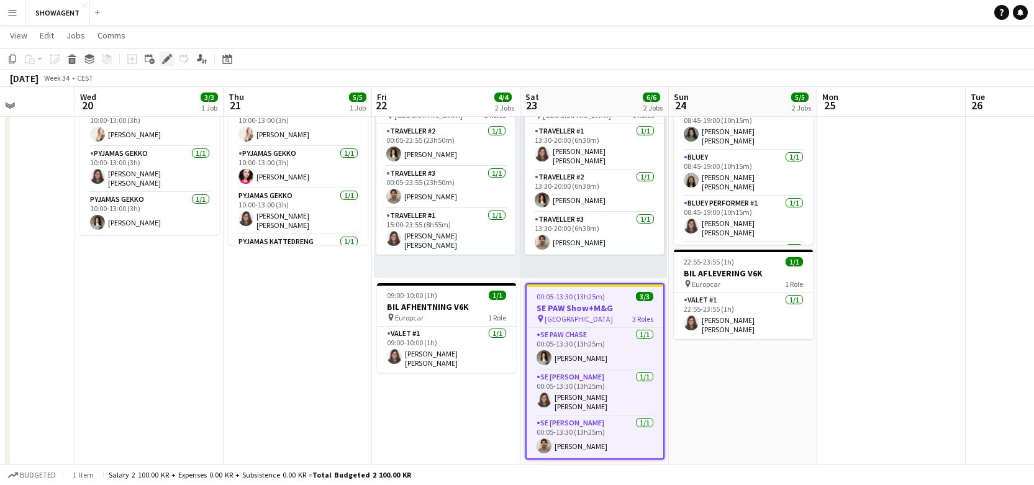
click at [168, 58] on icon at bounding box center [166, 59] width 7 height 7
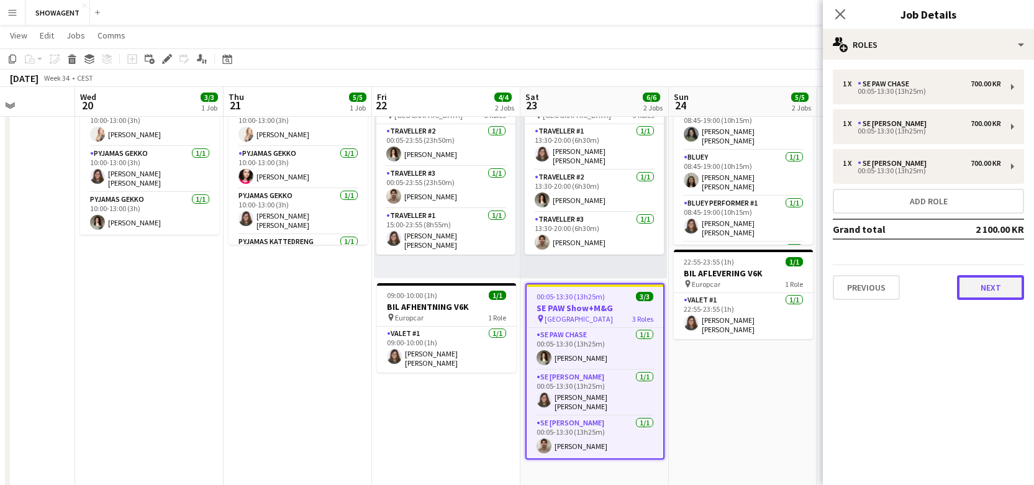
click at [999, 291] on button "Next" at bounding box center [990, 287] width 67 height 25
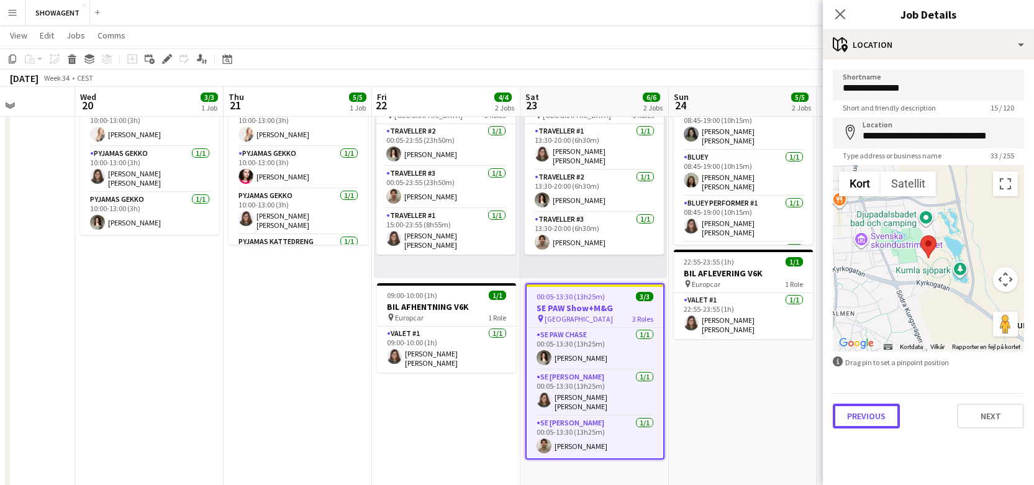
click at [884, 419] on button "Previous" at bounding box center [866, 416] width 67 height 25
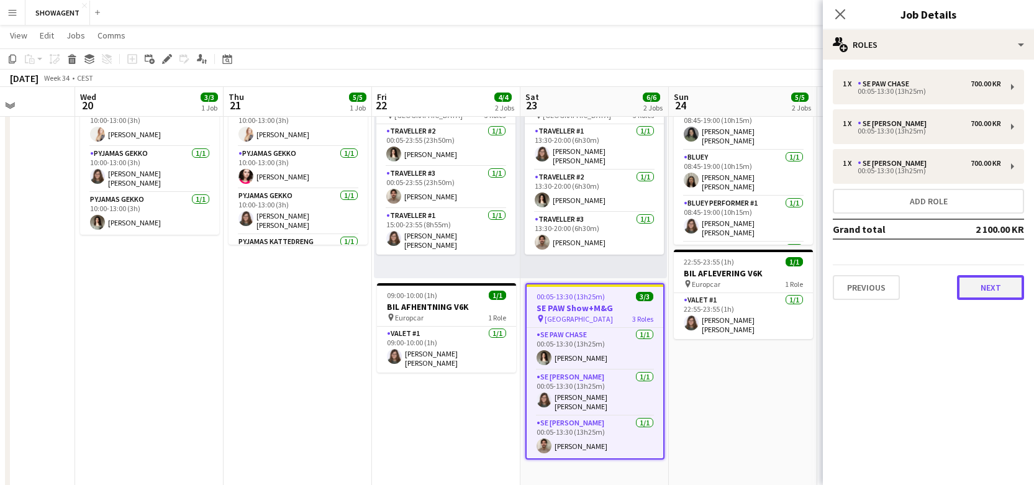
click at [994, 286] on button "Next" at bounding box center [990, 287] width 67 height 25
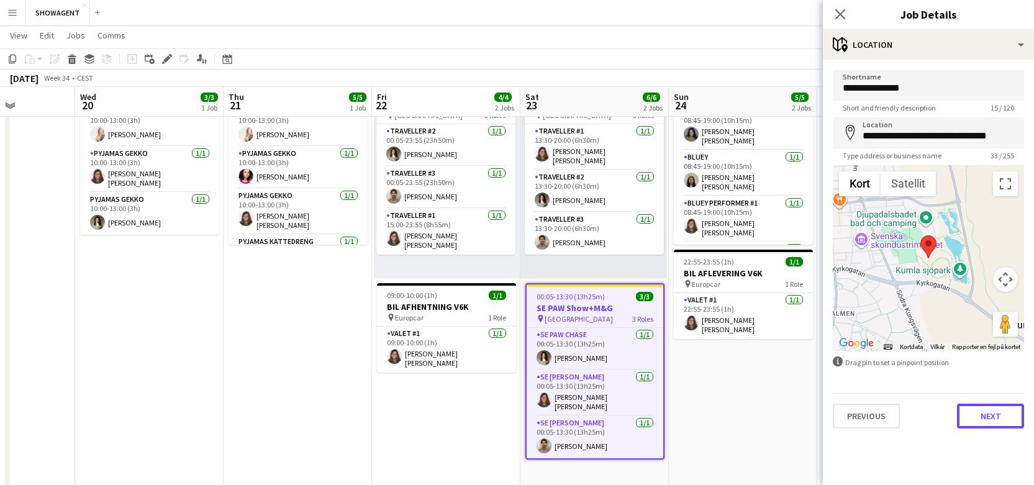
drag, startPoint x: 1009, startPoint y: 420, endPoint x: 996, endPoint y: 415, distance: 14.0
click at [1009, 420] on button "Next" at bounding box center [990, 416] width 67 height 25
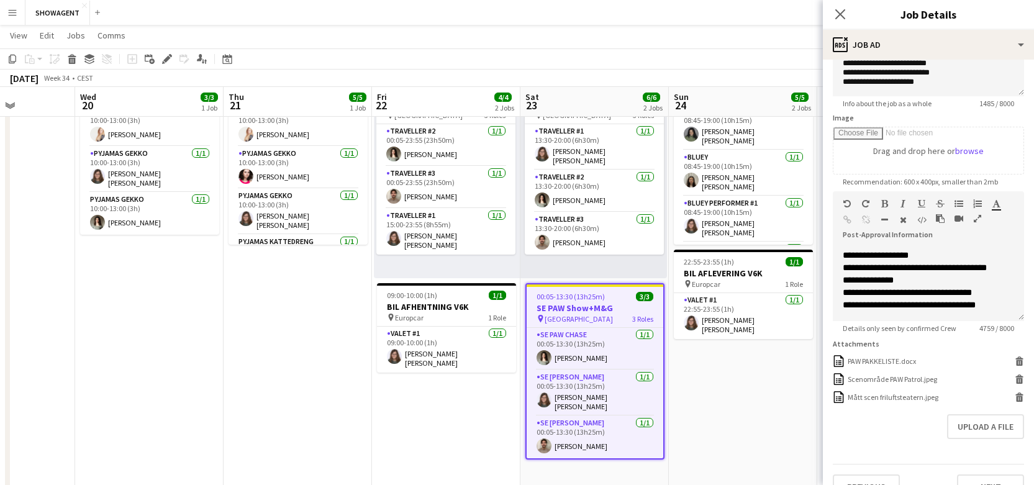
scroll to position [175, 0]
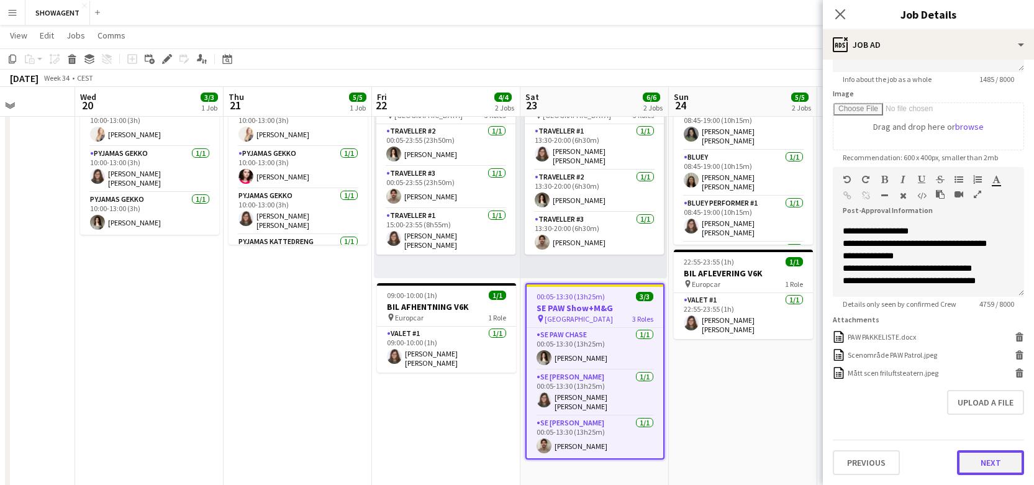
click at [994, 466] on button "Next" at bounding box center [990, 462] width 67 height 25
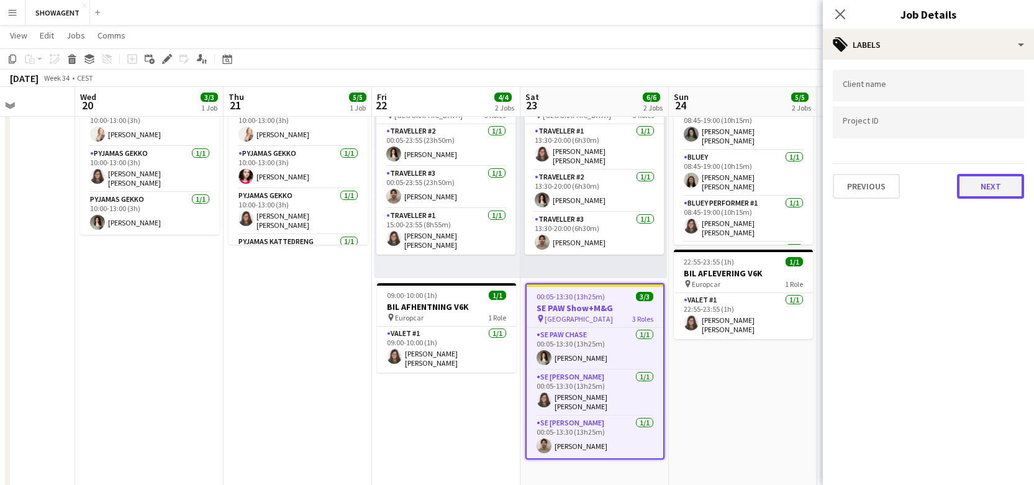
click at [989, 192] on button "Next" at bounding box center [990, 186] width 67 height 25
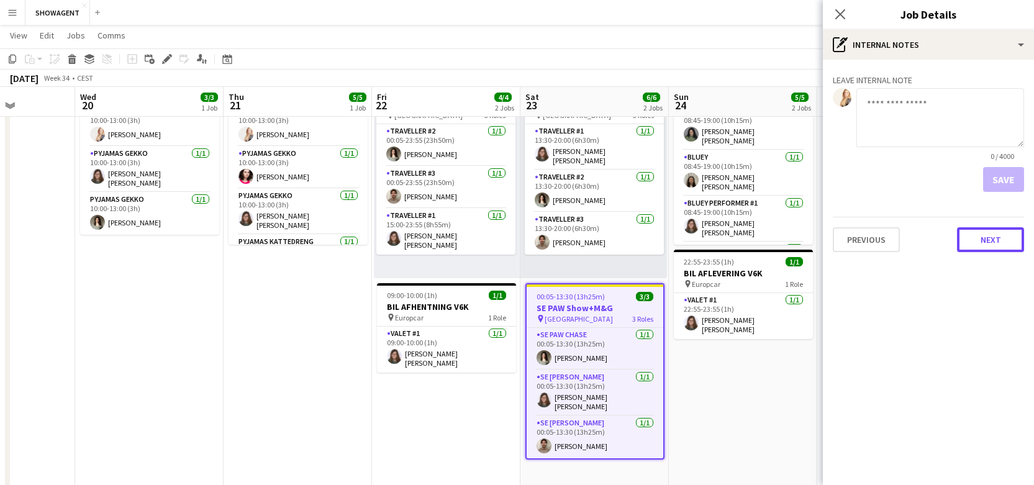
click at [987, 247] on button "Next" at bounding box center [990, 239] width 67 height 25
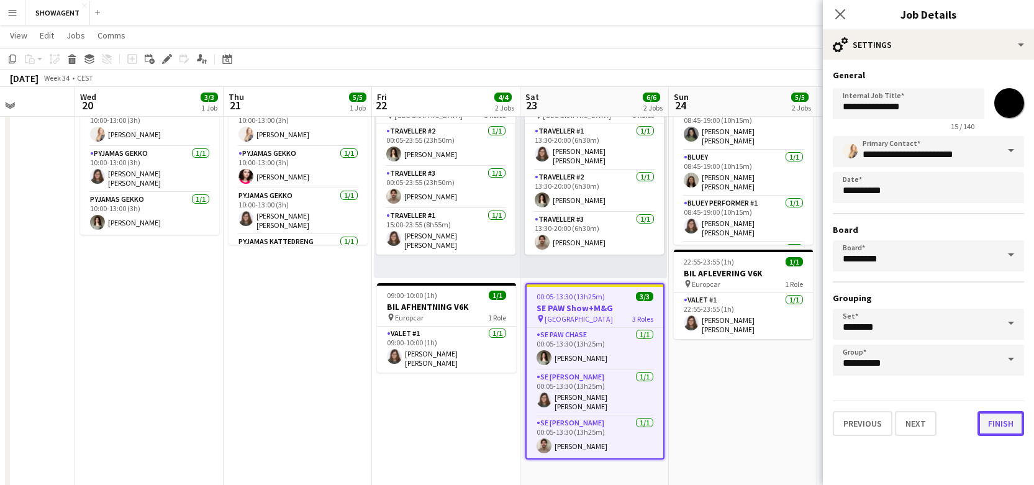
click at [999, 427] on button "Finish" at bounding box center [1000, 423] width 47 height 25
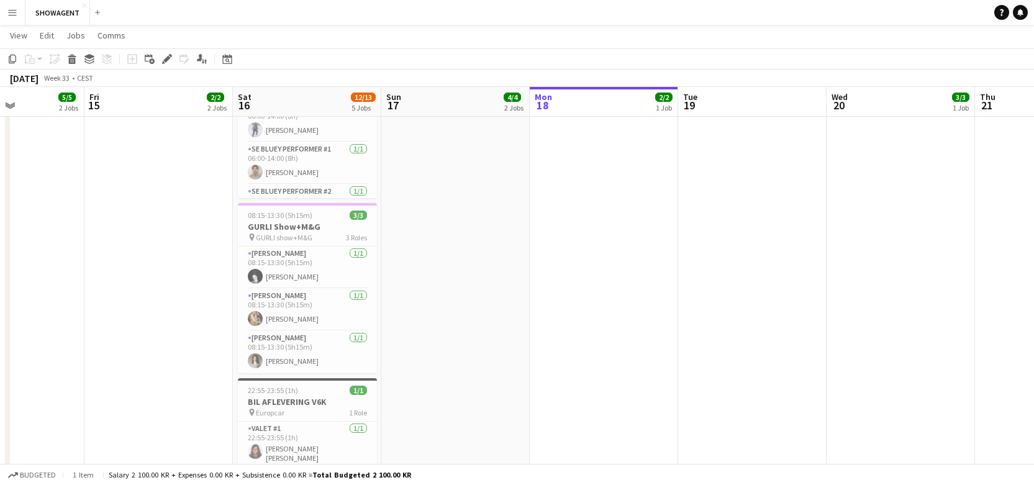
scroll to position [444, 0]
click at [292, 225] on h3 "GURLI Show+M&G" at bounding box center [307, 225] width 139 height 11
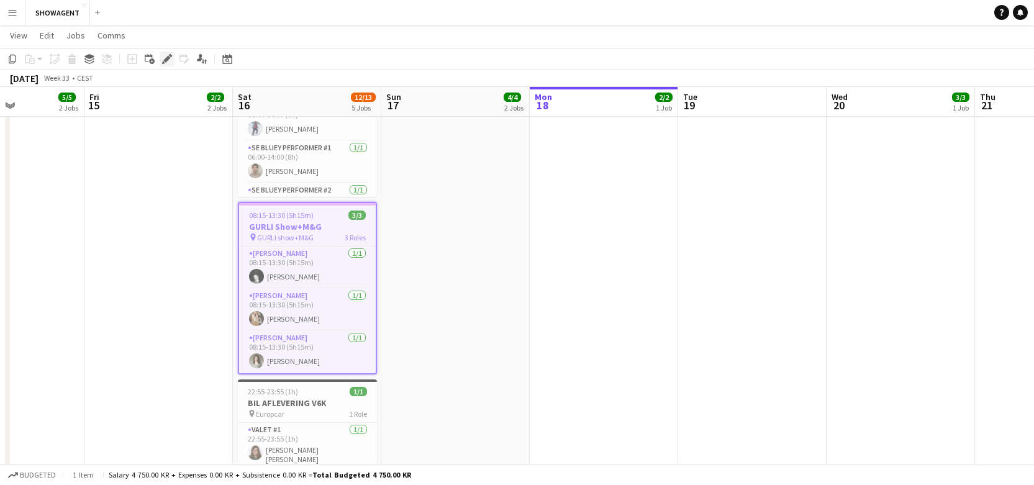
click at [170, 59] on icon "Edit" at bounding box center [167, 59] width 10 height 10
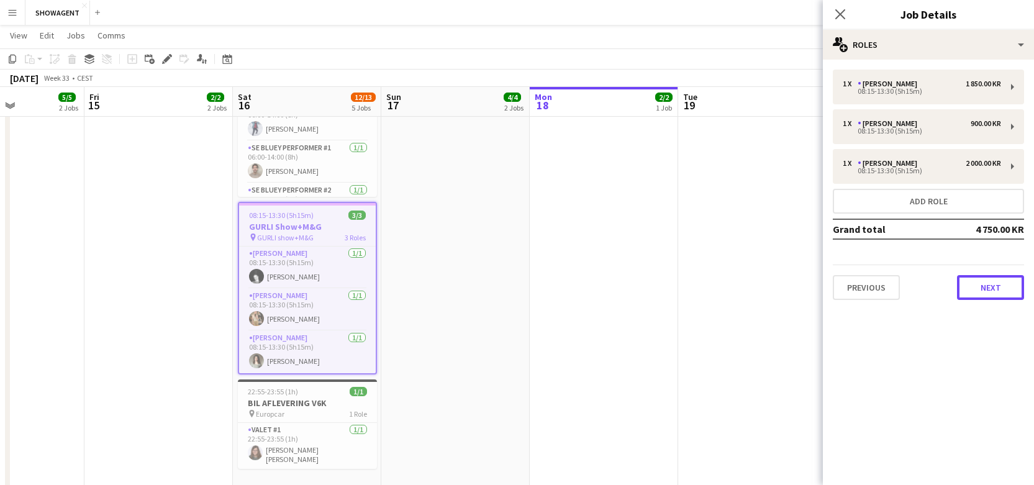
click at [981, 288] on button "Next" at bounding box center [990, 287] width 67 height 25
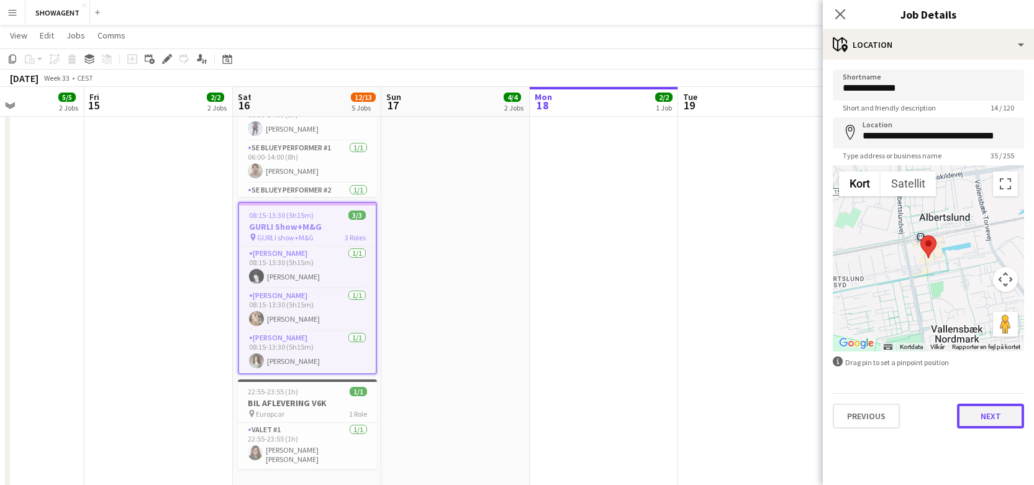
click at [992, 419] on button "Next" at bounding box center [990, 416] width 67 height 25
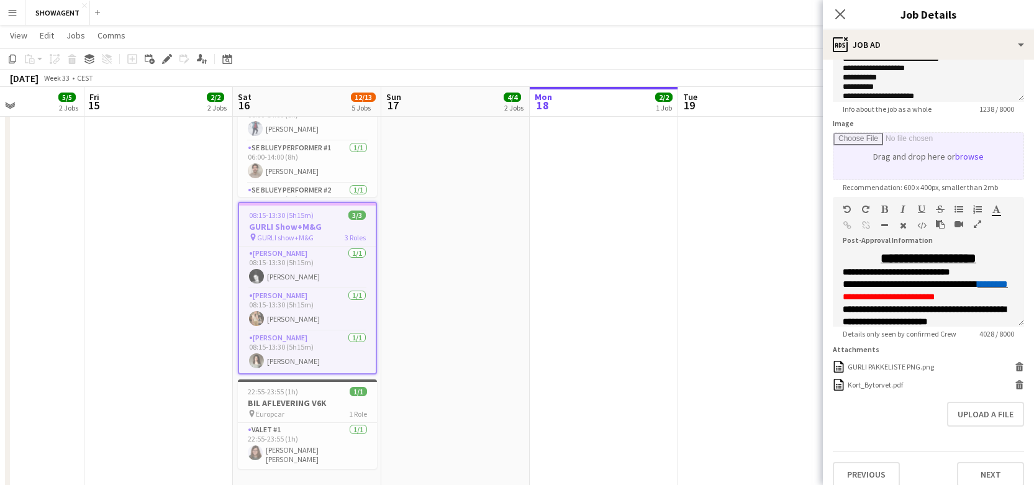
scroll to position [157, 0]
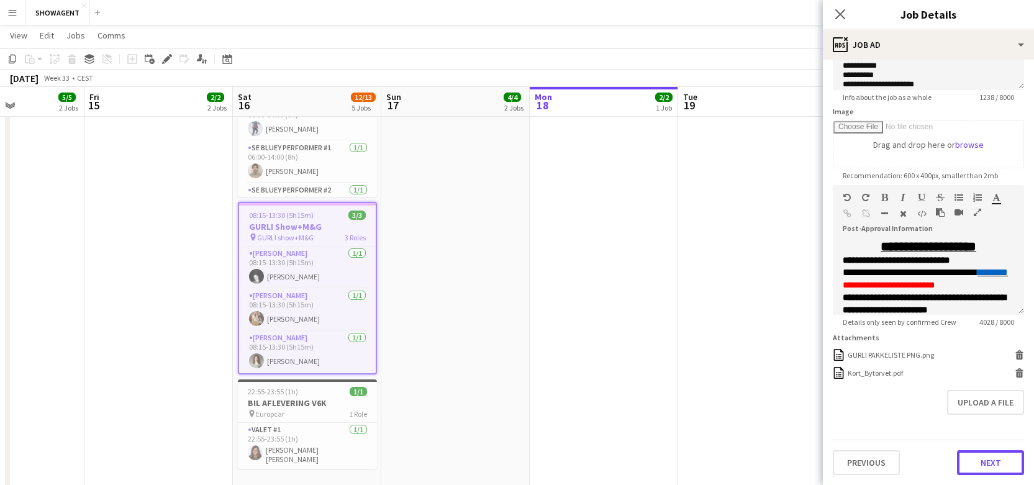
click at [1007, 466] on button "Next" at bounding box center [990, 462] width 67 height 25
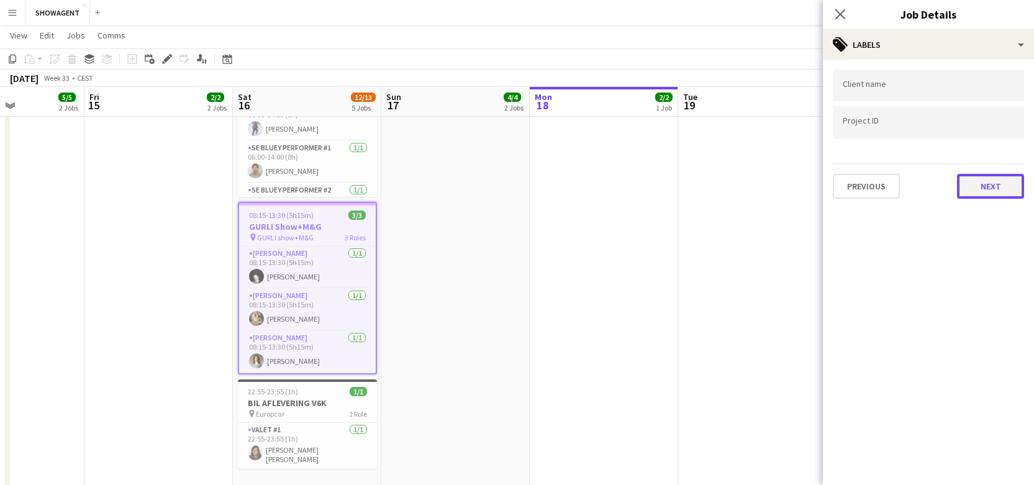
click at [977, 194] on button "Next" at bounding box center [990, 186] width 67 height 25
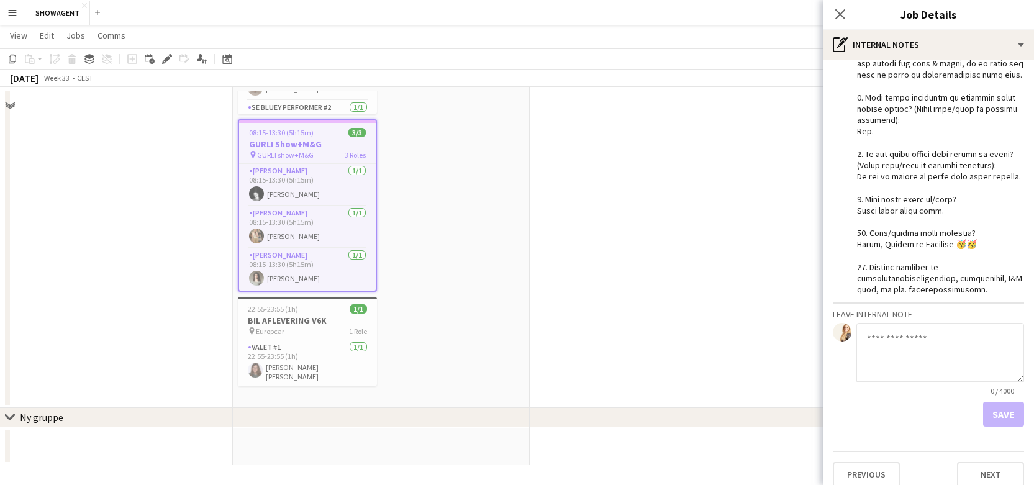
scroll to position [528, 0]
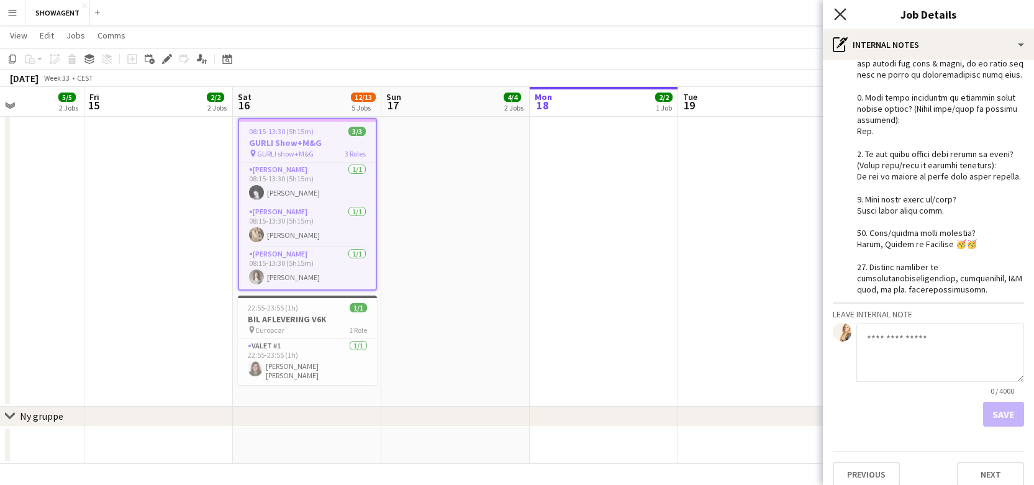
click at [846, 16] on icon "Close pop-in" at bounding box center [840, 14] width 12 height 12
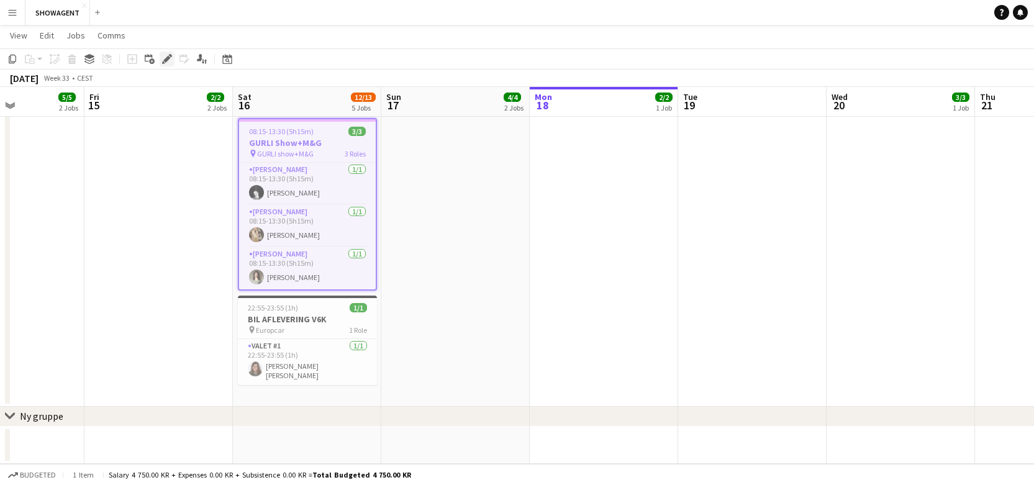
click at [161, 61] on div "Edit" at bounding box center [167, 59] width 15 height 15
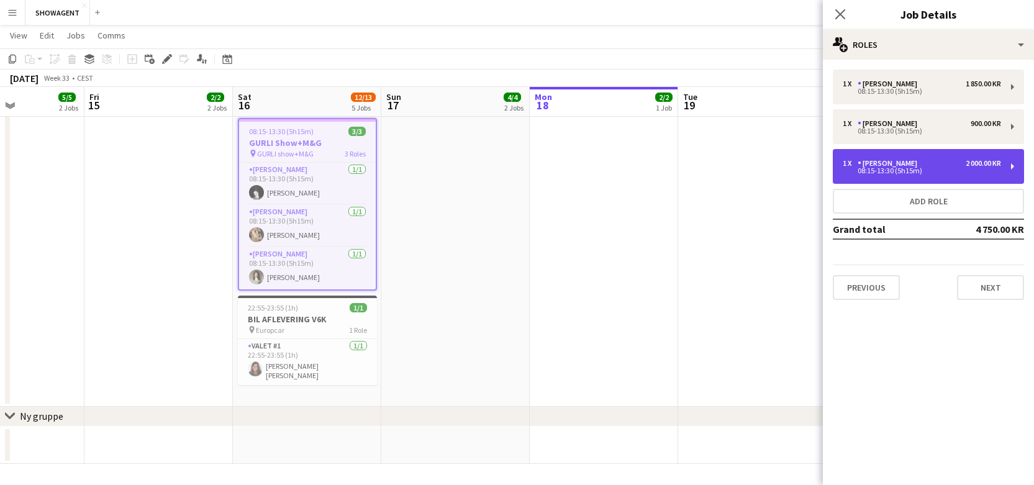
click at [913, 165] on div "1 x [PERSON_NAME] 2 000.00 KR" at bounding box center [922, 163] width 158 height 9
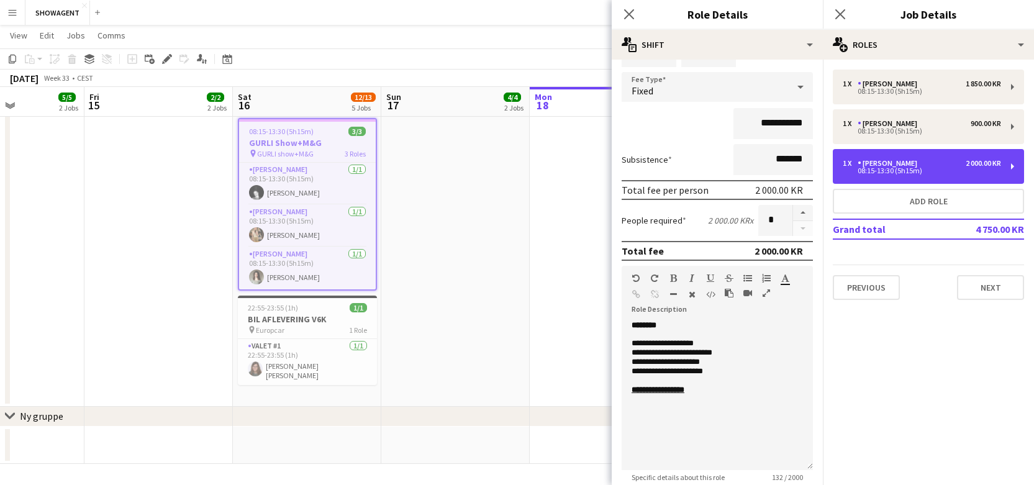
scroll to position [77, 0]
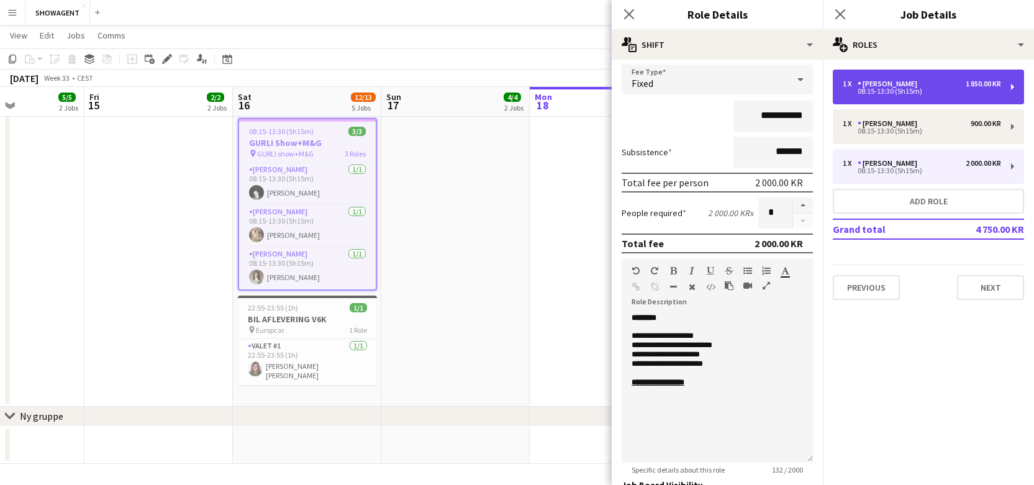
click at [897, 82] on div "[PERSON_NAME]" at bounding box center [890, 83] width 65 height 9
type input "**********"
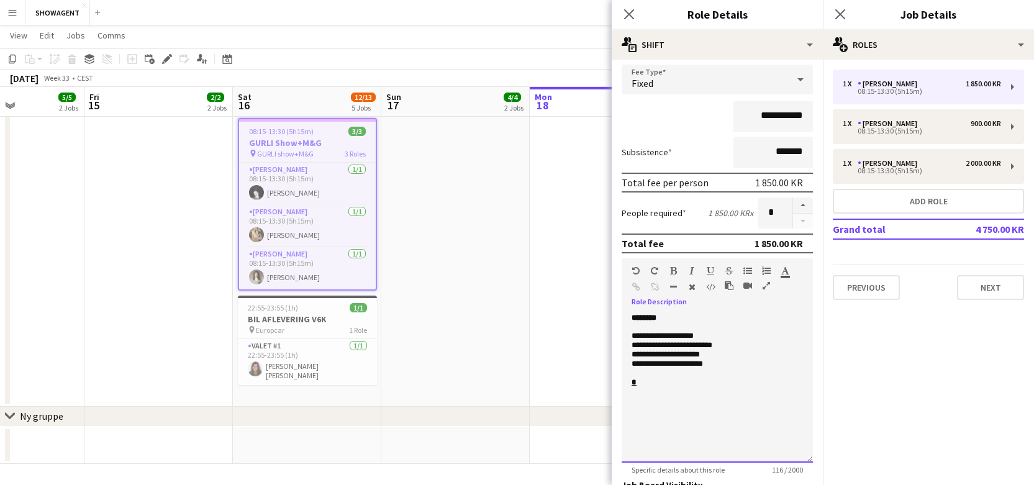
click at [671, 383] on p "*" at bounding box center [717, 382] width 171 height 9
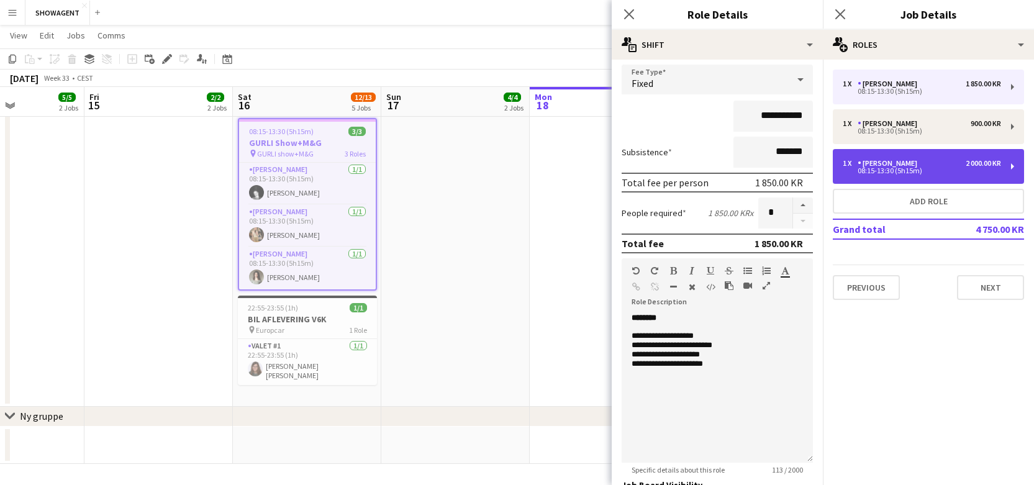
click at [882, 166] on div "[PERSON_NAME]" at bounding box center [890, 163] width 65 height 9
type input "**********"
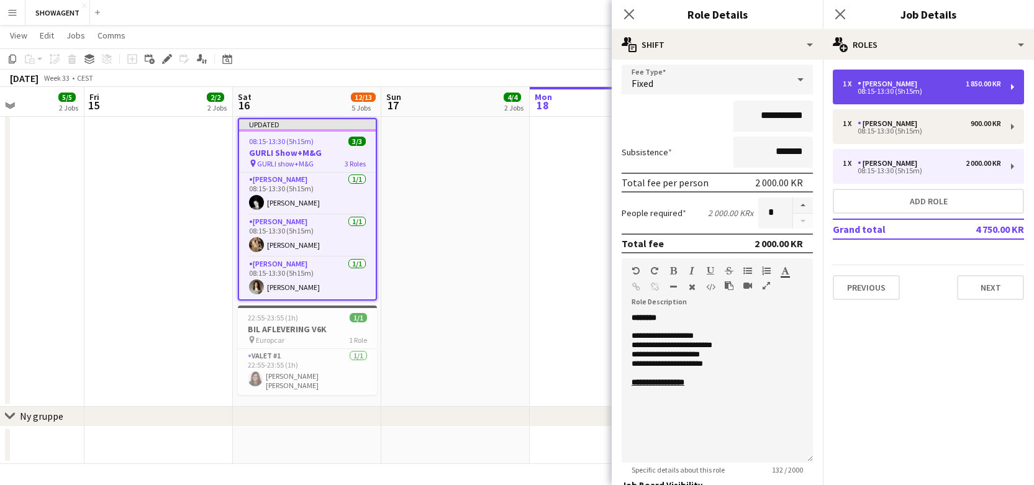
click at [897, 85] on div "[PERSON_NAME]" at bounding box center [890, 83] width 65 height 9
type input "**********"
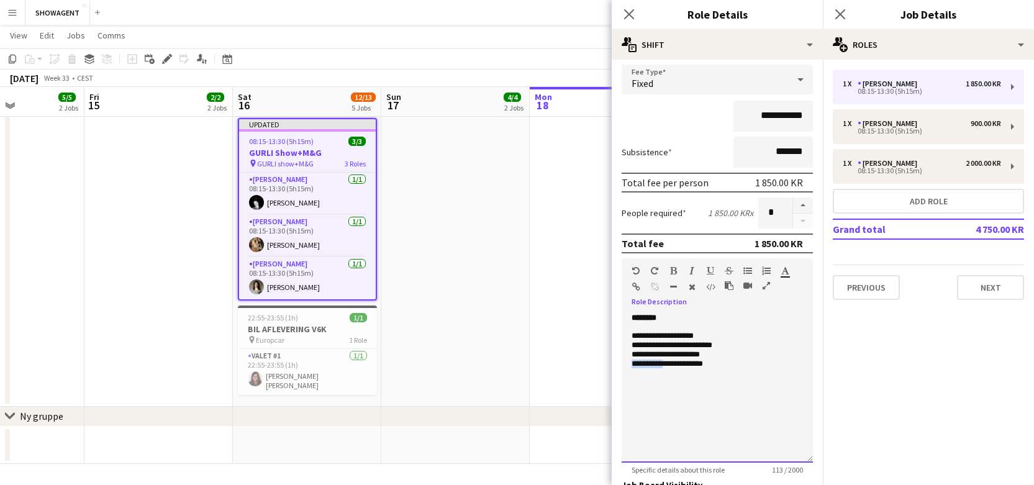
drag, startPoint x: 674, startPoint y: 365, endPoint x: 626, endPoint y: 361, distance: 48.0
click at [627, 362] on div "**********" at bounding box center [717, 388] width 191 height 149
click at [780, 117] on input "**********" at bounding box center [772, 116] width 79 height 31
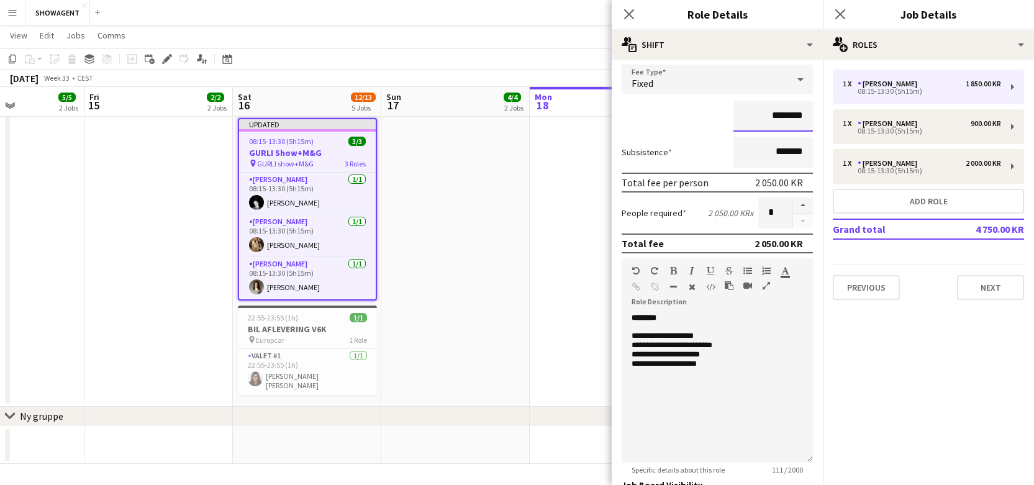
type input "********"
click at [753, 328] on p at bounding box center [717, 326] width 171 height 9
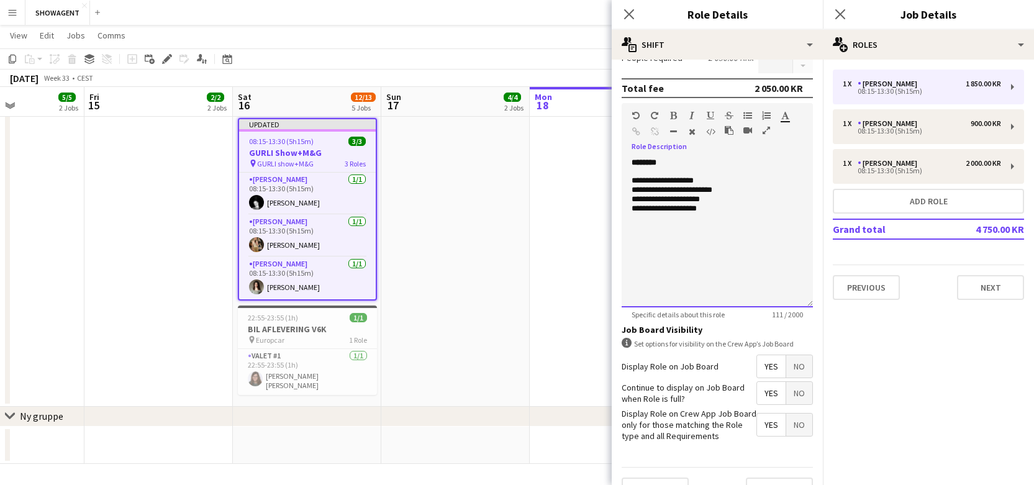
scroll to position [260, 0]
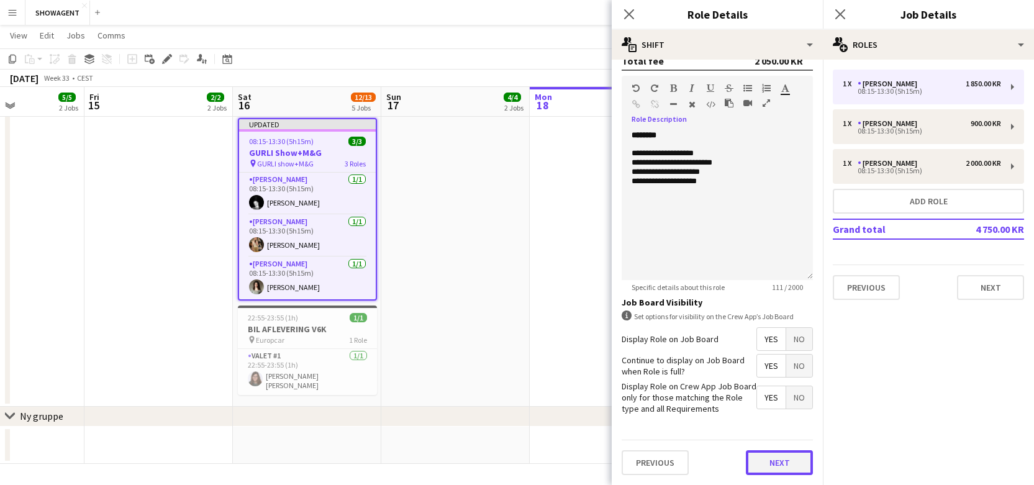
click at [779, 465] on button "Next" at bounding box center [779, 462] width 67 height 25
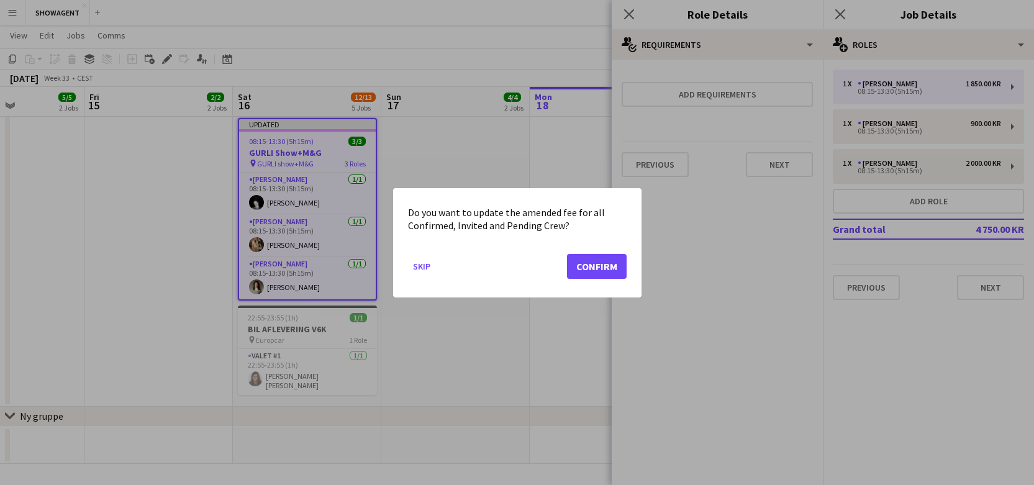
scroll to position [0, 0]
click at [611, 270] on button "Confirm" at bounding box center [597, 265] width 60 height 25
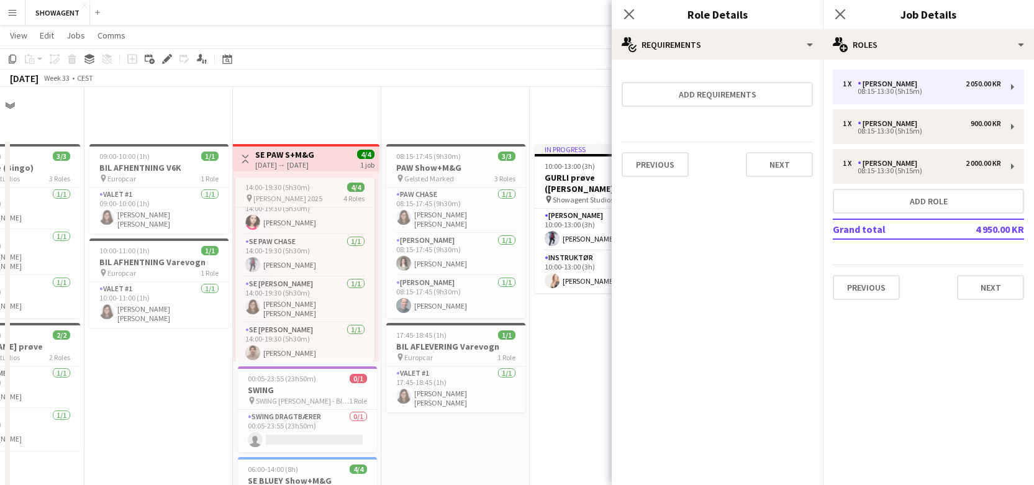
scroll to position [528, 0]
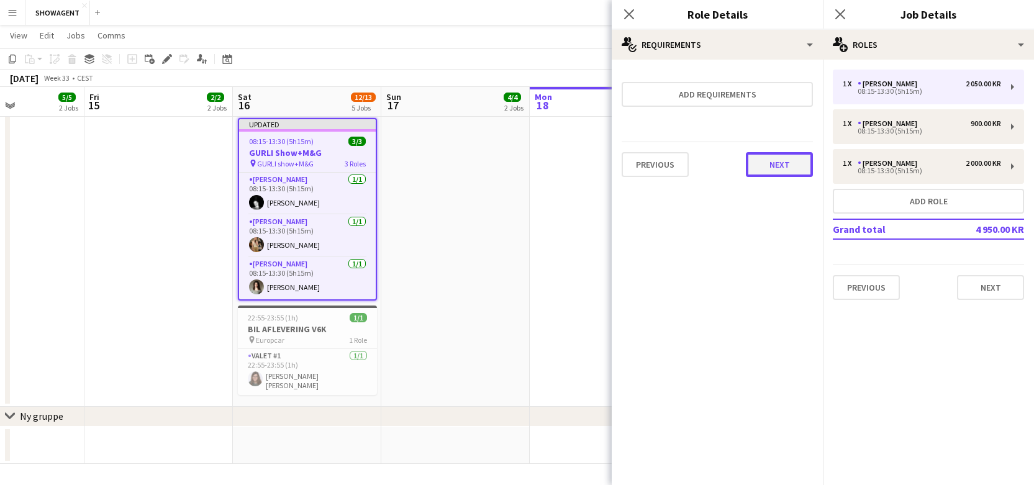
click at [758, 157] on button "Next" at bounding box center [779, 164] width 67 height 25
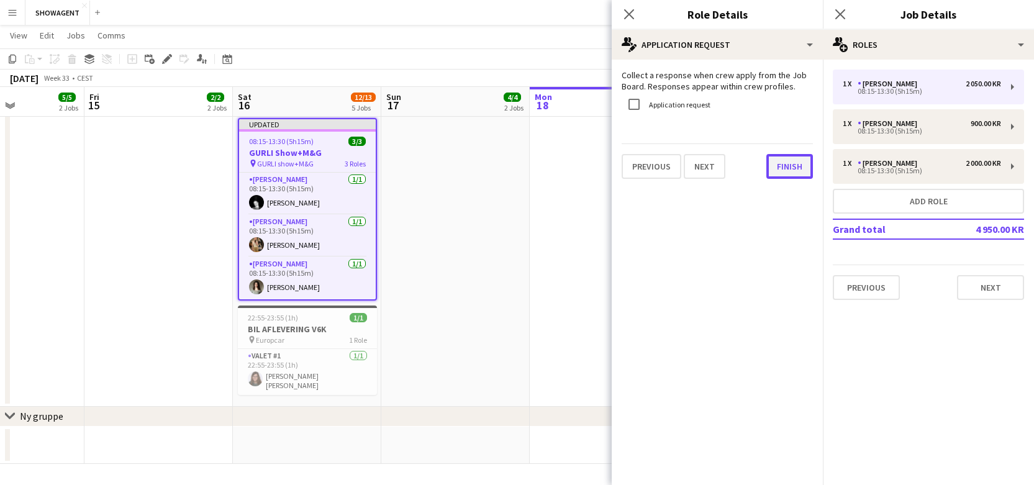
click at [773, 166] on button "Finish" at bounding box center [789, 166] width 47 height 25
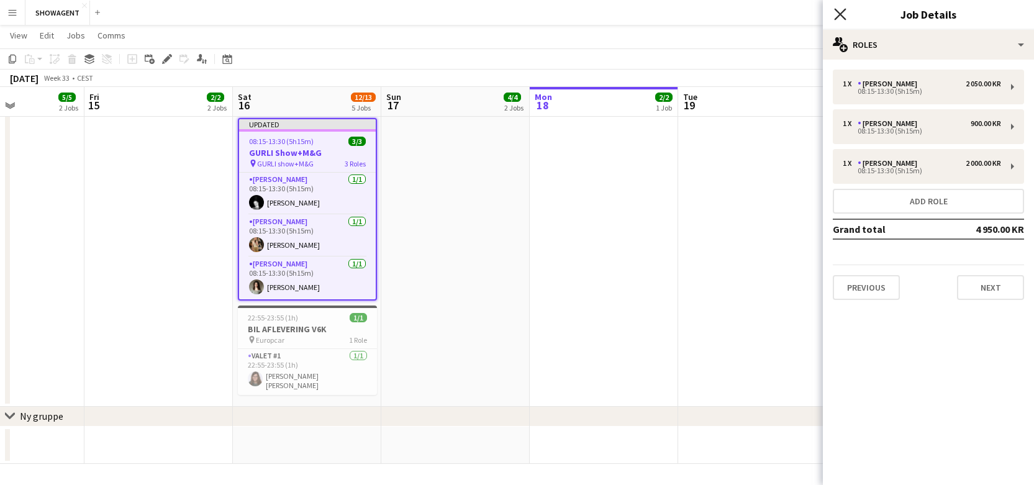
click at [840, 16] on icon "Close pop-in" at bounding box center [840, 14] width 12 height 12
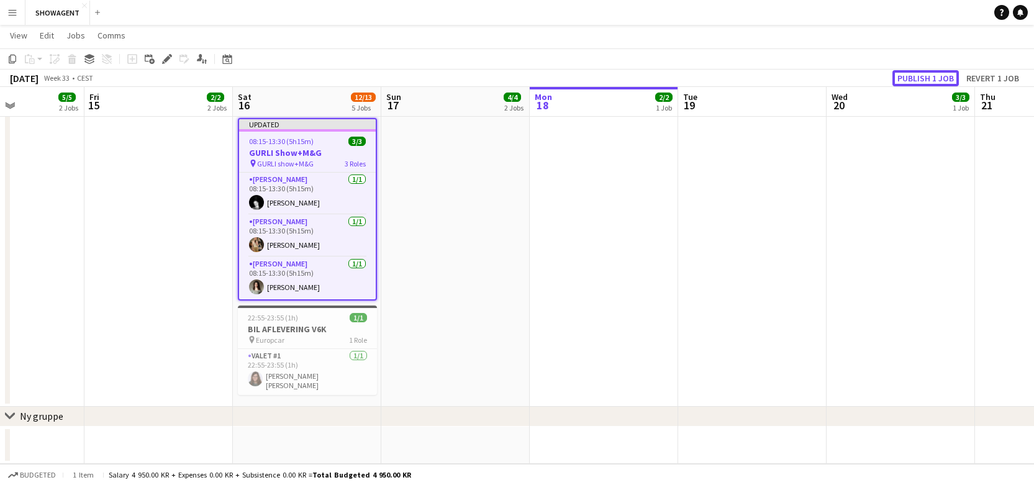
click at [923, 78] on button "Publish 1 job" at bounding box center [925, 78] width 66 height 16
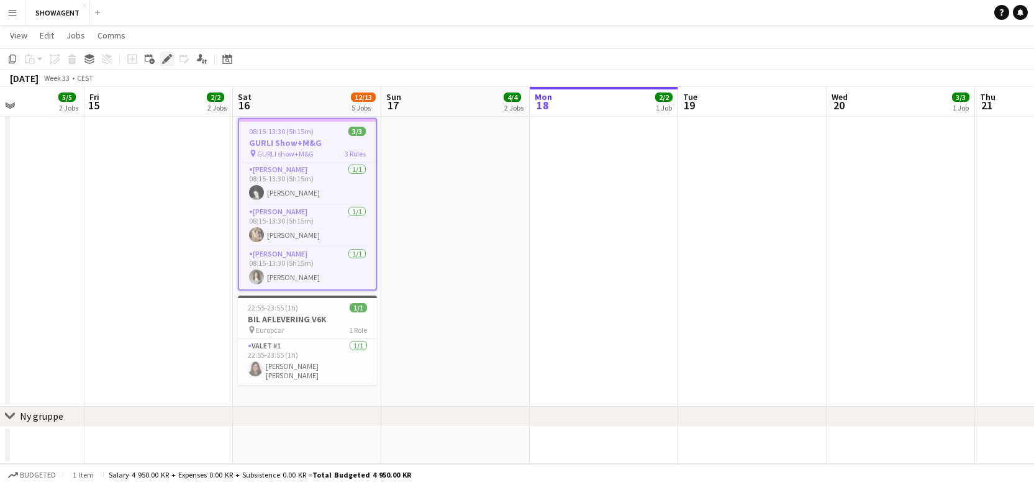
click at [164, 57] on icon "Edit" at bounding box center [167, 59] width 10 height 10
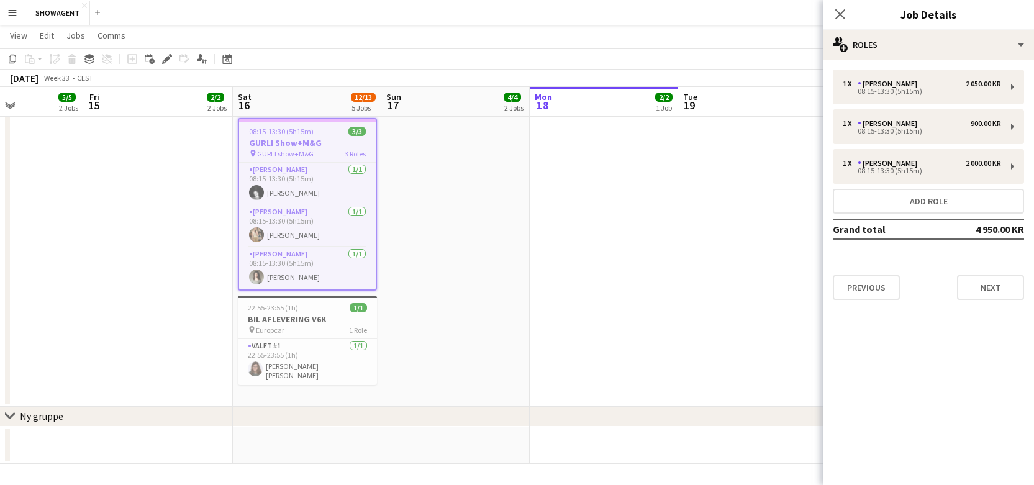
click at [984, 274] on div "Previous Next" at bounding box center [928, 282] width 191 height 35
click at [984, 288] on button "Next" at bounding box center [990, 287] width 67 height 25
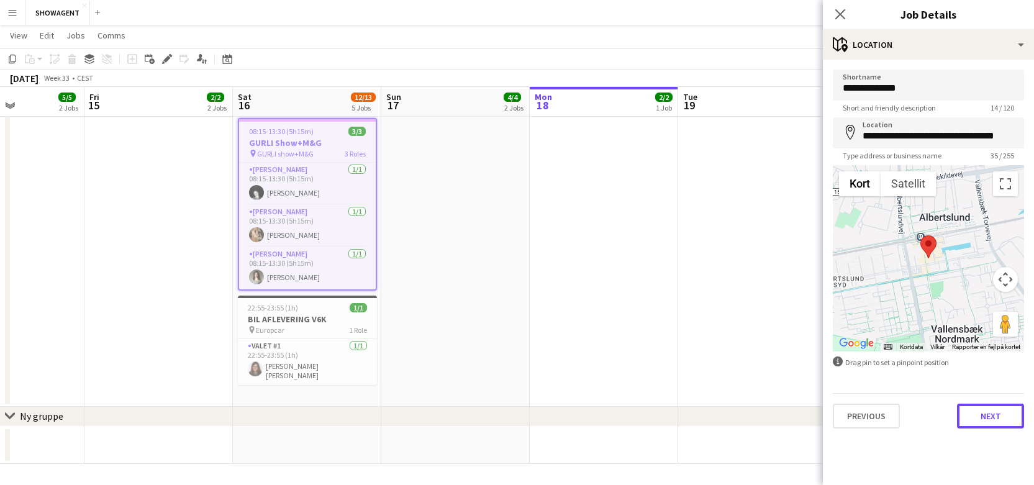
drag, startPoint x: 985, startPoint y: 420, endPoint x: 977, endPoint y: 418, distance: 8.3
click at [985, 420] on button "Next" at bounding box center [990, 416] width 67 height 25
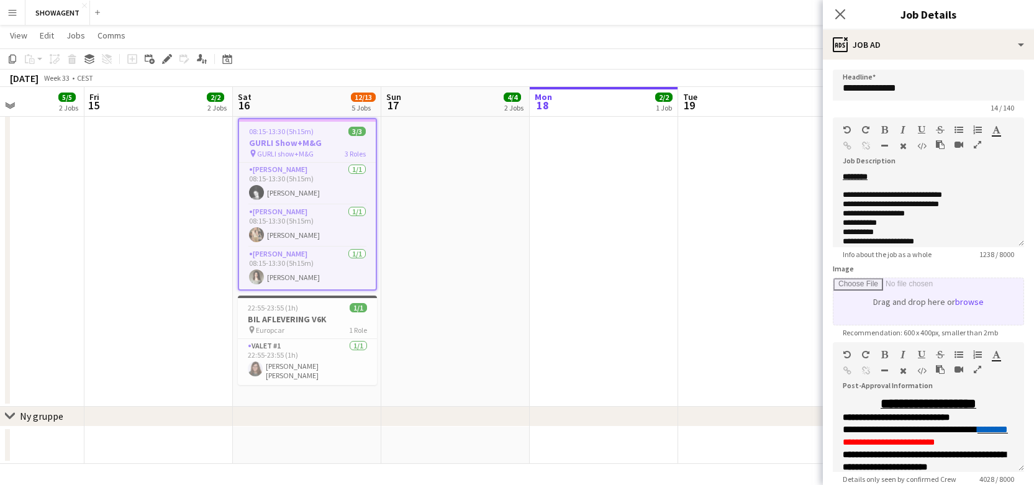
type input "**********"
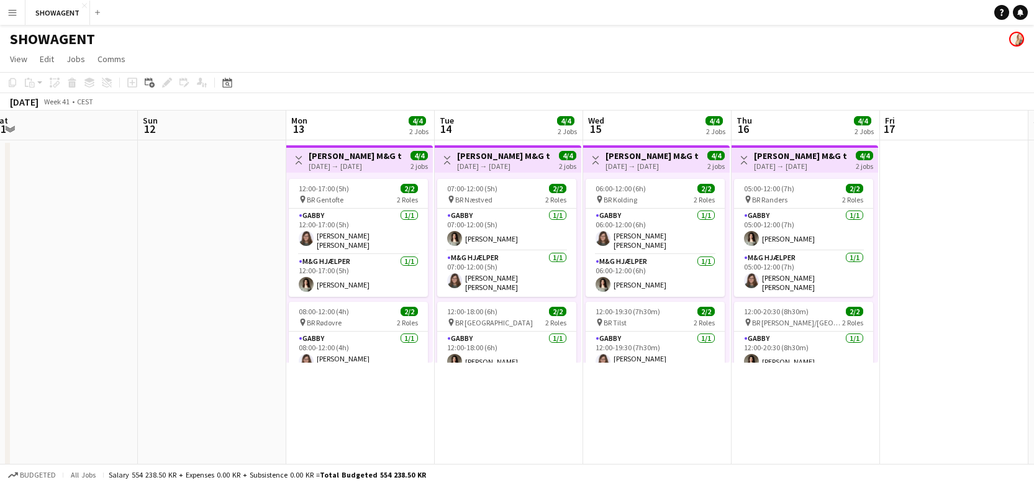
scroll to position [0, 459]
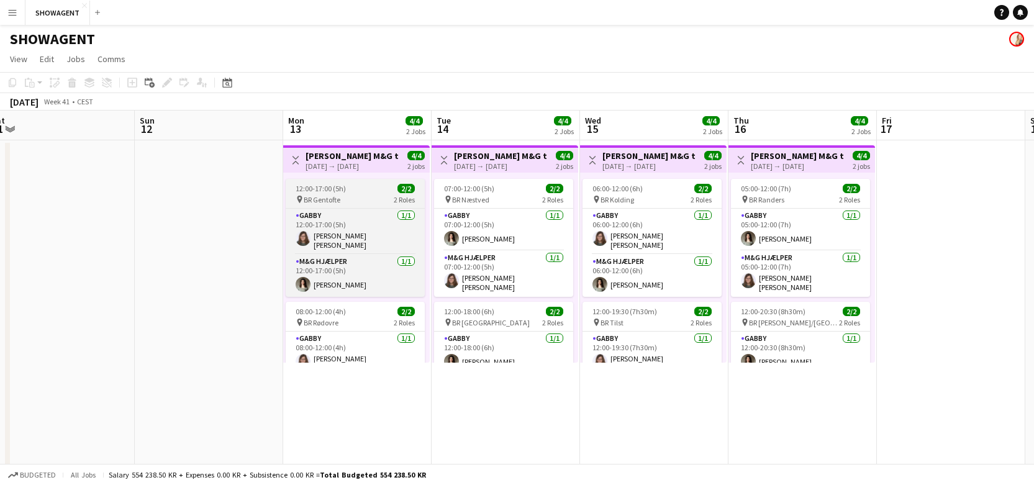
click at [358, 186] on div "12:00-17:00 (5h) 2/2" at bounding box center [355, 188] width 139 height 9
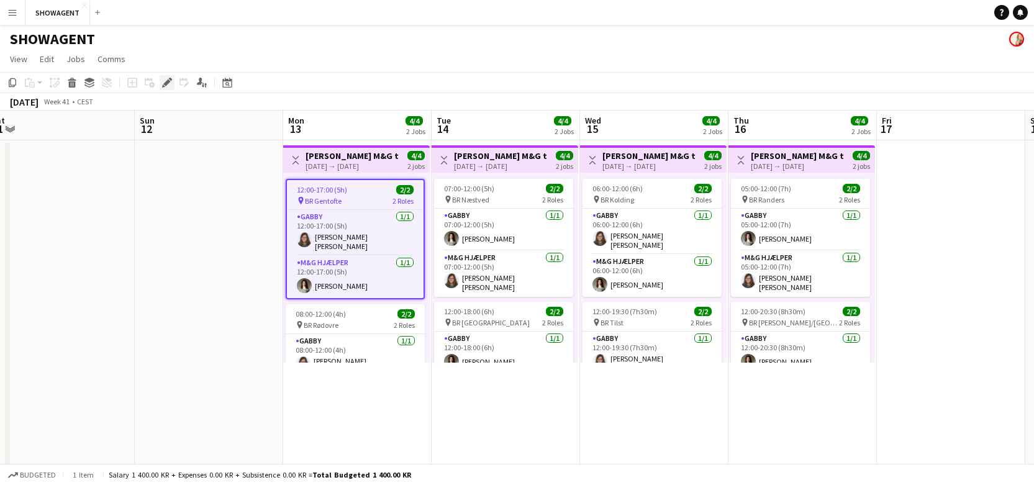
click at [171, 79] on icon at bounding box center [170, 79] width 3 height 3
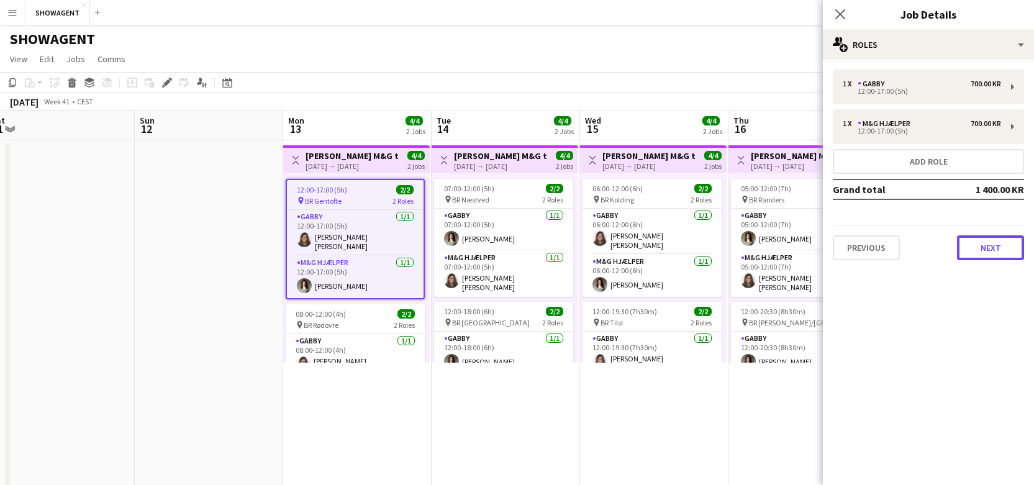
click at [977, 240] on button "Next" at bounding box center [990, 247] width 67 height 25
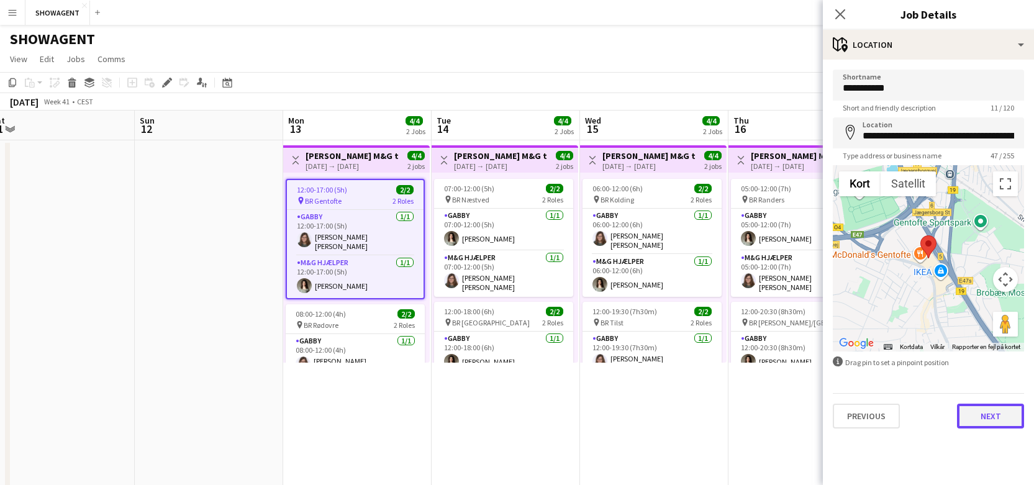
click at [995, 417] on button "Next" at bounding box center [990, 416] width 67 height 25
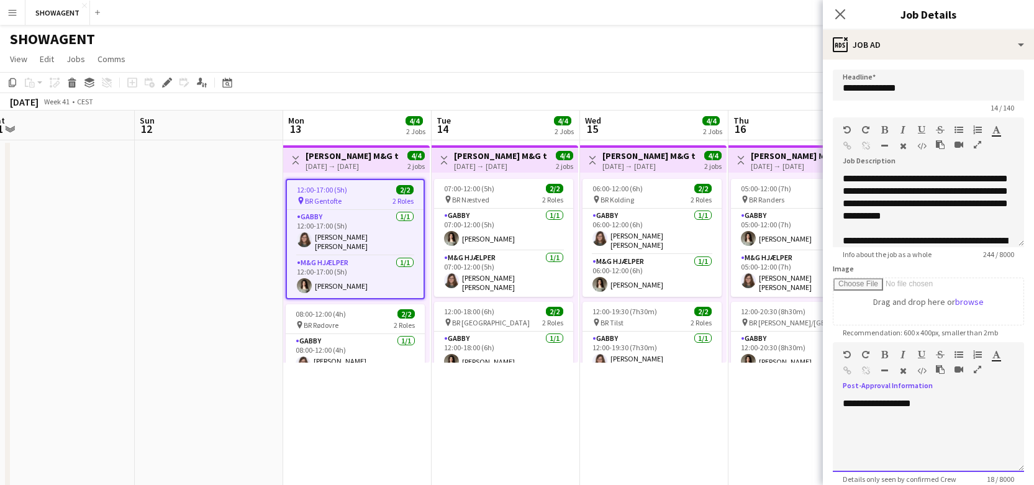
click at [954, 409] on div "**********" at bounding box center [928, 434] width 191 height 75
click at [868, 427] on div "**********" at bounding box center [928, 434] width 191 height 75
drag, startPoint x: 854, startPoint y: 434, endPoint x: 838, endPoint y: 417, distance: 23.3
click at [838, 417] on div "**********" at bounding box center [928, 434] width 191 height 75
click at [845, 7] on app-icon "Close pop-in" at bounding box center [840, 15] width 18 height 18
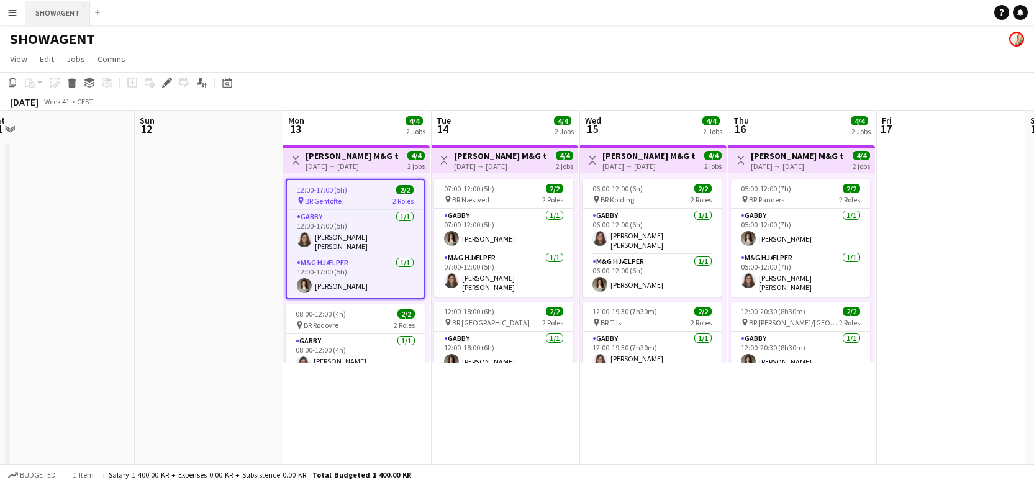
click at [65, 12] on button "SHOWAGENT Close" at bounding box center [57, 13] width 65 height 24
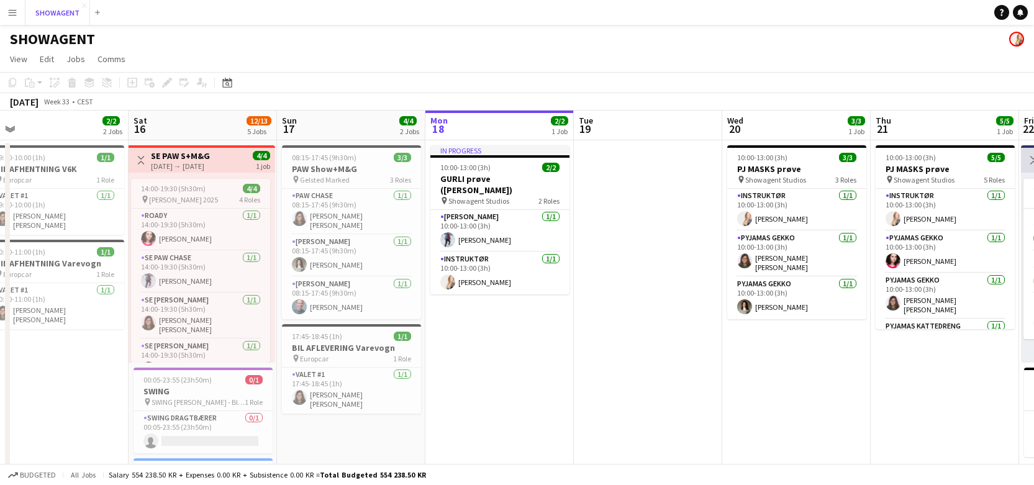
scroll to position [0, 315]
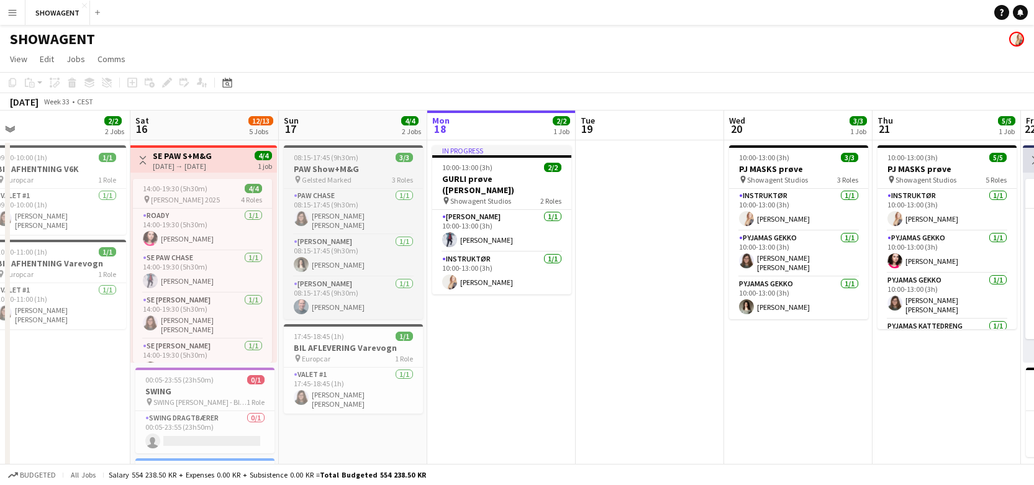
click at [323, 168] on h3 "PAW Show+M&G" at bounding box center [353, 168] width 139 height 11
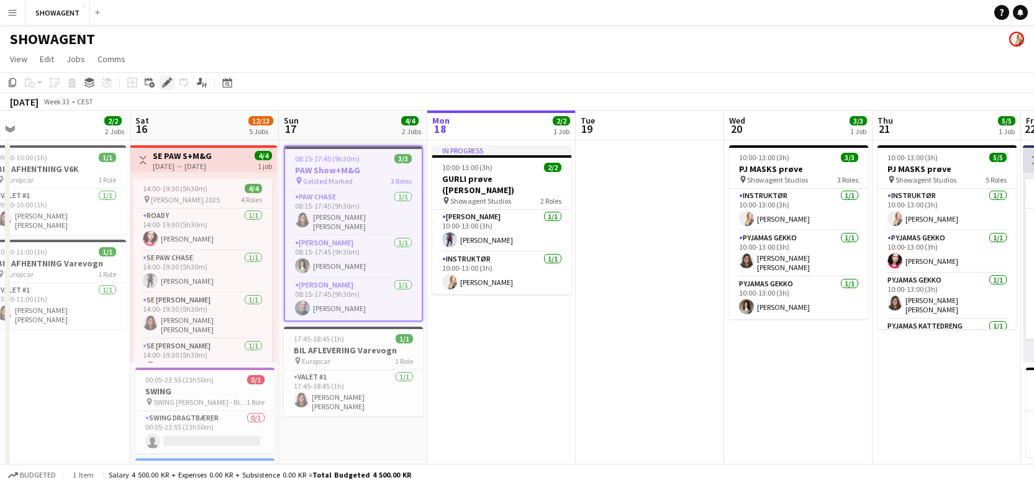
click at [172, 82] on div "Edit" at bounding box center [167, 82] width 15 height 15
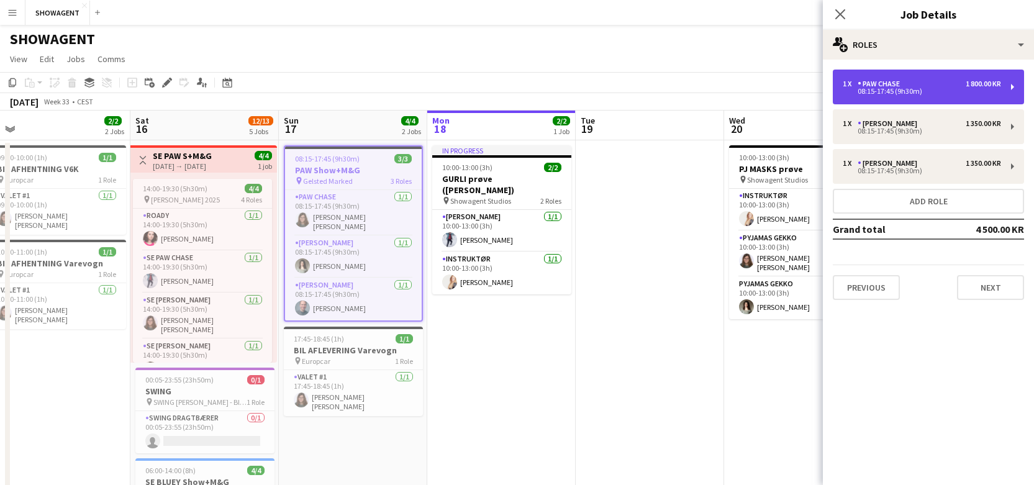
click at [869, 84] on div "PAW CHASE" at bounding box center [881, 83] width 47 height 9
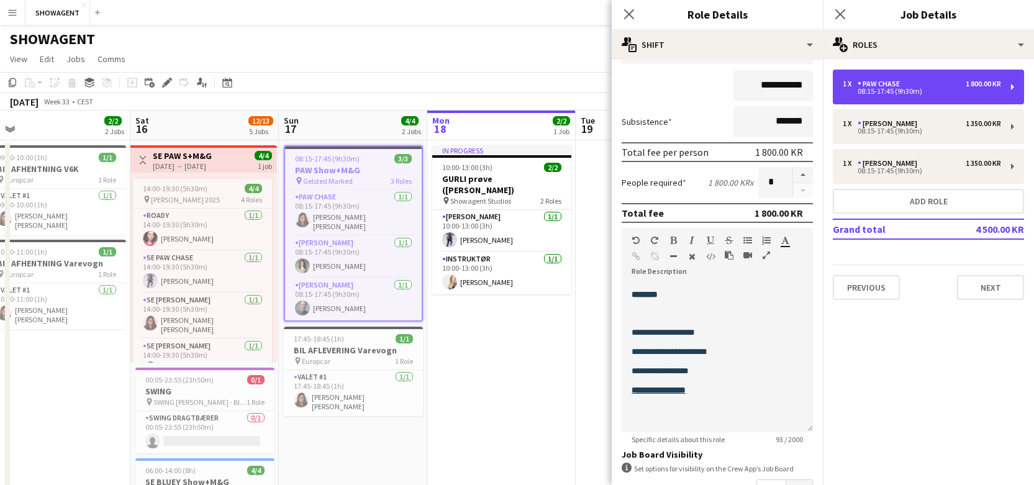
scroll to position [129, 0]
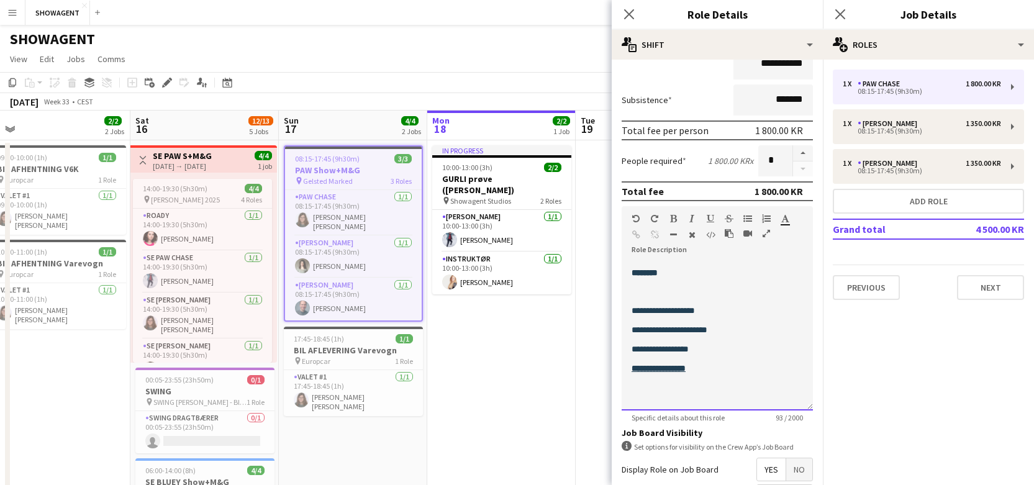
click at [721, 344] on div "**********" at bounding box center [717, 349] width 171 height 15
click at [674, 387] on span "**********" at bounding box center [659, 387] width 54 height 9
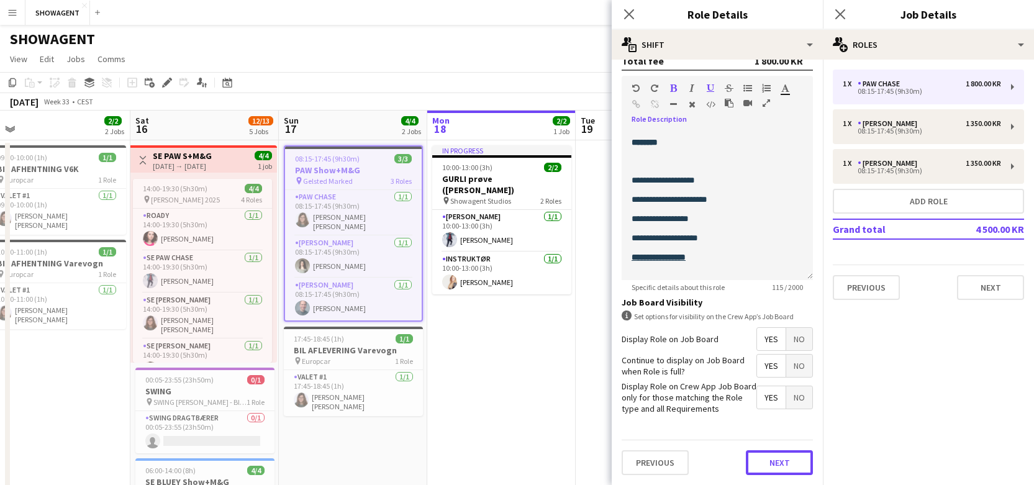
click at [785, 468] on button "Next" at bounding box center [779, 462] width 67 height 25
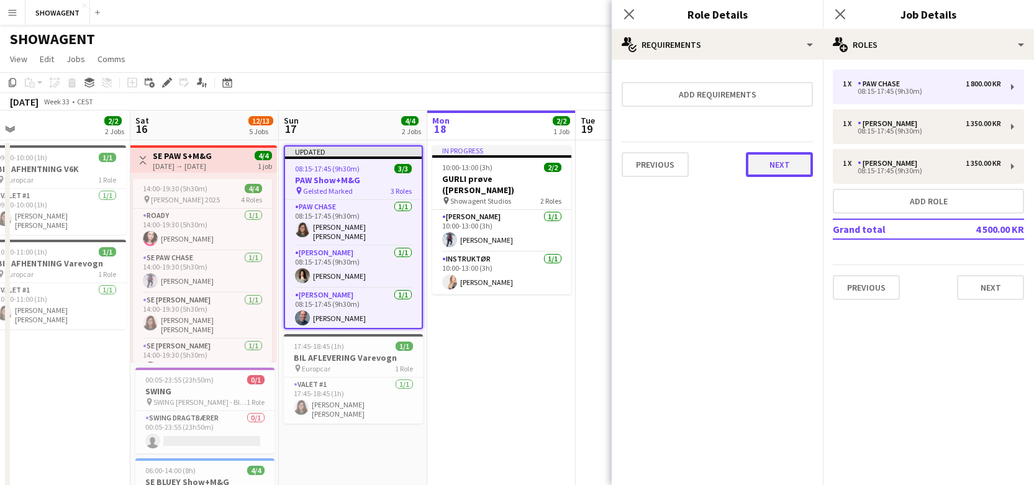
click at [771, 160] on button "Next" at bounding box center [779, 164] width 67 height 25
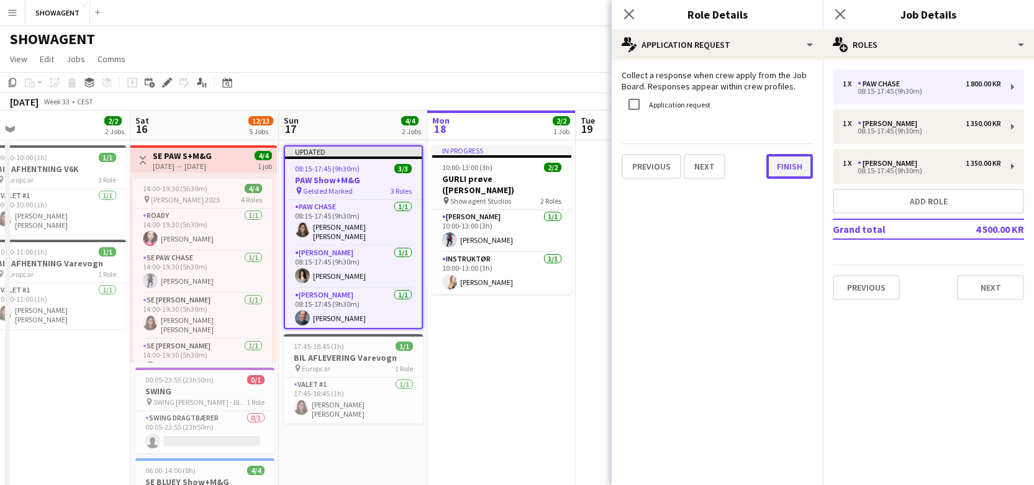
click at [781, 164] on button "Finish" at bounding box center [789, 166] width 47 height 25
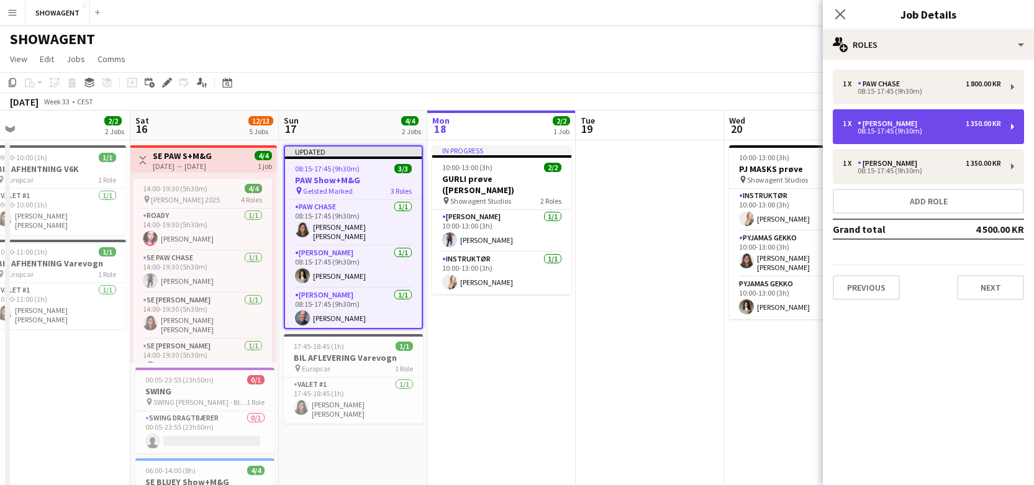
click at [897, 124] on div "[PERSON_NAME]" at bounding box center [890, 123] width 65 height 9
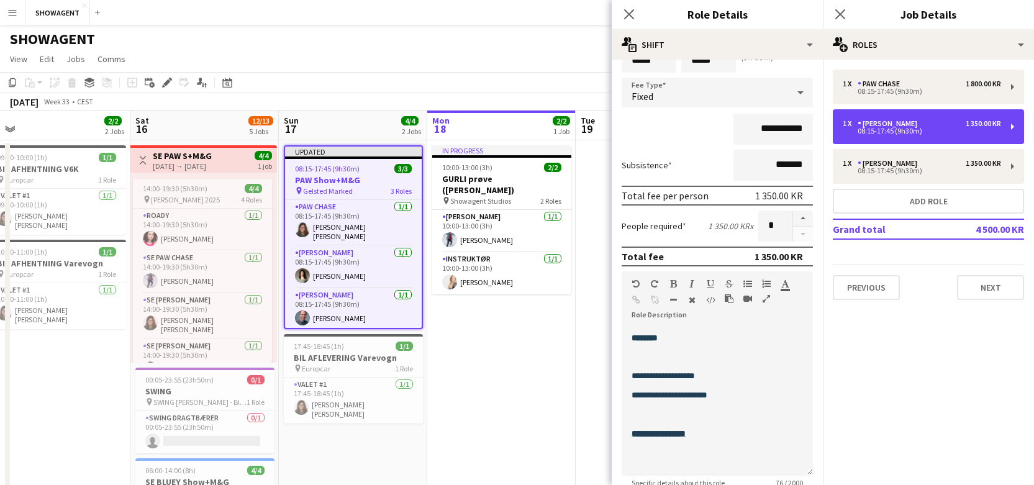
scroll to position [66, 0]
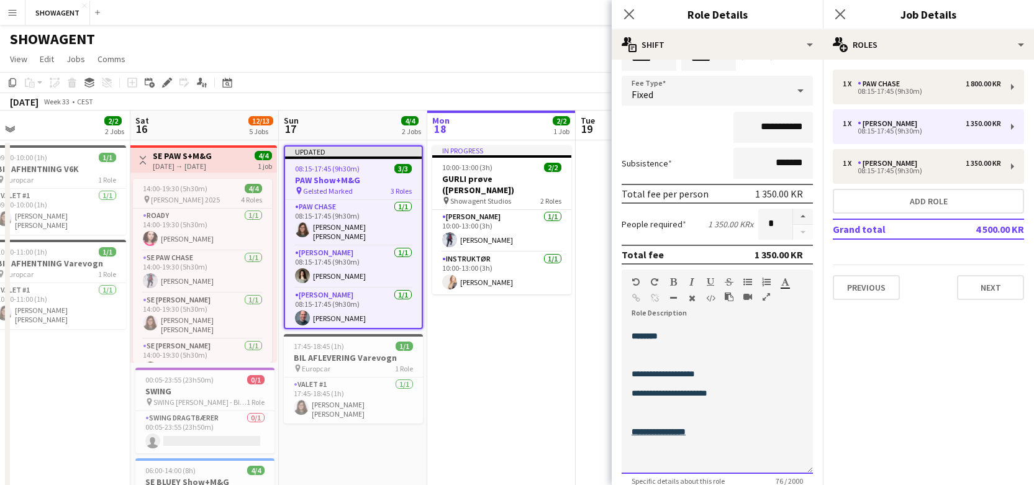
click at [692, 412] on div at bounding box center [717, 412] width 171 height 15
click at [668, 432] on span "**********" at bounding box center [659, 431] width 54 height 9
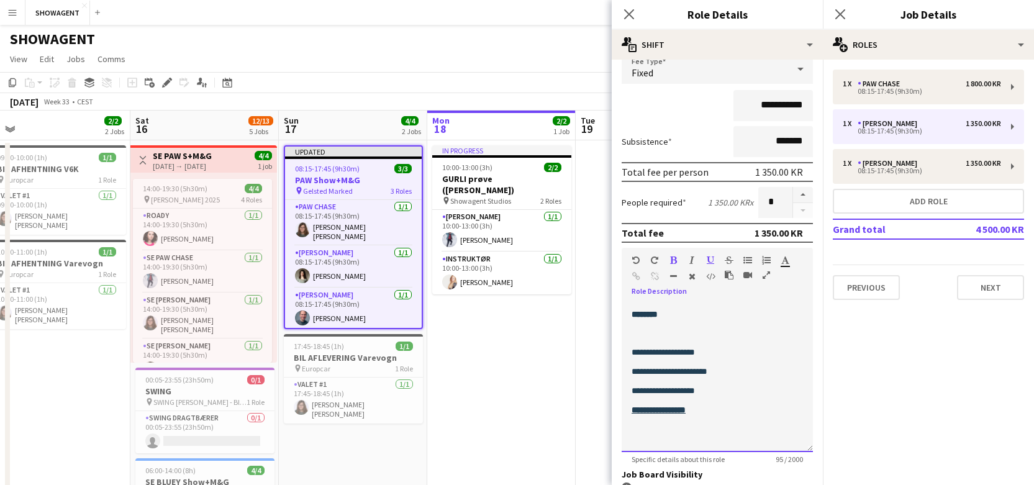
scroll to position [0, 0]
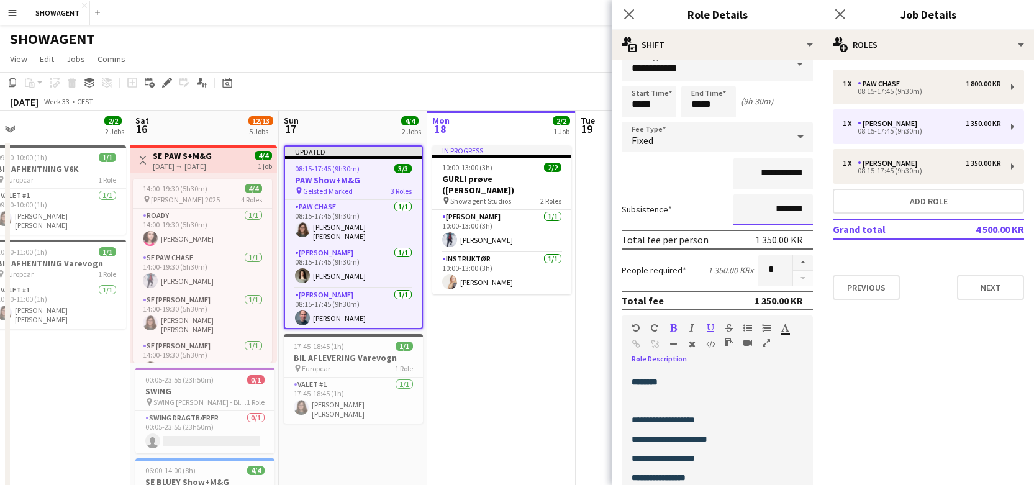
click at [762, 194] on input "*******" at bounding box center [772, 209] width 79 height 31
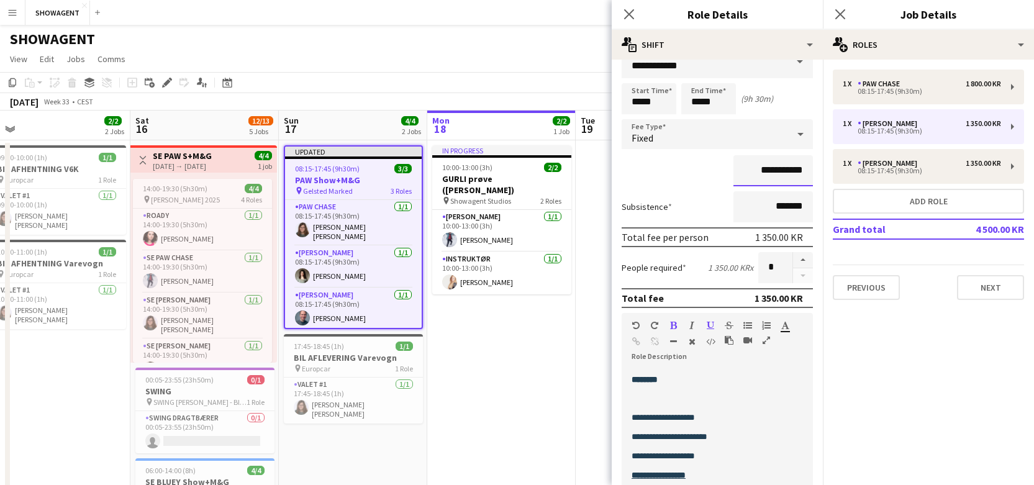
click at [776, 168] on input "**********" at bounding box center [772, 170] width 79 height 31
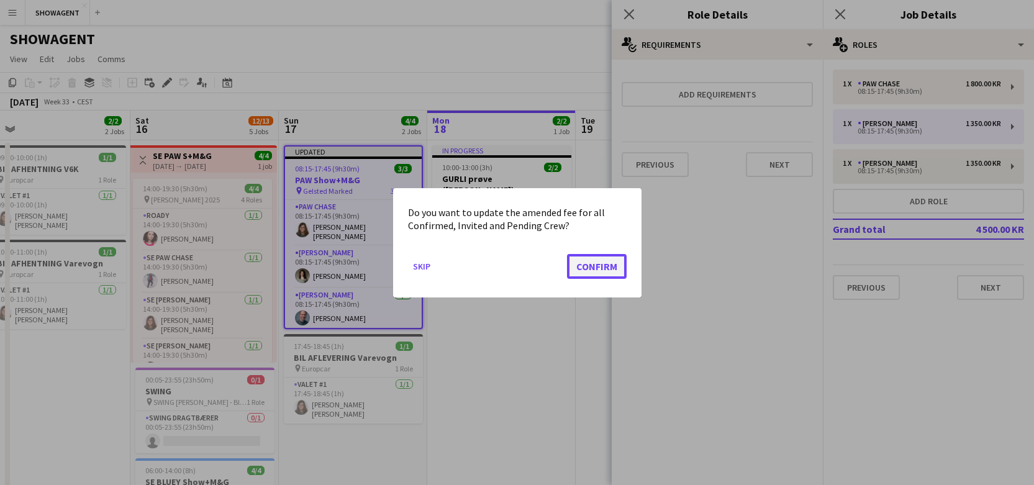
click at [602, 269] on button "Confirm" at bounding box center [597, 265] width 60 height 25
type input "**********"
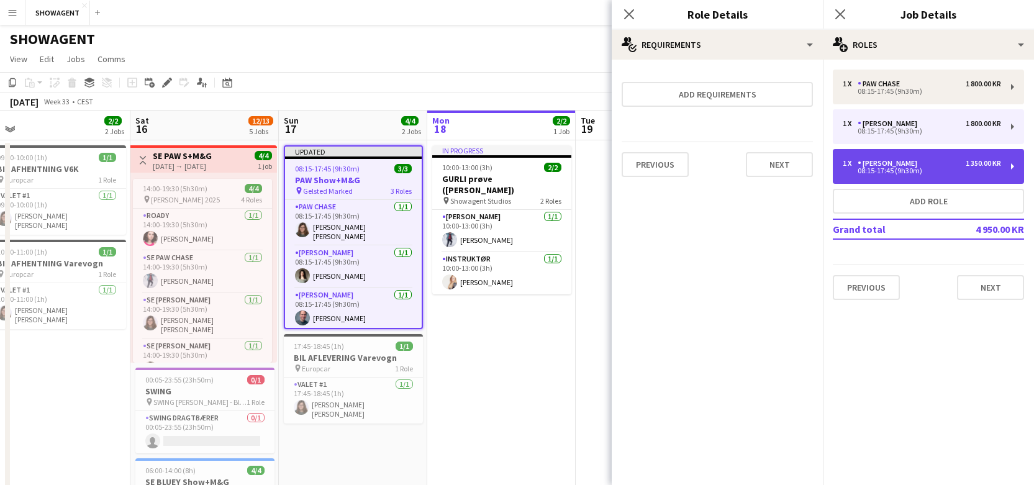
click at [872, 163] on div "[PERSON_NAME]" at bounding box center [890, 163] width 65 height 9
type input "*********"
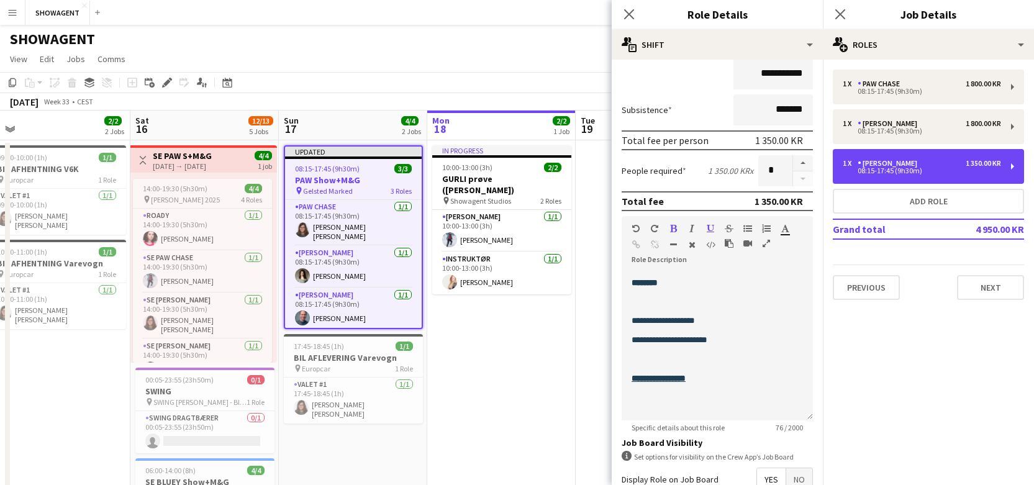
scroll to position [120, 0]
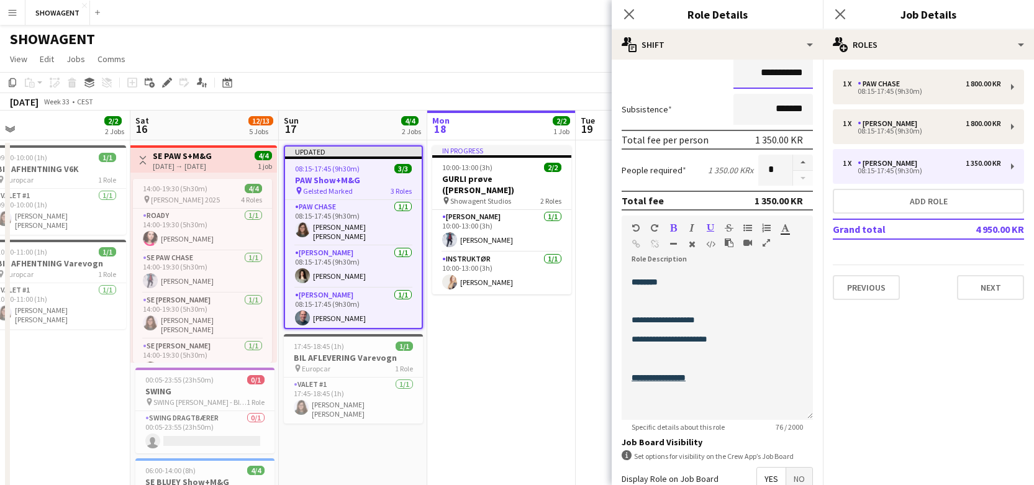
click at [768, 73] on input "**********" at bounding box center [772, 73] width 79 height 31
type input "****"
type input "********"
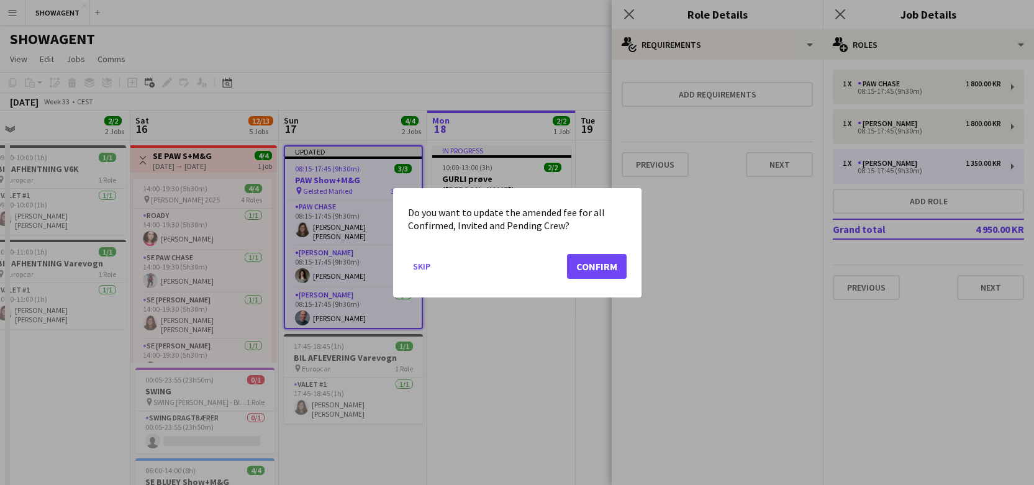
scroll to position [0, 0]
click at [585, 269] on button "Confirm" at bounding box center [597, 265] width 60 height 25
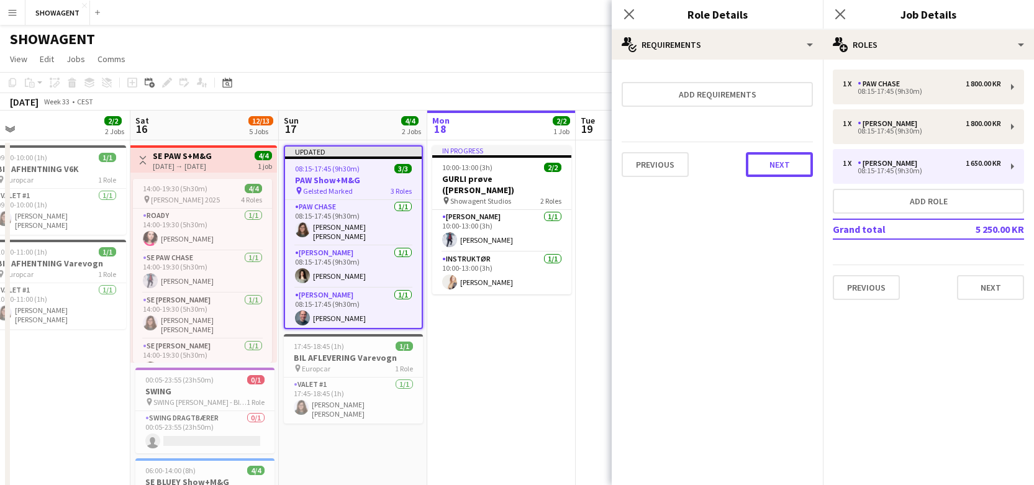
click at [785, 170] on button "Next" at bounding box center [779, 164] width 67 height 25
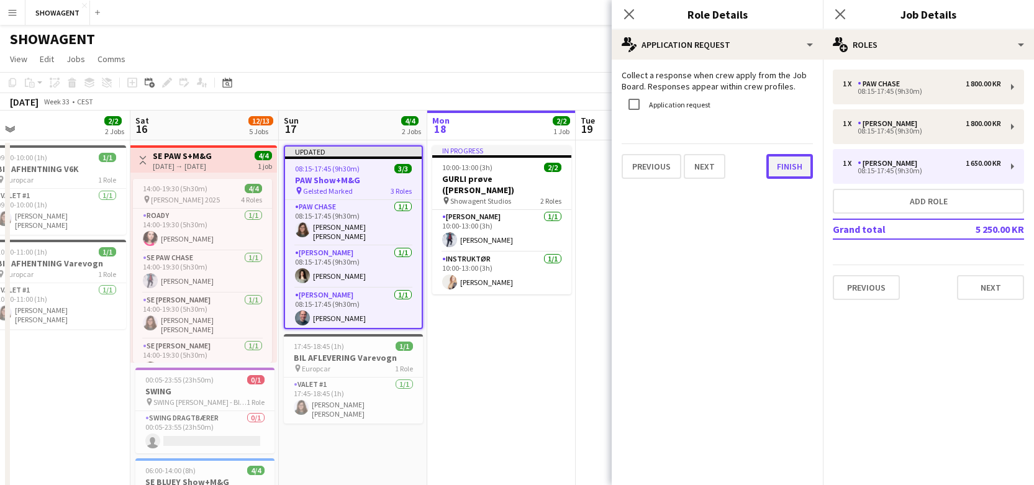
click at [784, 162] on button "Finish" at bounding box center [789, 166] width 47 height 25
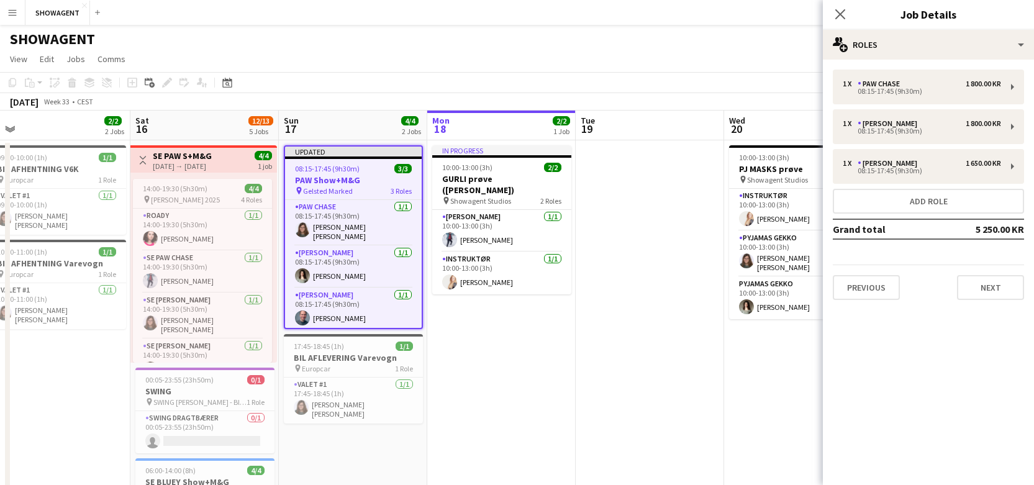
scroll to position [6, 0]
